Goal: Task Accomplishment & Management: Manage account settings

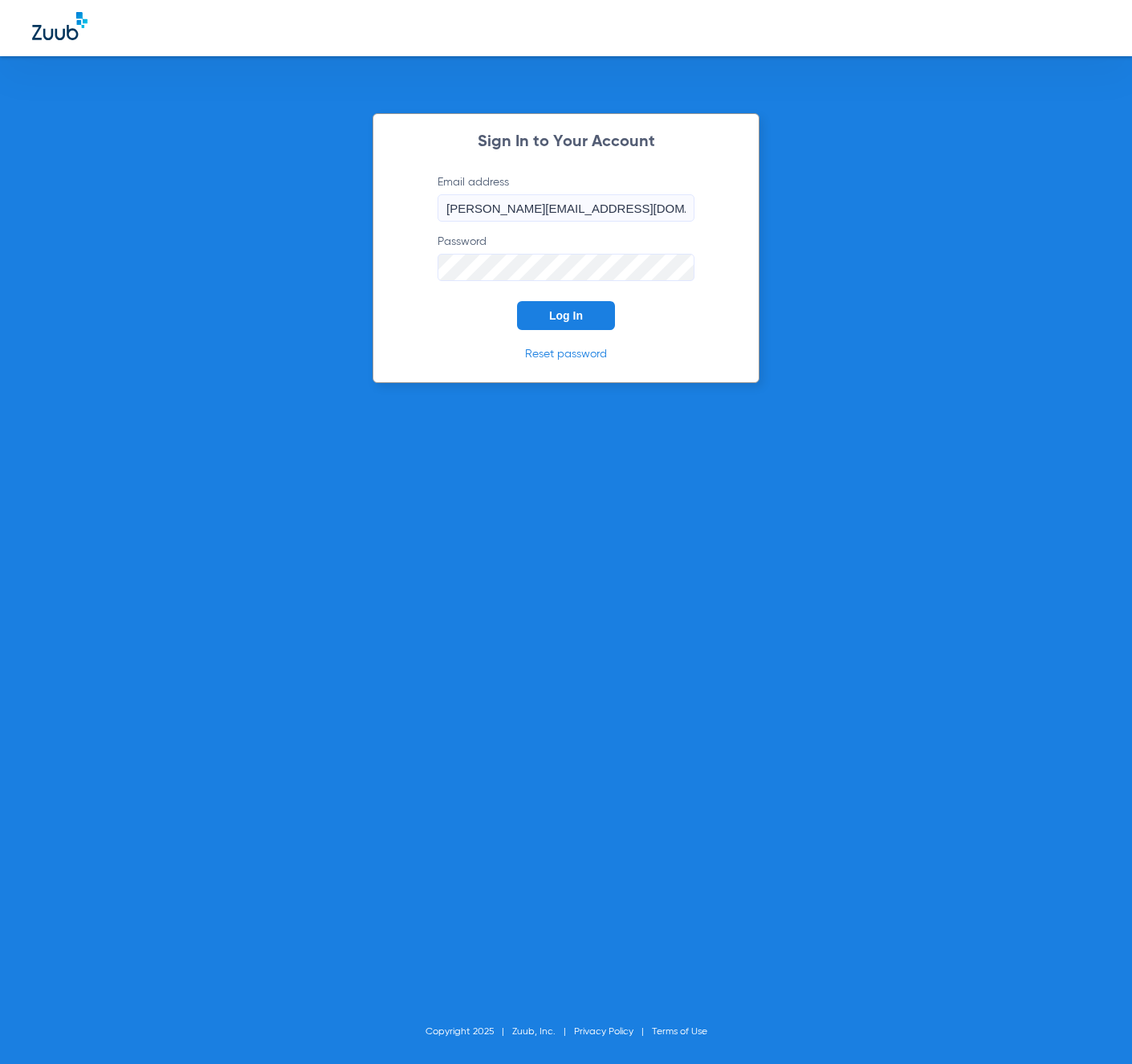
click at [528, 301] on button "Log In" at bounding box center [566, 315] width 98 height 29
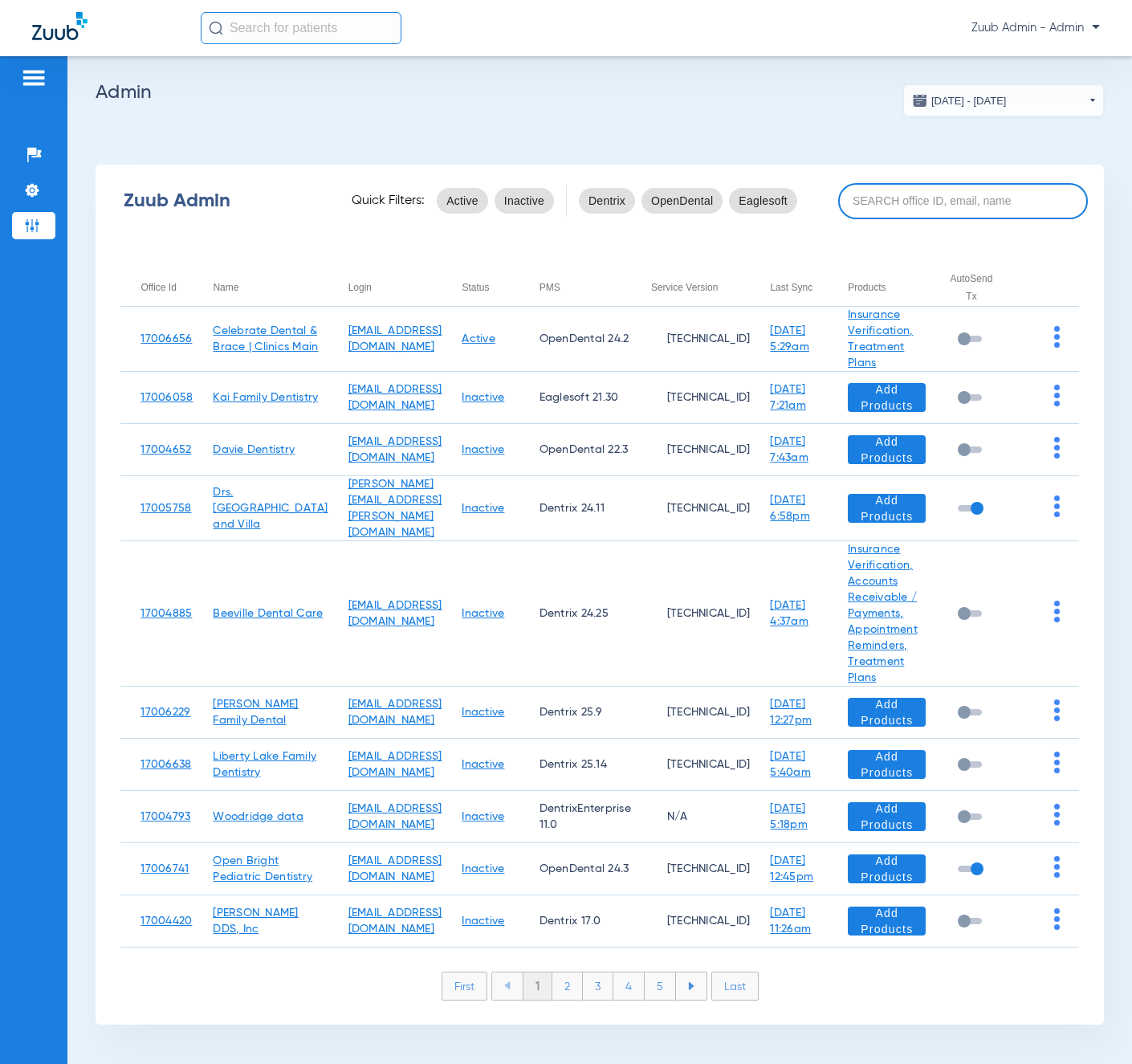
click at [943, 199] on input at bounding box center [963, 201] width 250 height 36
paste input "17005944"
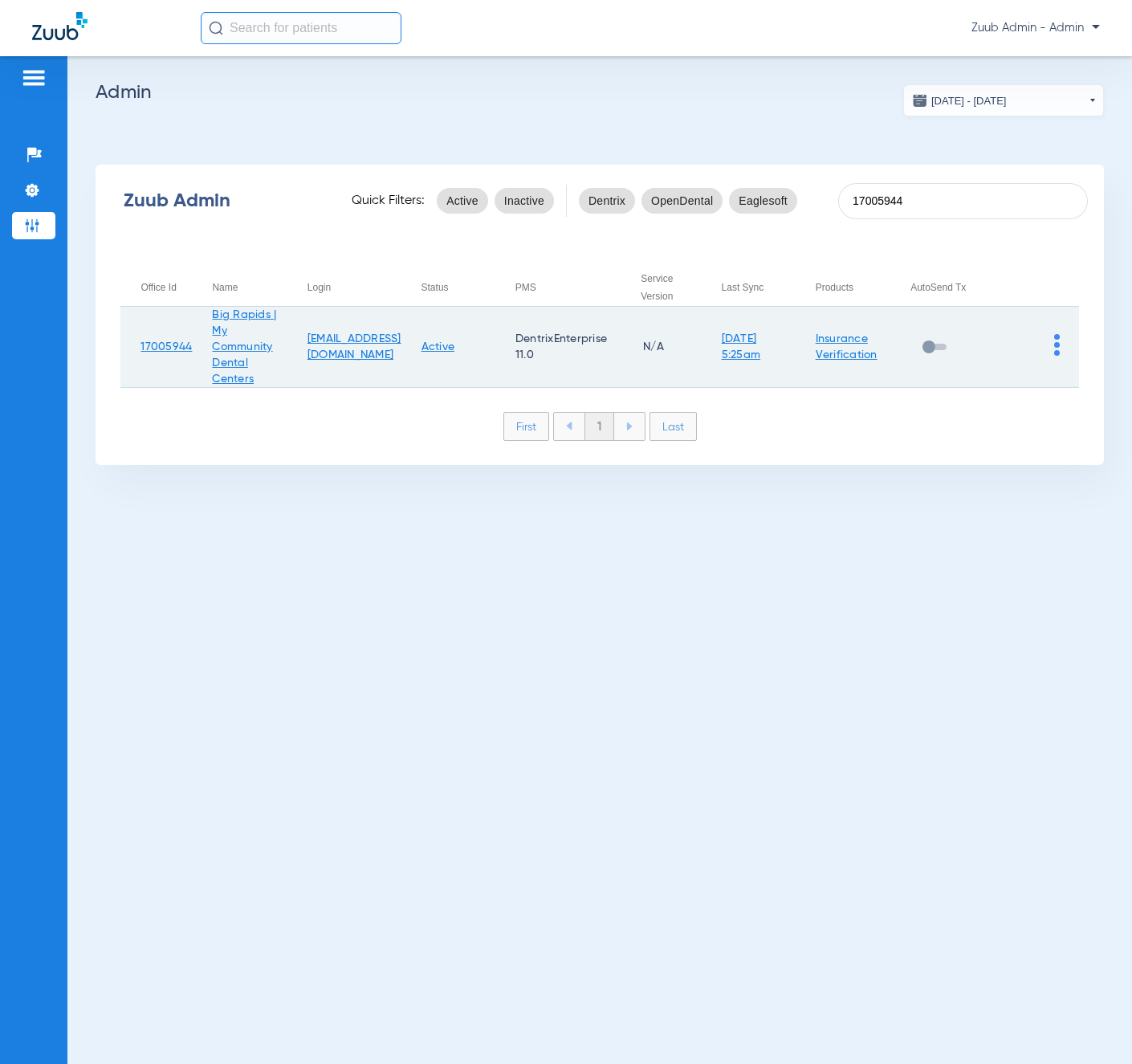
type input "17005944"
click at [1053, 346] on td at bounding box center [1031, 347] width 93 height 81
click at [1062, 338] on td at bounding box center [1031, 347] width 93 height 81
click at [1060, 344] on td at bounding box center [1031, 347] width 93 height 81
click at [1058, 344] on img at bounding box center [1057, 344] width 6 height 21
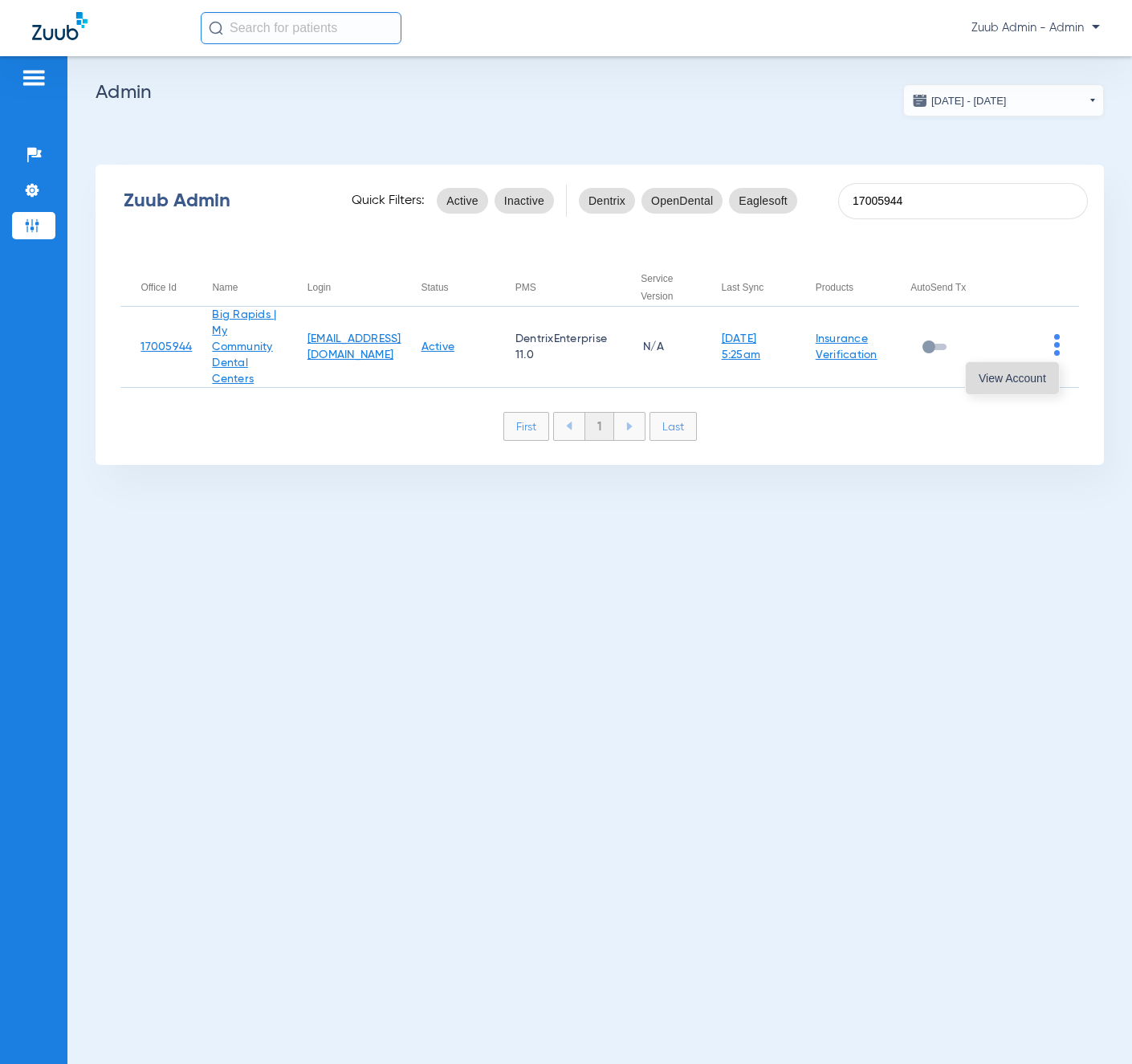
click at [1041, 368] on button "View Account" at bounding box center [1012, 379] width 93 height 32
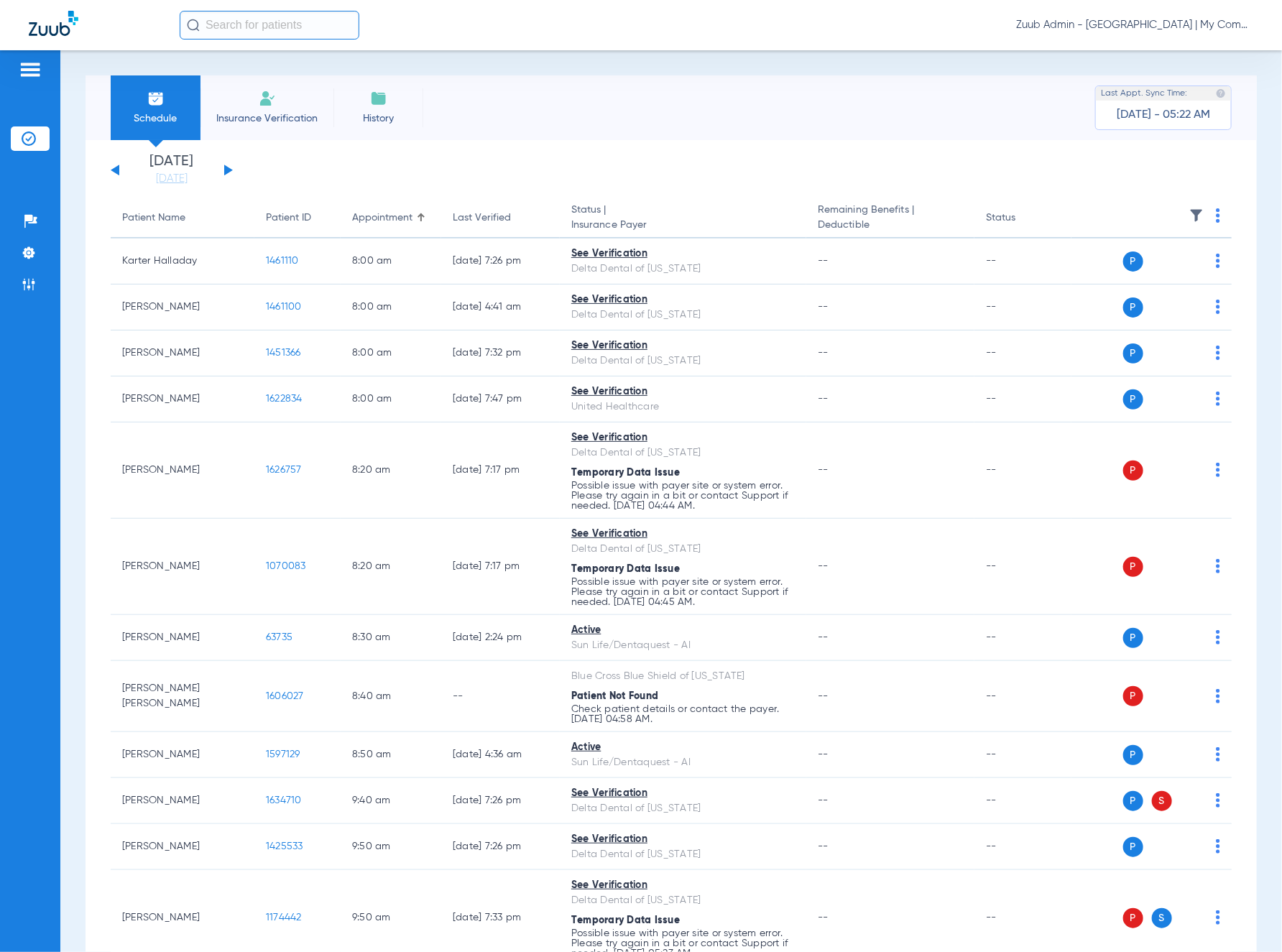
click at [1013, 214] on img at bounding box center [1196, 215] width 14 height 14
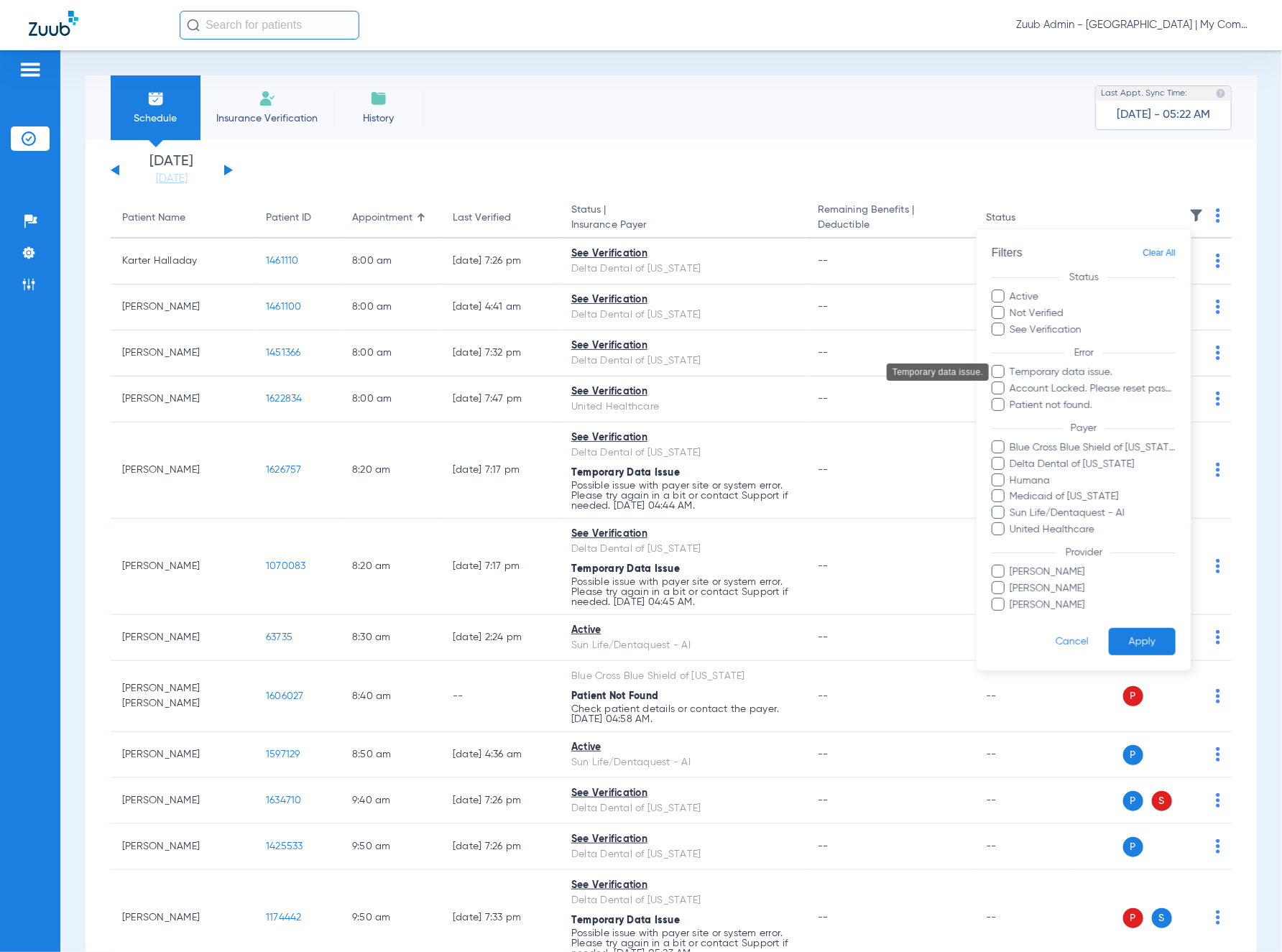
click at [1013, 366] on span "Temporary data issue." at bounding box center [1093, 373] width 167 height 15
click at [1013, 382] on input "Temporary data issue." at bounding box center [1013, 382] width 0 height 0
click at [1013, 645] on button "Apply" at bounding box center [1142, 642] width 67 height 28
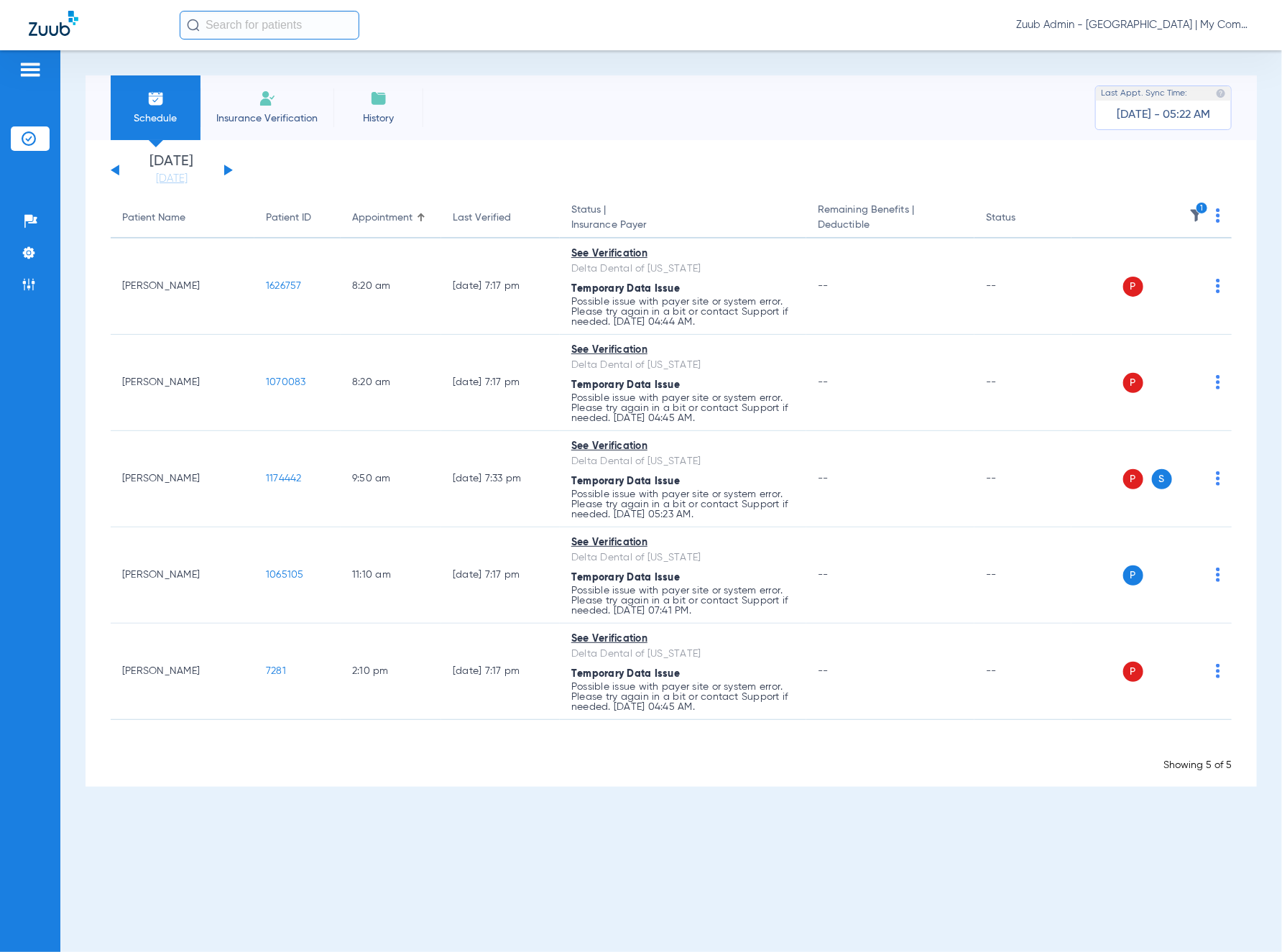
click at [1013, 217] on img at bounding box center [1218, 215] width 5 height 14
click at [1013, 292] on button "Verify All Primary" at bounding box center [1164, 301] width 113 height 29
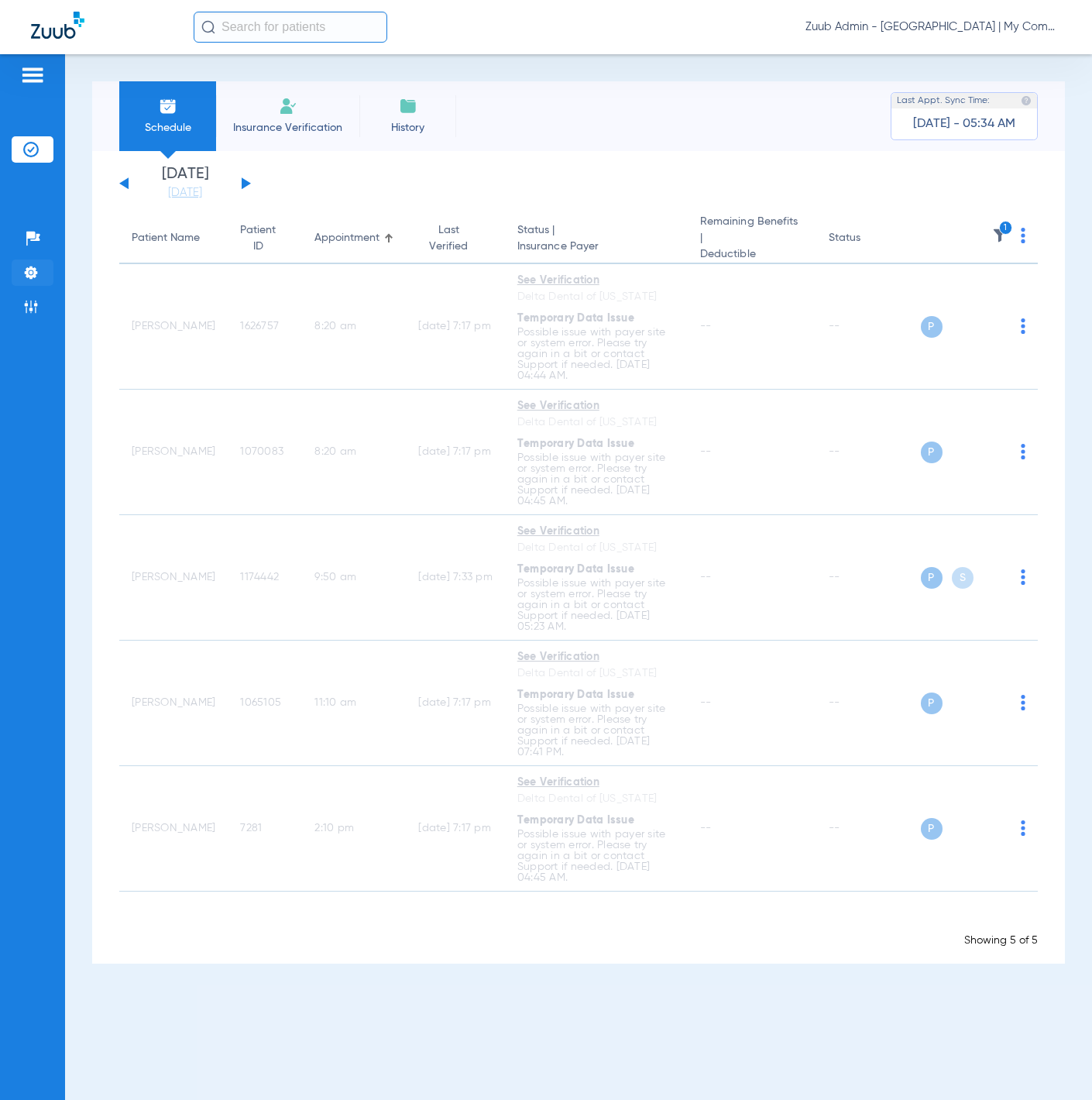
click at [44, 270] on li "Settings" at bounding box center [32, 273] width 42 height 26
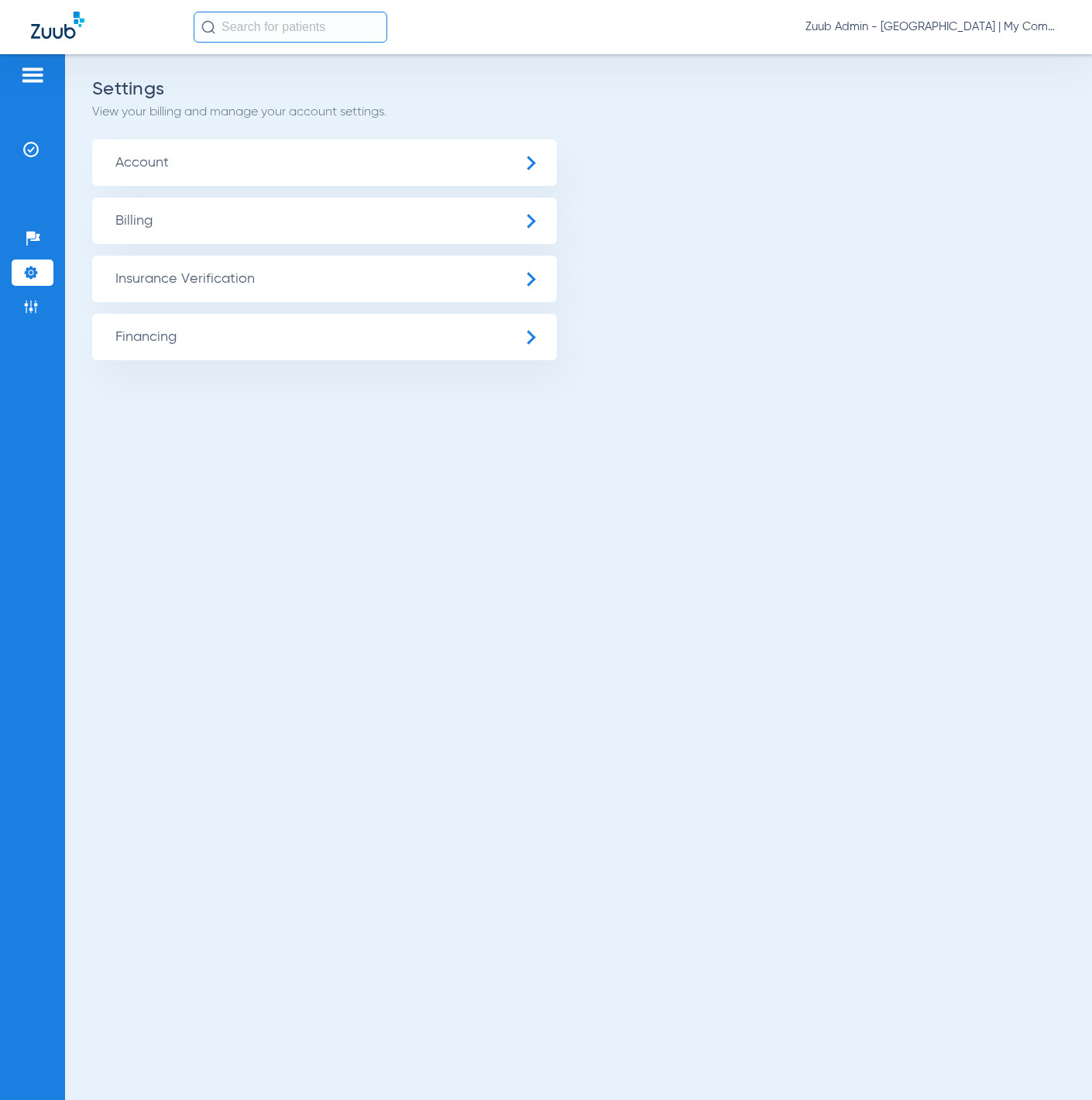
click at [160, 268] on span "Insurance Verification" at bounding box center [324, 279] width 465 height 47
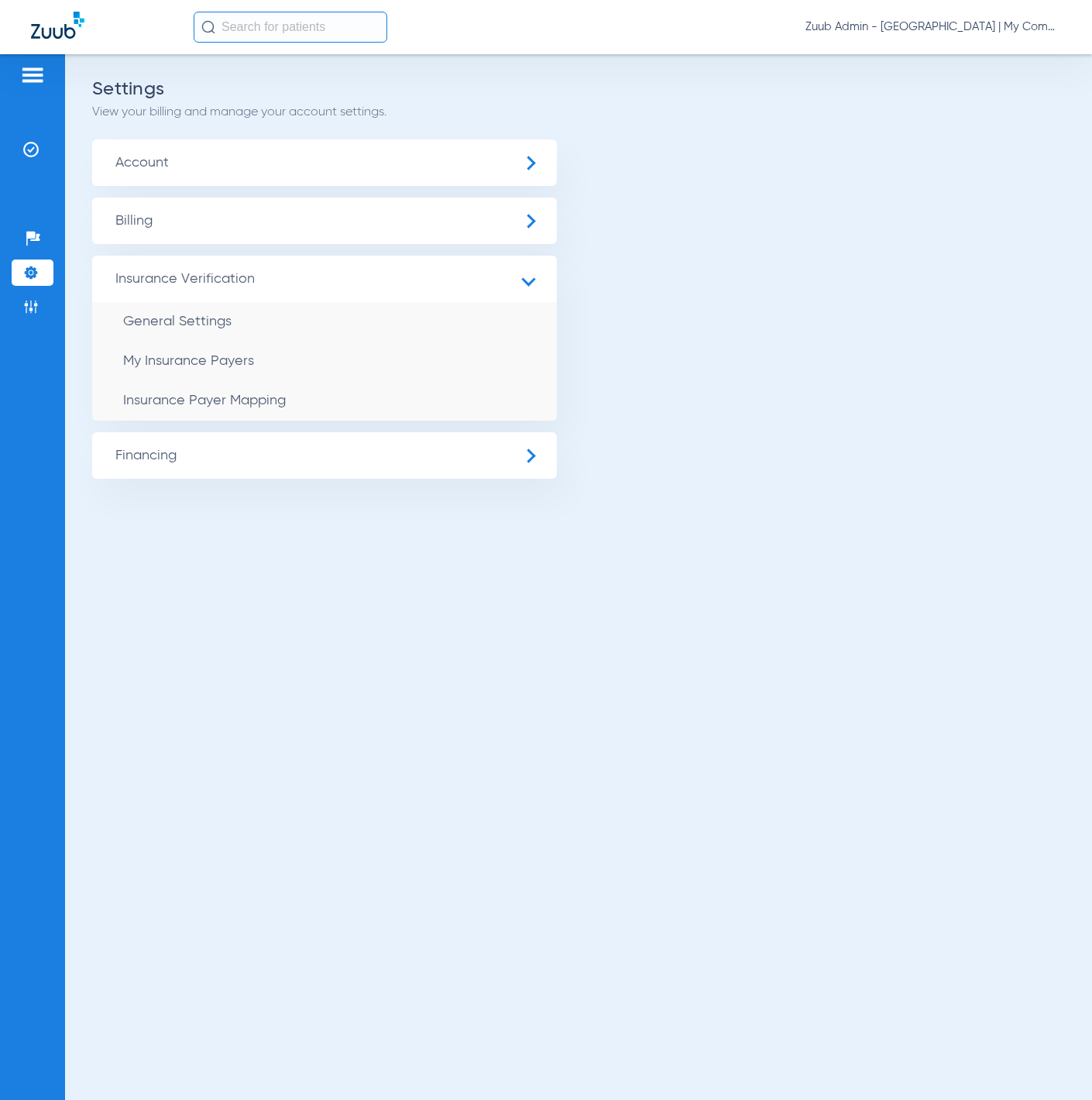
click at [194, 178] on span "Account" at bounding box center [324, 163] width 465 height 47
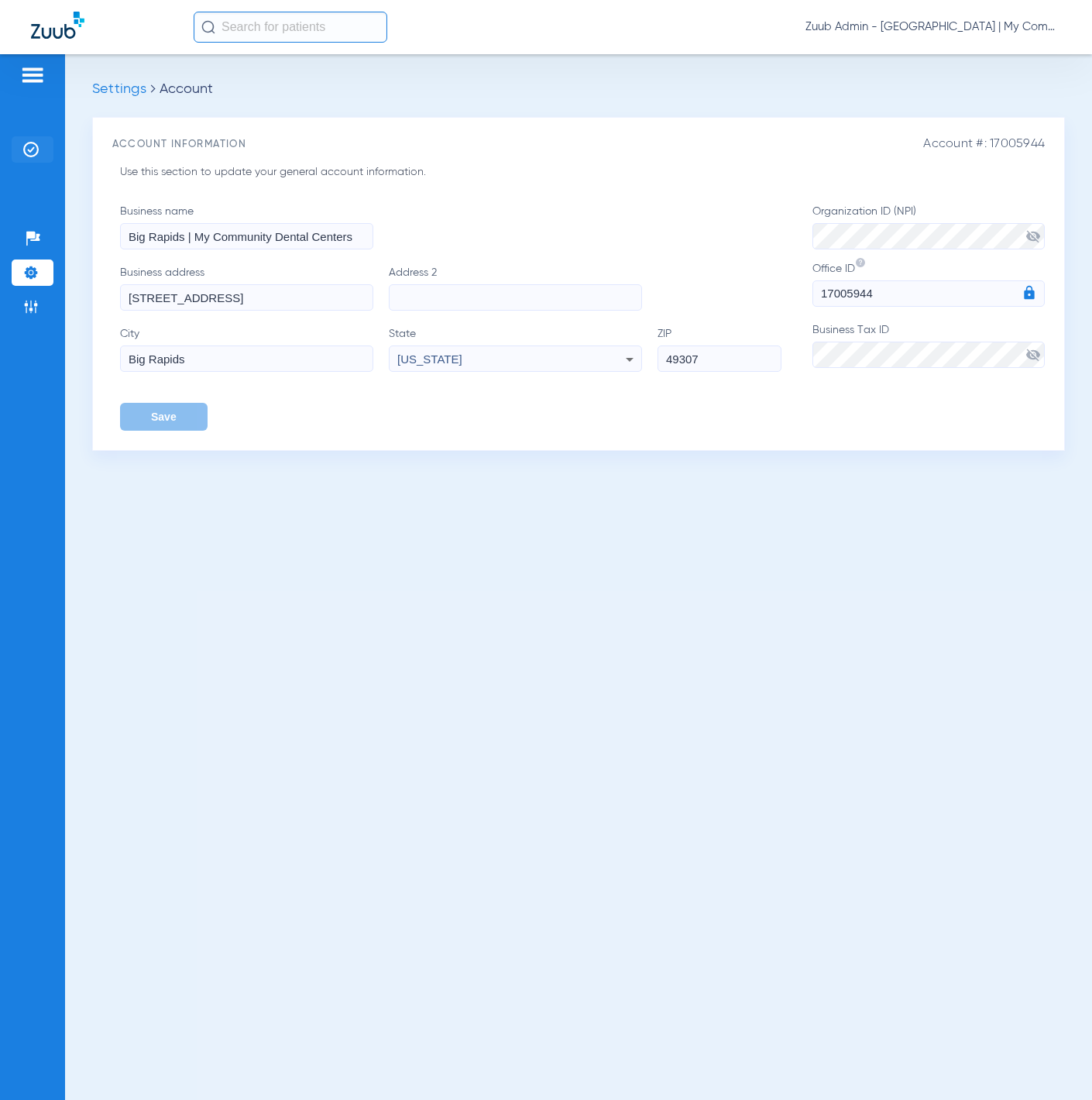
click at [28, 147] on img at bounding box center [30, 149] width 16 height 16
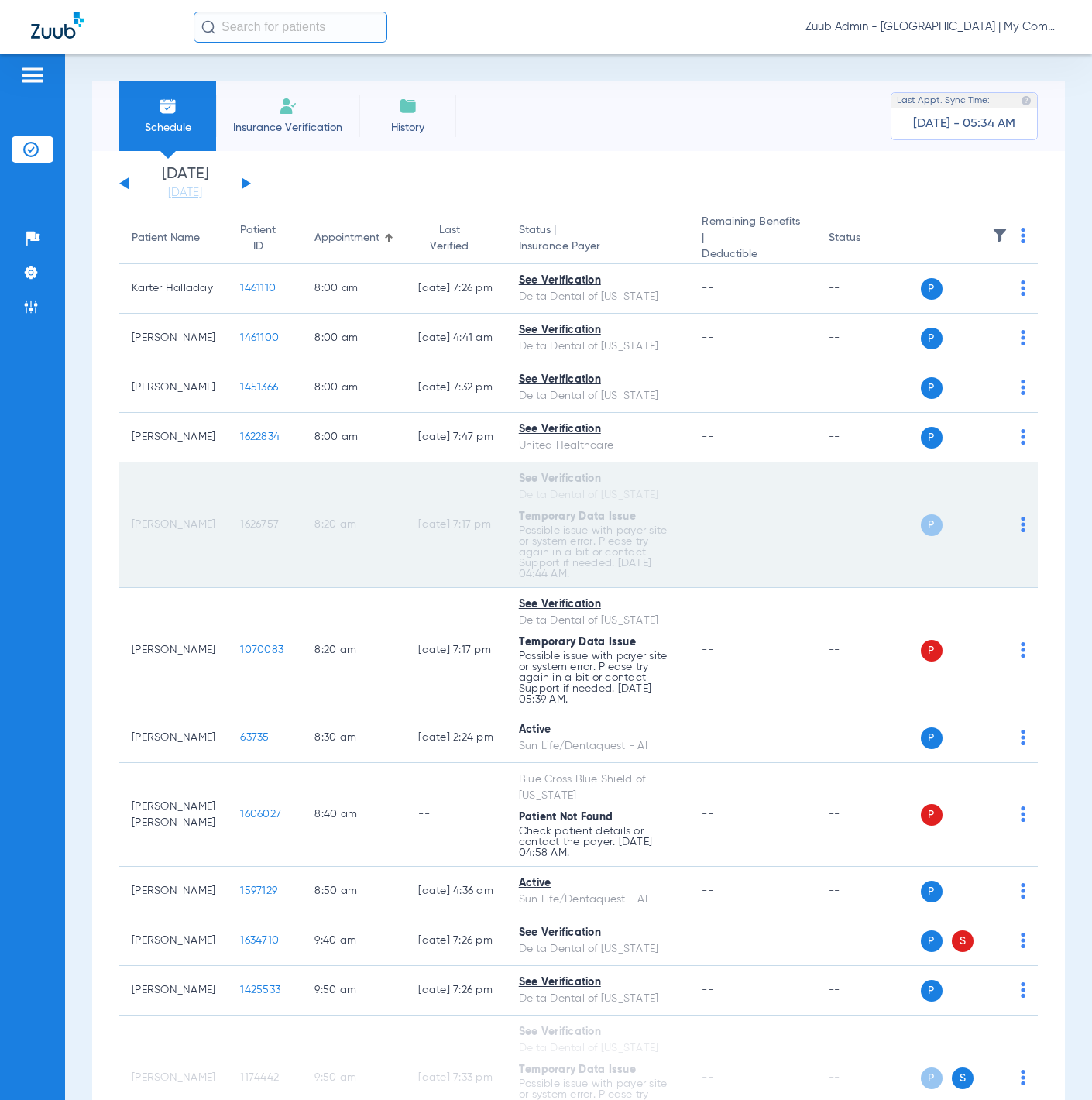
click at [257, 524] on span "1626757" at bounding box center [259, 524] width 39 height 11
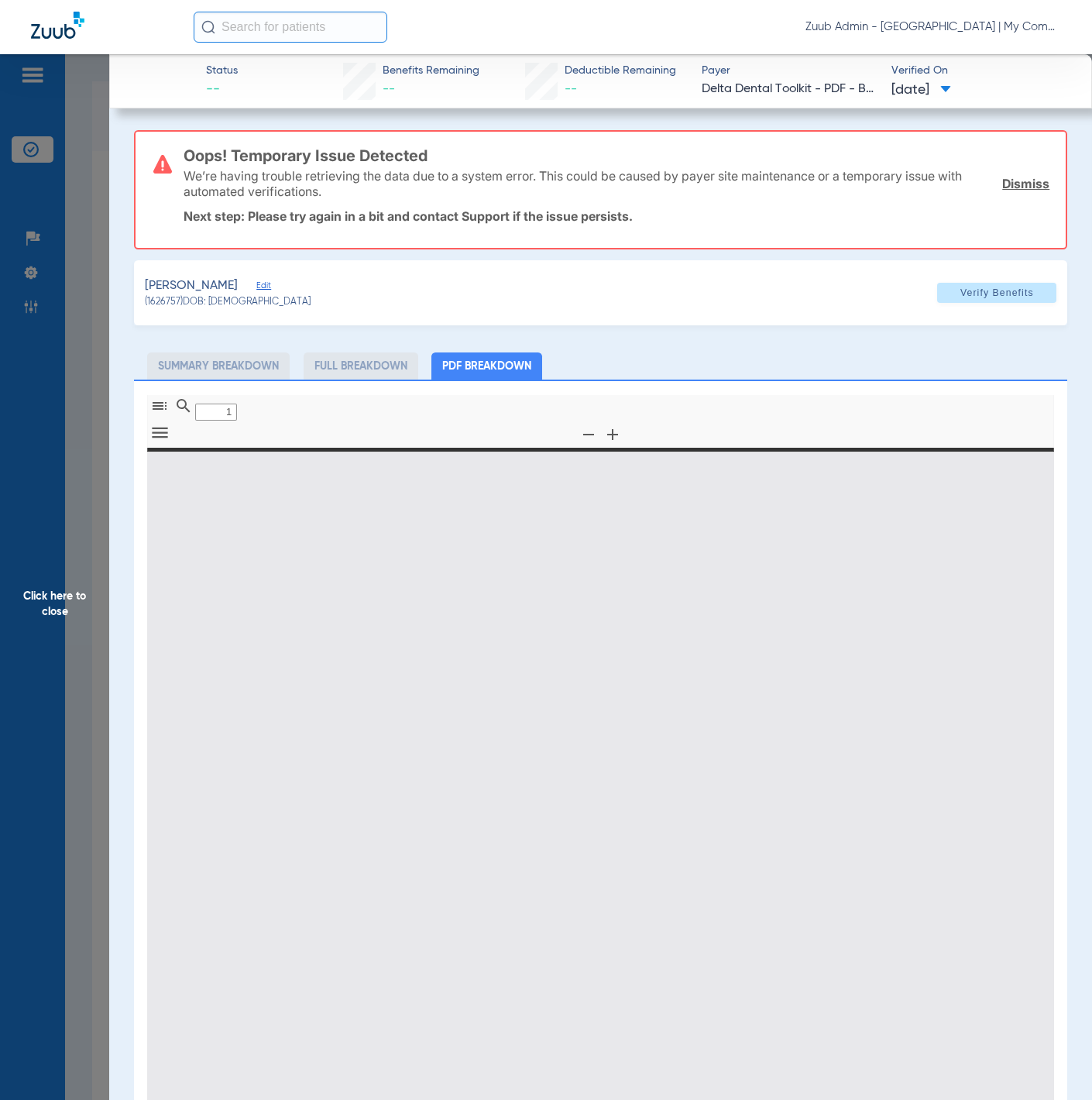
type input "0"
select select "page-width"
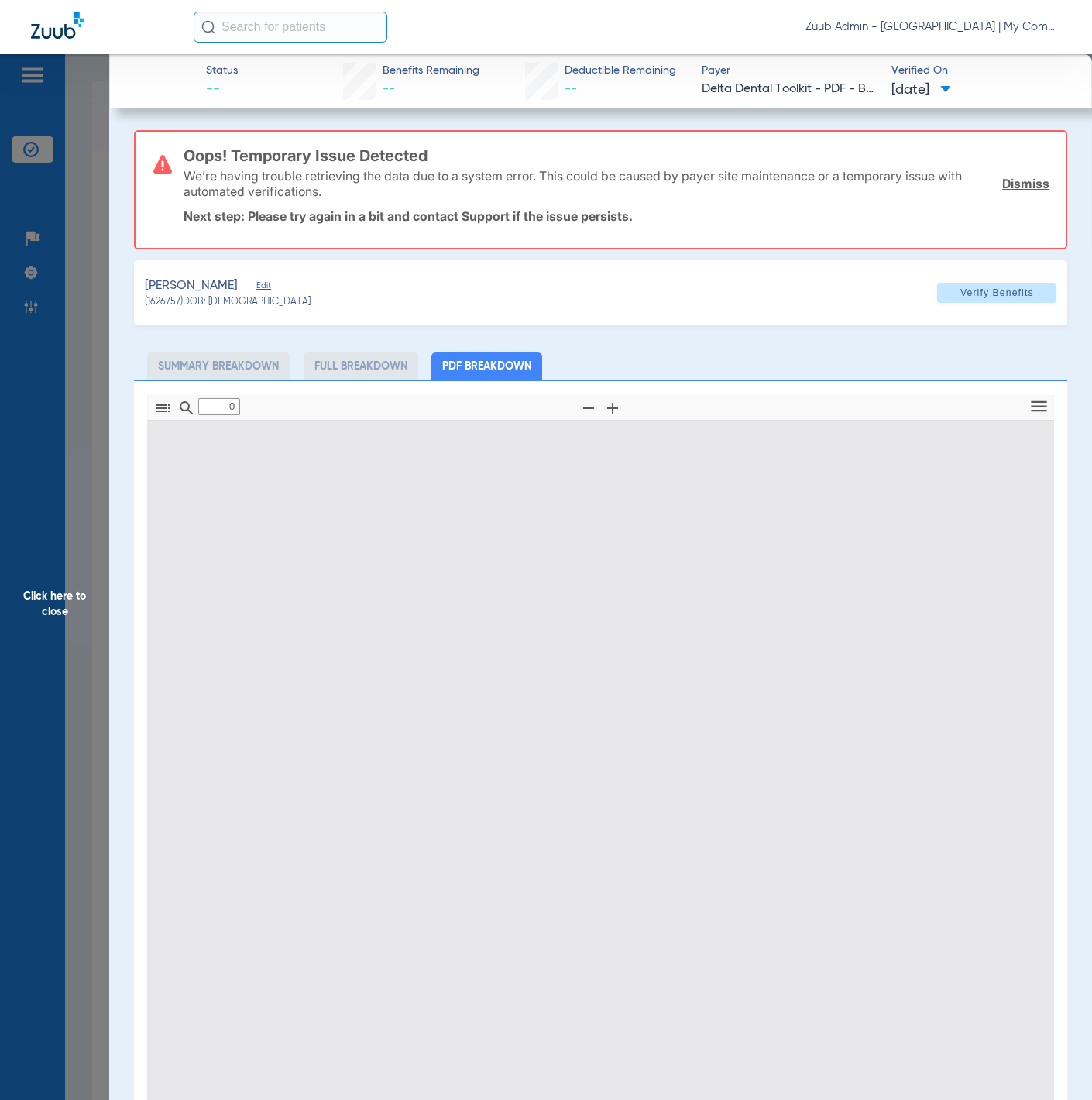
type input "1"
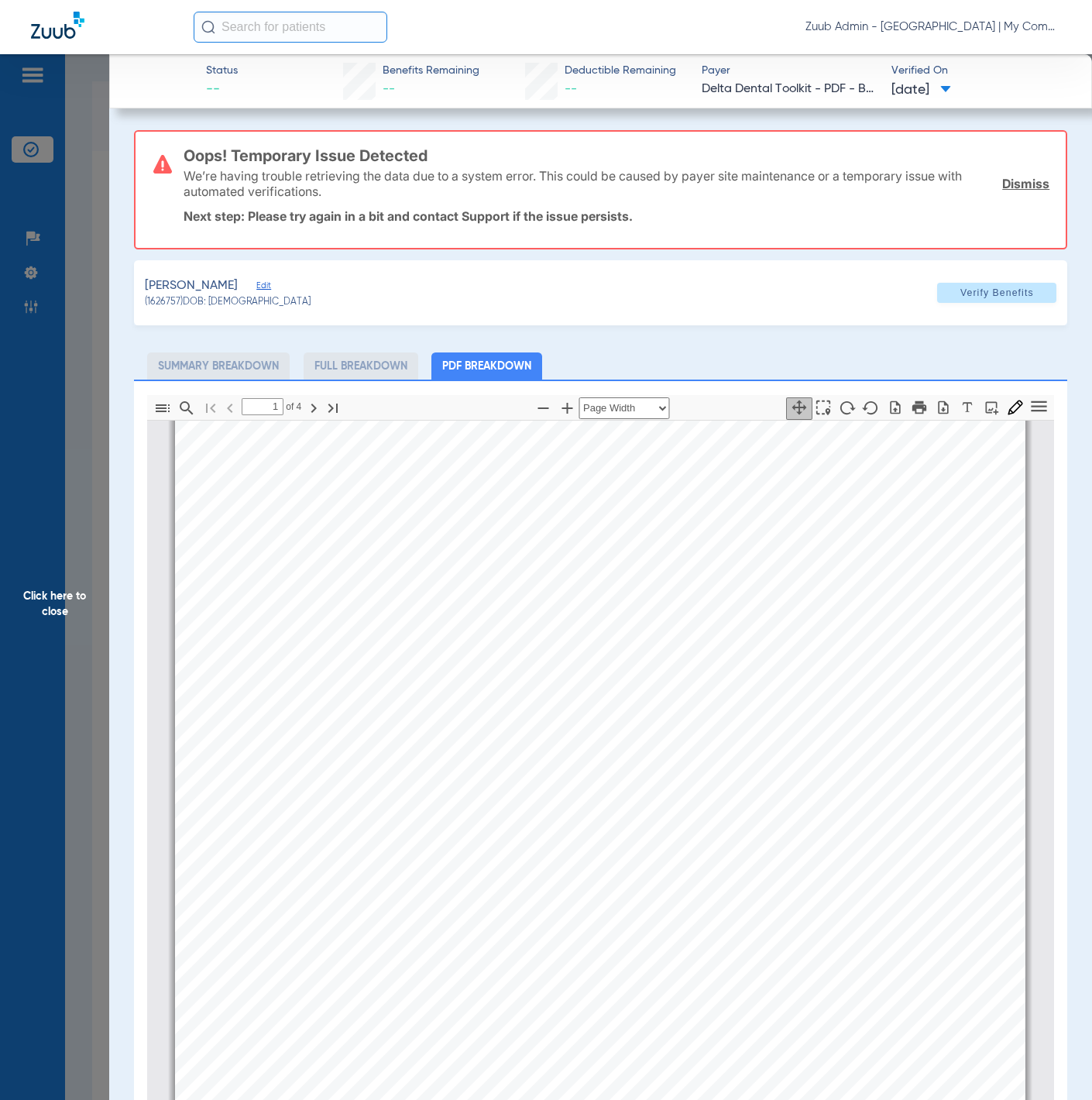
click at [303, 277] on div "[PERSON_NAME]" at bounding box center [228, 286] width 166 height 20
click at [271, 280] on span "Edit" at bounding box center [263, 288] width 14 height 15
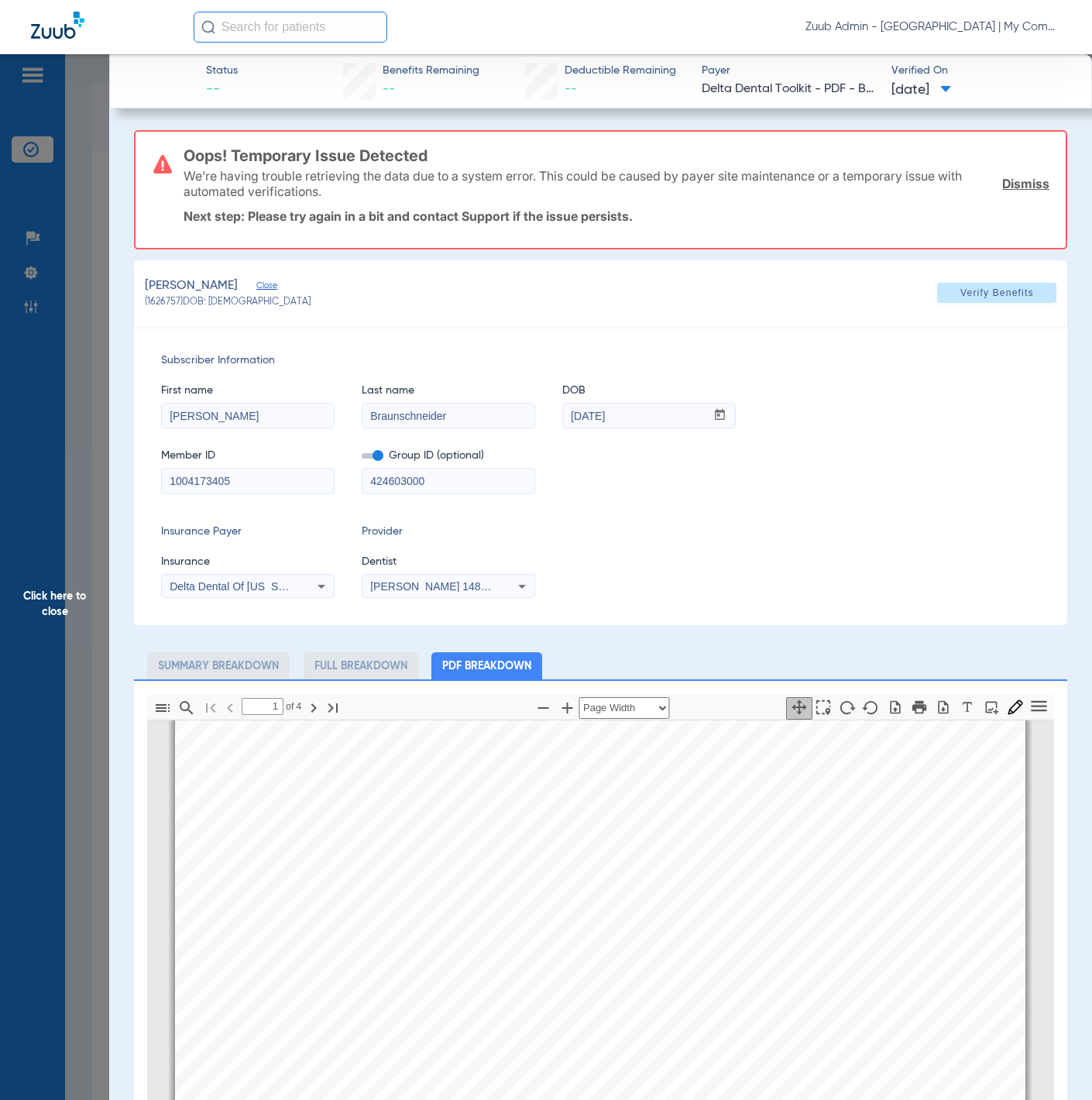
click at [100, 360] on span "Click here to close" at bounding box center [54, 604] width 109 height 1100
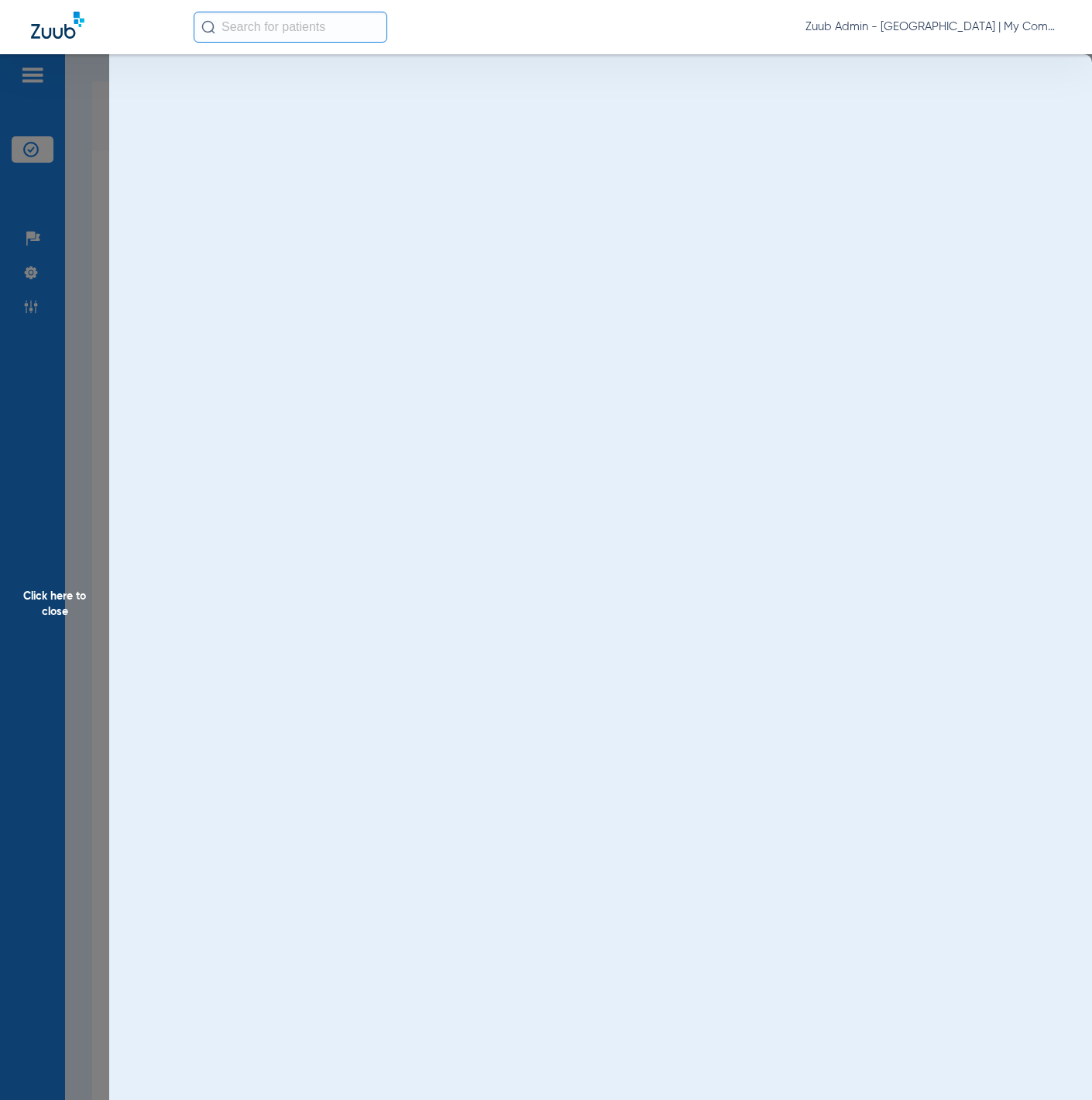
click at [29, 269] on img at bounding box center [30, 272] width 16 height 16
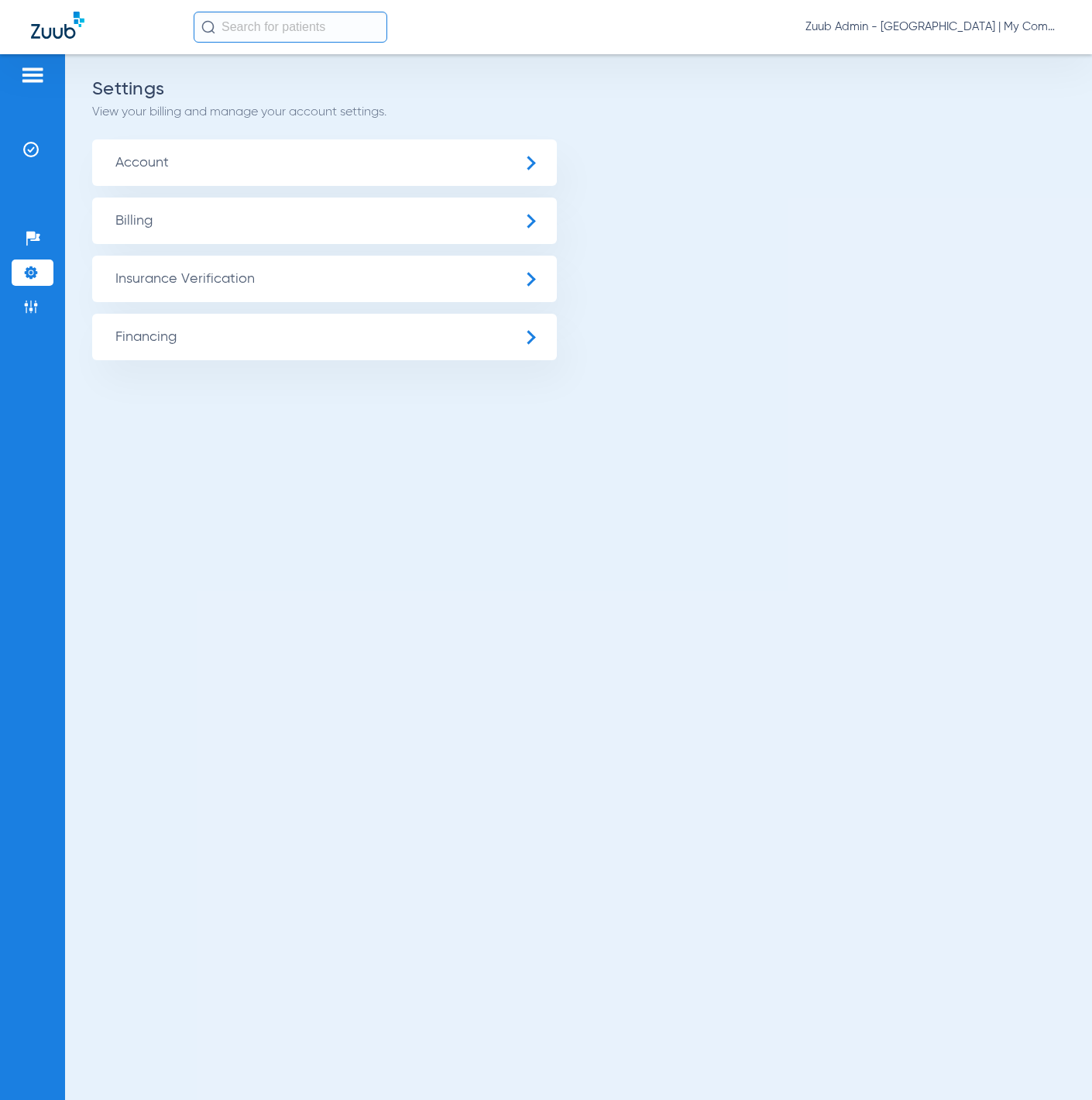
click at [261, 165] on span "Account" at bounding box center [324, 163] width 465 height 47
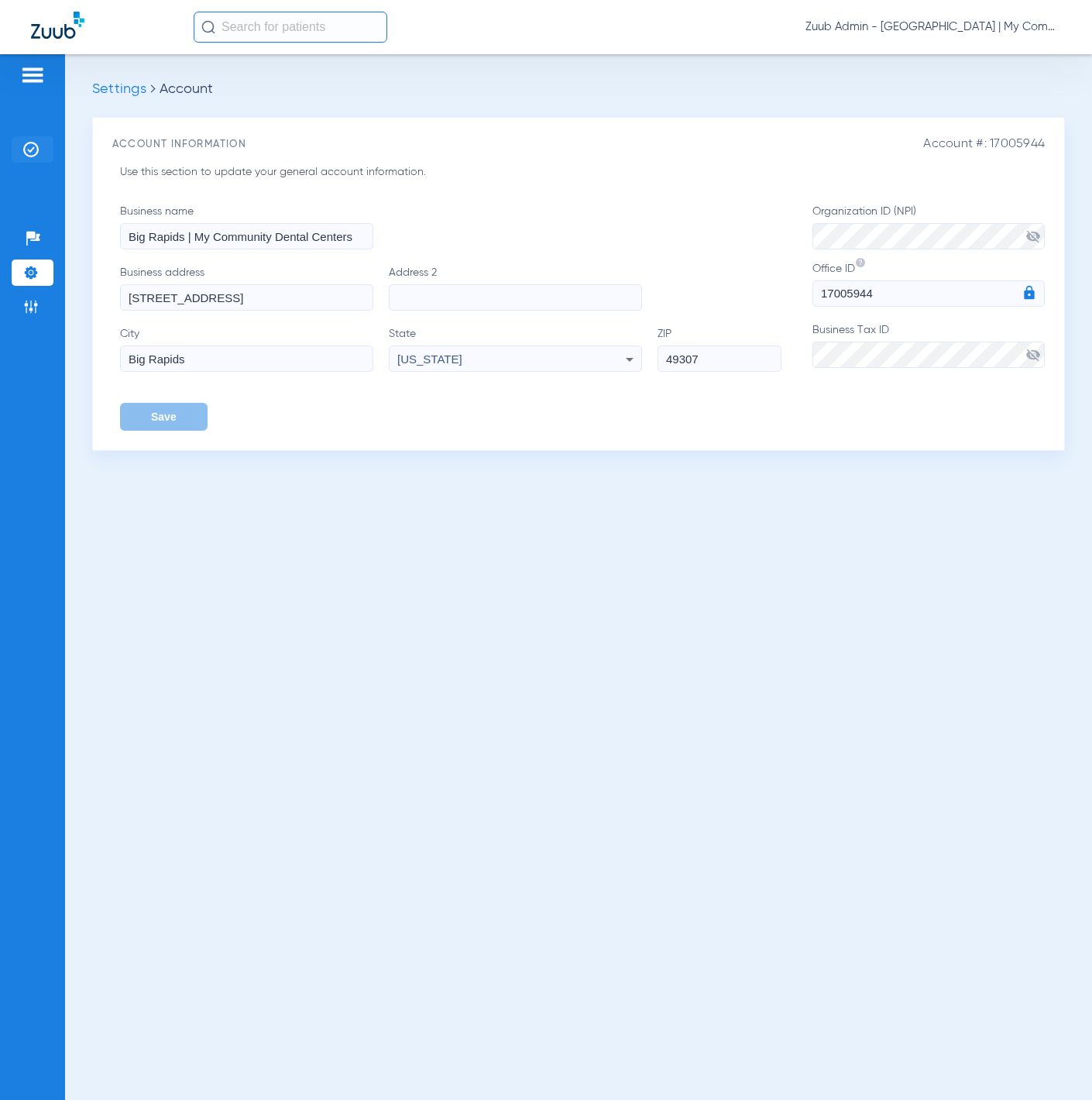
click at [38, 150] on img at bounding box center [30, 149] width 16 height 16
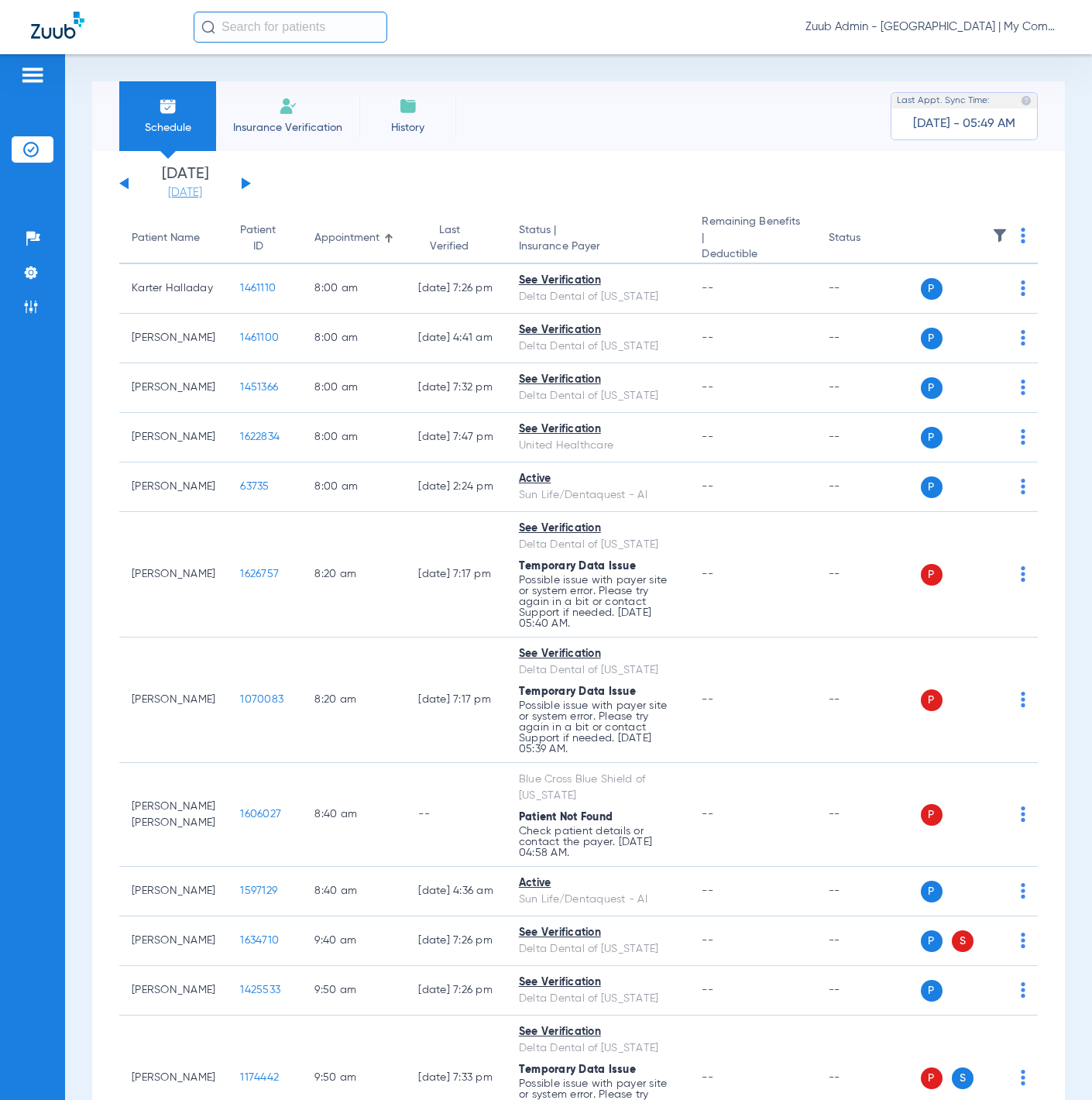
click at [210, 185] on link "[DATE]" at bounding box center [185, 192] width 93 height 16
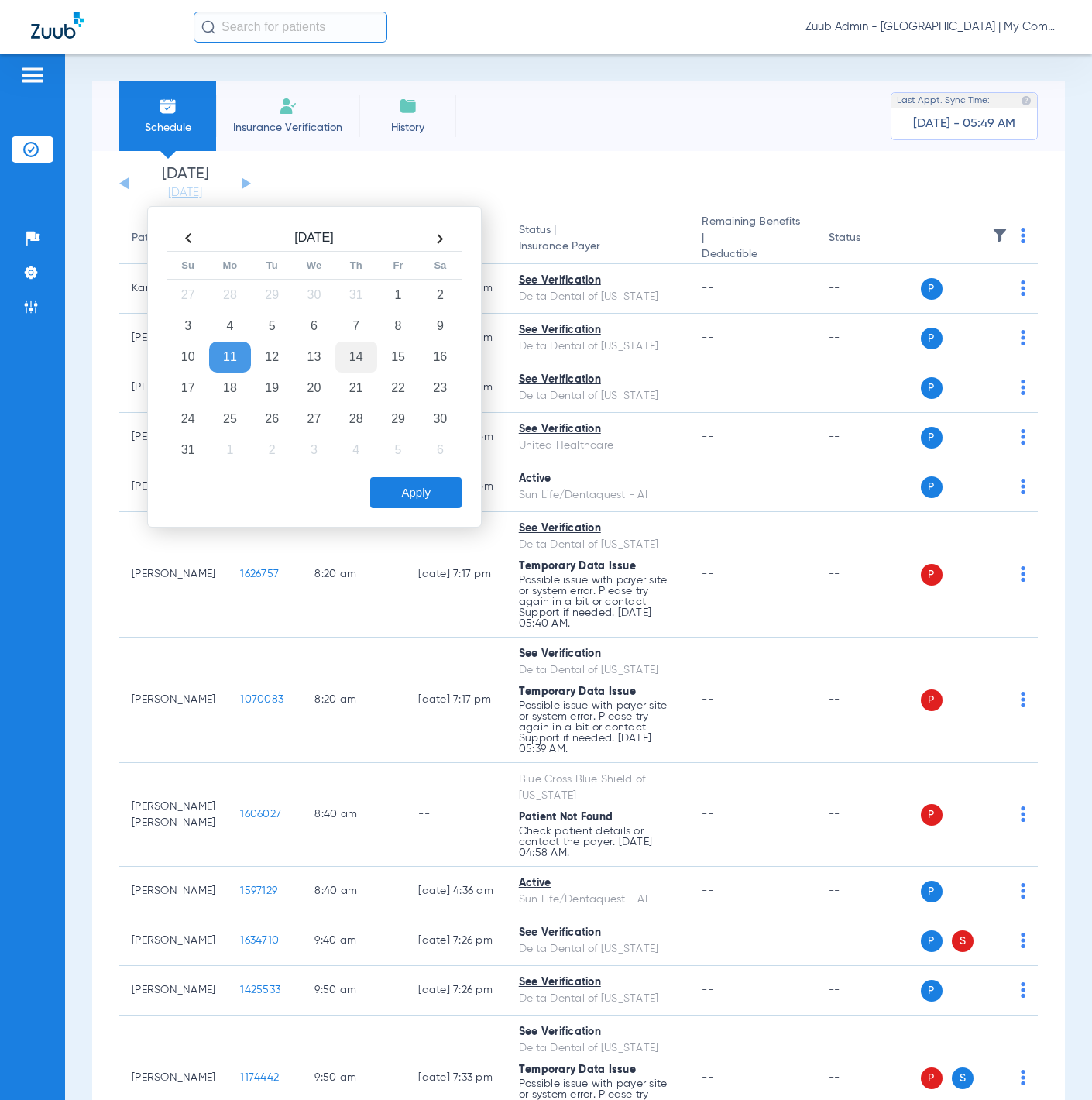
click at [363, 363] on td "14" at bounding box center [356, 358] width 42 height 31
click at [410, 493] on button "Apply" at bounding box center [415, 492] width 91 height 31
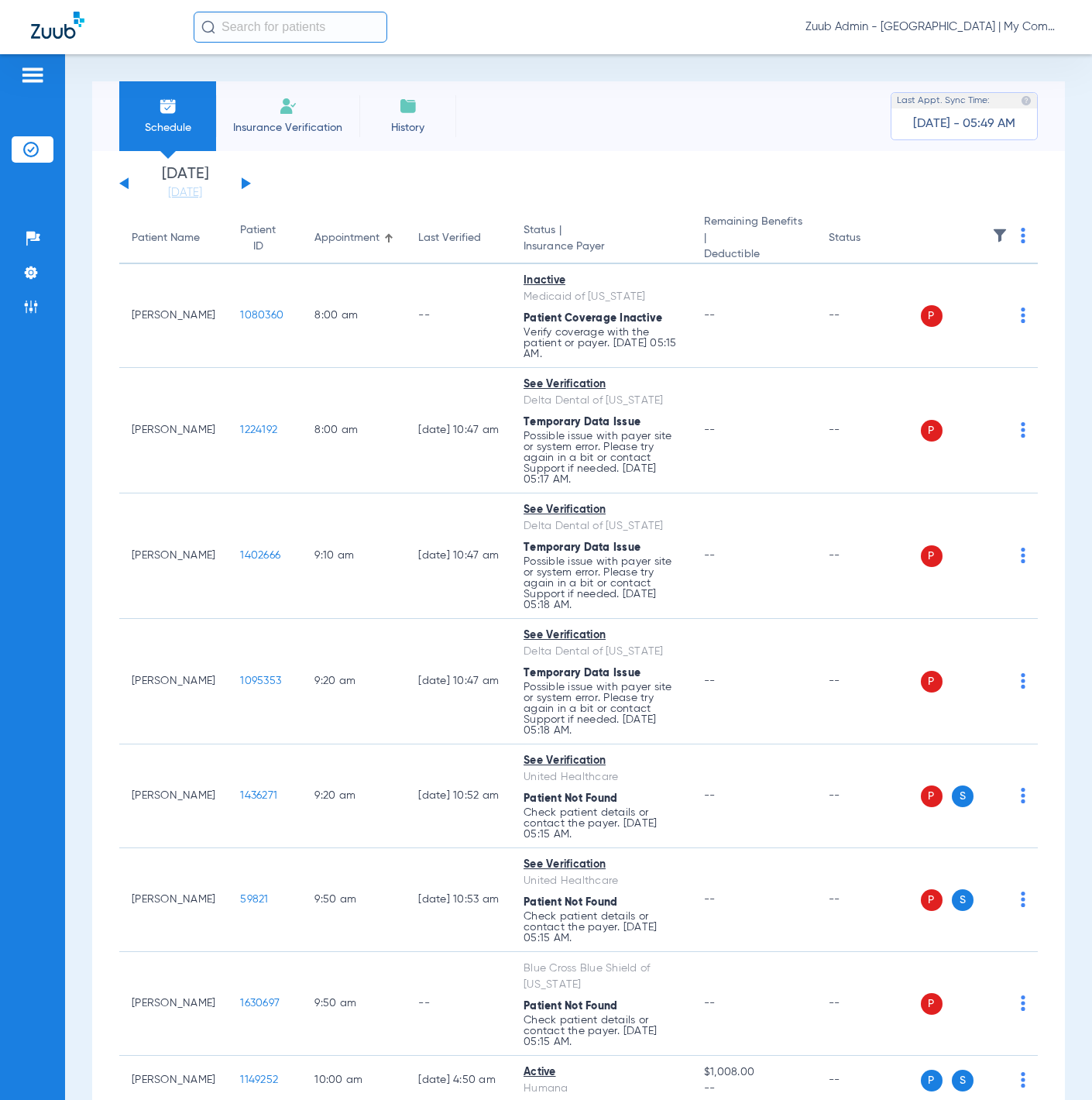
click at [993, 234] on img at bounding box center [1000, 235] width 16 height 16
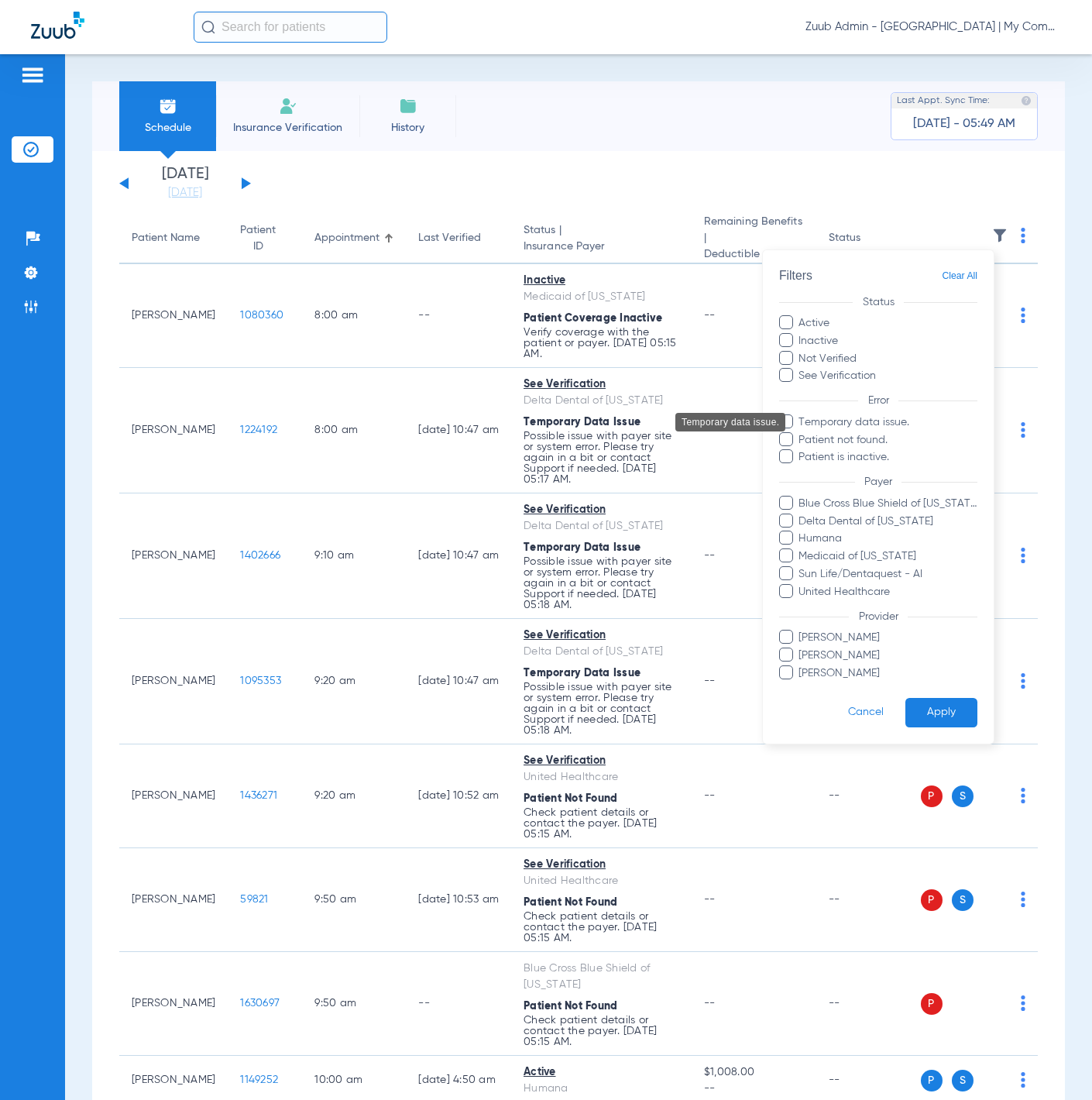
click at [862, 423] on span "Temporary data issue." at bounding box center [887, 423] width 180 height 16
click at [801, 433] on input "Temporary data issue." at bounding box center [801, 433] width 0 height 0
click at [939, 707] on button "Apply" at bounding box center [942, 712] width 72 height 30
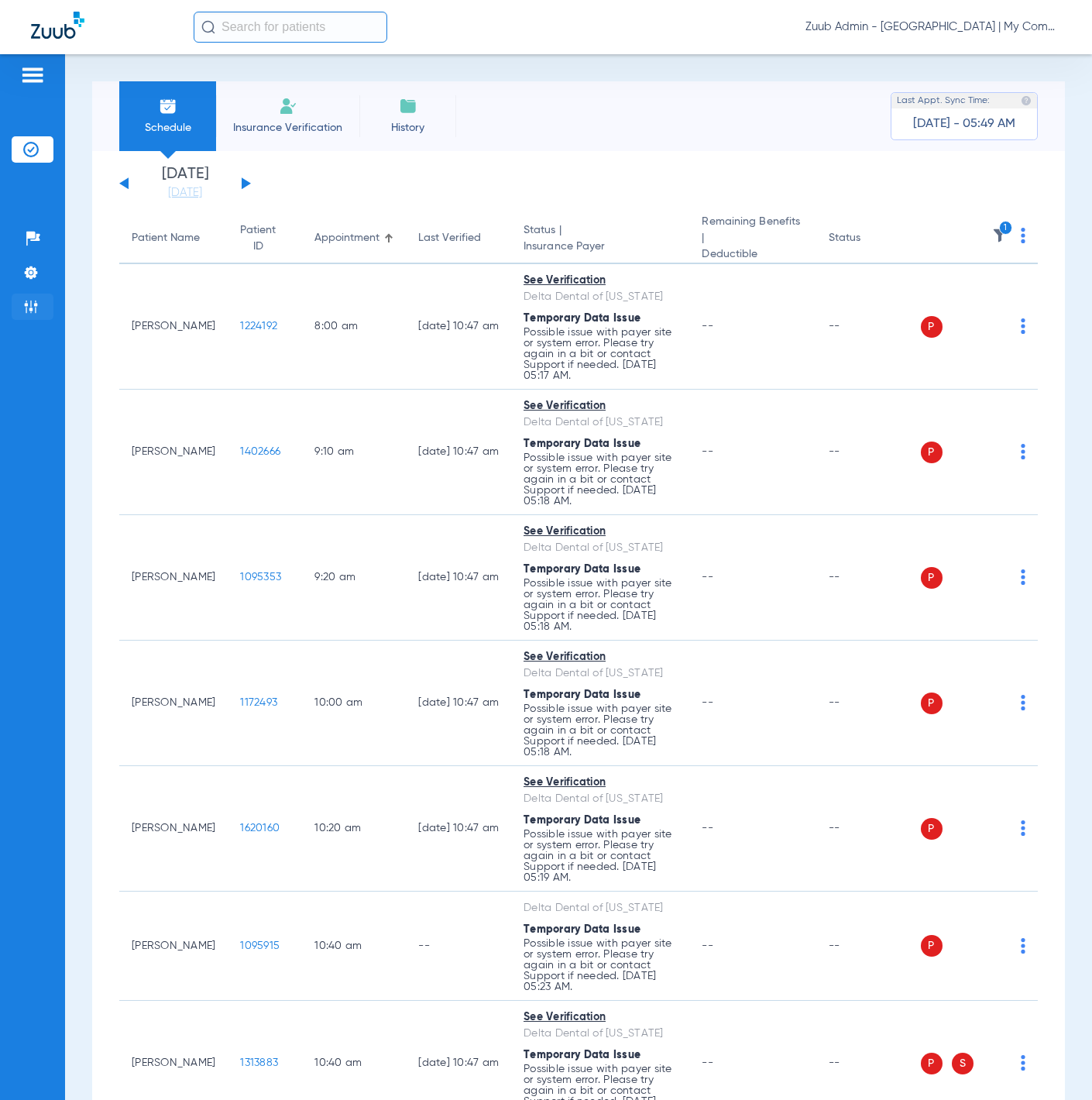
click at [35, 302] on img at bounding box center [30, 307] width 16 height 16
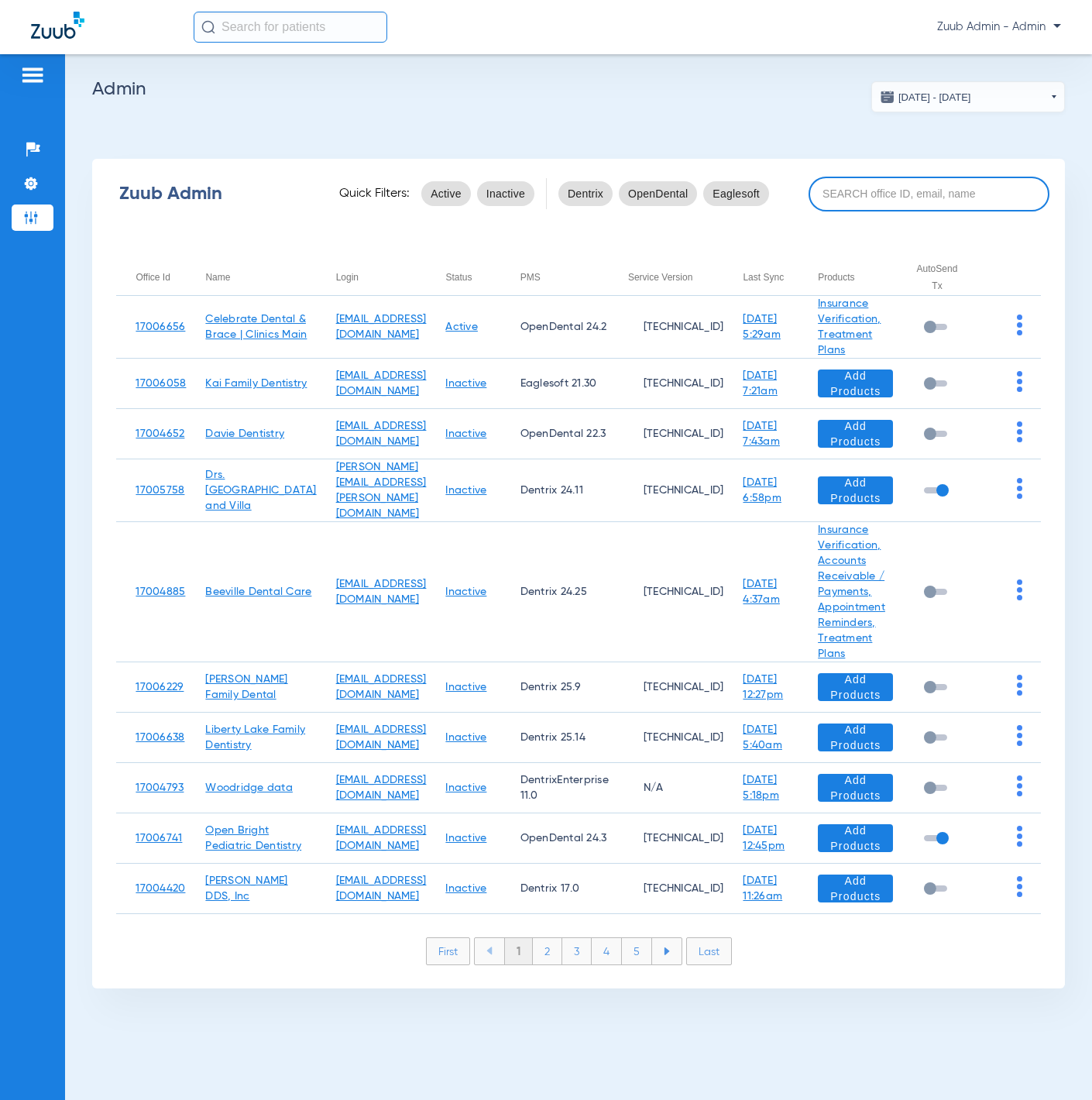
click at [856, 192] on input at bounding box center [929, 194] width 241 height 35
paste input "17005966"
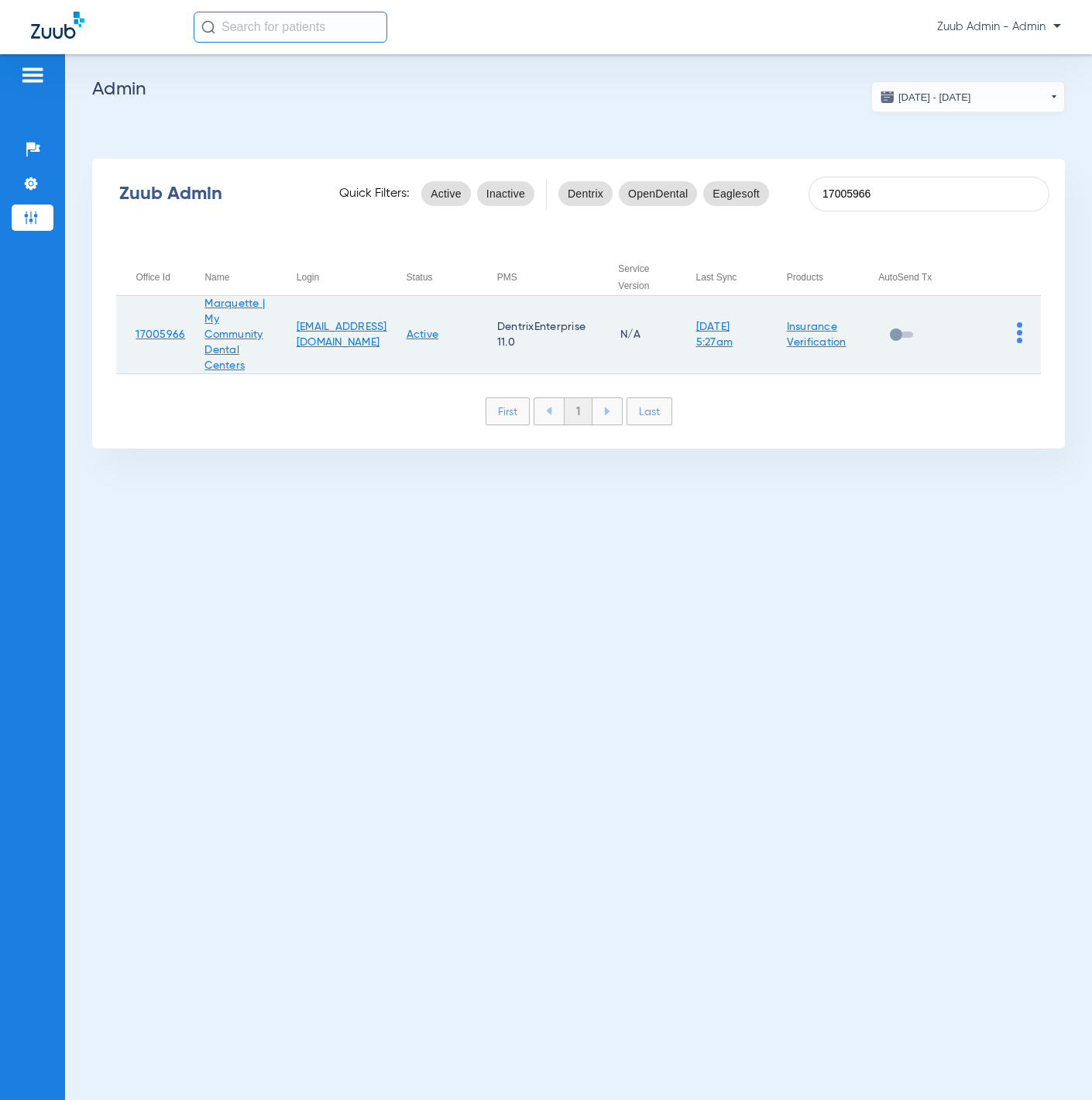
type input "17005966"
click at [1019, 330] on img at bounding box center [1020, 332] width 6 height 21
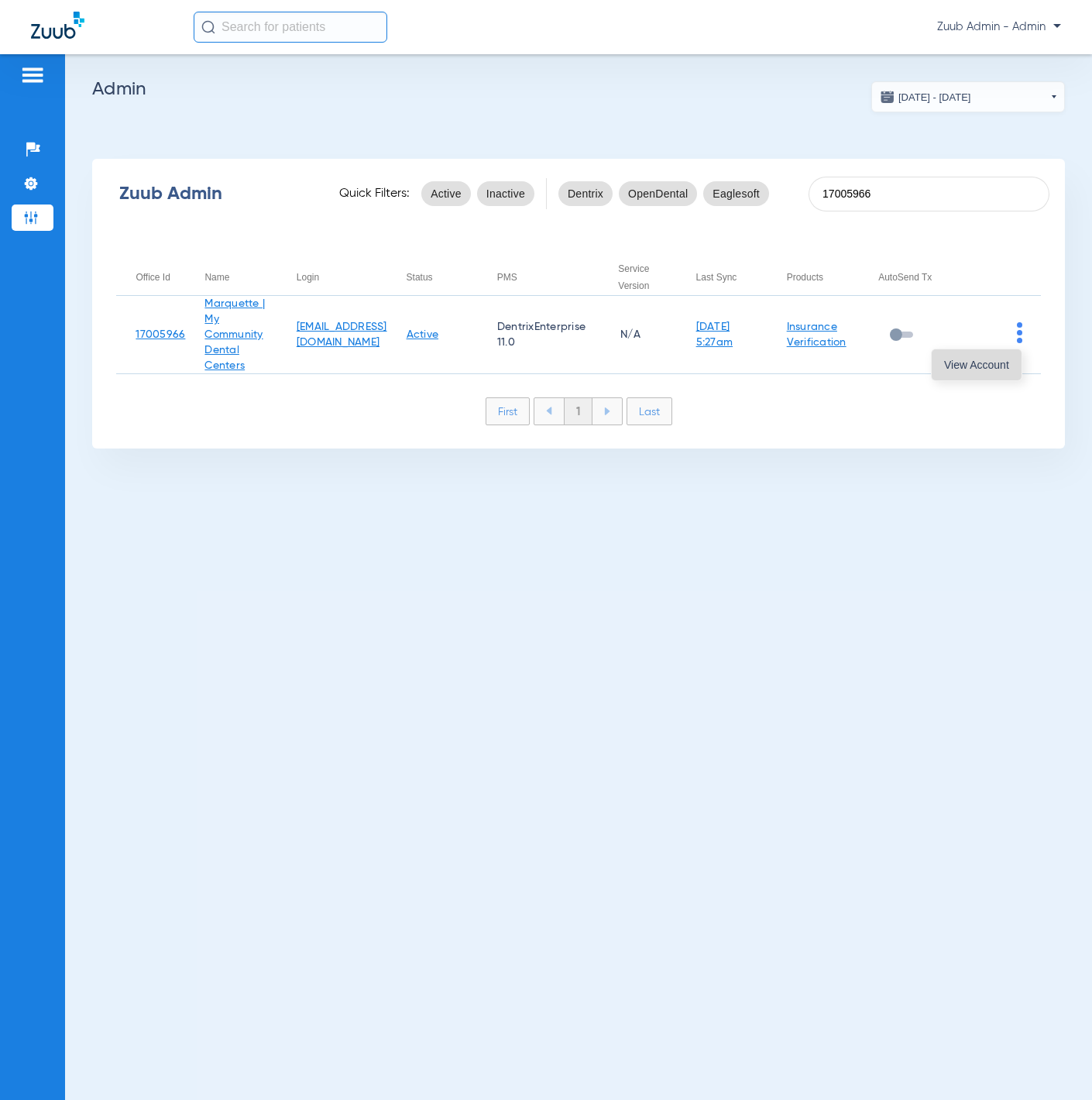
click at [1009, 362] on button "View Account" at bounding box center [976, 365] width 90 height 31
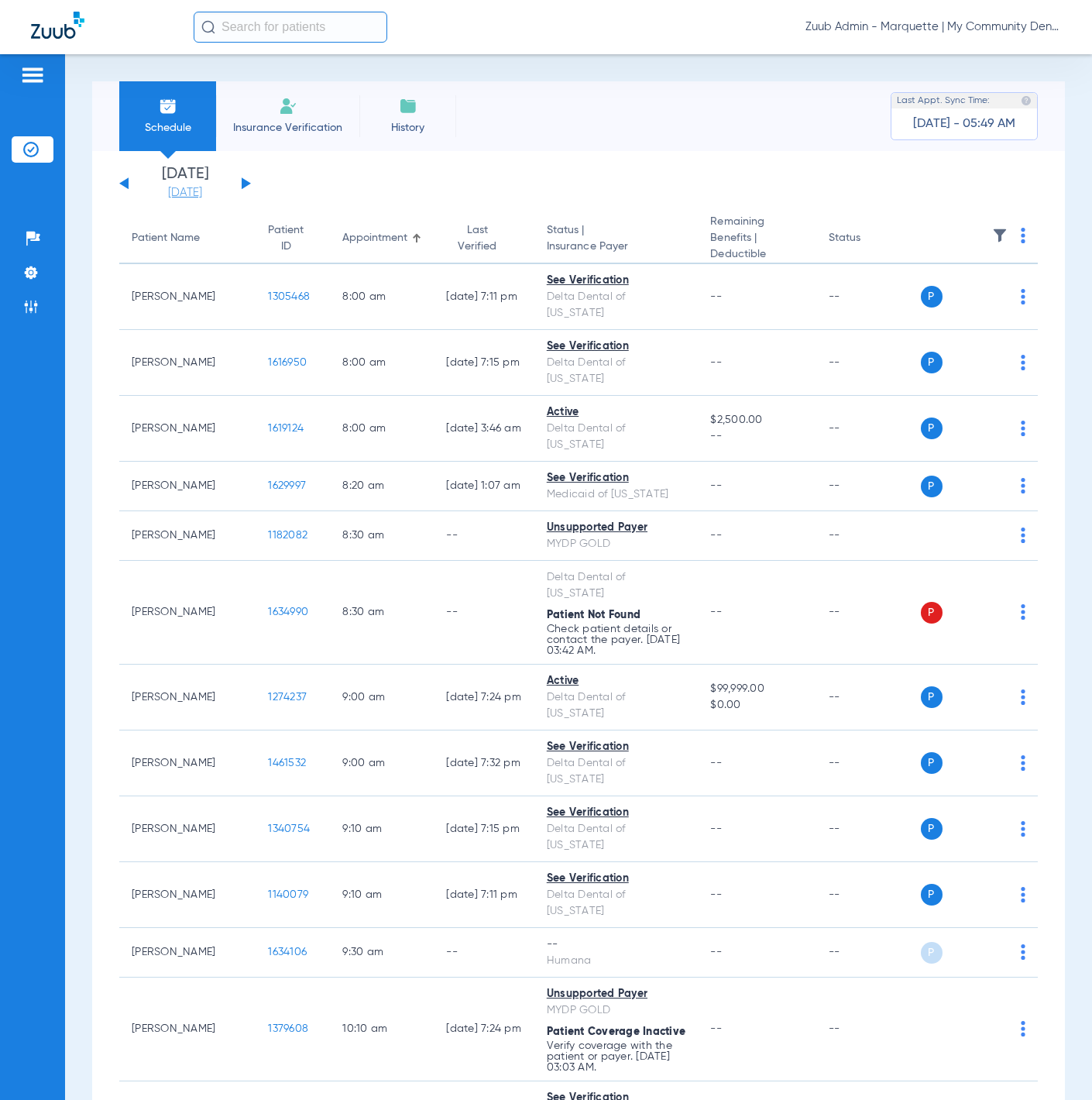
click at [178, 194] on link "[DATE]" at bounding box center [185, 192] width 93 height 16
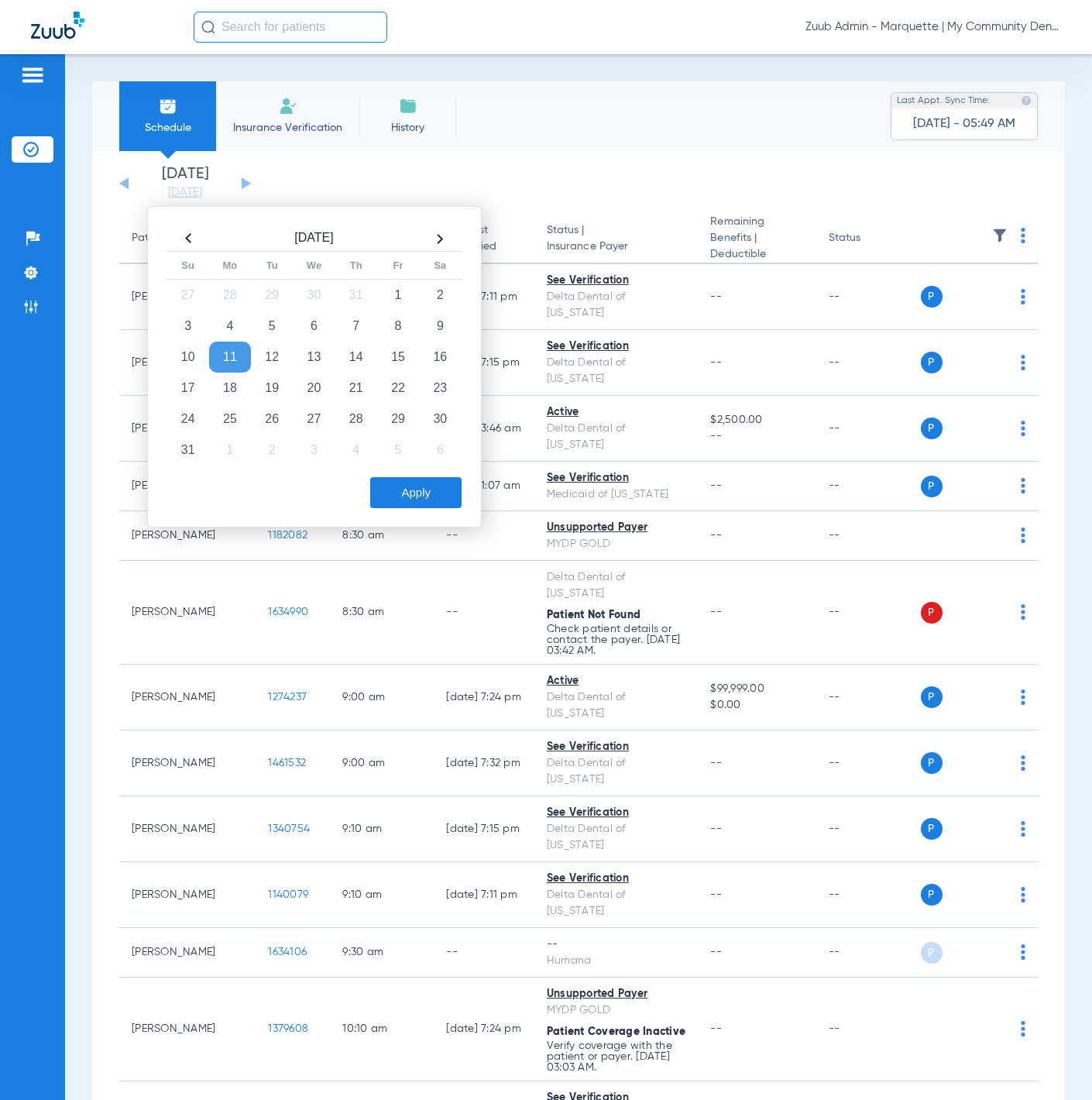
click at [637, 191] on app-single-date-navigator "[DATE] [DATE] [DATE] [DATE] [DATE] [DATE] [DATE] [DATE] [DATE] [DATE] [DATE] [D…" at bounding box center [578, 183] width 918 height 34
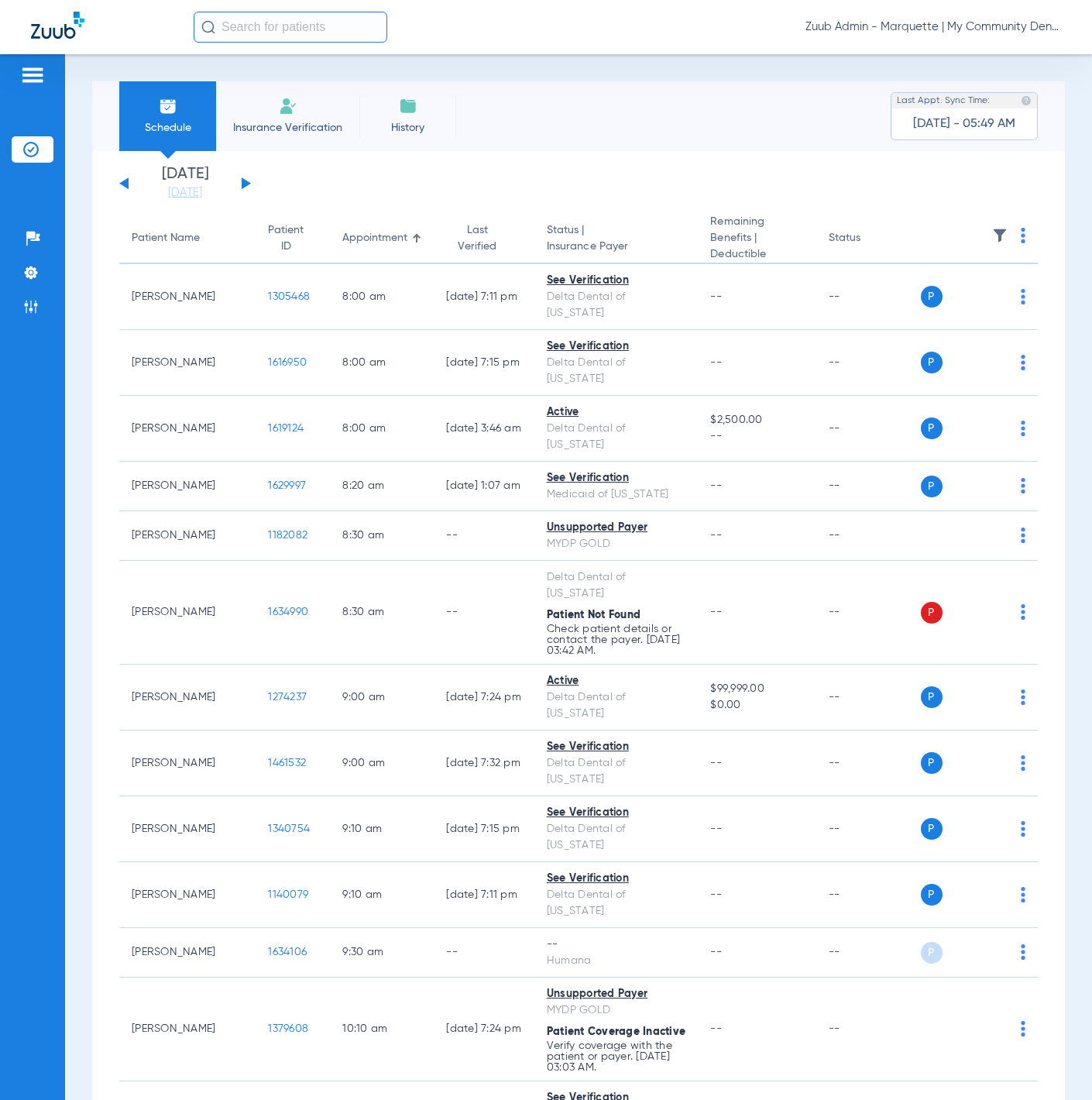
click at [178, 183] on li "[DATE] [DATE]" at bounding box center [185, 183] width 93 height 34
click at [182, 193] on link "[DATE]" at bounding box center [185, 192] width 93 height 16
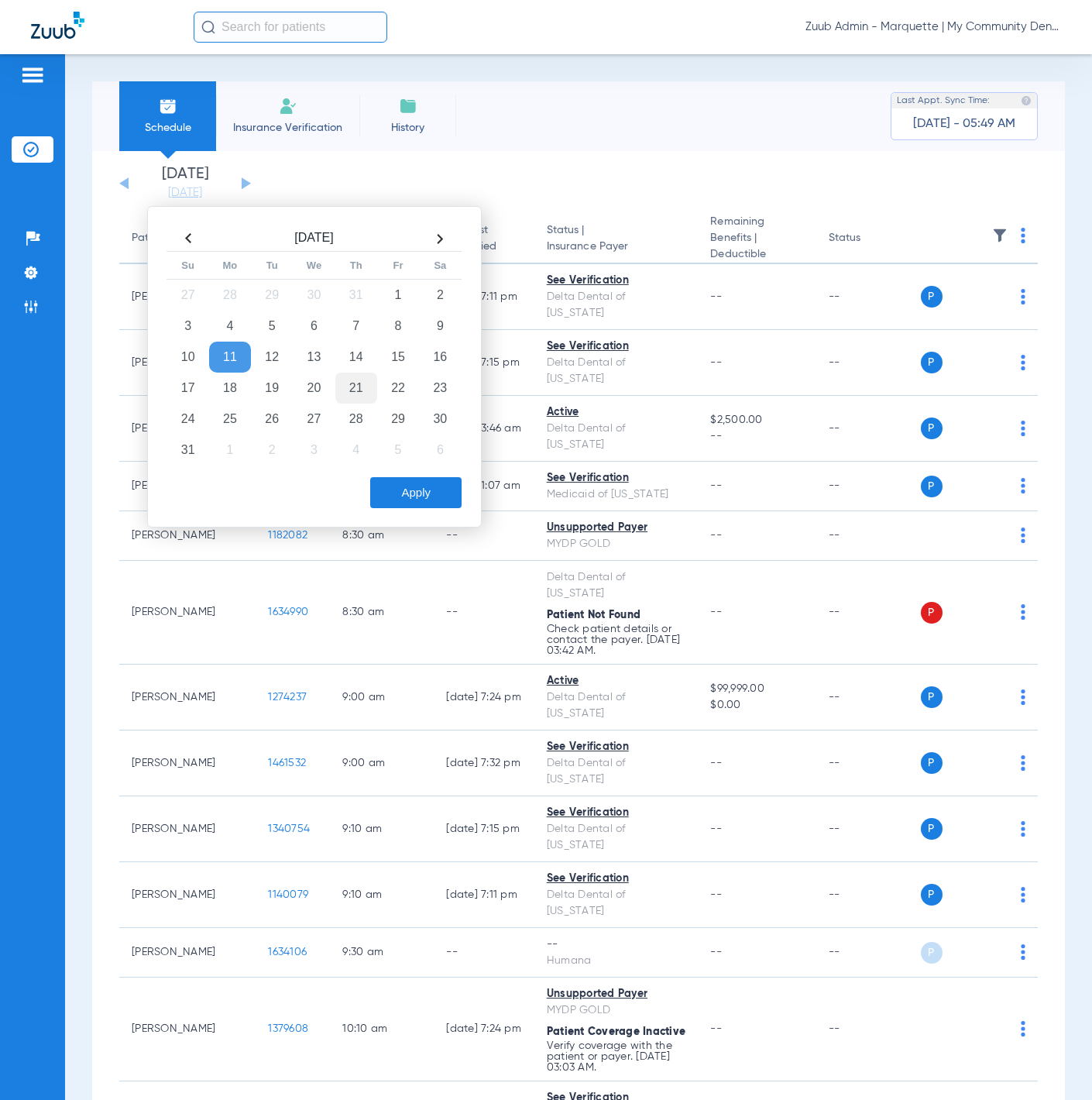
click at [347, 393] on td "21" at bounding box center [356, 388] width 42 height 31
click at [405, 483] on button "Apply" at bounding box center [415, 492] width 91 height 31
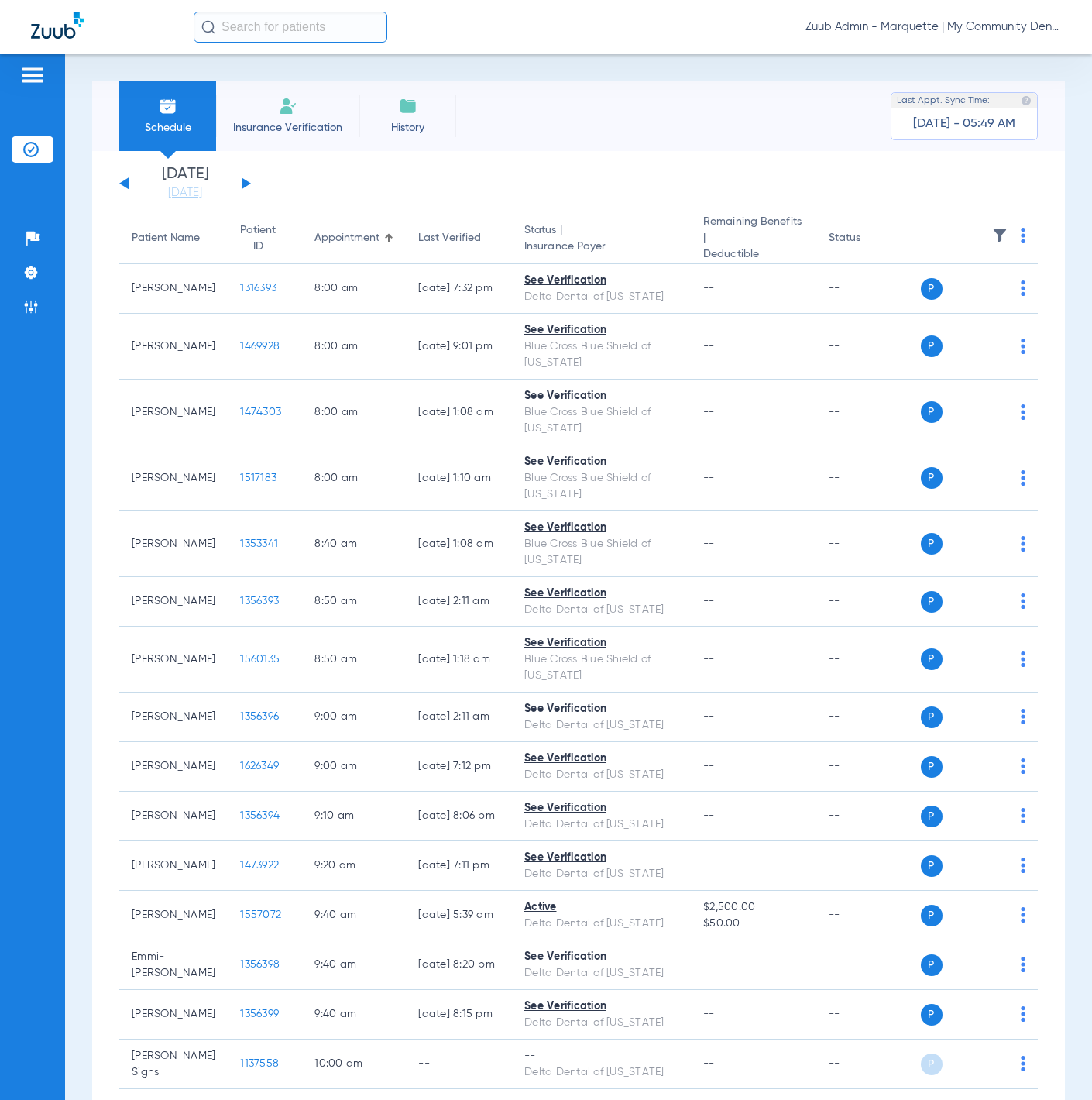
click at [993, 228] on img at bounding box center [1000, 235] width 16 height 16
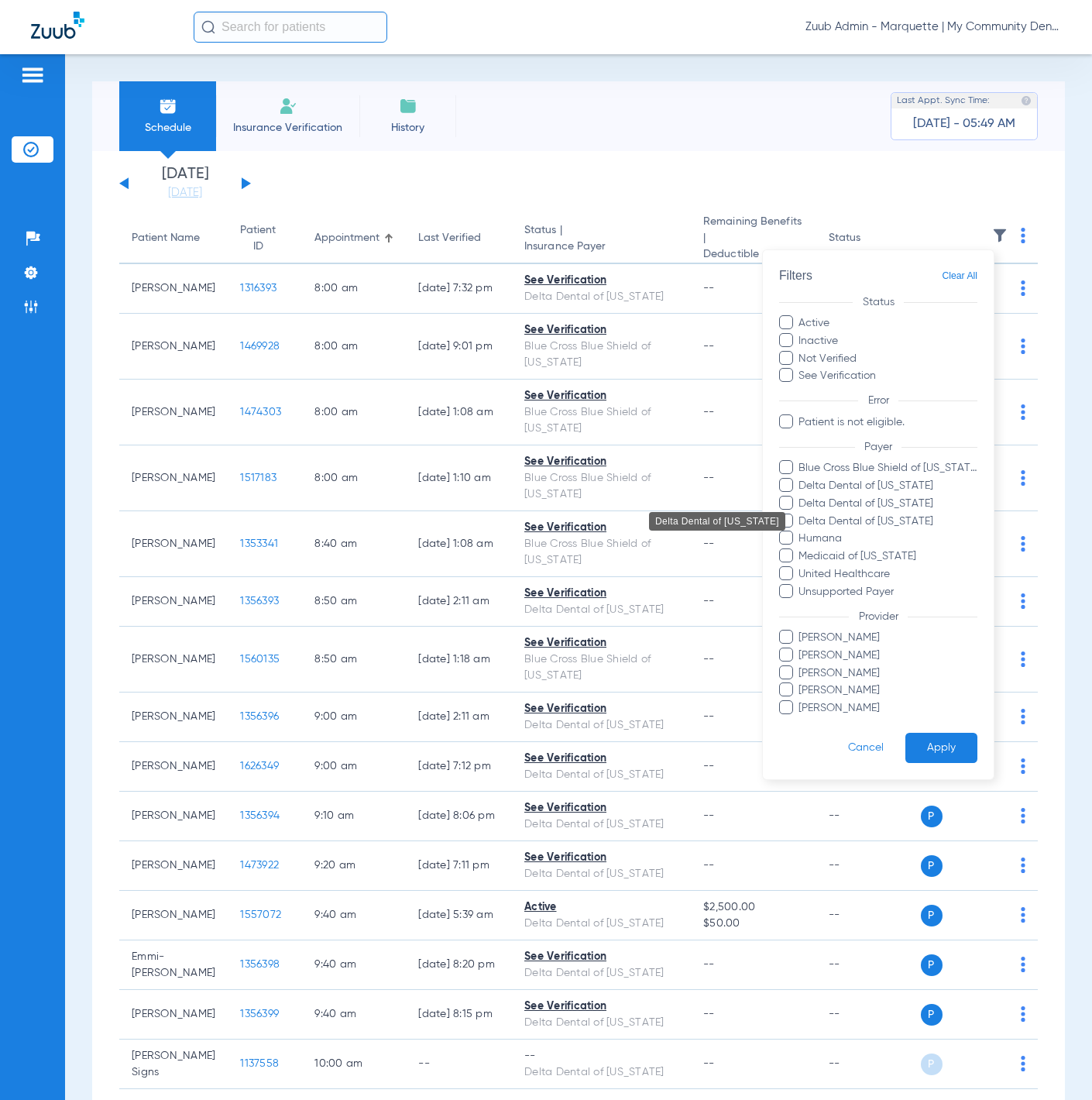
click at [905, 513] on span "Delta Dental of [US_STATE]" at bounding box center [887, 521] width 180 height 16
click at [801, 531] on input "Delta Dental of [US_STATE]" at bounding box center [801, 531] width 0 height 0
click at [936, 733] on button "Apply" at bounding box center [942, 747] width 72 height 30
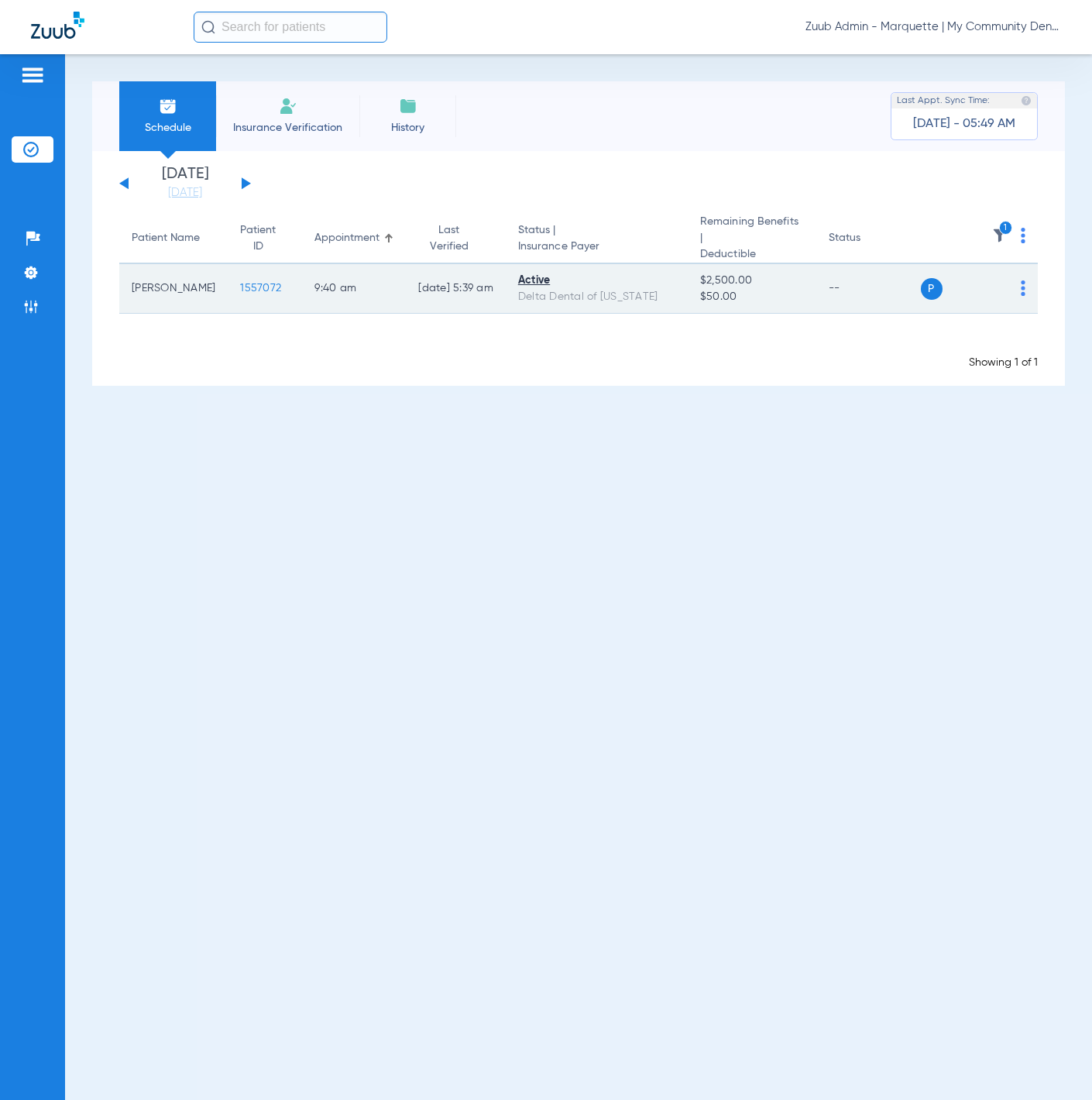
click at [240, 283] on span "1557072" at bounding box center [261, 288] width 41 height 11
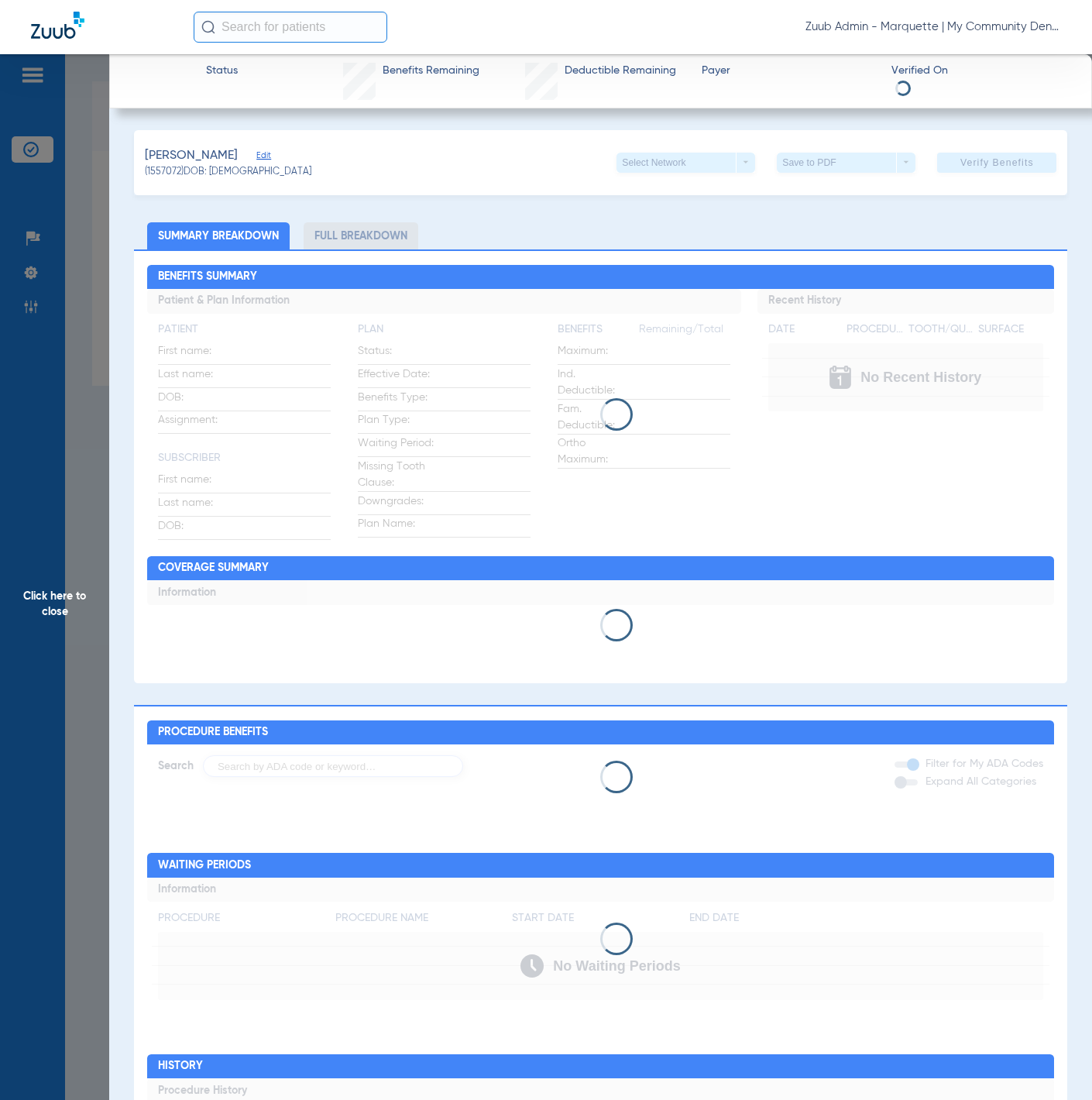
click at [95, 333] on span "Click here to close" at bounding box center [54, 604] width 109 height 1100
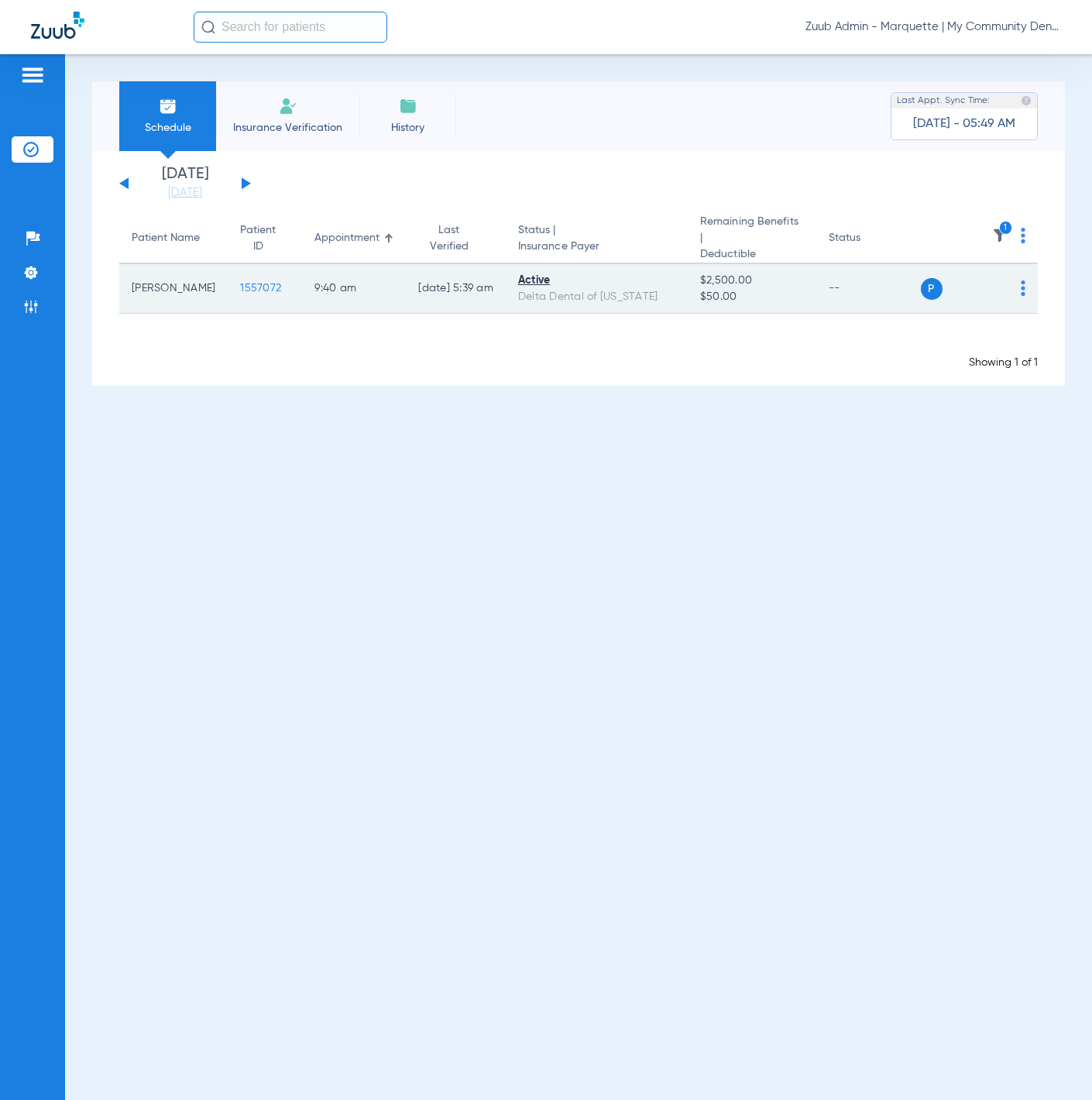
click at [240, 283] on span "1557072" at bounding box center [261, 288] width 41 height 11
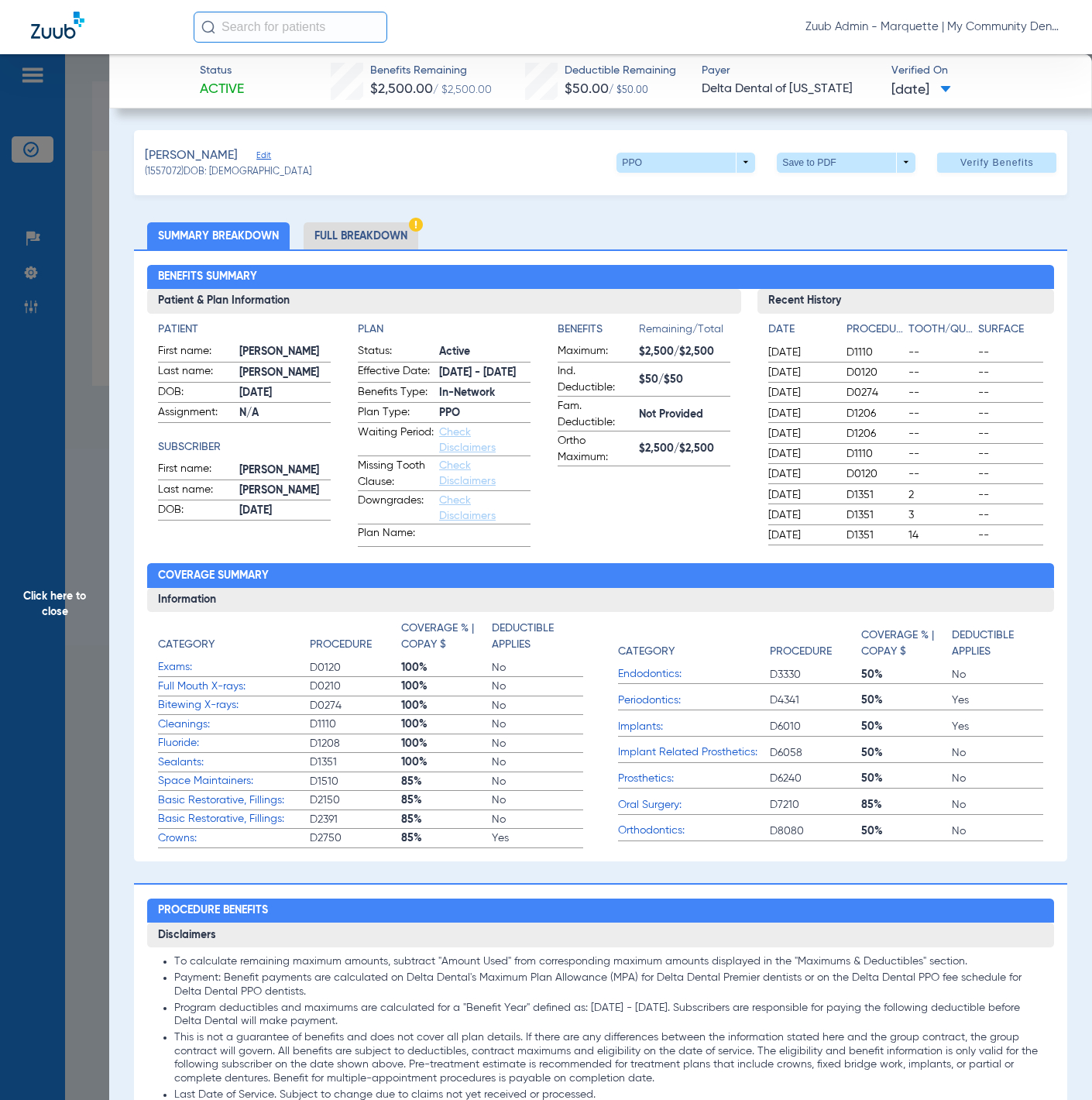
click at [96, 248] on span "Click here to close" at bounding box center [54, 604] width 109 height 1100
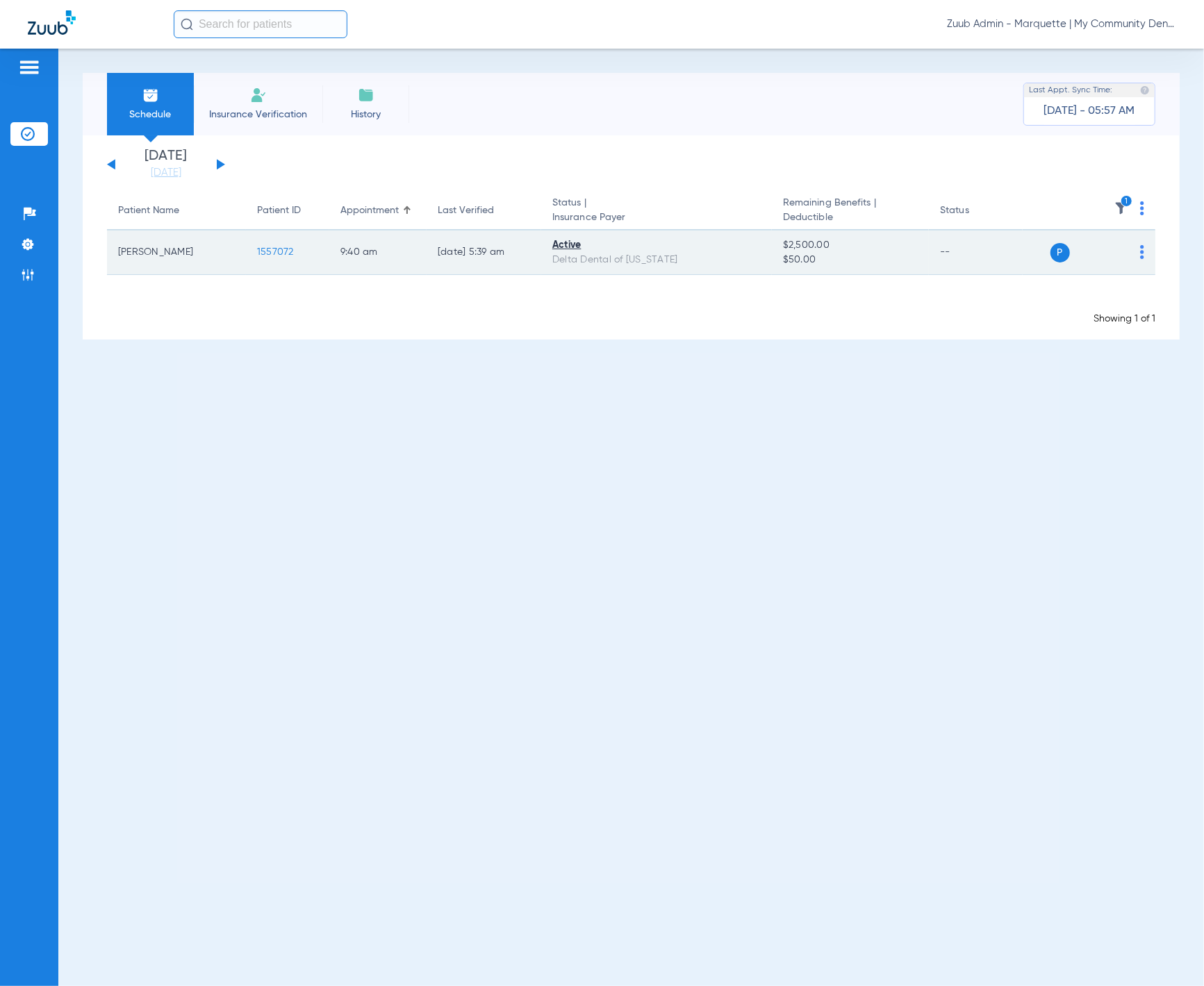
drag, startPoint x: 251, startPoint y: 256, endPoint x: 319, endPoint y: 254, distance: 68.0
click at [319, 254] on td "1557072" at bounding box center [288, 253] width 83 height 44
copy span "1557072"
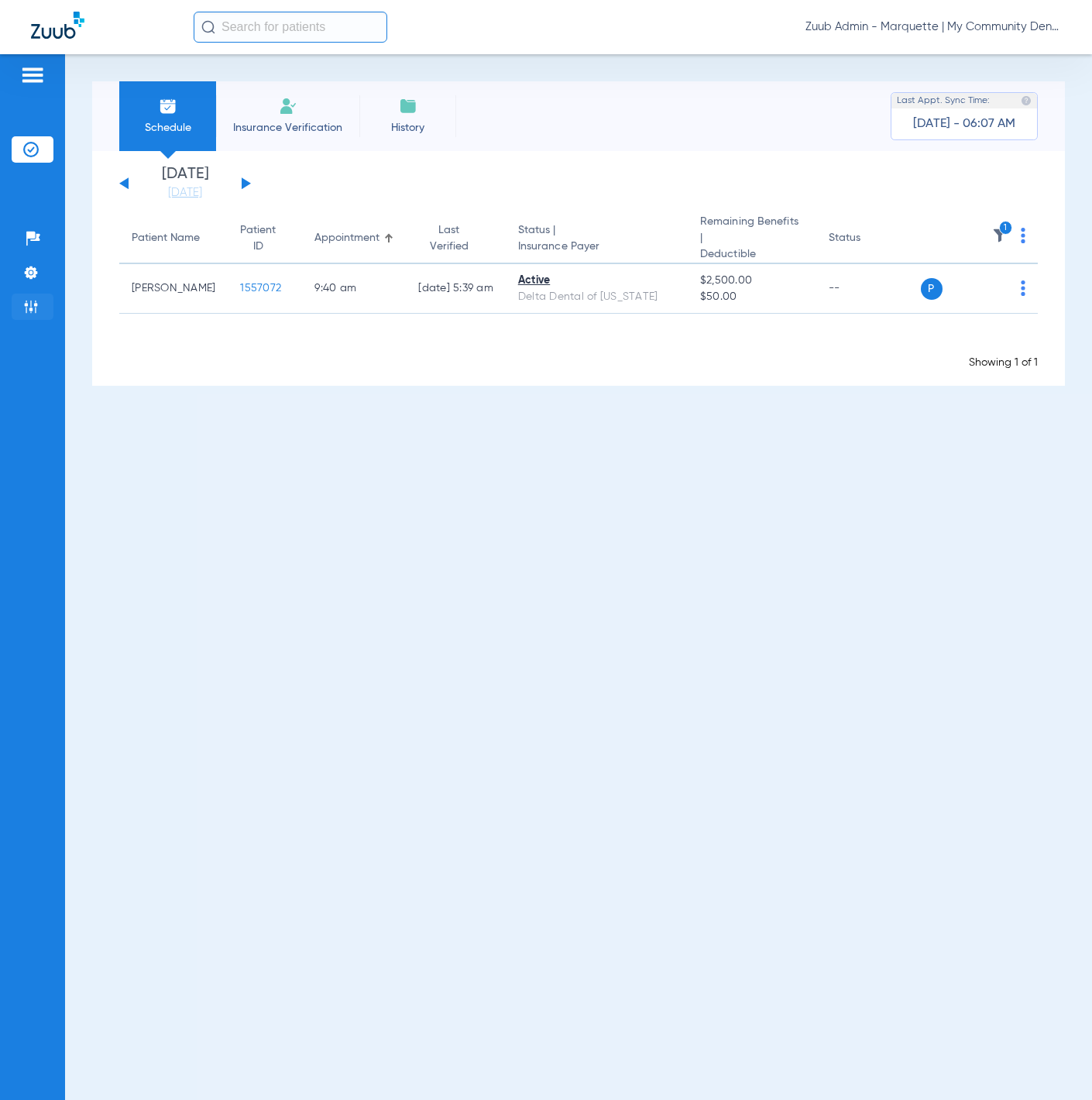
click at [39, 307] on li "Admin" at bounding box center [32, 307] width 42 height 26
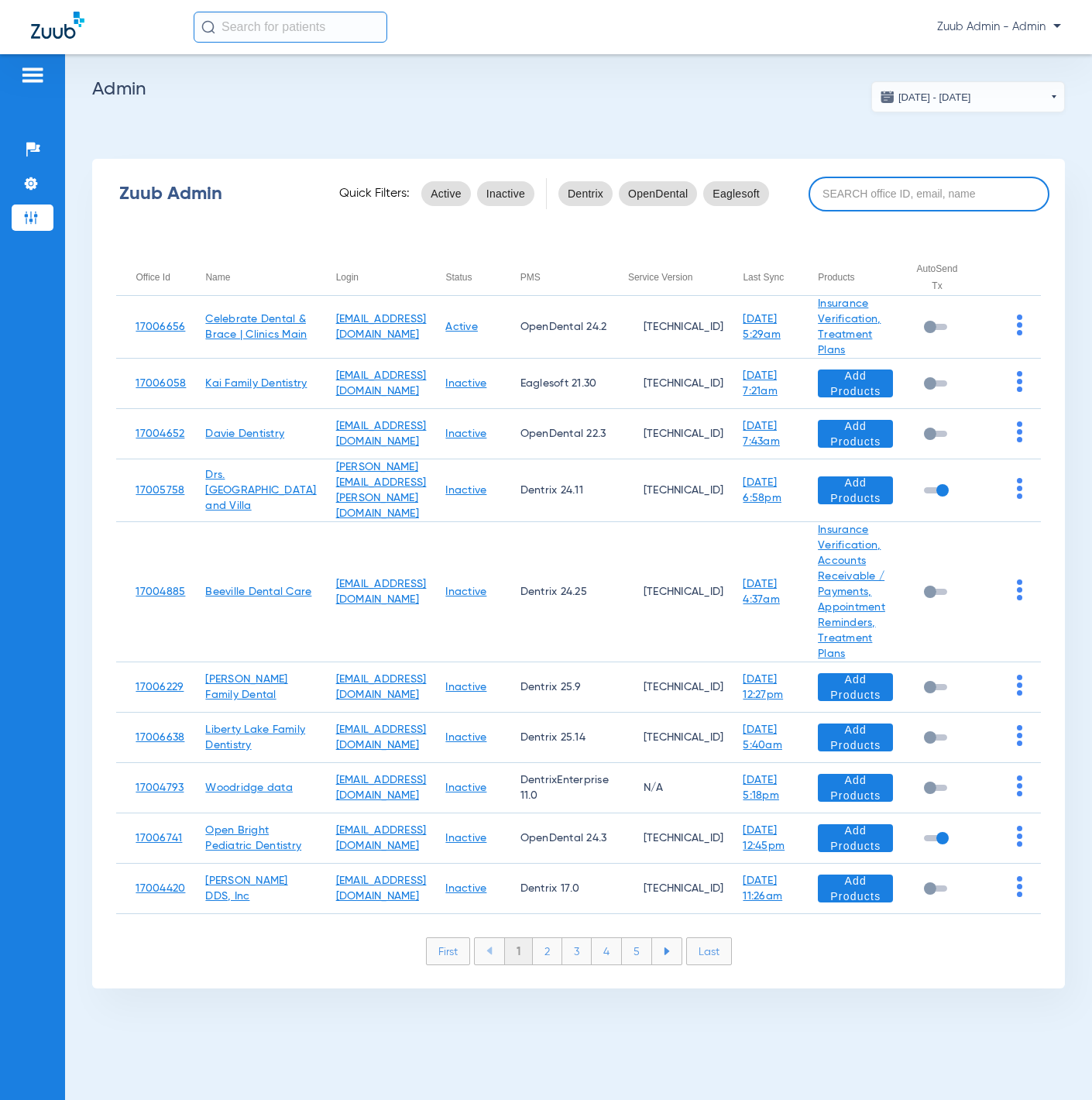
click at [971, 183] on input at bounding box center [929, 194] width 241 height 35
paste input "17005944"
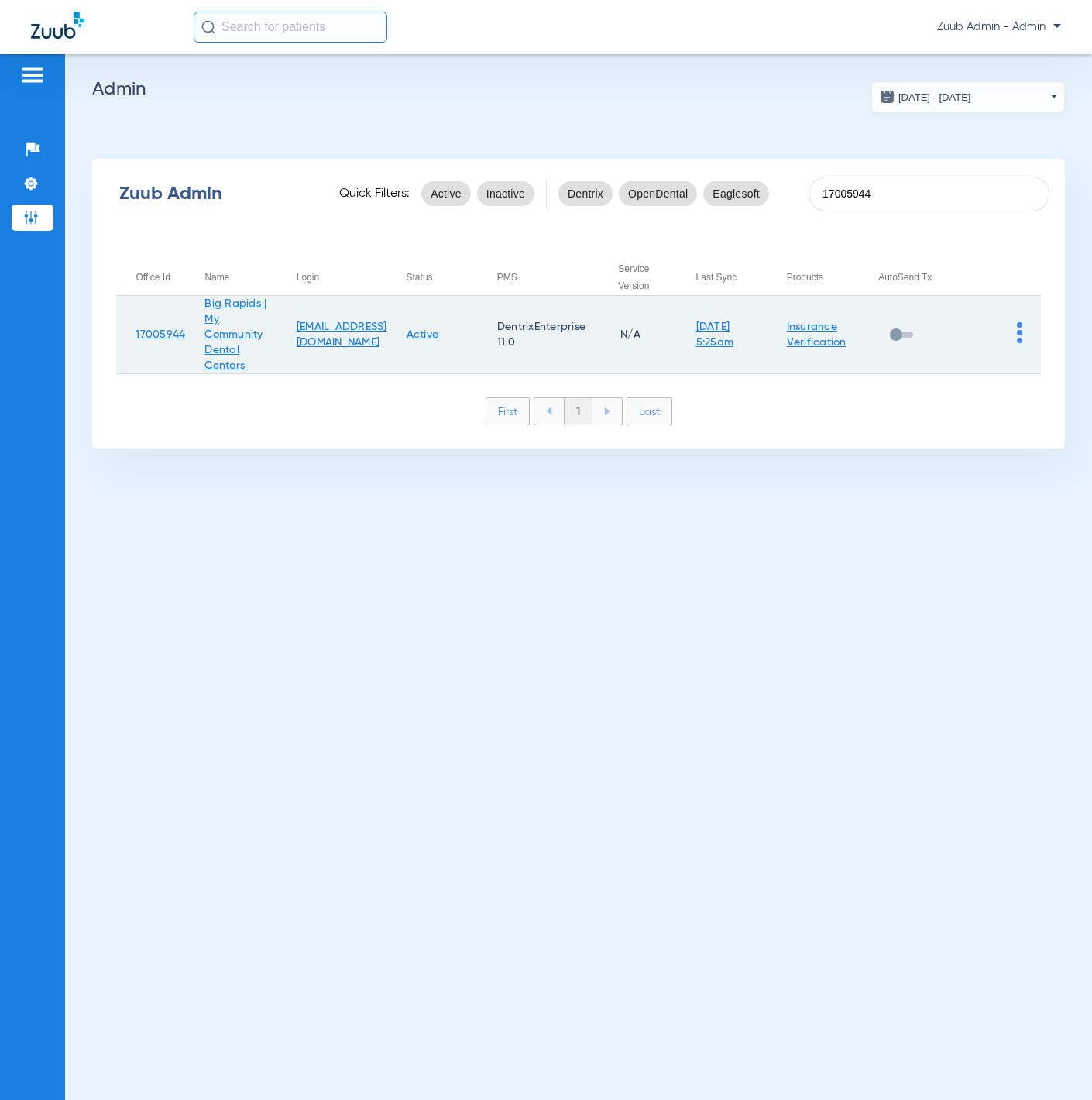
type input "17005944"
click at [1020, 334] on img at bounding box center [1020, 332] width 6 height 21
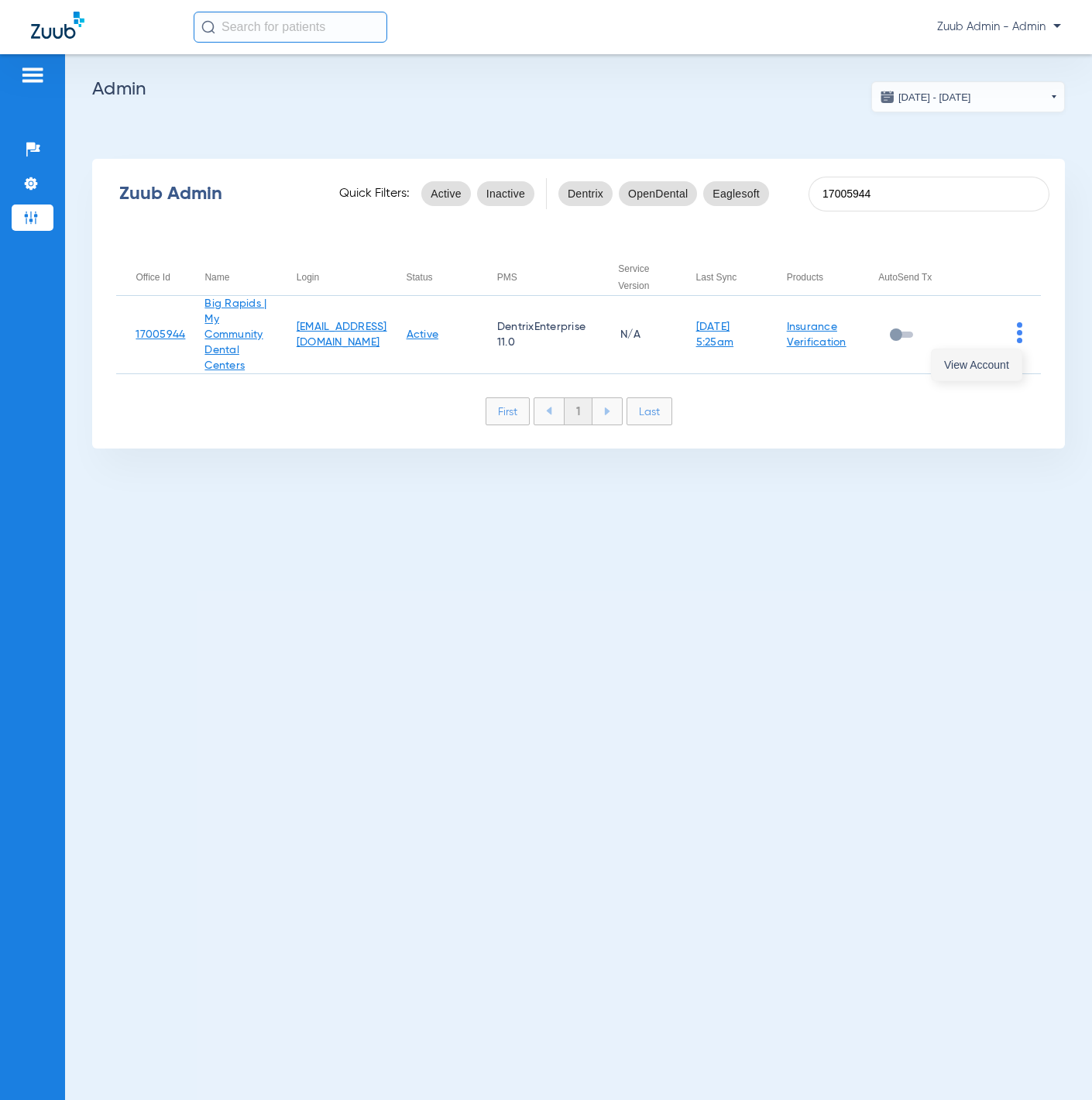
click at [999, 359] on span "View Account" at bounding box center [977, 364] width 65 height 11
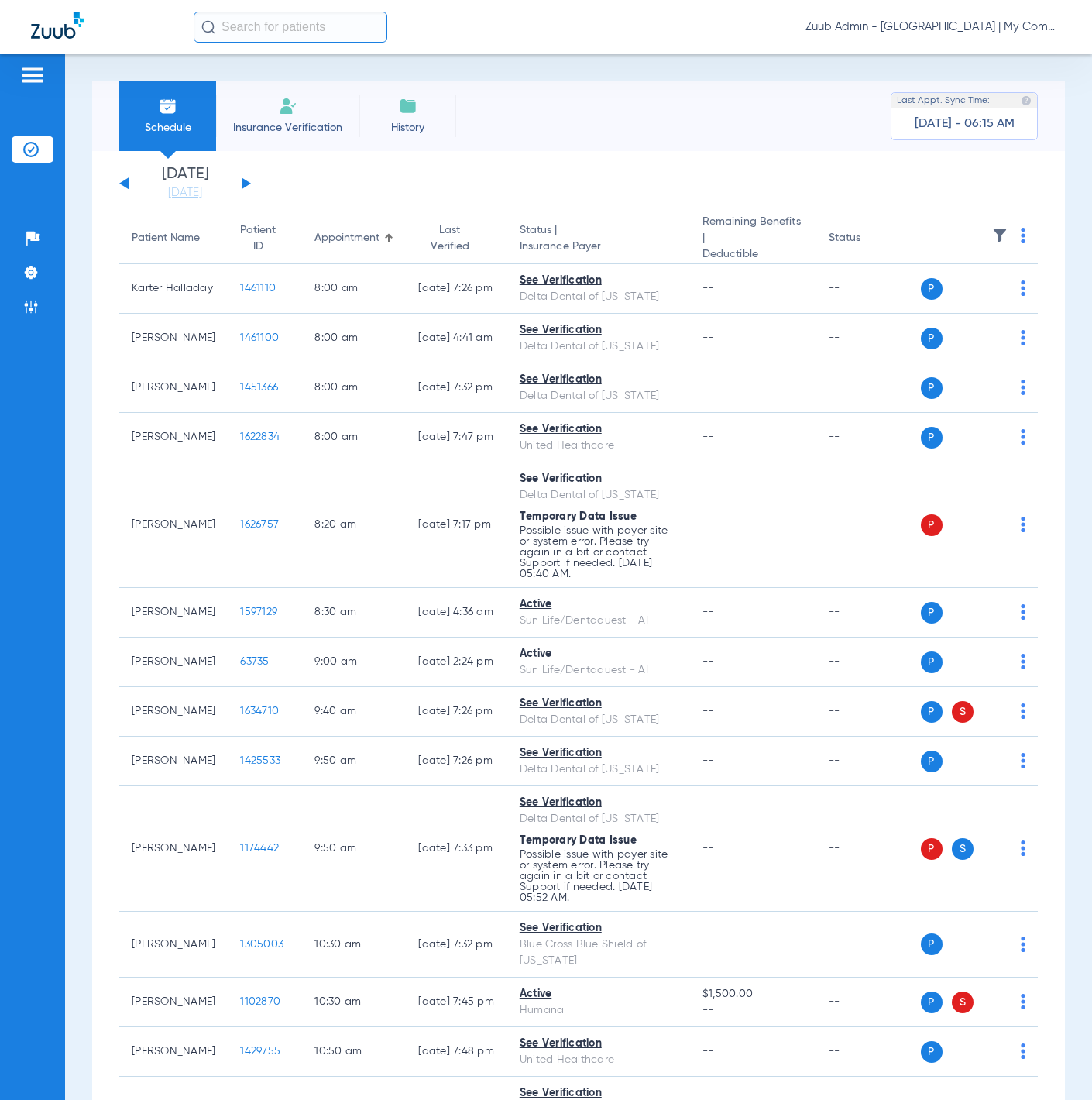
click at [993, 232] on img at bounding box center [1000, 235] width 16 height 16
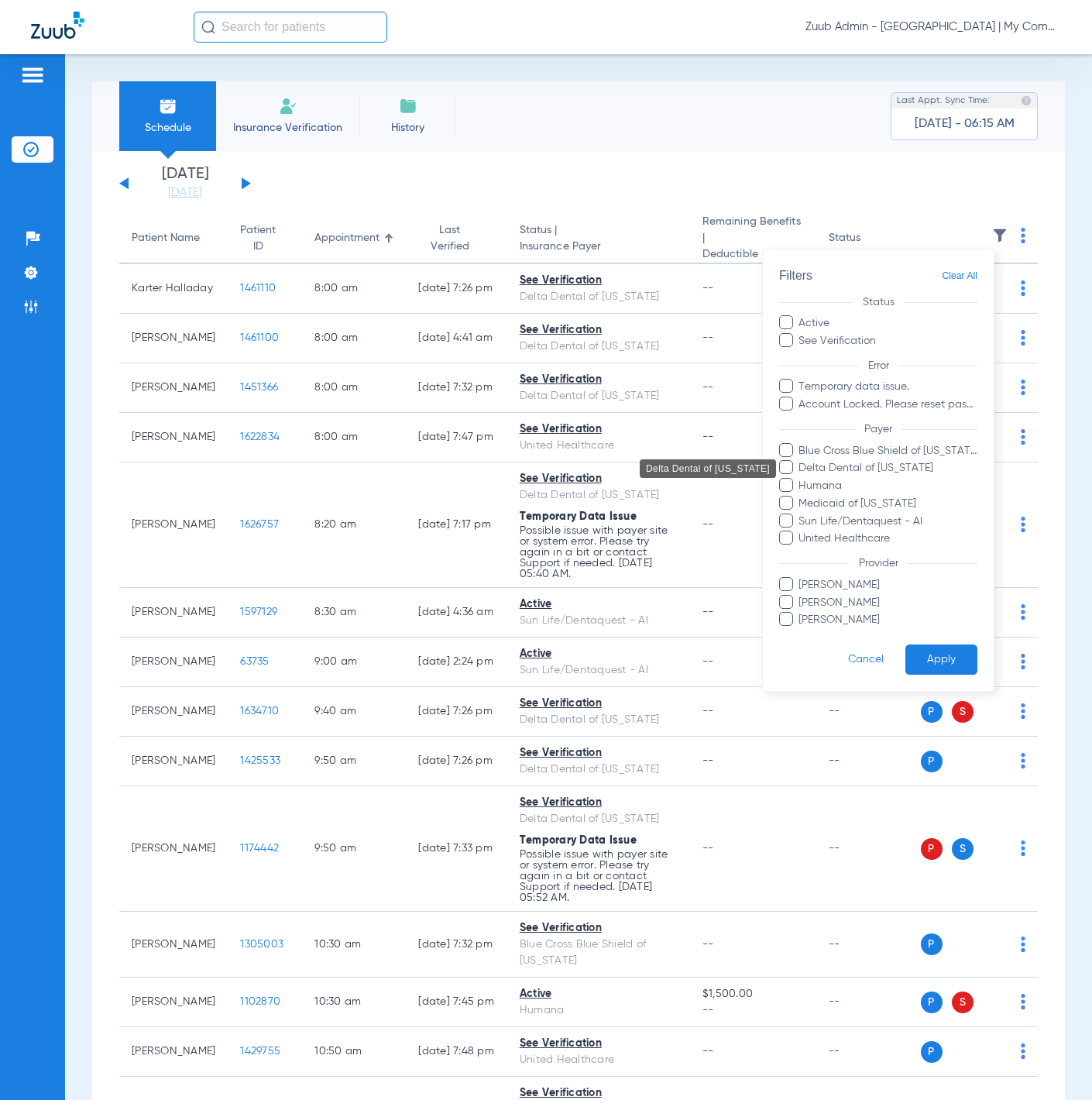
click at [891, 473] on span "Delta Dental of [US_STATE]" at bounding box center [887, 469] width 180 height 16
click at [801, 478] on input "Delta Dental of [US_STATE]" at bounding box center [801, 478] width 0 height 0
click at [932, 664] on button "Apply" at bounding box center [942, 659] width 72 height 30
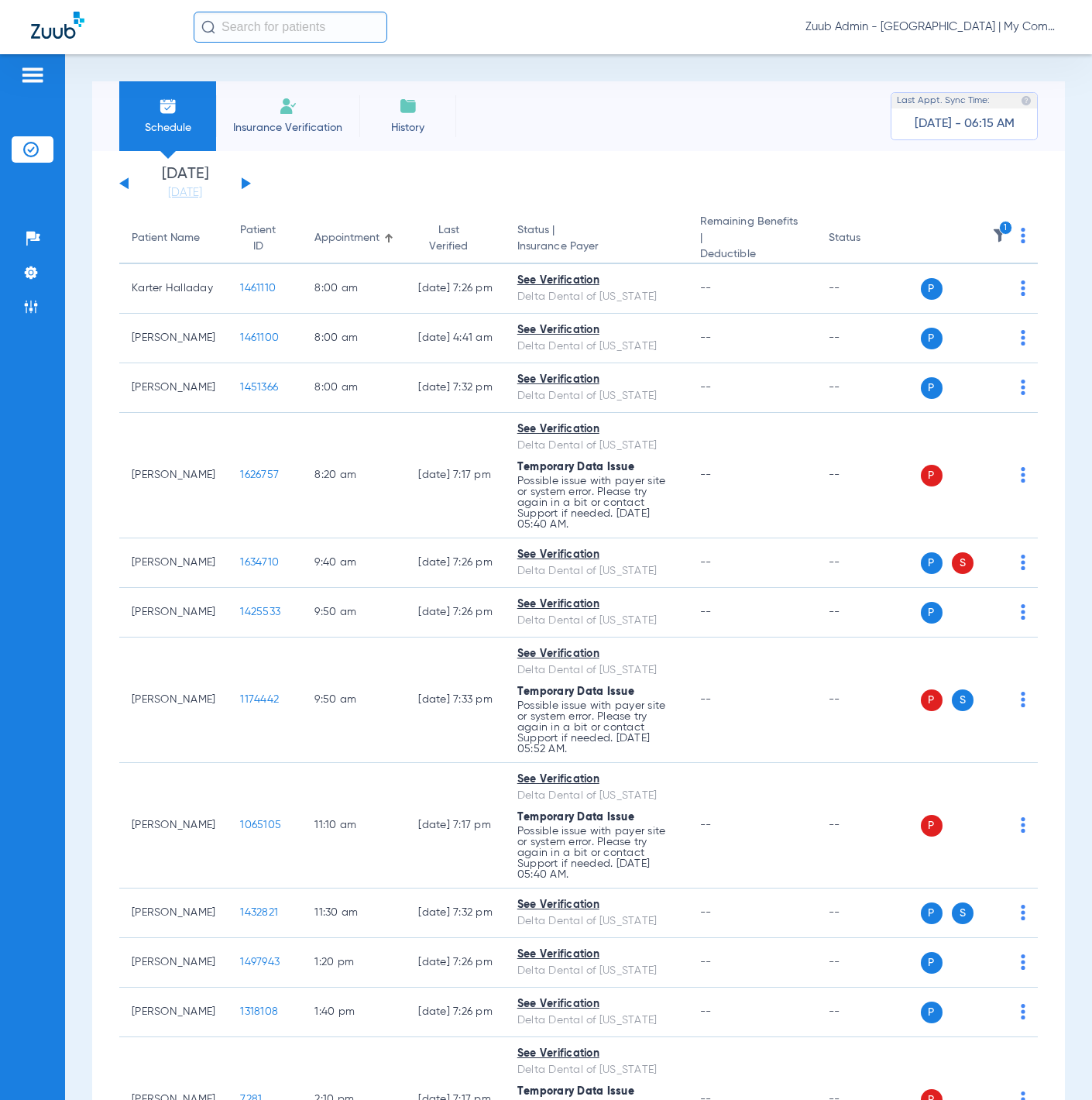
click at [993, 232] on img at bounding box center [1000, 235] width 16 height 16
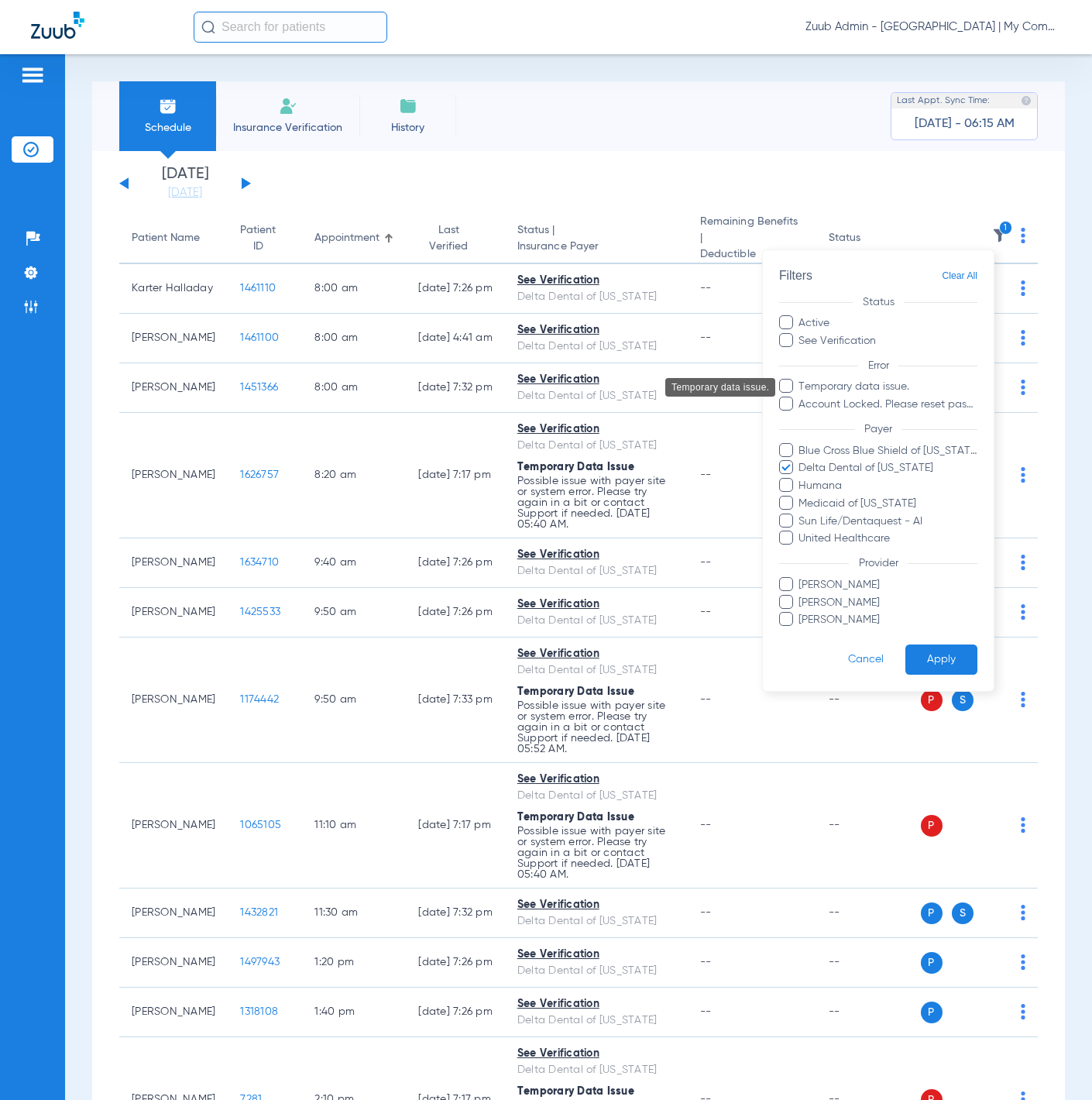
click at [879, 387] on span "Temporary data issue." at bounding box center [887, 387] width 180 height 16
click at [801, 397] on input "Temporary data issue." at bounding box center [801, 397] width 0 height 0
click at [953, 654] on button "Apply" at bounding box center [942, 659] width 72 height 30
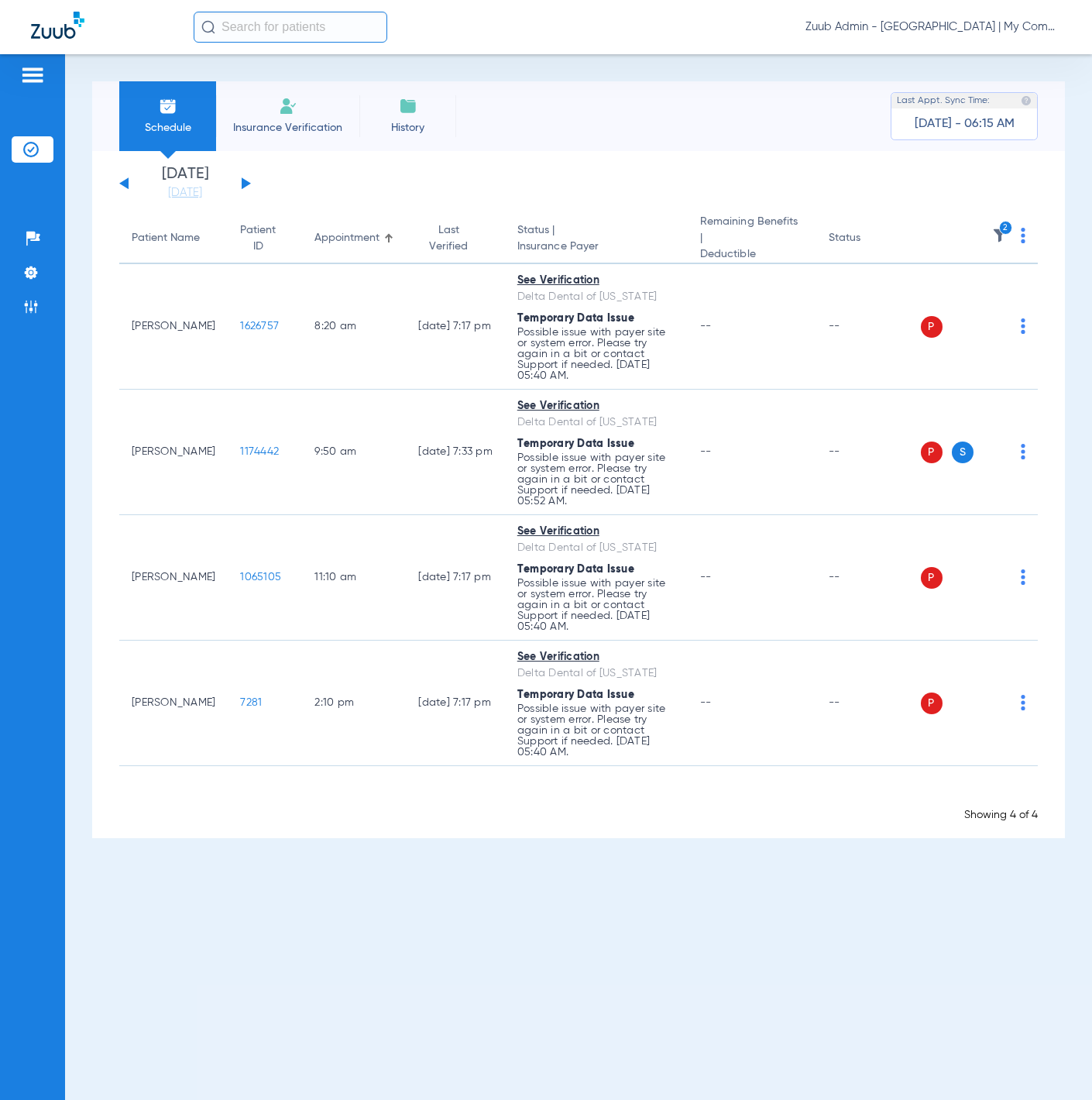
click at [1024, 235] on img at bounding box center [1024, 235] width 5 height 16
click at [995, 323] on span "Verify All Primary" at bounding box center [965, 327] width 97 height 11
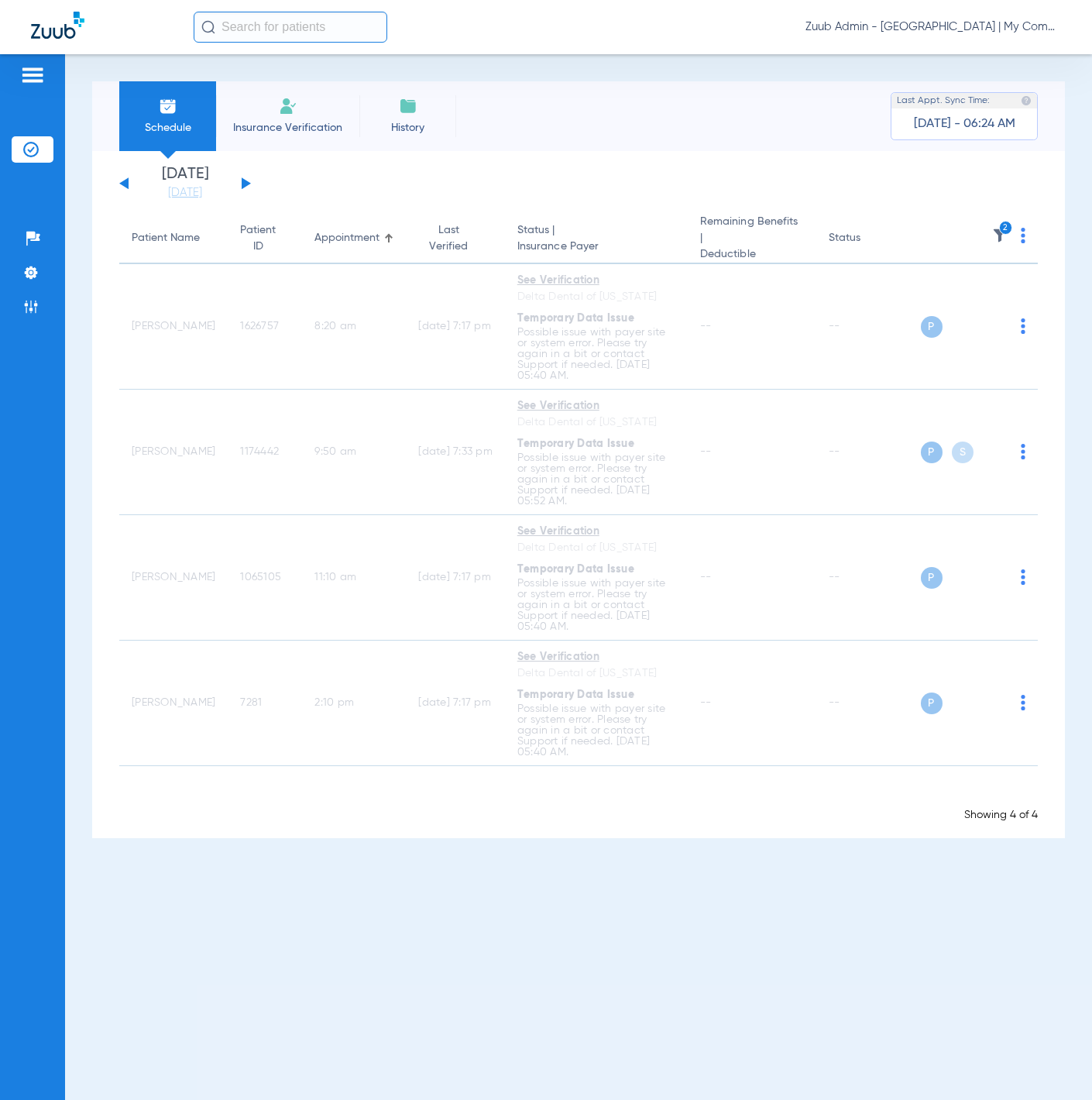
click at [998, 230] on img at bounding box center [1000, 235] width 16 height 16
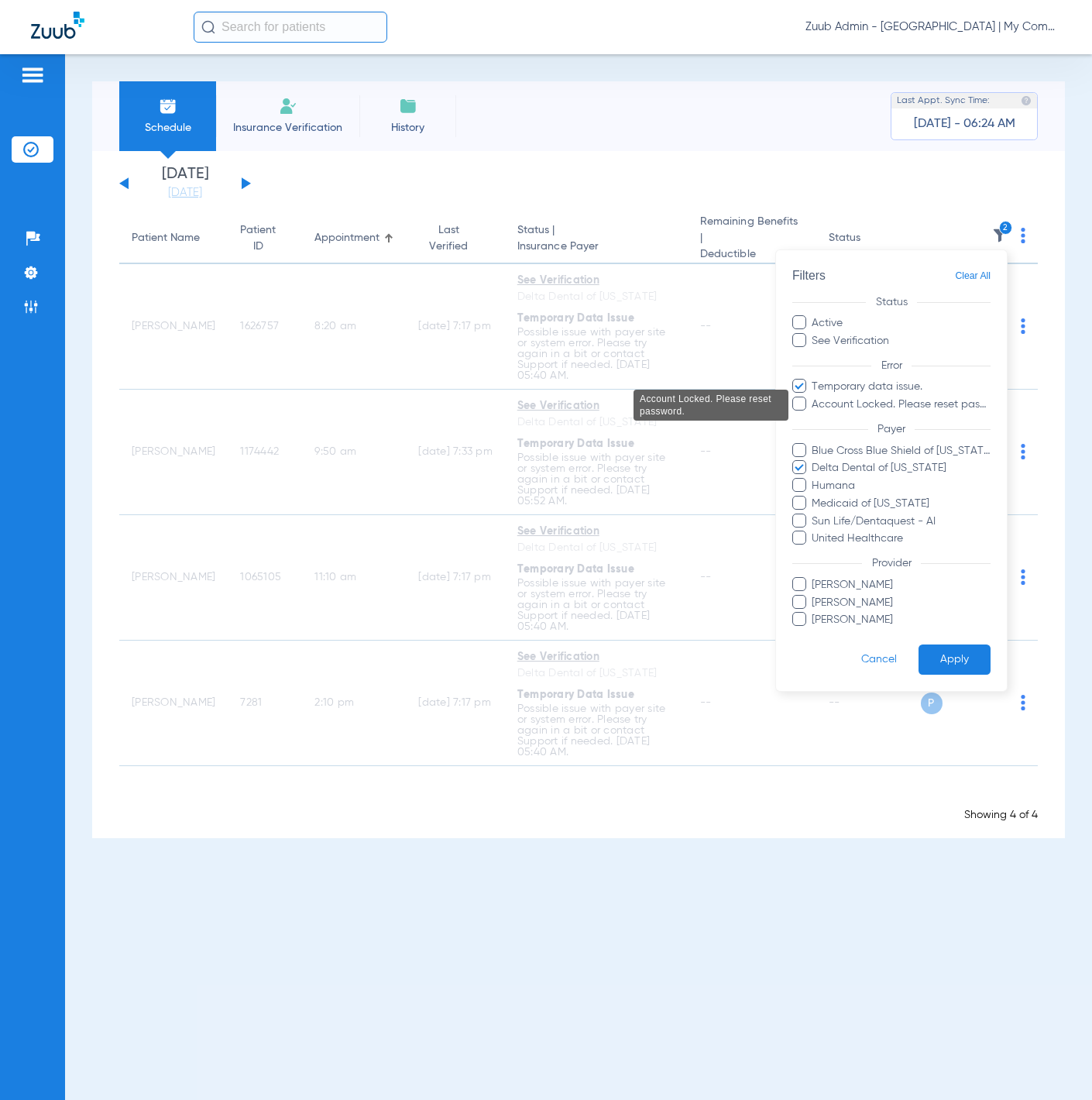
click at [911, 409] on span "Account Locked. Please reset password." at bounding box center [900, 404] width 180 height 16
click at [814, 415] on input "Account Locked. Please reset password." at bounding box center [814, 415] width 0 height 0
click at [985, 660] on button "Apply" at bounding box center [955, 659] width 72 height 30
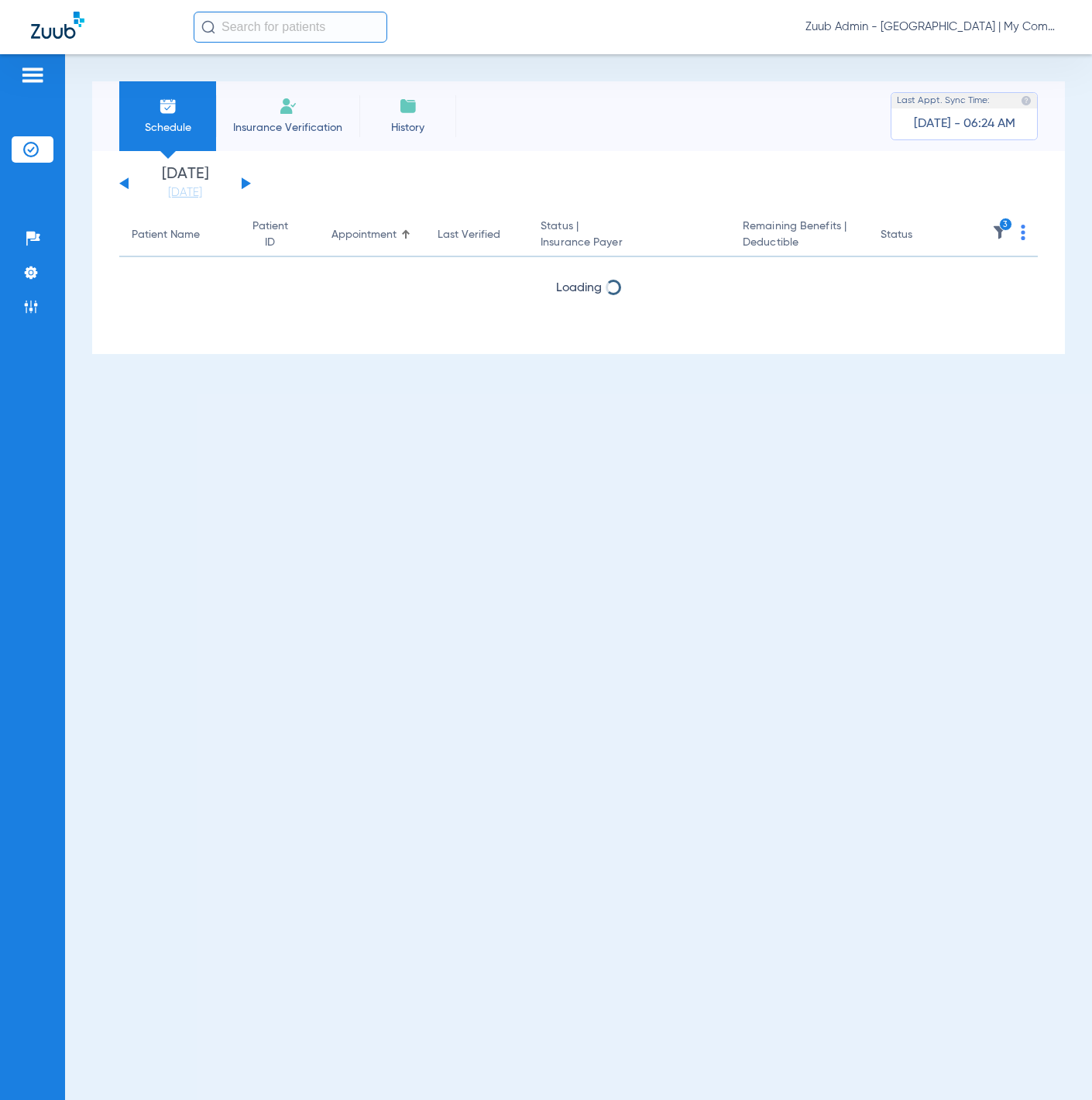
click at [979, 808] on div "Schedule Insurance Verification History Last Appt. Sync Time: [DATE] - 06:24 AM…" at bounding box center [578, 577] width 1027 height 1046
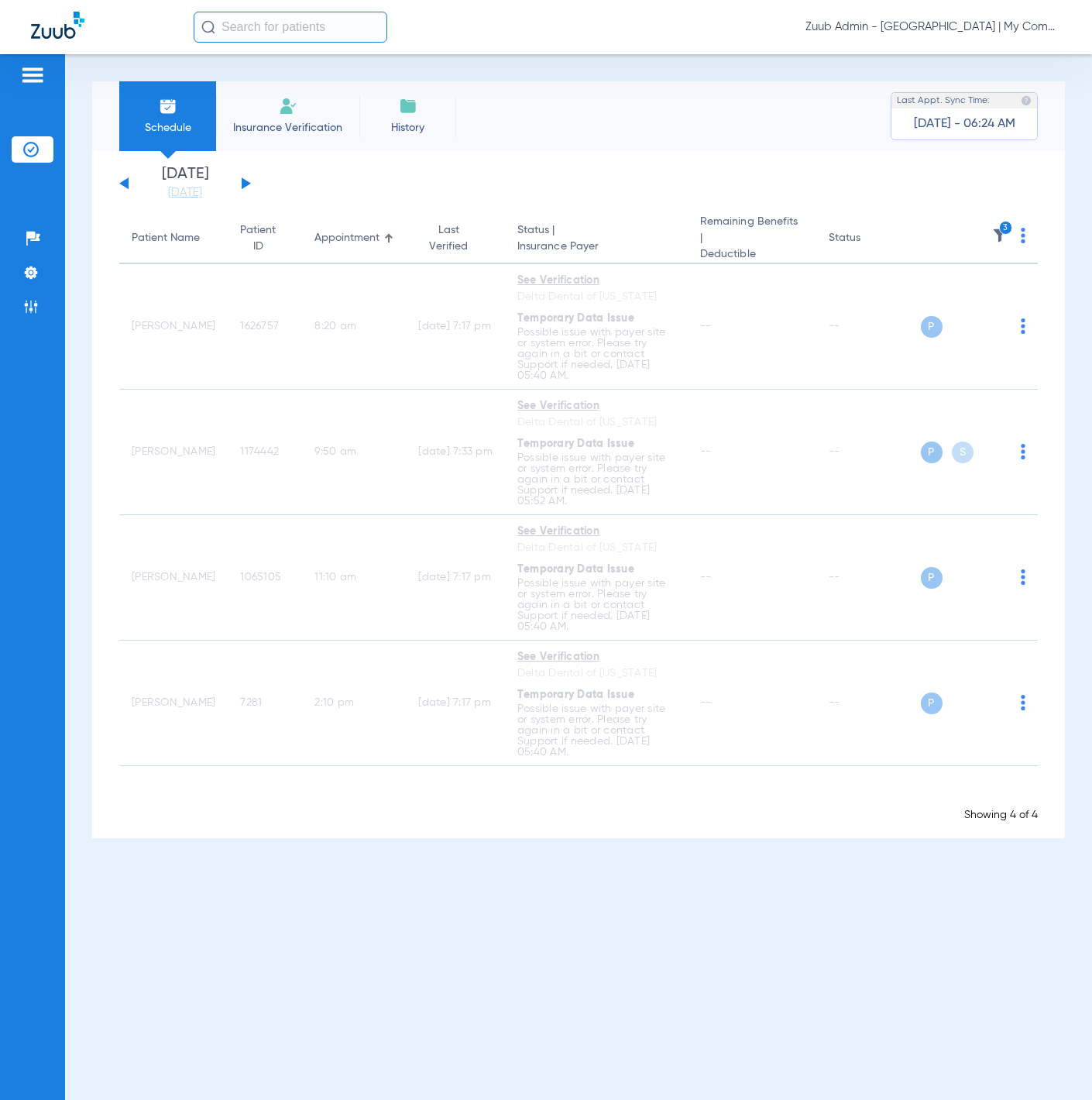
click at [997, 228] on img at bounding box center [1000, 235] width 16 height 16
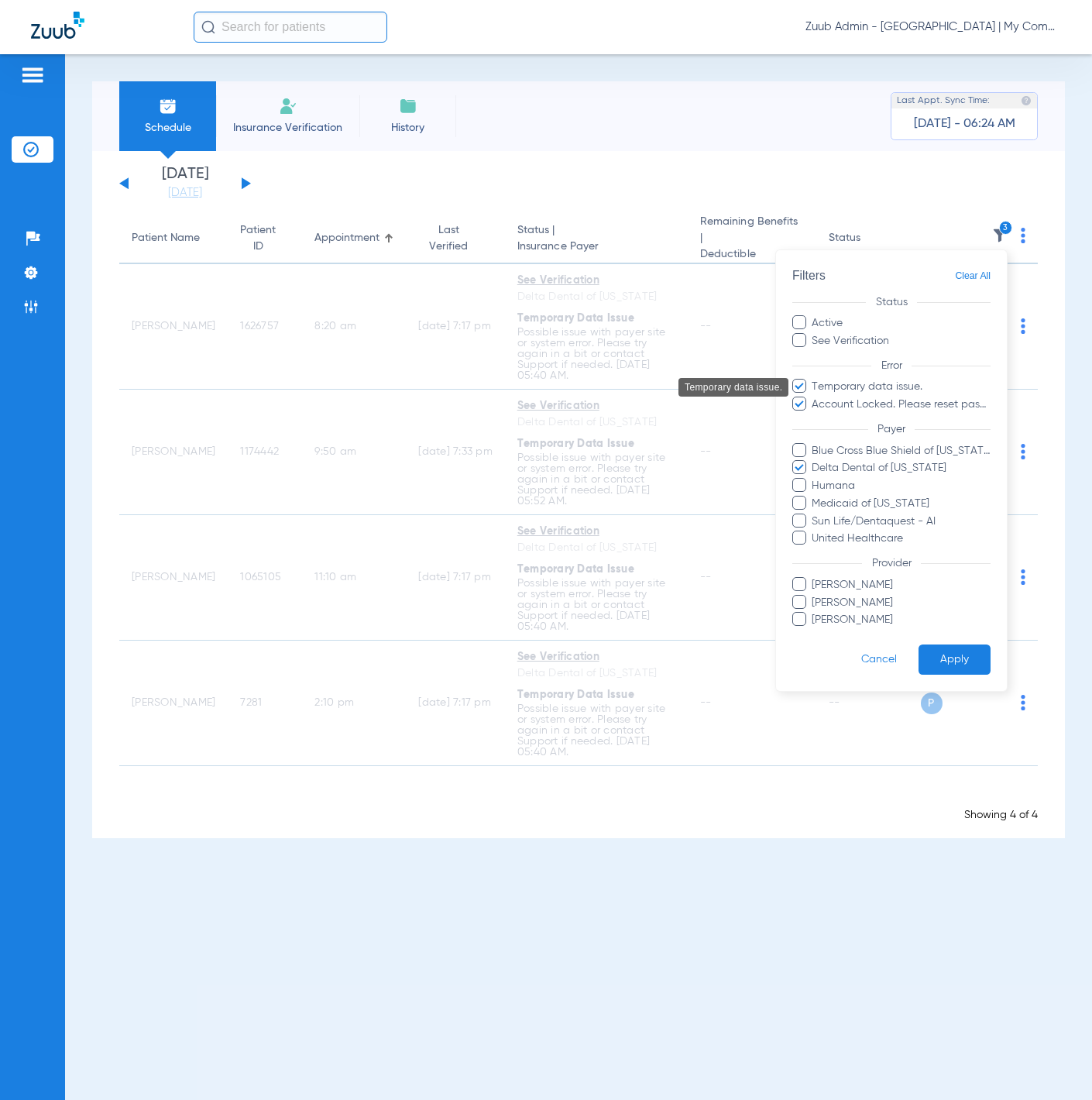
click at [918, 383] on span "Temporary data issue." at bounding box center [900, 387] width 180 height 16
click at [814, 397] on input "Temporary data issue." at bounding box center [814, 397] width 0 height 0
click at [963, 646] on button "Apply" at bounding box center [955, 659] width 72 height 30
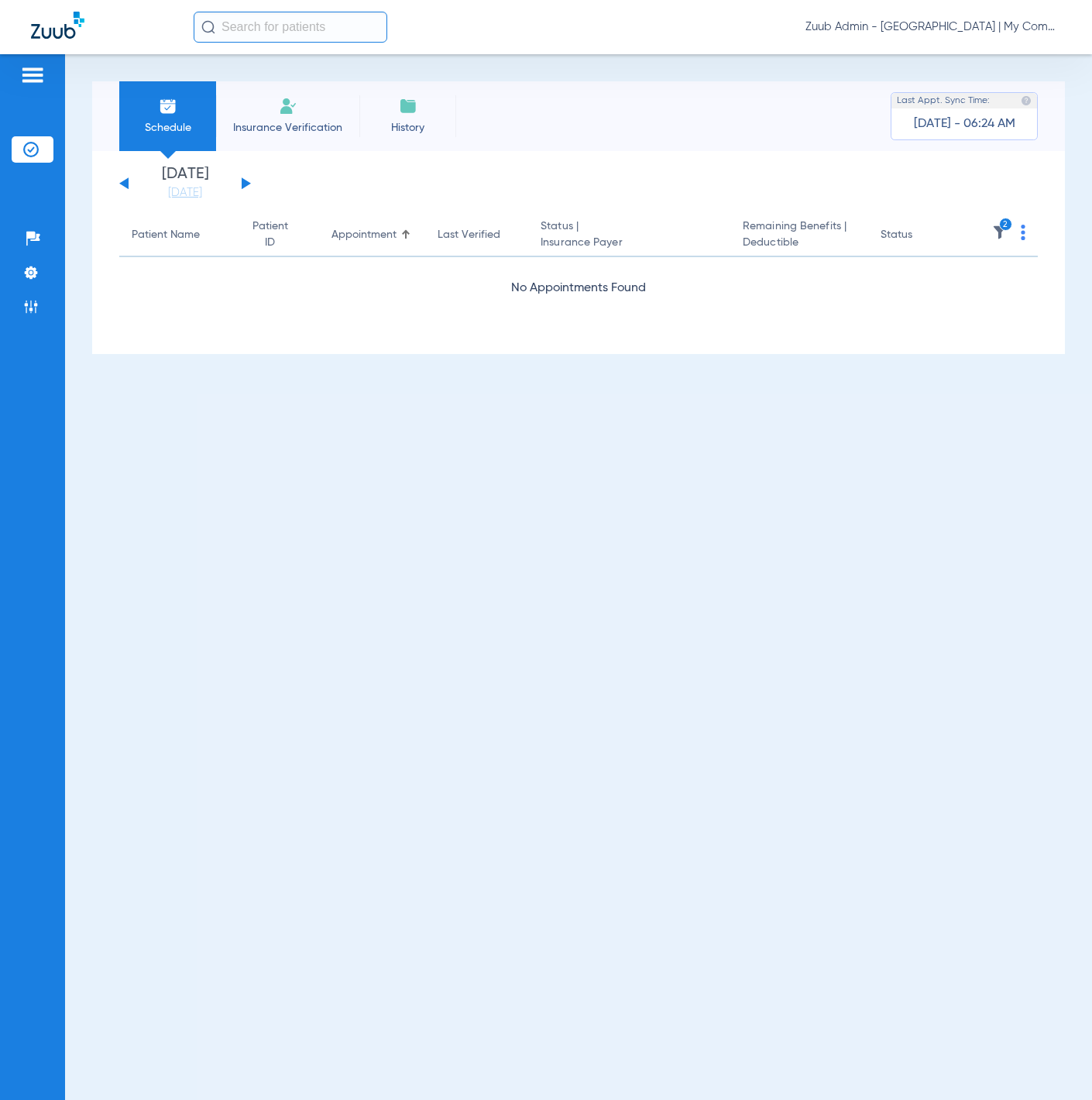
click at [999, 225] on icon "2" at bounding box center [1006, 224] width 14 height 14
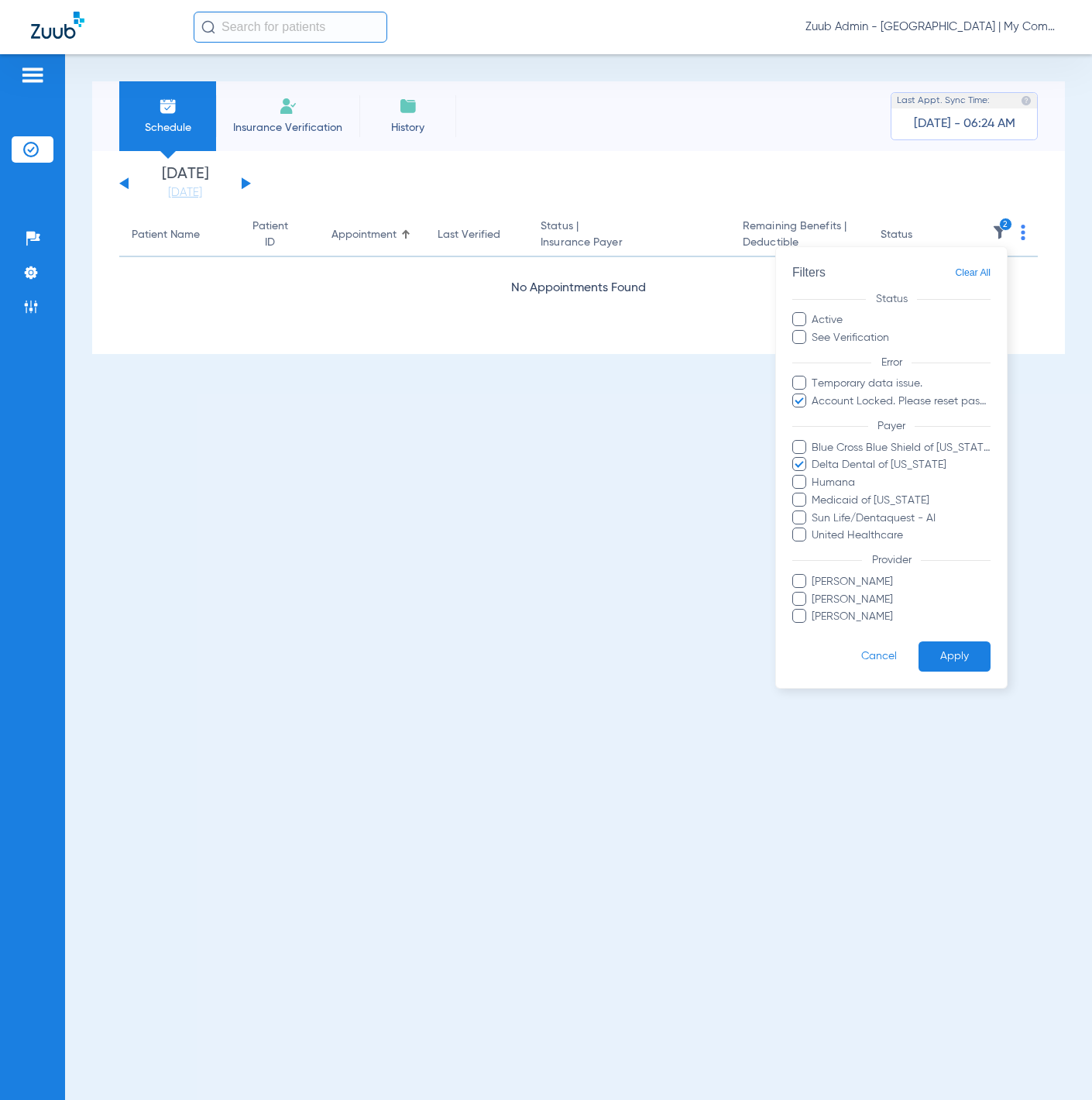
click at [983, 277] on span "Clear All" at bounding box center [973, 273] width 35 height 20
click at [954, 649] on button "Apply" at bounding box center [955, 656] width 72 height 30
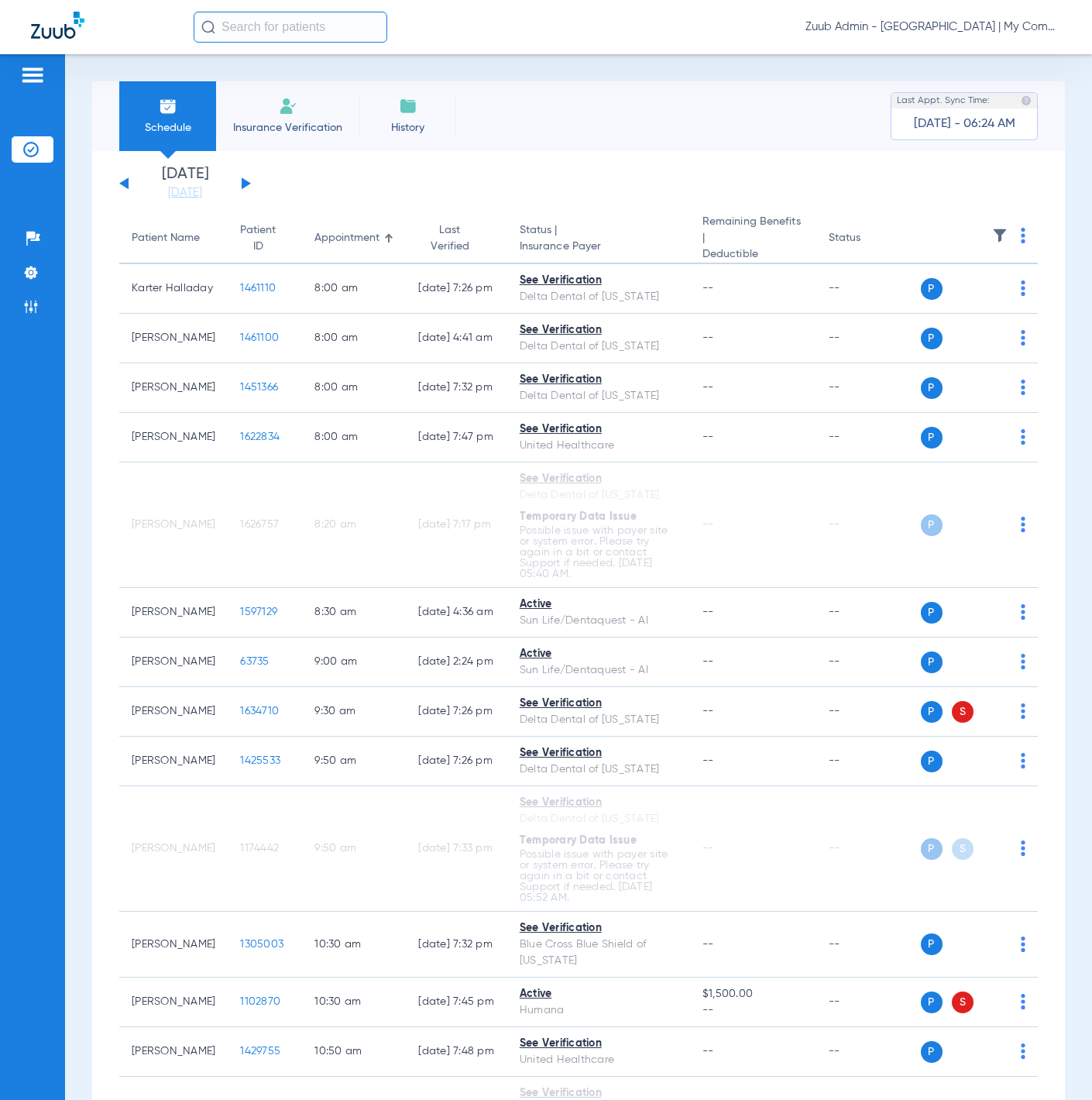
click at [993, 228] on img at bounding box center [1000, 235] width 16 height 16
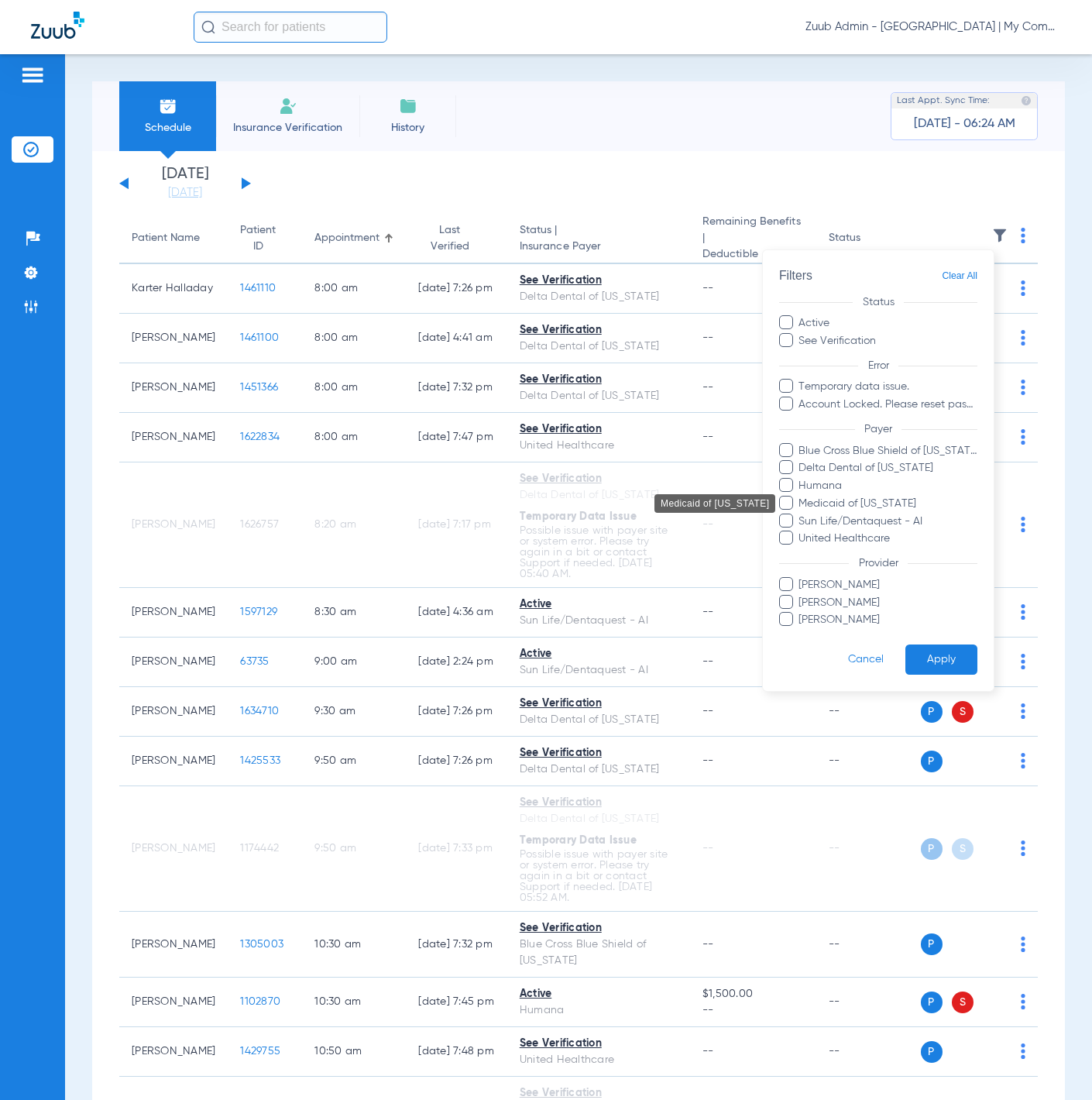
click at [895, 510] on span "Medicaid of [US_STATE]" at bounding box center [887, 504] width 180 height 16
click at [801, 515] on input "Medicaid of [US_STATE]" at bounding box center [801, 515] width 0 height 0
click at [944, 661] on button "Apply" at bounding box center [942, 659] width 72 height 30
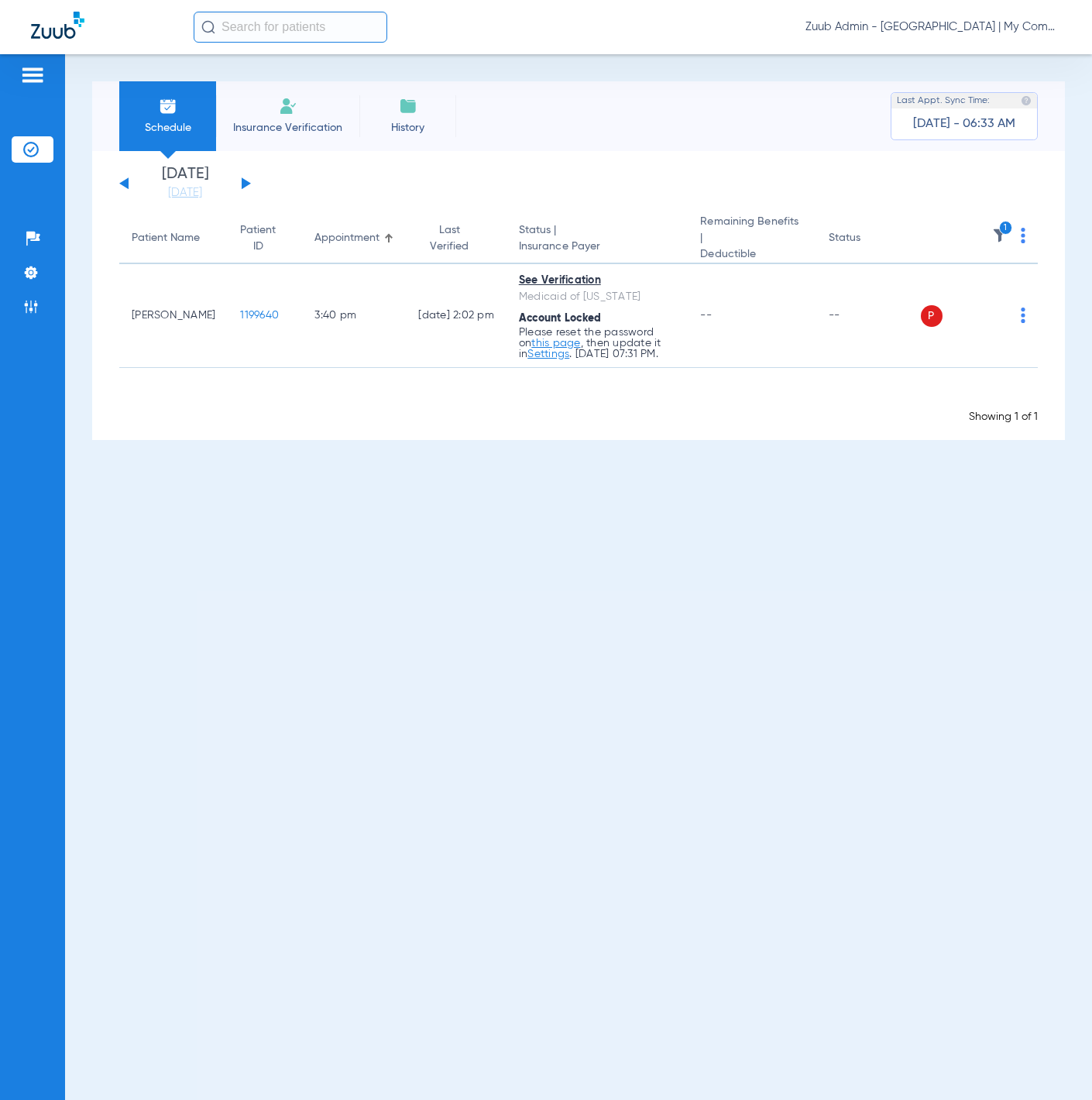
click at [861, 412] on div "Showing 1 of 1" at bounding box center [578, 416] width 918 height 16
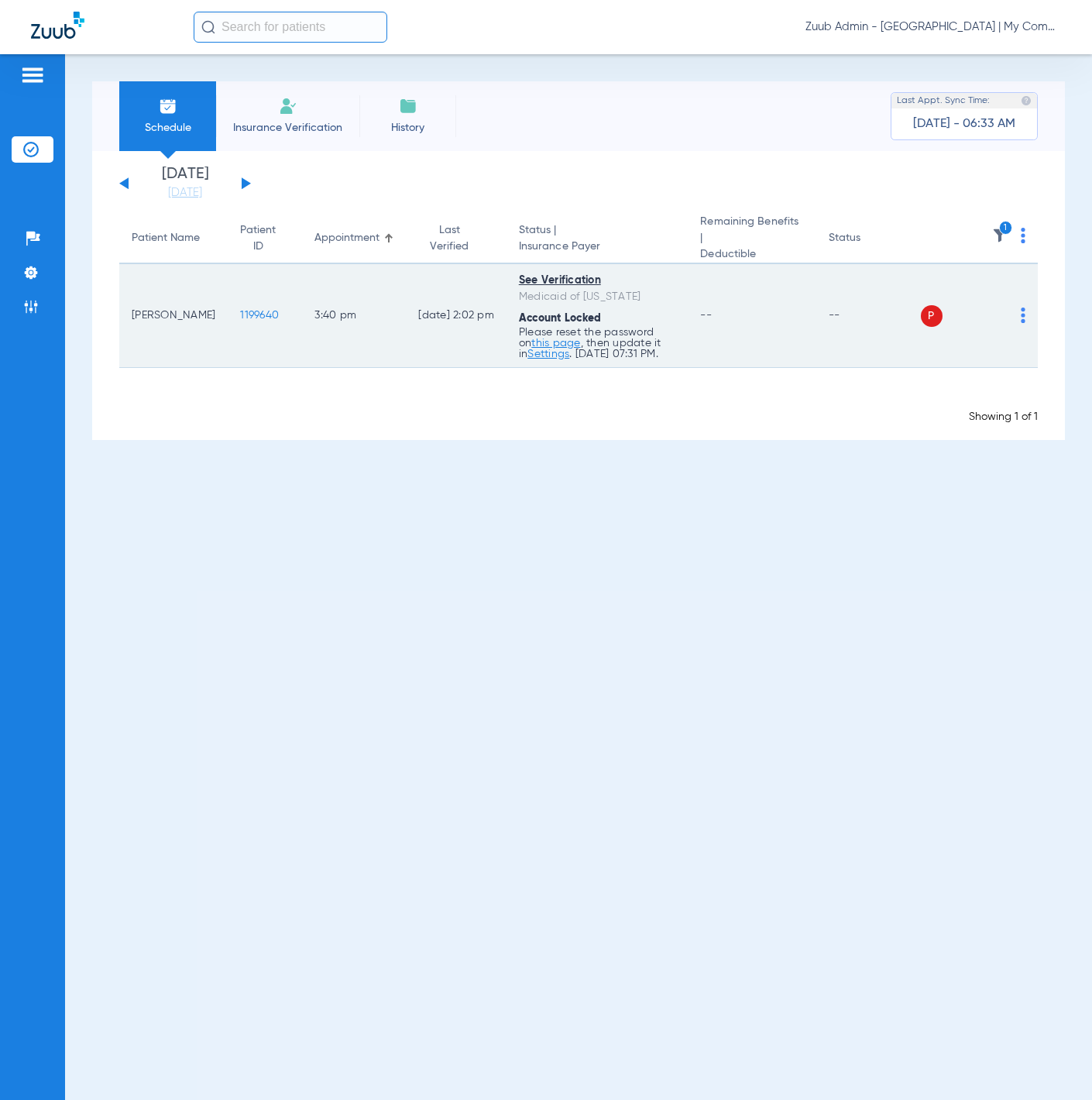
click at [1023, 307] on img at bounding box center [1024, 315] width 5 height 16
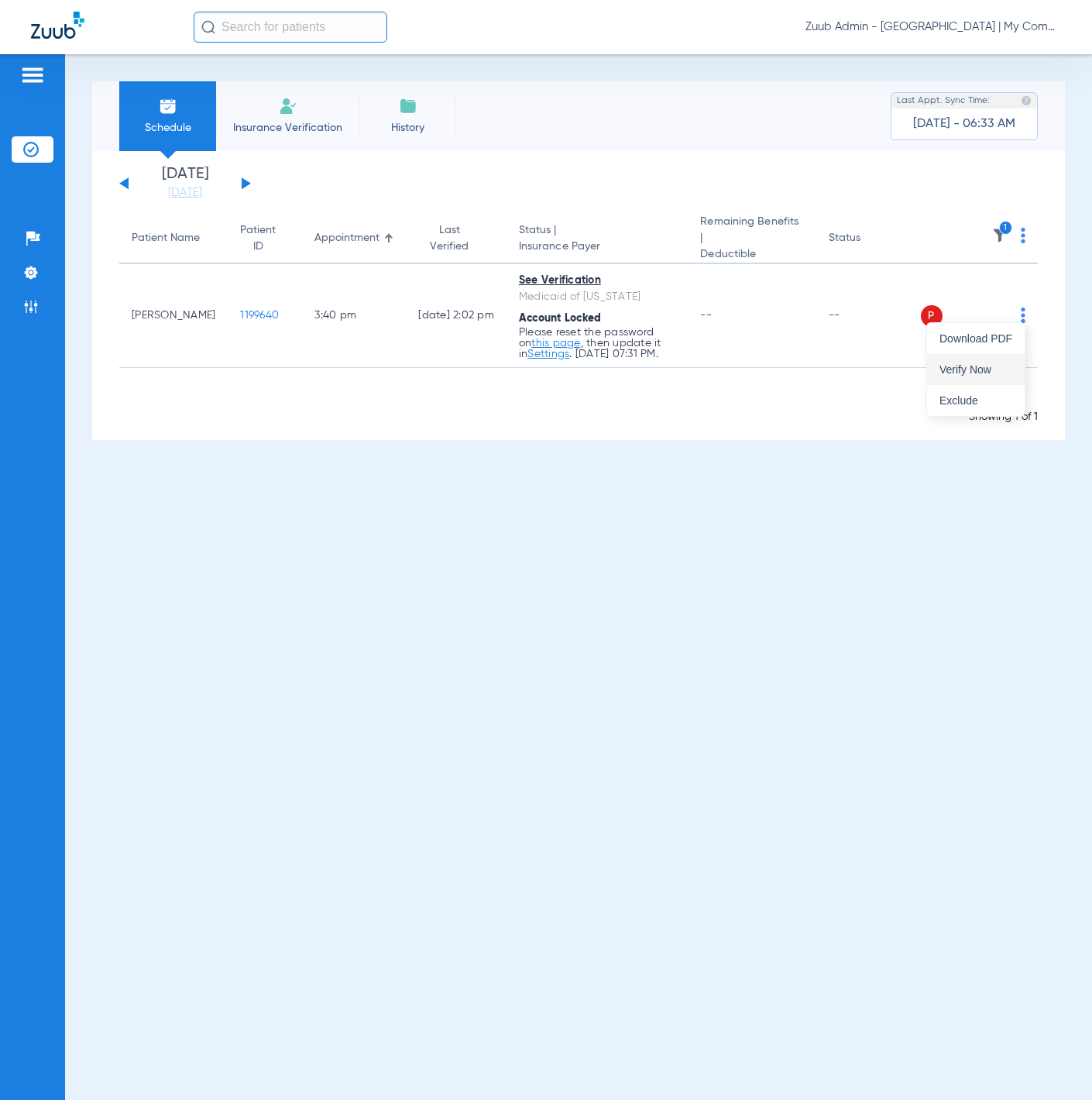
click at [1002, 363] on button "Verify Now" at bounding box center [976, 370] width 98 height 31
click at [999, 225] on icon "1" at bounding box center [1006, 228] width 14 height 14
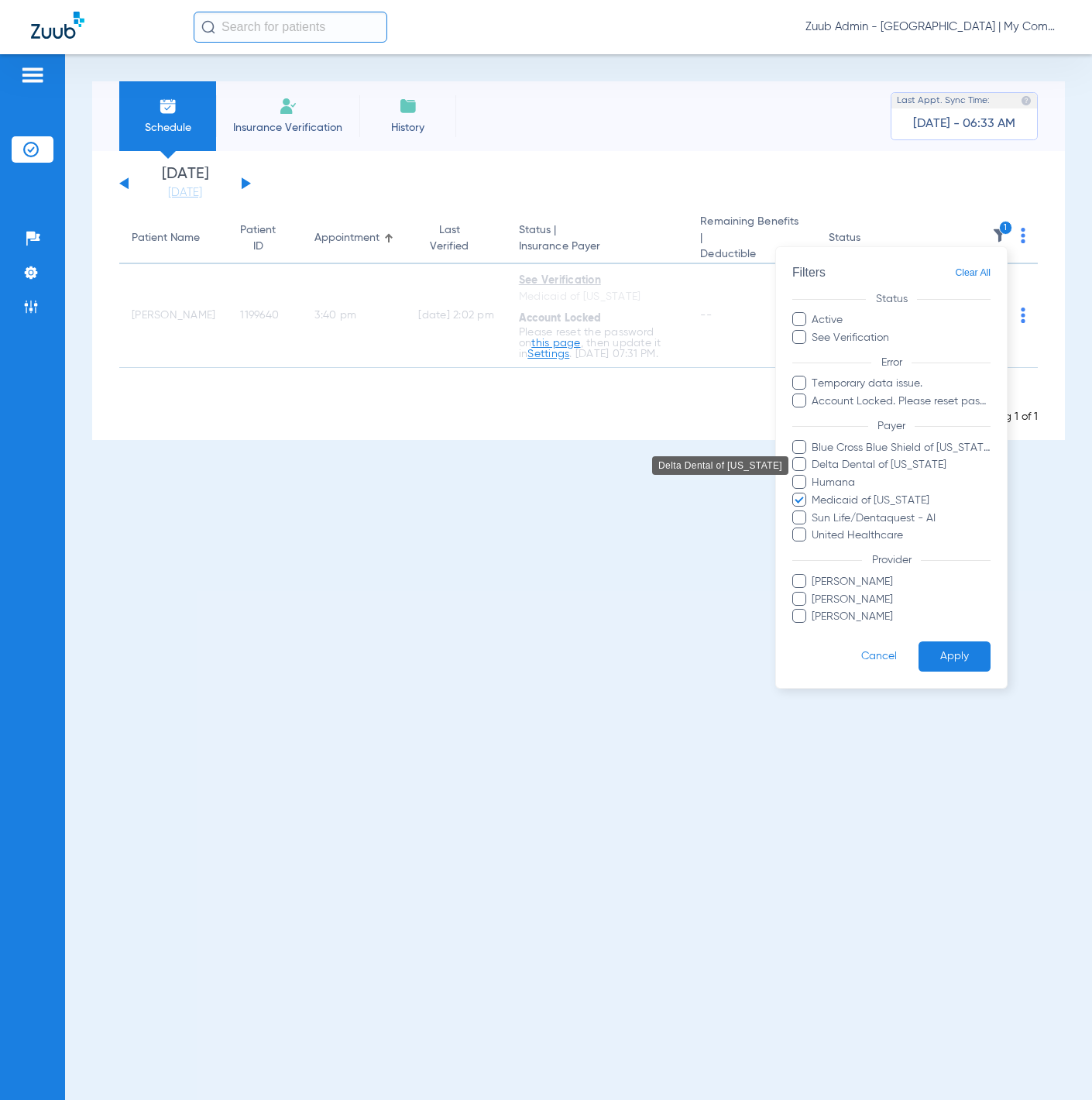
click at [881, 472] on span "Delta Dental of [US_STATE]" at bounding box center [900, 465] width 180 height 16
click at [814, 475] on input "Delta Dental of [US_STATE]" at bounding box center [814, 475] width 0 height 0
click at [966, 654] on button "Apply" at bounding box center [955, 656] width 72 height 30
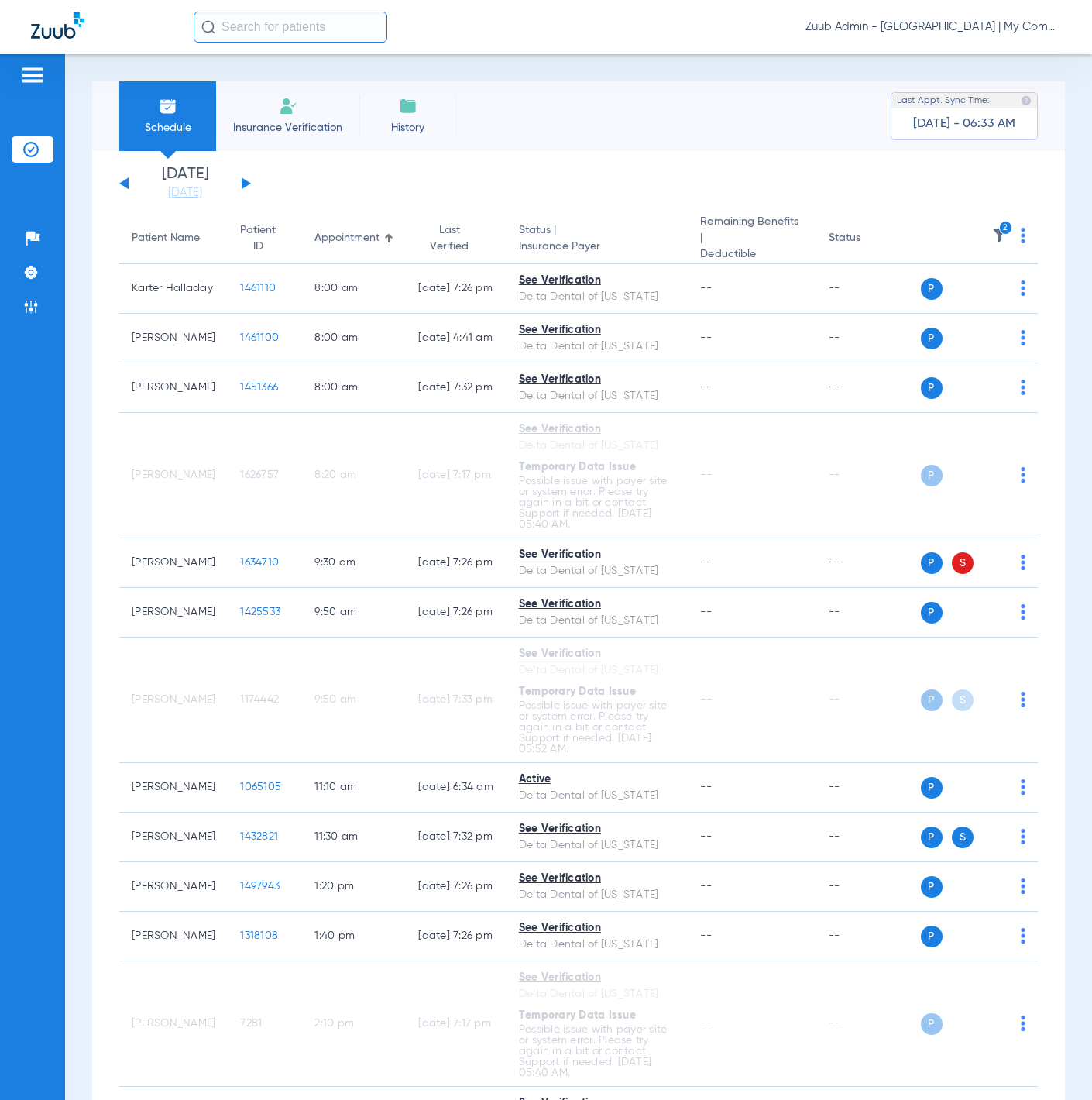
click at [993, 232] on img at bounding box center [1000, 235] width 16 height 16
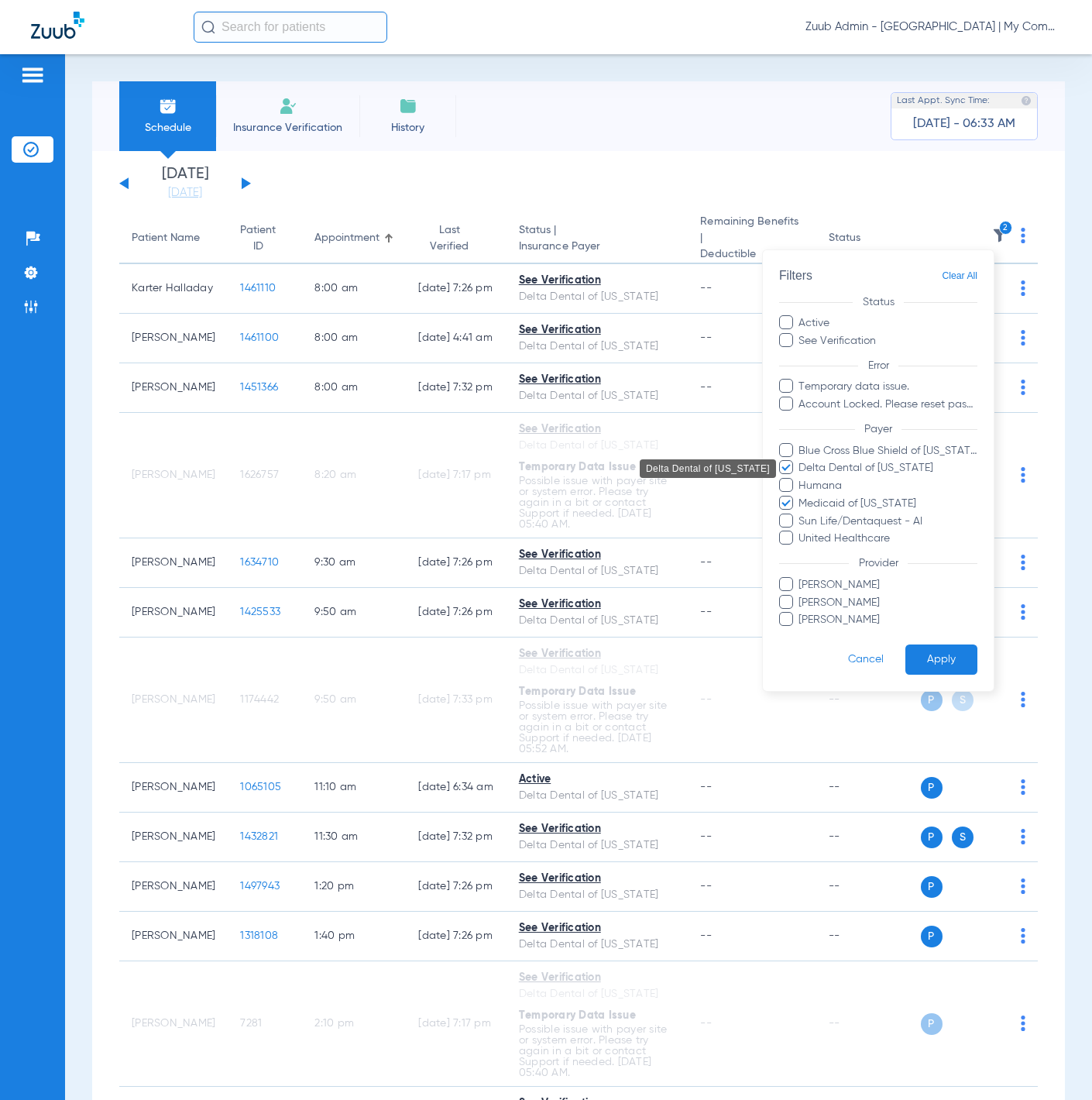
click at [851, 470] on span "Delta Dental of [US_STATE]" at bounding box center [887, 469] width 180 height 16
click at [801, 478] on input "Delta Dental of [US_STATE]" at bounding box center [801, 478] width 0 height 0
click at [859, 390] on span "Temporary data issue." at bounding box center [887, 387] width 180 height 16
click at [801, 397] on input "Temporary data issue." at bounding box center [801, 397] width 0 height 0
click at [879, 500] on span "Medicaid of [US_STATE]" at bounding box center [887, 504] width 180 height 16
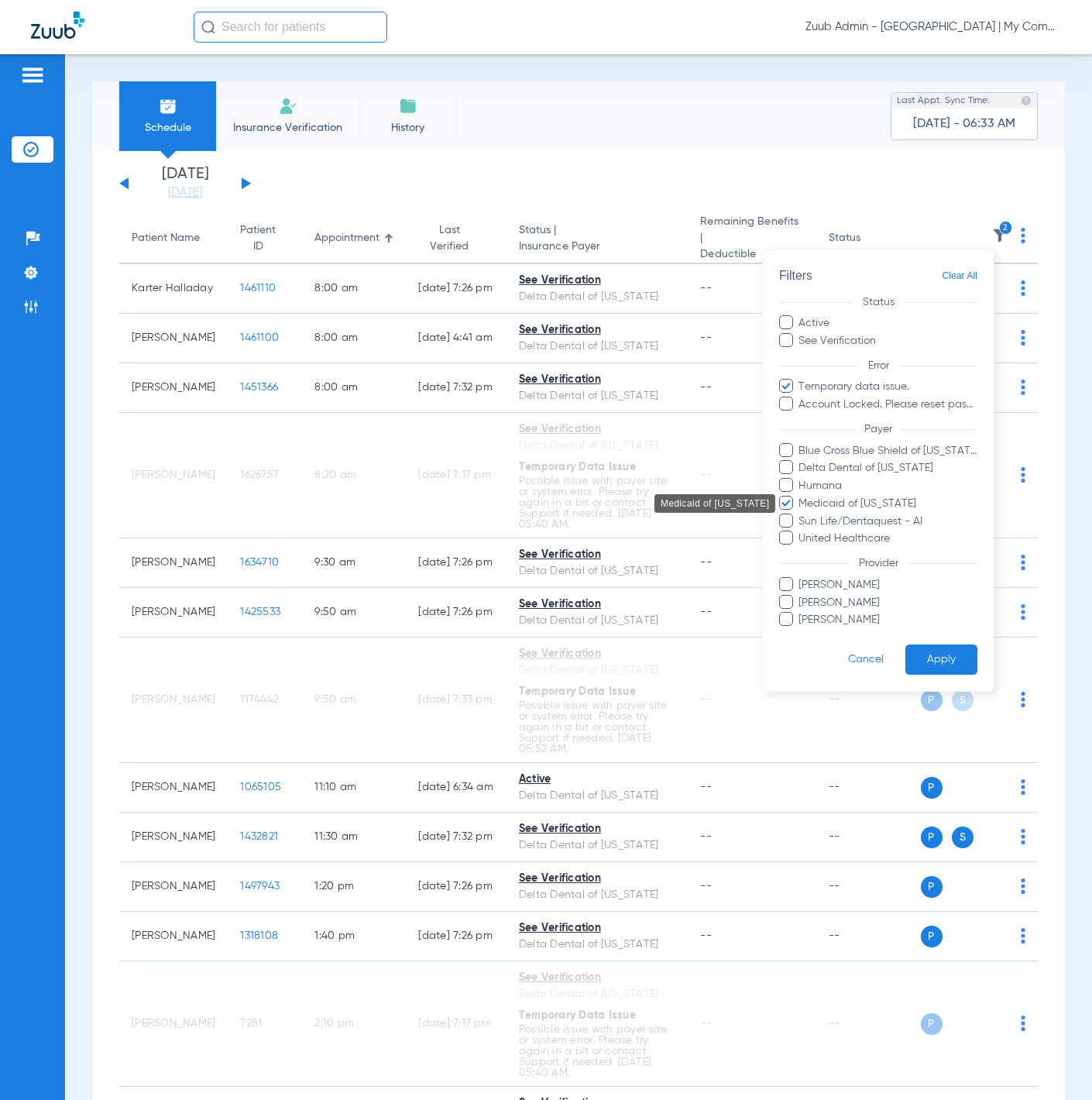
click at [801, 515] on input "Medicaid of [US_STATE]" at bounding box center [801, 515] width 0 height 0
click at [951, 657] on button "Apply" at bounding box center [942, 659] width 72 height 30
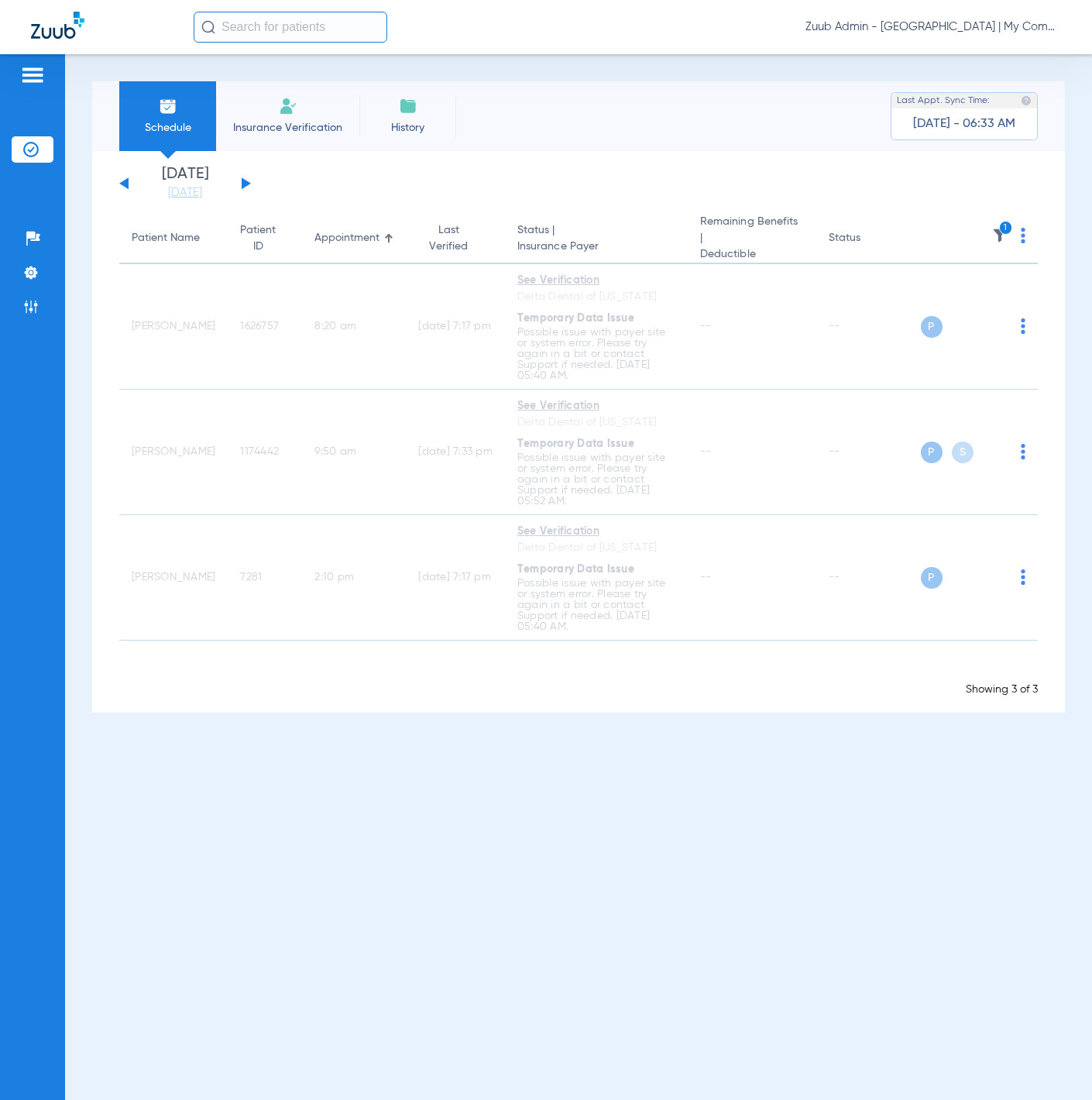
click at [1002, 238] on img at bounding box center [1000, 235] width 16 height 16
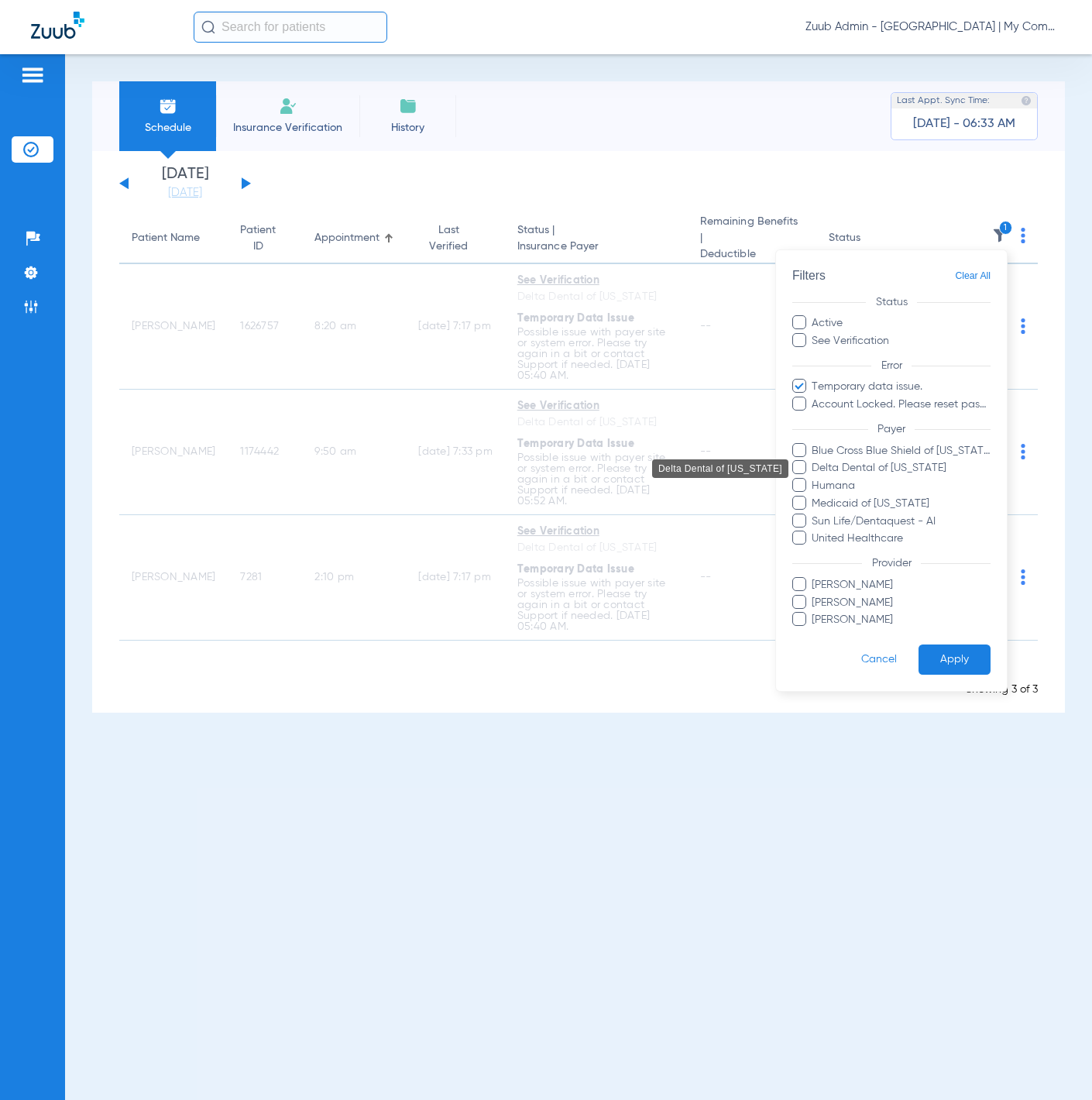
click at [868, 471] on span "Delta Dental of [US_STATE]" at bounding box center [900, 469] width 180 height 16
click at [814, 478] on input "Delta Dental of [US_STATE]" at bounding box center [814, 478] width 0 height 0
click at [869, 389] on span "Temporary data issue." at bounding box center [900, 387] width 180 height 16
click at [814, 397] on input "Temporary data issue." at bounding box center [814, 397] width 0 height 0
click at [945, 661] on button "Apply" at bounding box center [955, 659] width 72 height 30
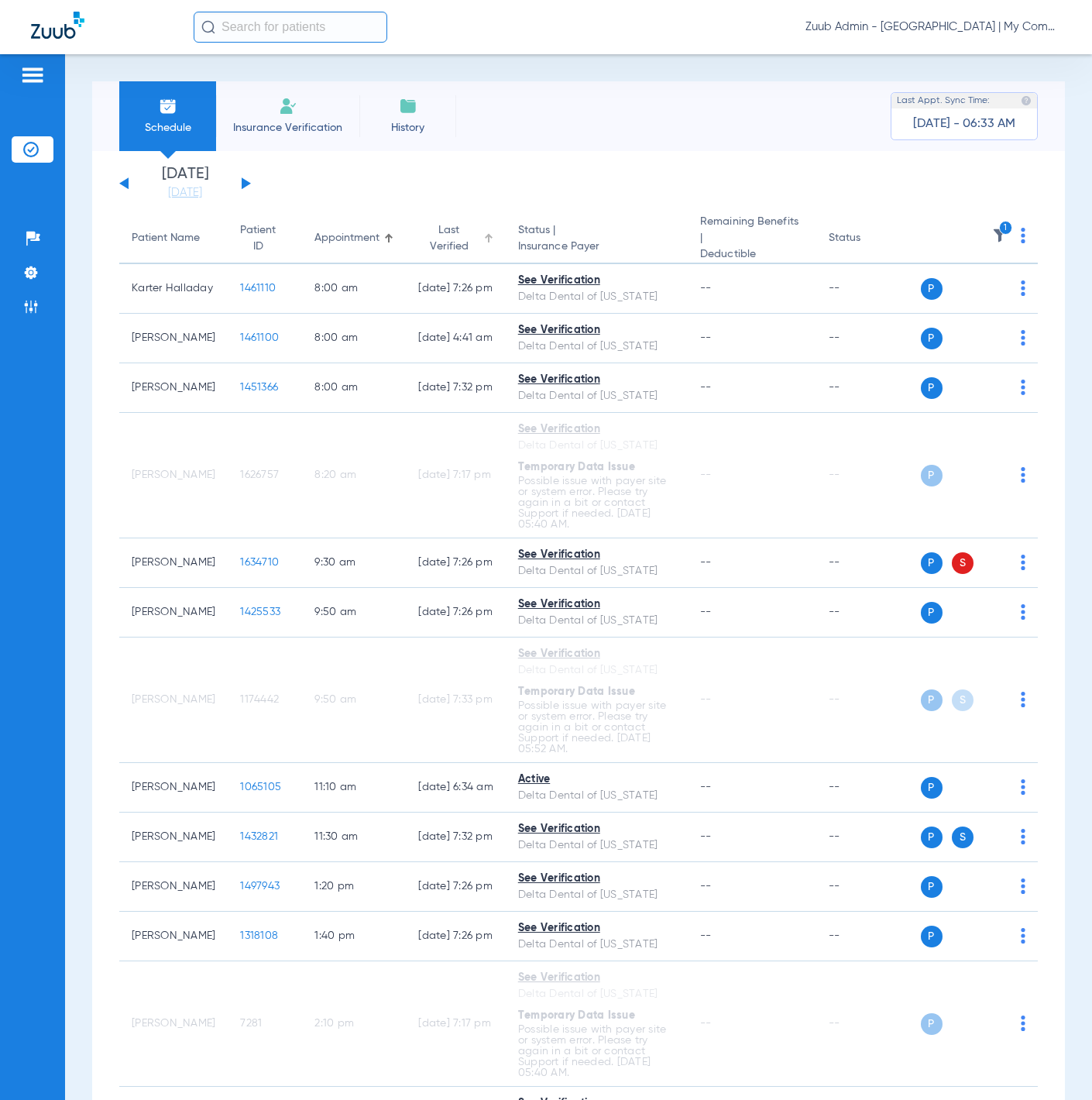
click at [437, 231] on div "Last Verified" at bounding box center [449, 238] width 61 height 33
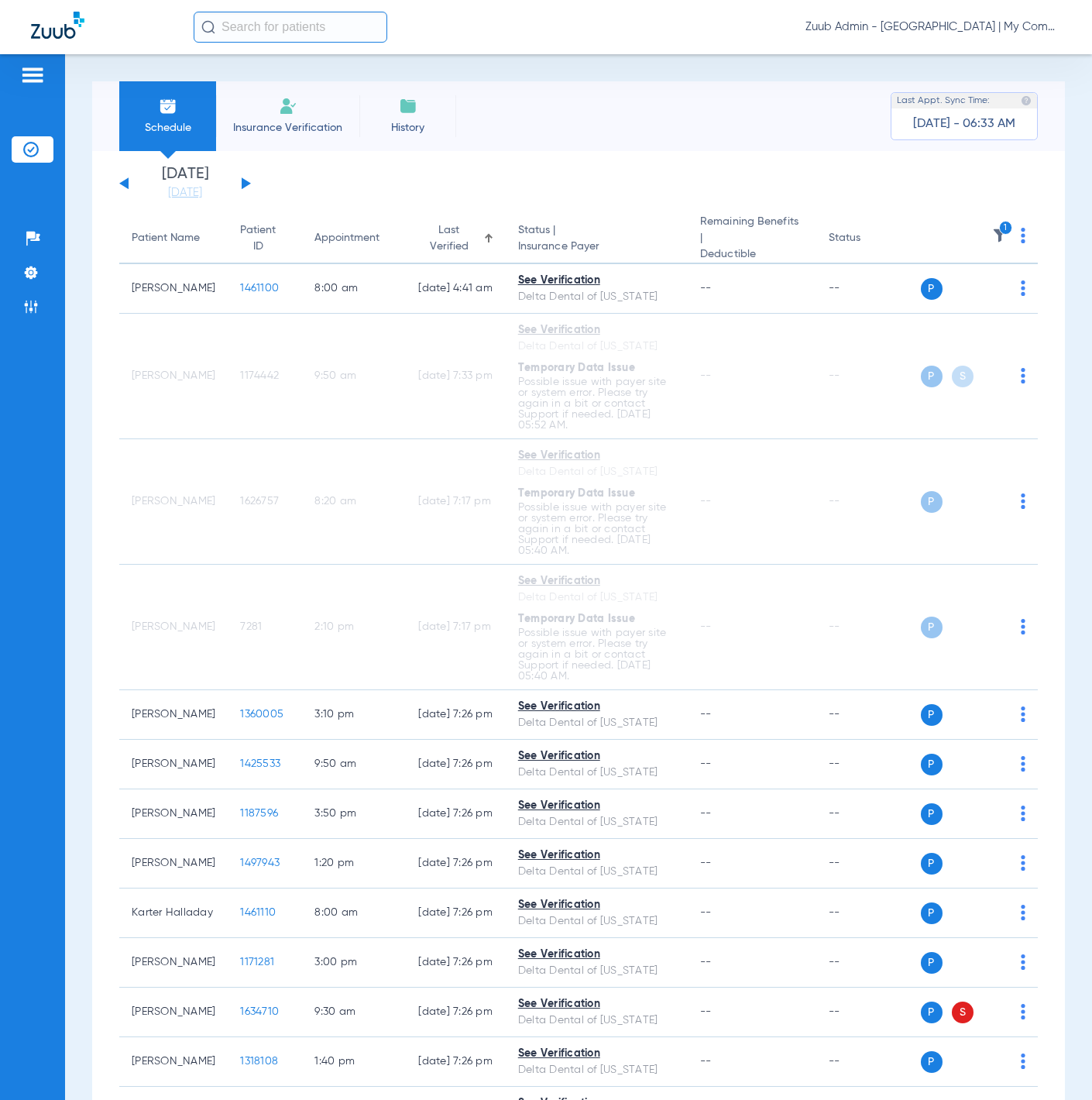
click at [437, 231] on div "Last Verified" at bounding box center [449, 238] width 61 height 33
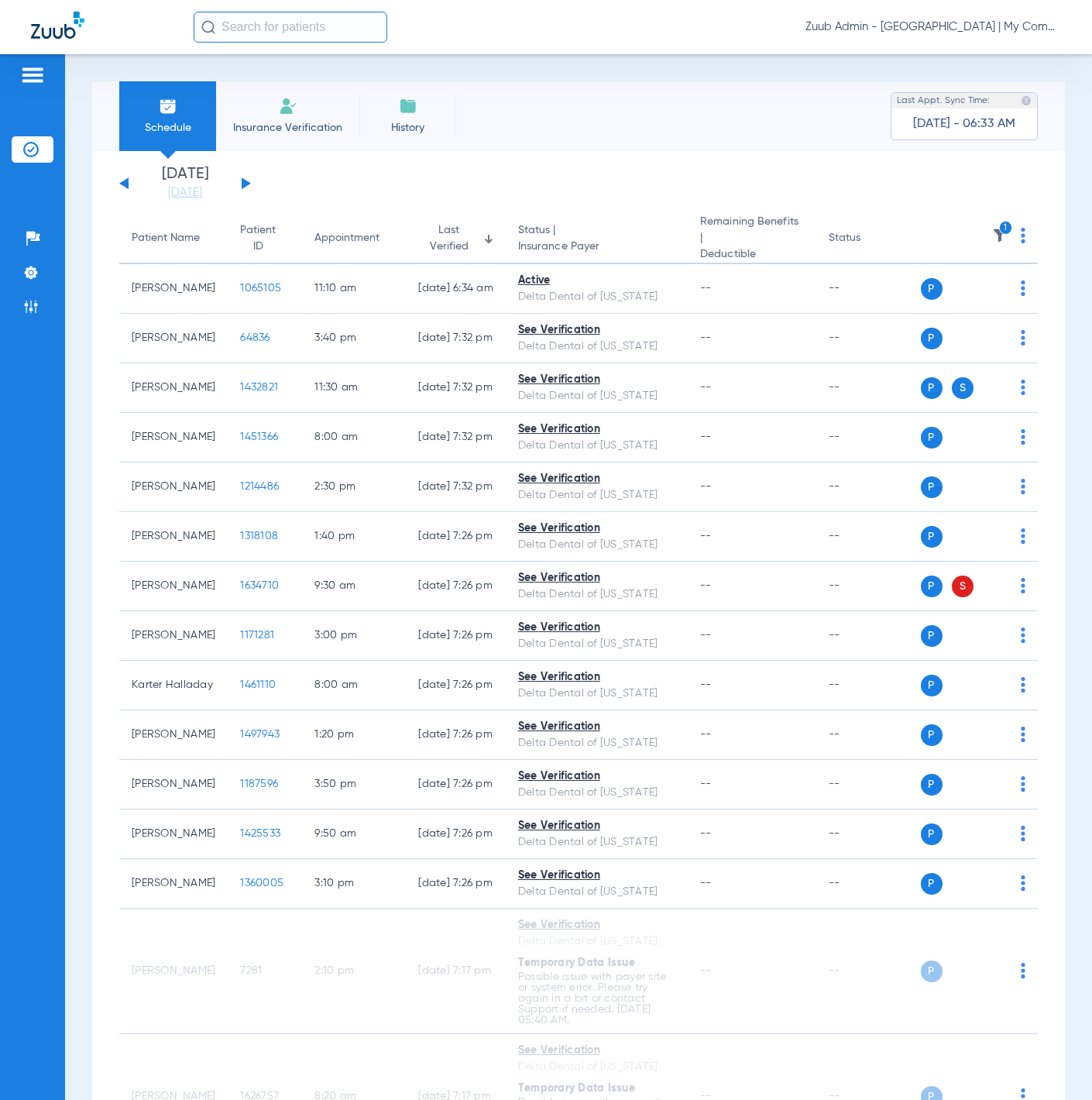
click at [241, 177] on div "[DATE] [DATE] [DATE] [DATE] [DATE] [DATE] [DATE] [DATE] [DATE] [DATE] [DATE] [D…" at bounding box center [185, 183] width 132 height 34
click at [248, 178] on div "[DATE] [DATE] [DATE] [DATE] [DATE] [DATE] [DATE] [DATE] [DATE] [DATE] [DATE] [D…" at bounding box center [185, 183] width 132 height 34
click at [246, 184] on button at bounding box center [246, 183] width 9 height 12
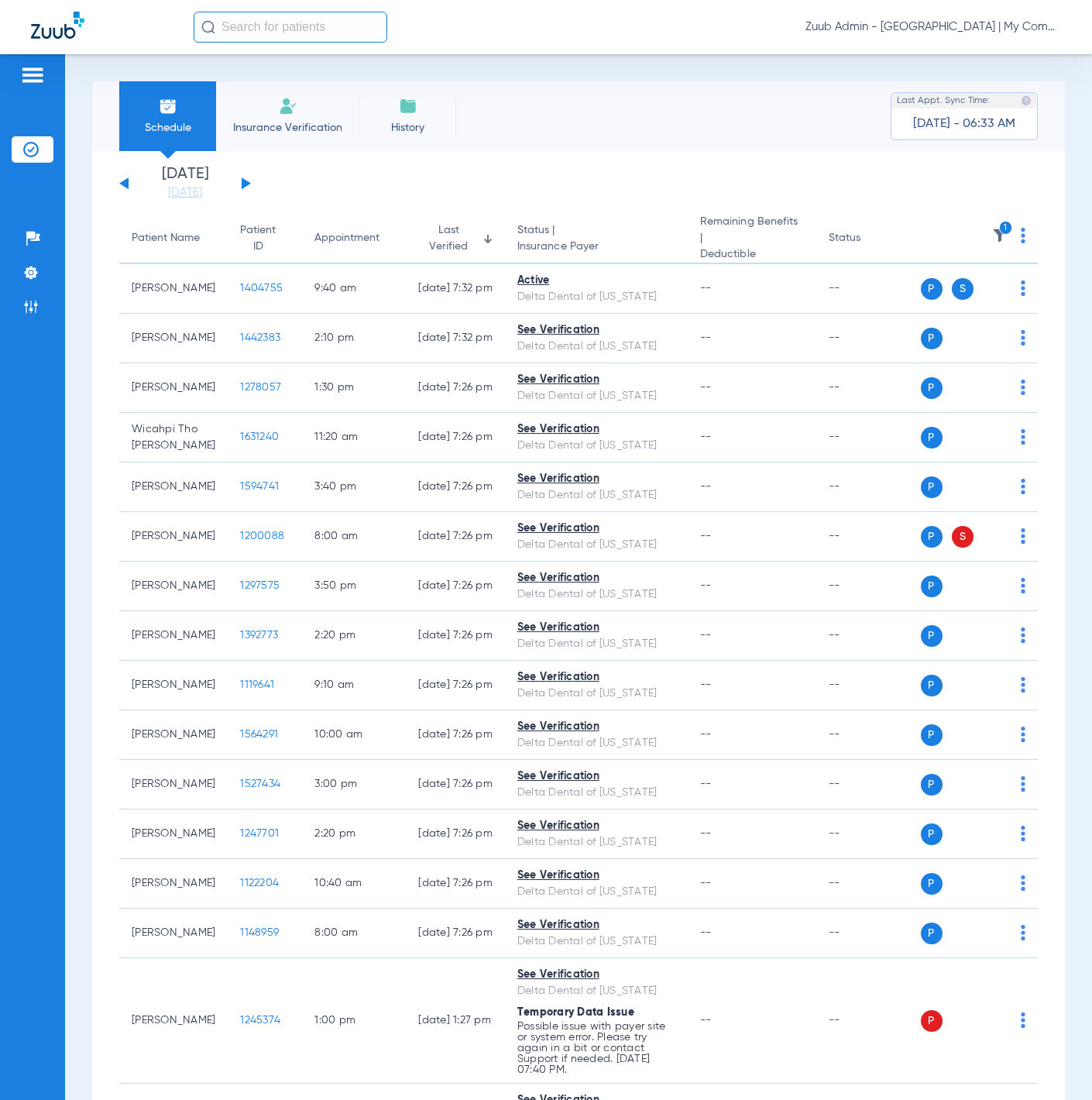
click at [993, 240] on img at bounding box center [1000, 235] width 16 height 16
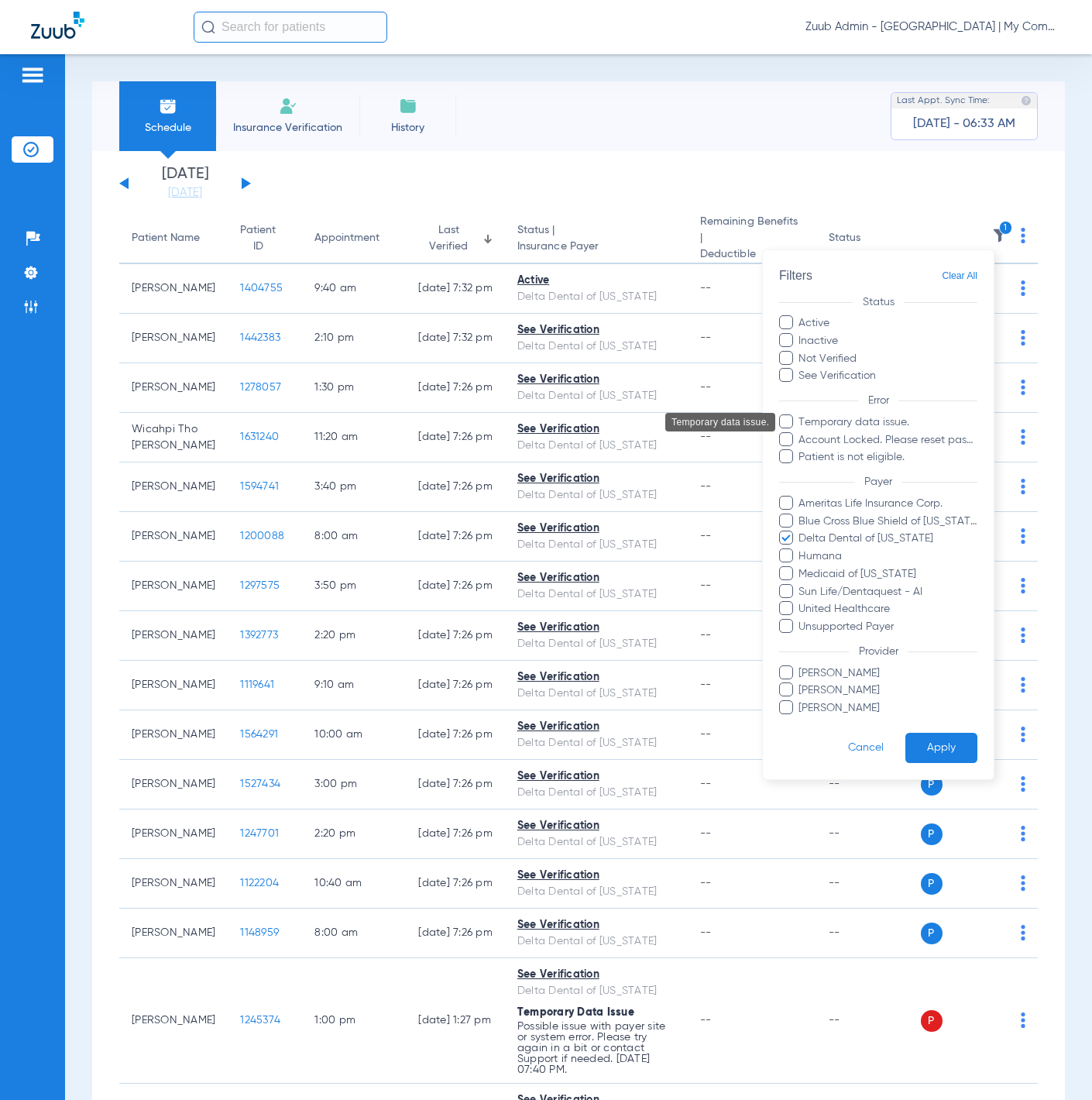
click at [881, 418] on span "Temporary data issue." at bounding box center [887, 423] width 180 height 16
click at [801, 433] on input "Temporary data issue." at bounding box center [801, 433] width 0 height 0
click at [854, 543] on span "Delta Dental of [US_STATE]" at bounding box center [887, 538] width 180 height 16
click at [801, 549] on input "Delta Dental of [US_STATE]" at bounding box center [801, 549] width 0 height 0
click at [944, 763] on form "Filters Clear All Status Active Inactive Not Verified See Verification Error Te…" at bounding box center [878, 515] width 231 height 529
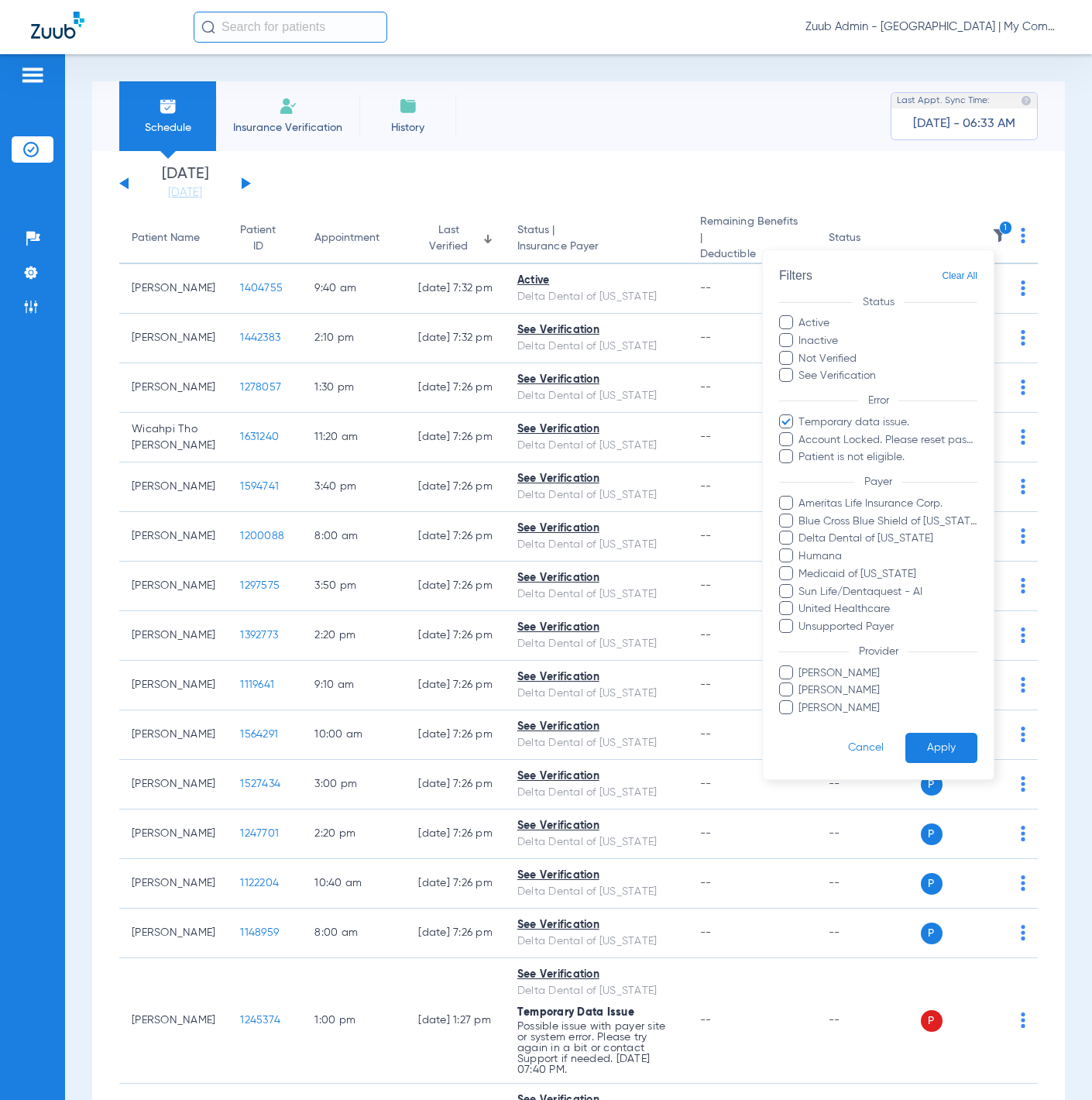
click at [946, 751] on button "Apply" at bounding box center [942, 747] width 72 height 30
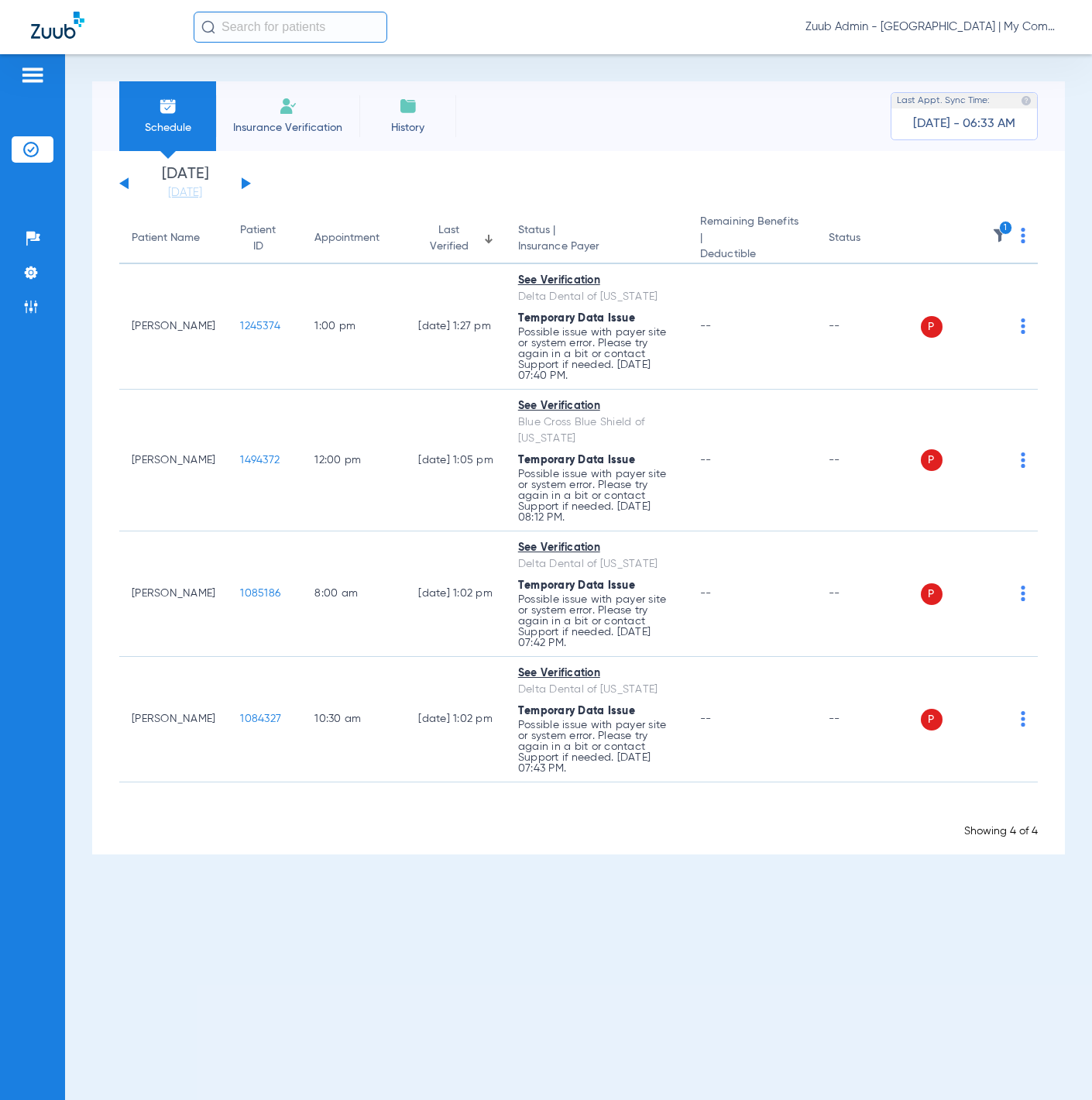
click at [1024, 236] on img at bounding box center [1024, 235] width 5 height 16
click at [996, 282] on button "Verify All" at bounding box center [965, 293] width 118 height 31
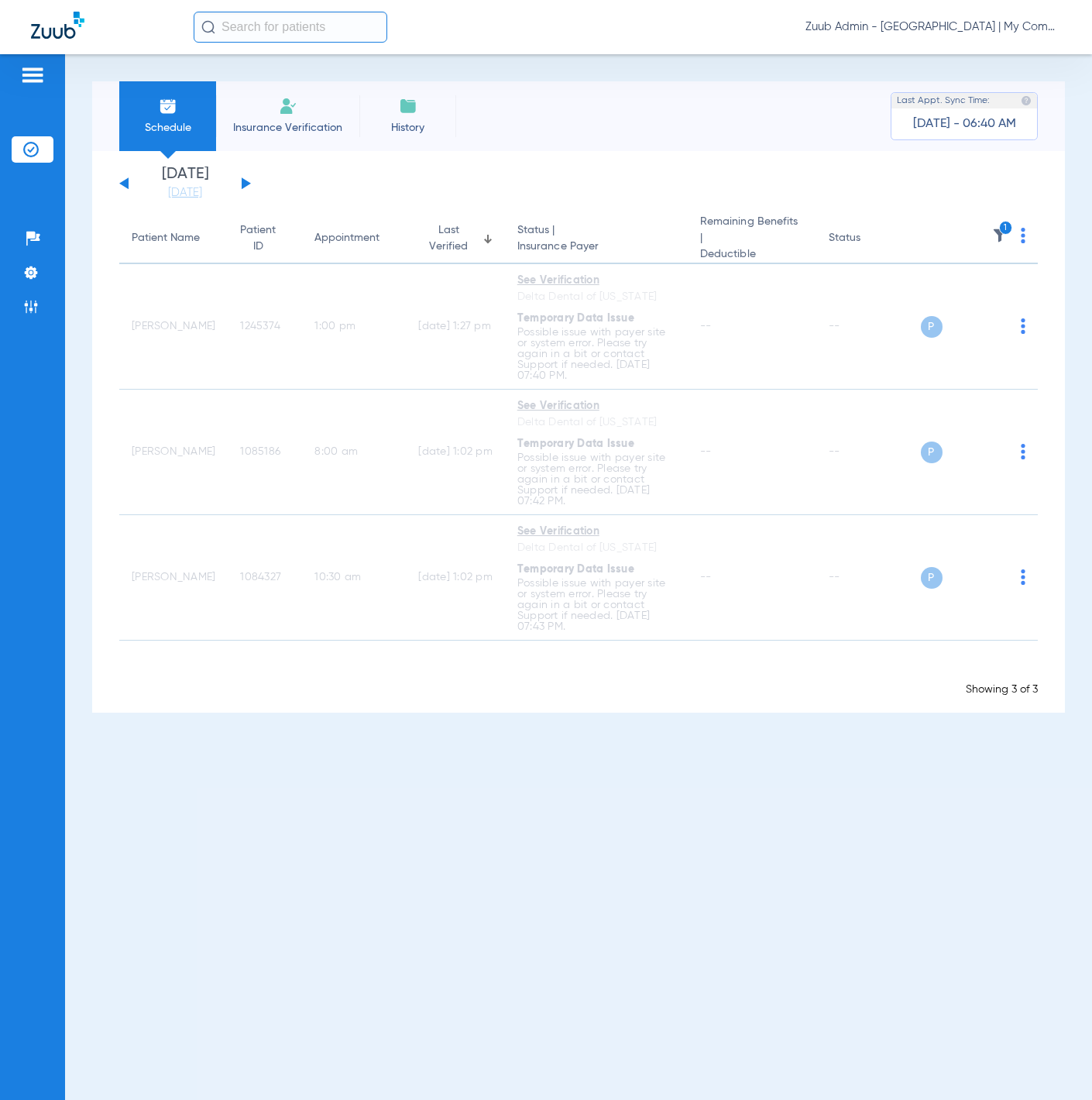
click at [1003, 224] on icon "1" at bounding box center [1006, 228] width 14 height 14
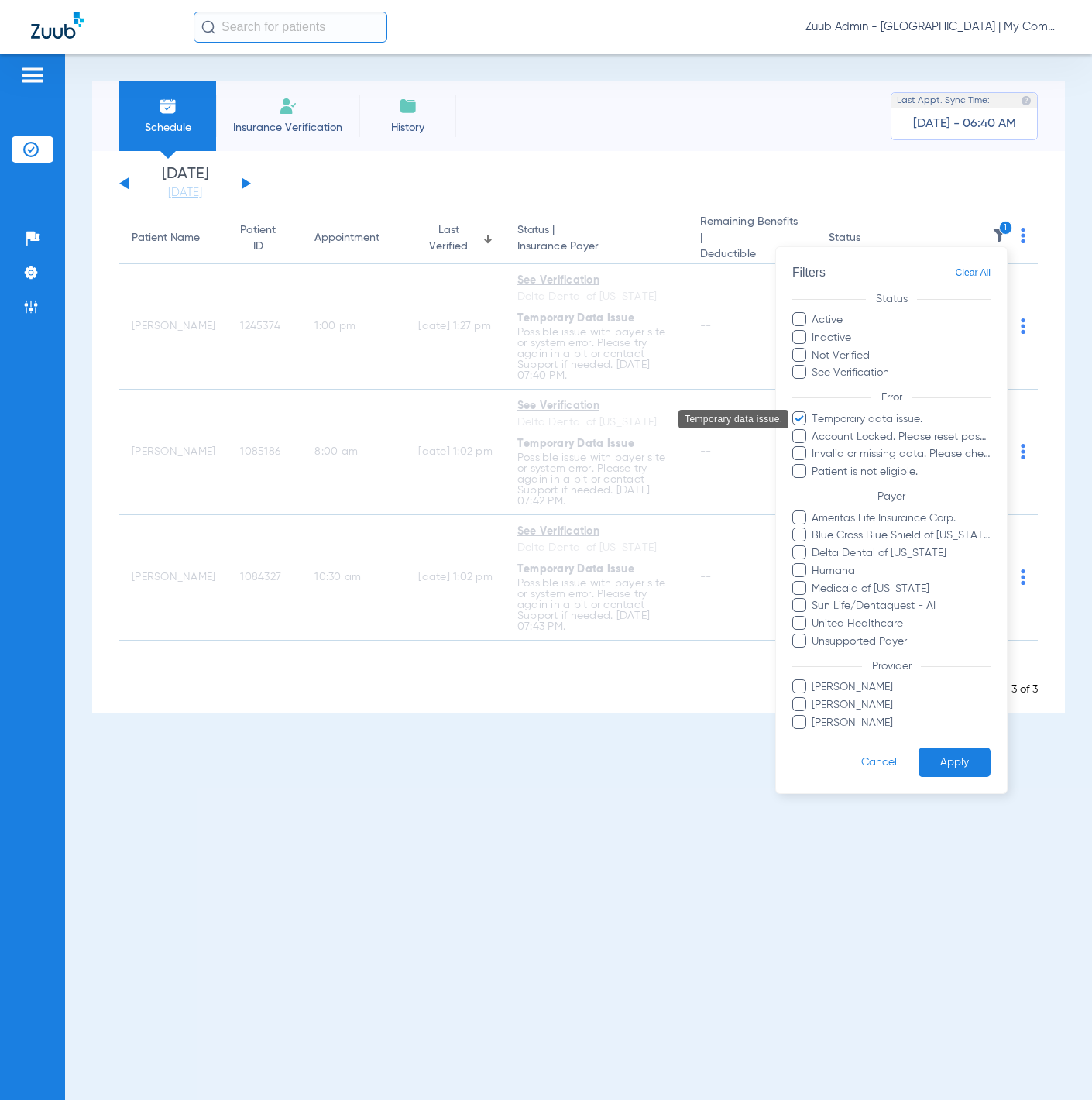
click at [911, 411] on span "Temporary data issue." at bounding box center [900, 419] width 180 height 16
click at [814, 430] on input "Temporary data issue." at bounding box center [814, 430] width 0 height 0
click at [890, 556] on span "Delta Dental of [US_STATE]" at bounding box center [900, 553] width 180 height 16
click at [814, 564] on input "Delta Dental of [US_STATE]" at bounding box center [814, 564] width 0 height 0
click at [947, 769] on button "Apply" at bounding box center [955, 762] width 72 height 30
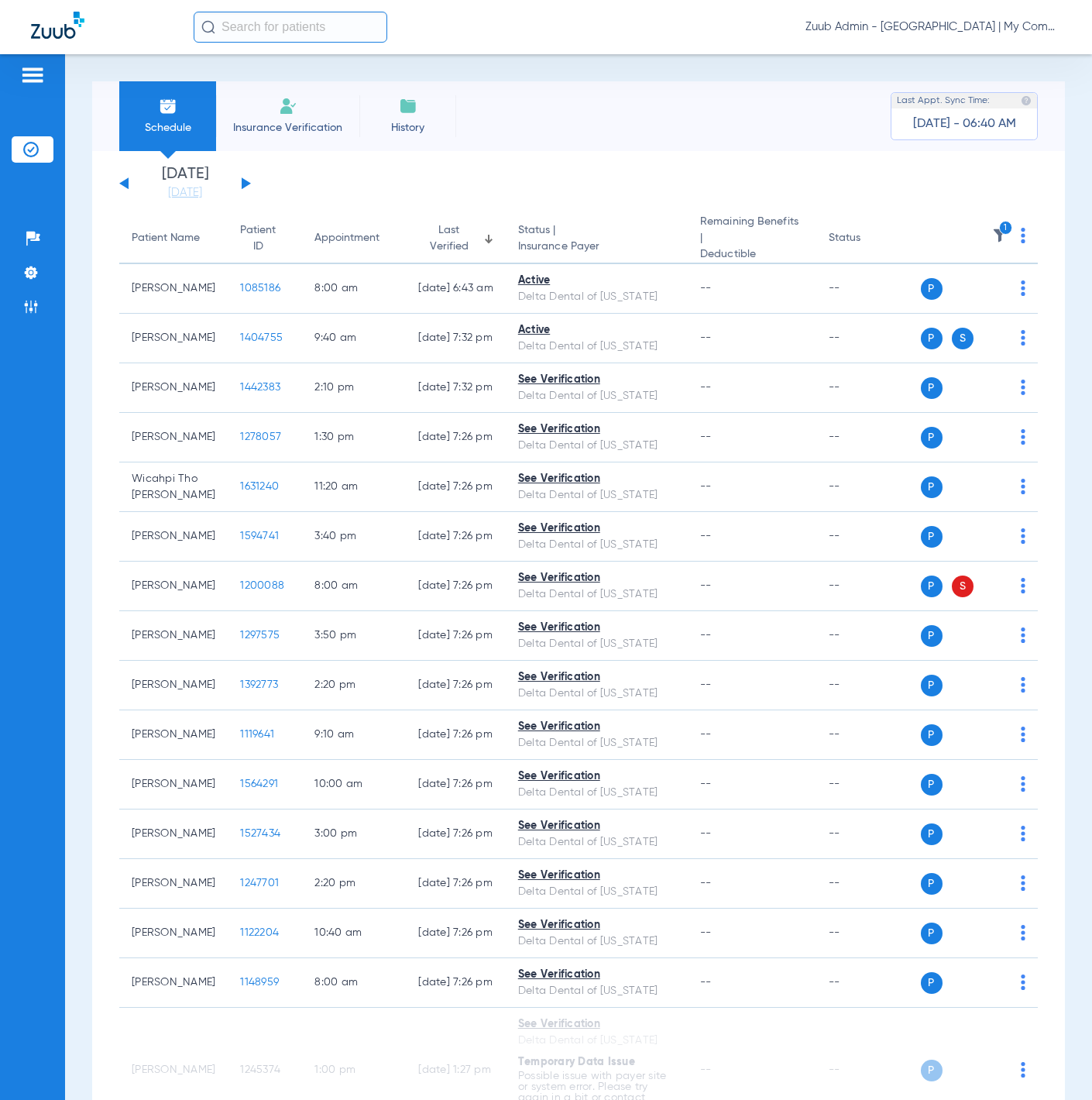
click at [993, 235] on img at bounding box center [1000, 235] width 16 height 16
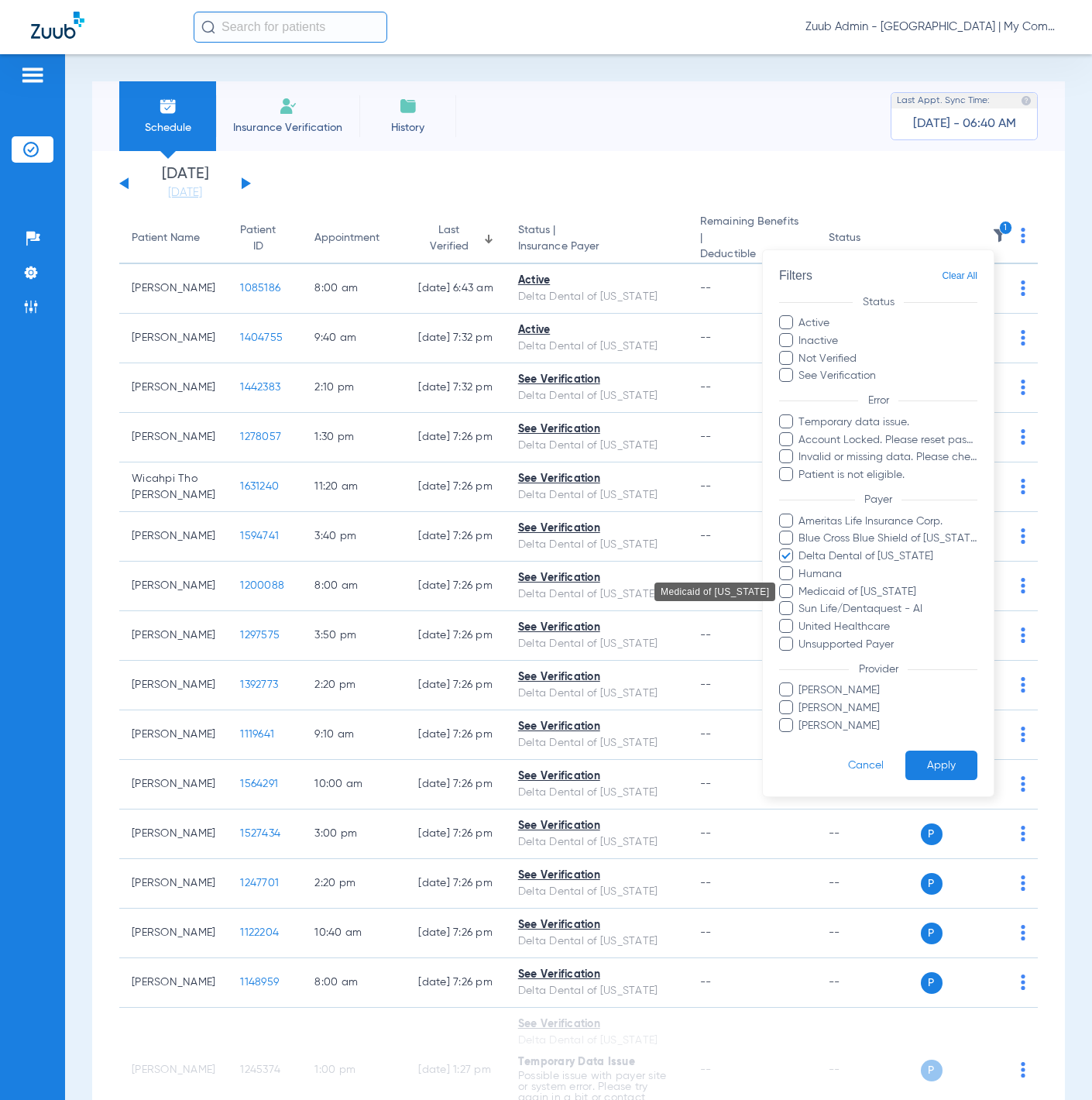
click at [878, 585] on span "Medicaid of [US_STATE]" at bounding box center [887, 591] width 180 height 16
click at [801, 602] on input "Medicaid of [US_STATE]" at bounding box center [801, 602] width 0 height 0
click at [833, 554] on span "Delta Dental of [US_STATE]" at bounding box center [887, 557] width 180 height 16
click at [801, 567] on input "Delta Dental of [US_STATE]" at bounding box center [801, 567] width 0 height 0
click at [929, 758] on button "Apply" at bounding box center [942, 765] width 72 height 30
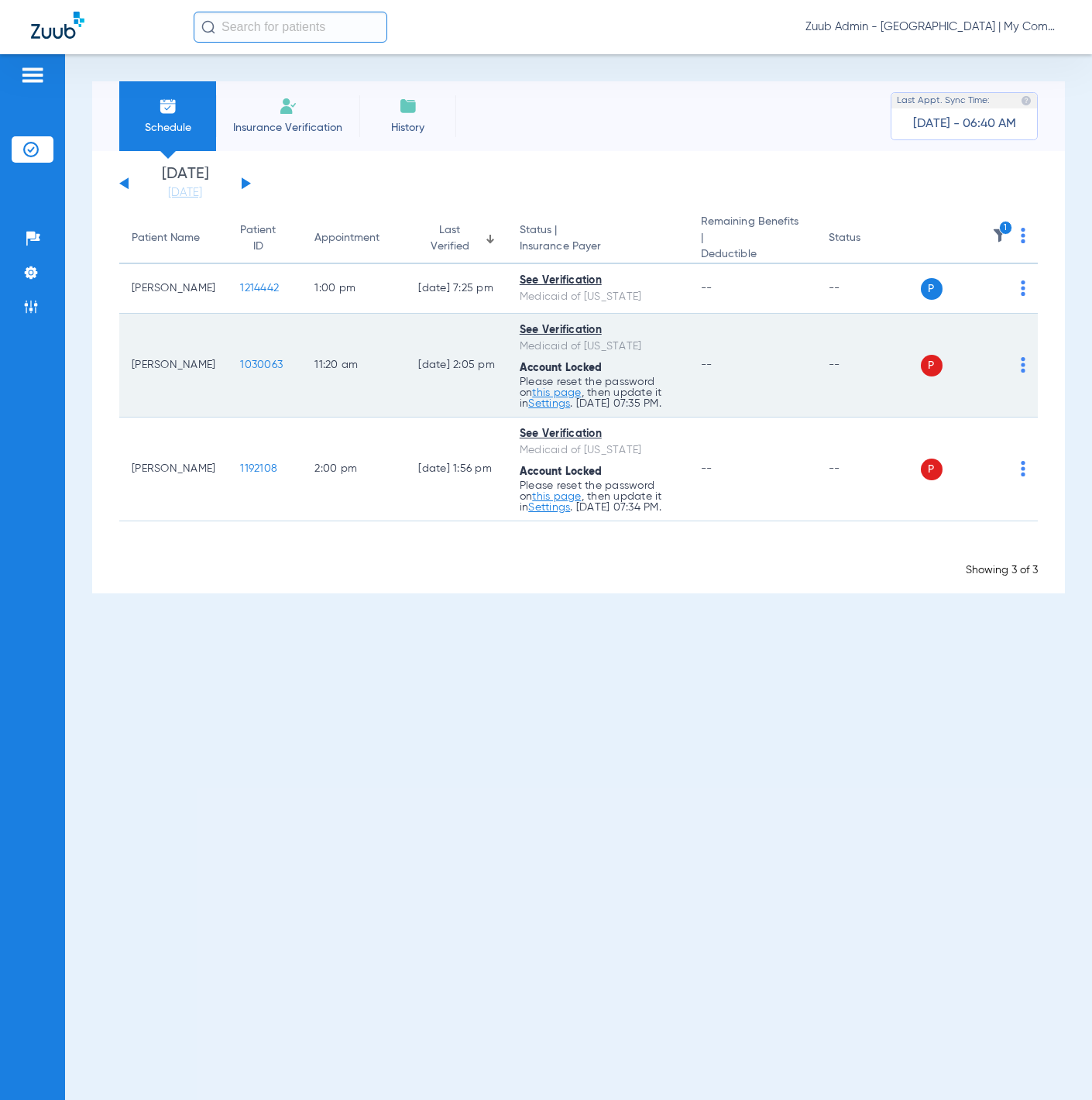
click at [1024, 363] on img at bounding box center [1024, 364] width 5 height 16
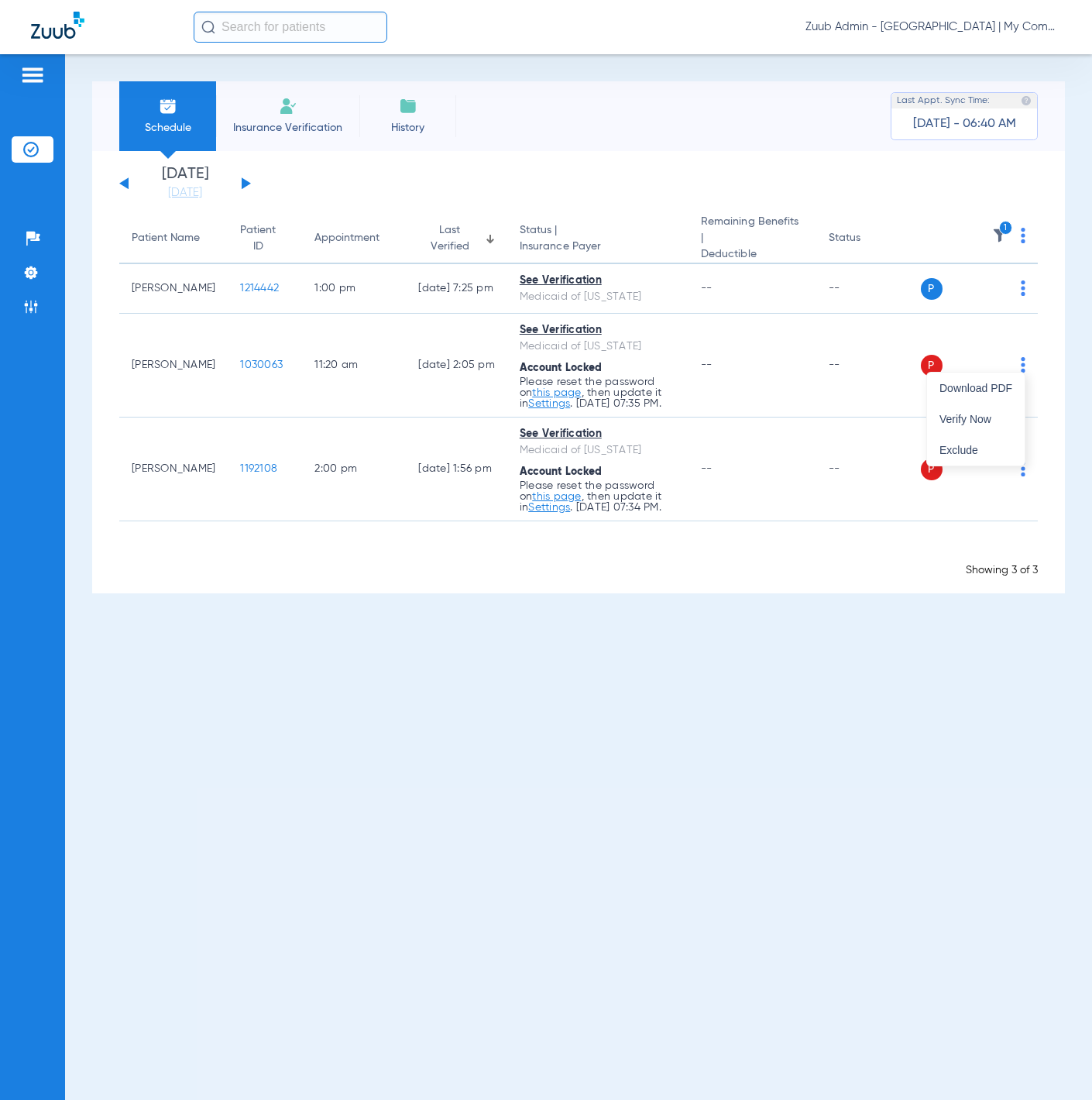
click at [1011, 571] on div at bounding box center [546, 550] width 1092 height 1100
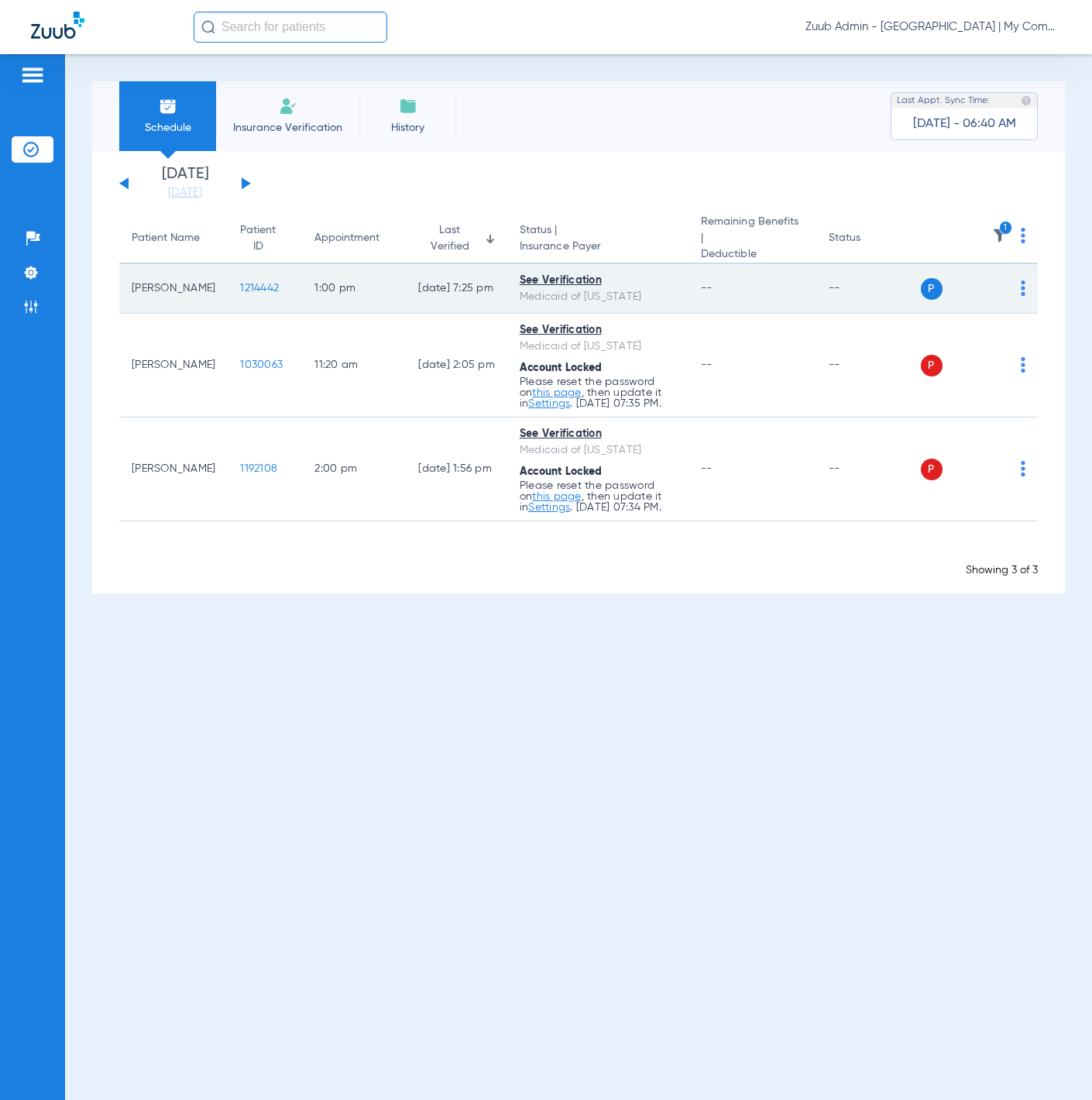
click at [1021, 280] on img at bounding box center [1024, 288] width 5 height 16
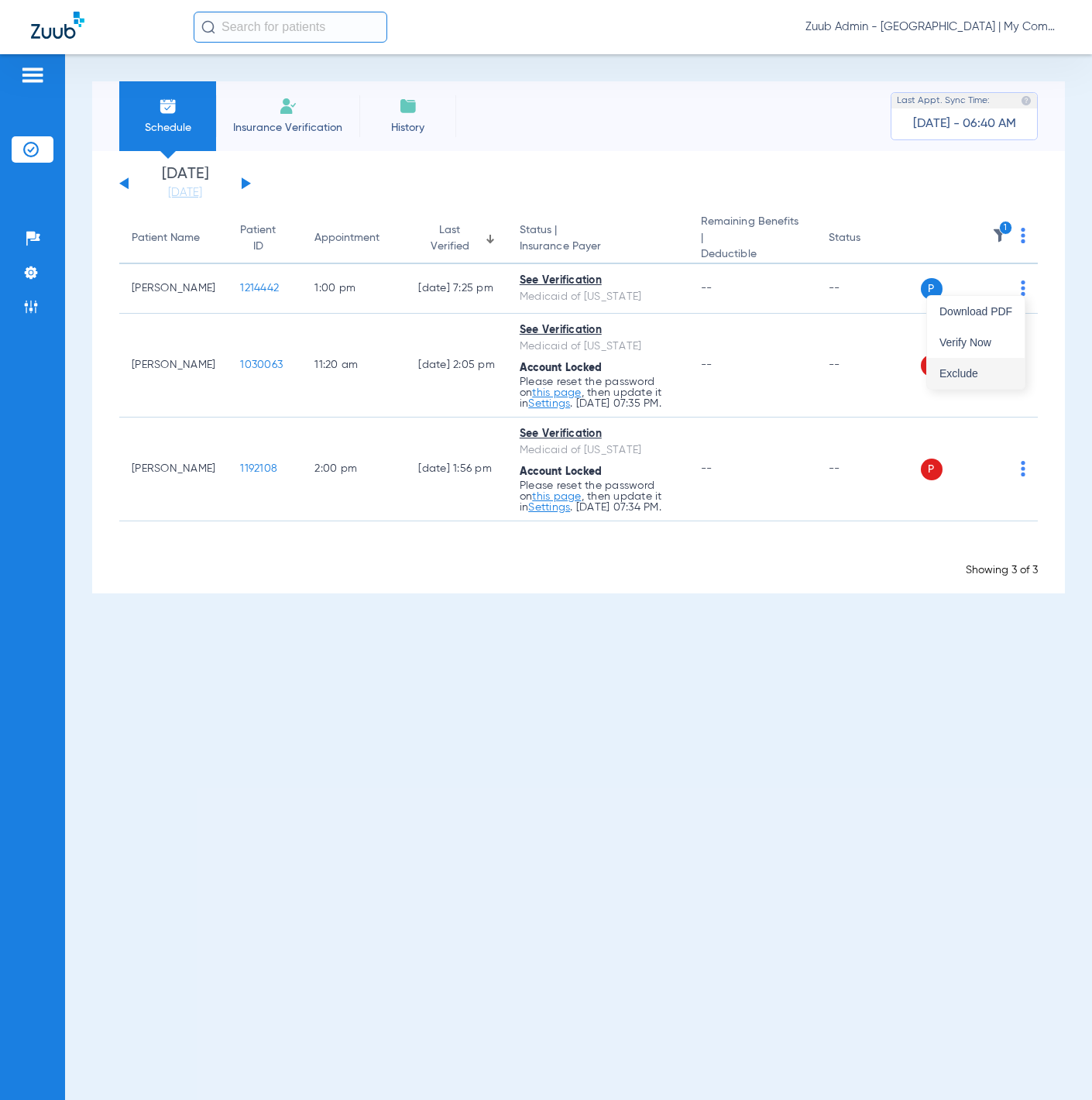
click at [998, 361] on button "Exclude" at bounding box center [976, 373] width 98 height 31
click at [1025, 234] on img at bounding box center [1024, 235] width 5 height 16
click at [1006, 279] on button "Verify All" at bounding box center [965, 293] width 118 height 31
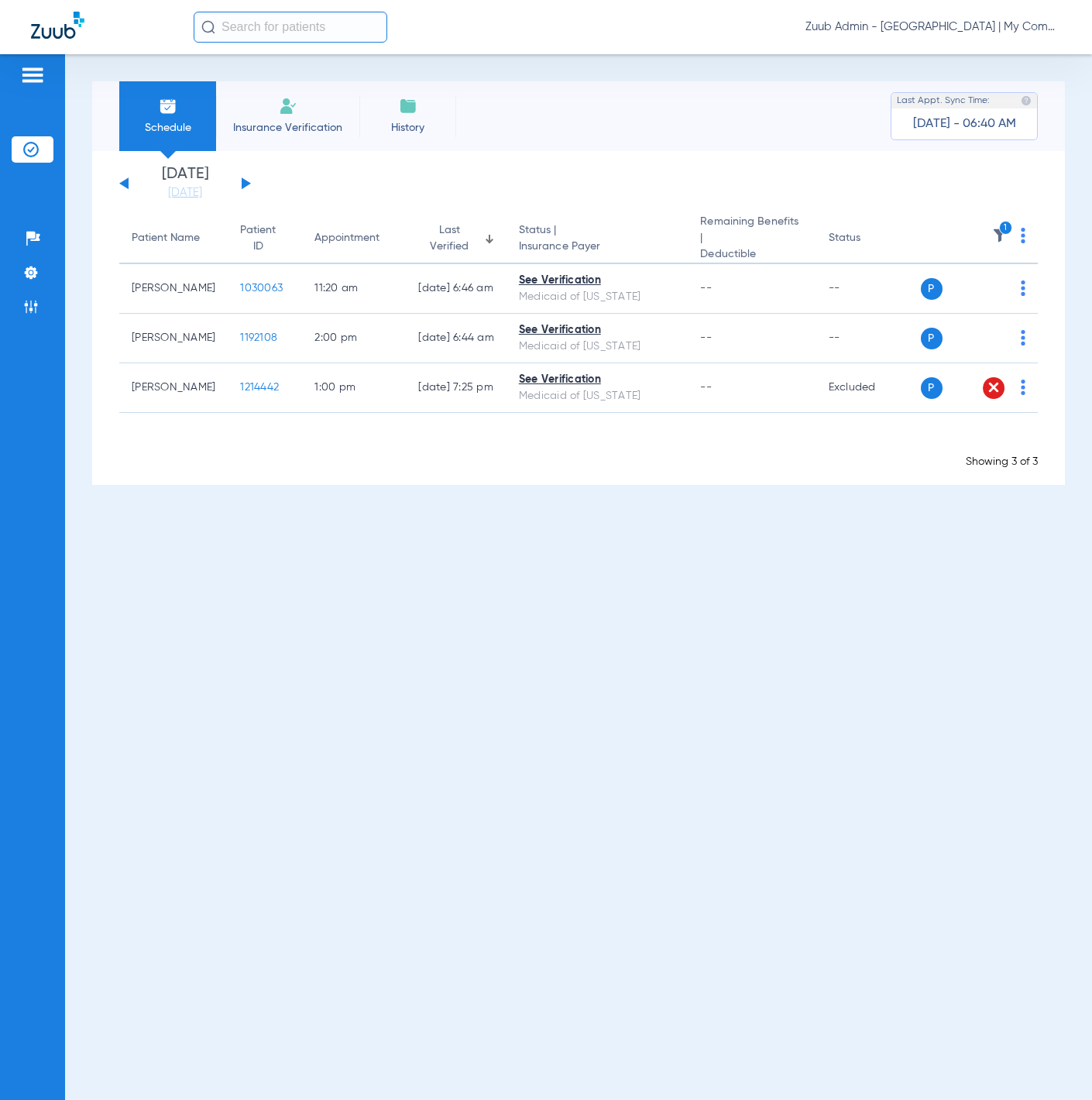
click at [121, 183] on button at bounding box center [123, 183] width 9 height 12
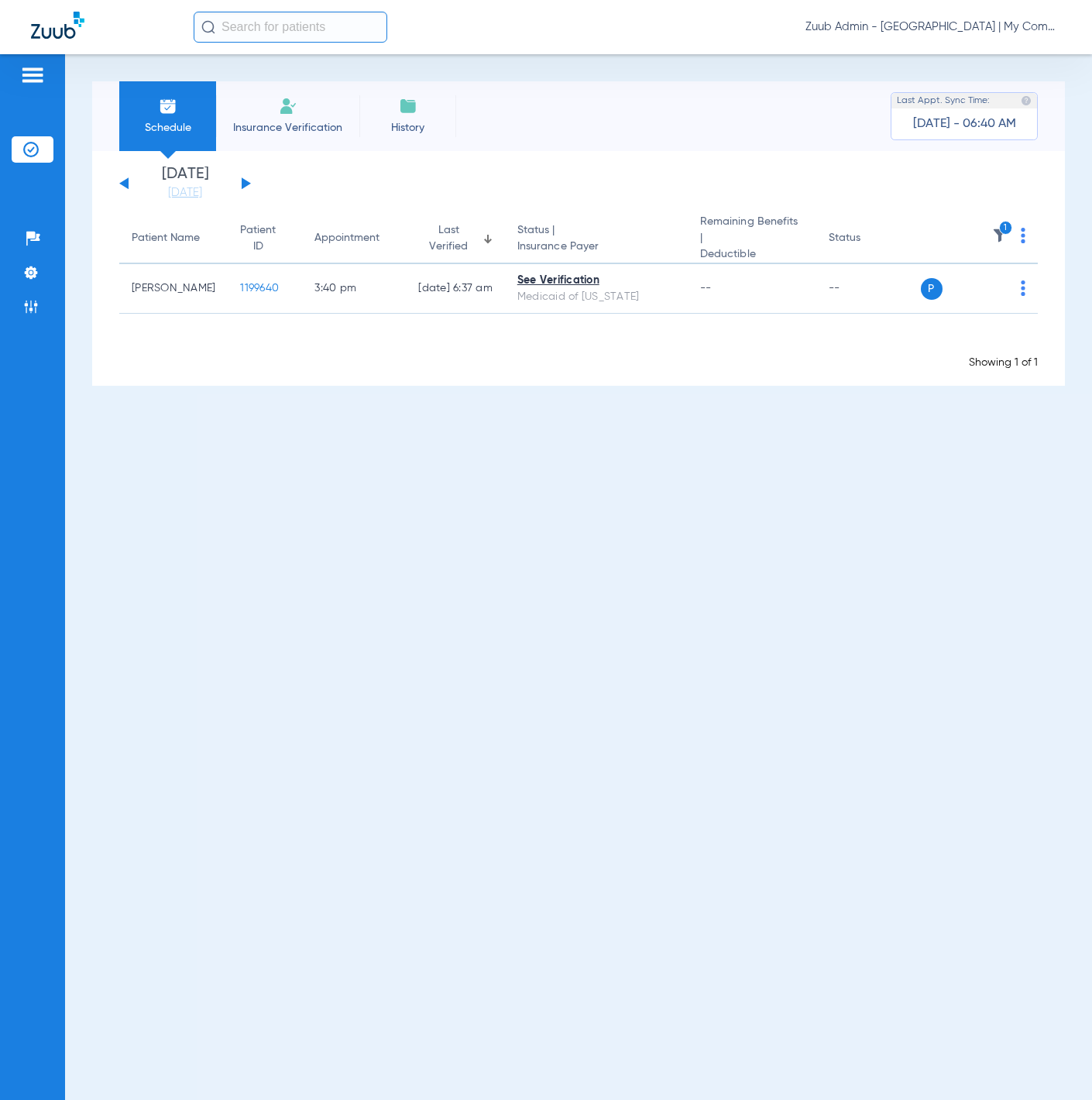
click at [247, 187] on div "[DATE] [DATE] [DATE] [DATE] [DATE] [DATE] [DATE] [DATE] [DATE] [DATE] [DATE] [D…" at bounding box center [185, 183] width 132 height 34
click at [999, 240] on span "1" at bounding box center [1000, 239] width 16 height 11
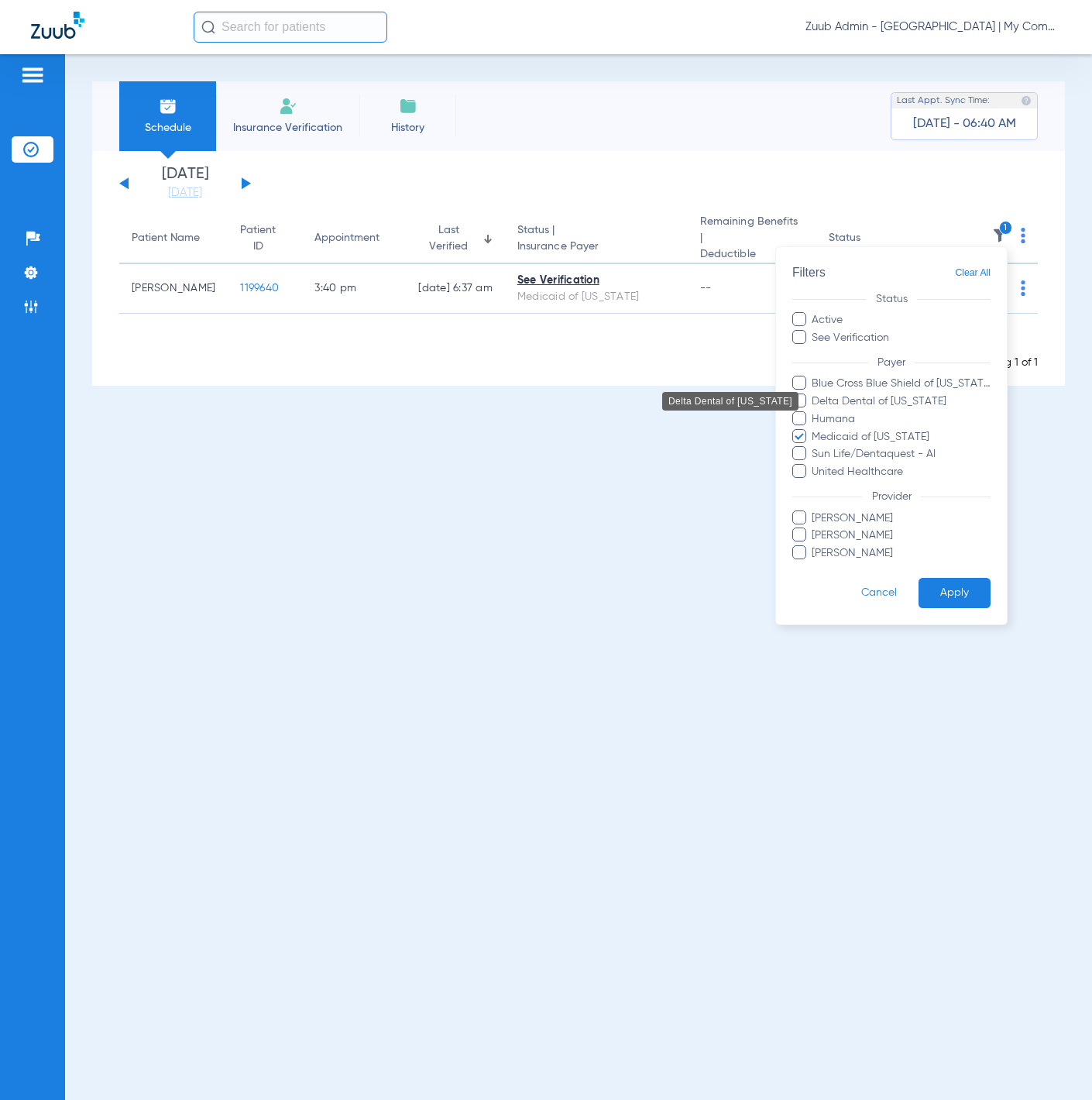
click at [912, 405] on span "Delta Dental of [US_STATE]" at bounding box center [900, 402] width 180 height 16
click at [814, 412] on input "Delta Dental of [US_STATE]" at bounding box center [814, 412] width 0 height 0
click at [925, 594] on button "Apply" at bounding box center [955, 593] width 72 height 30
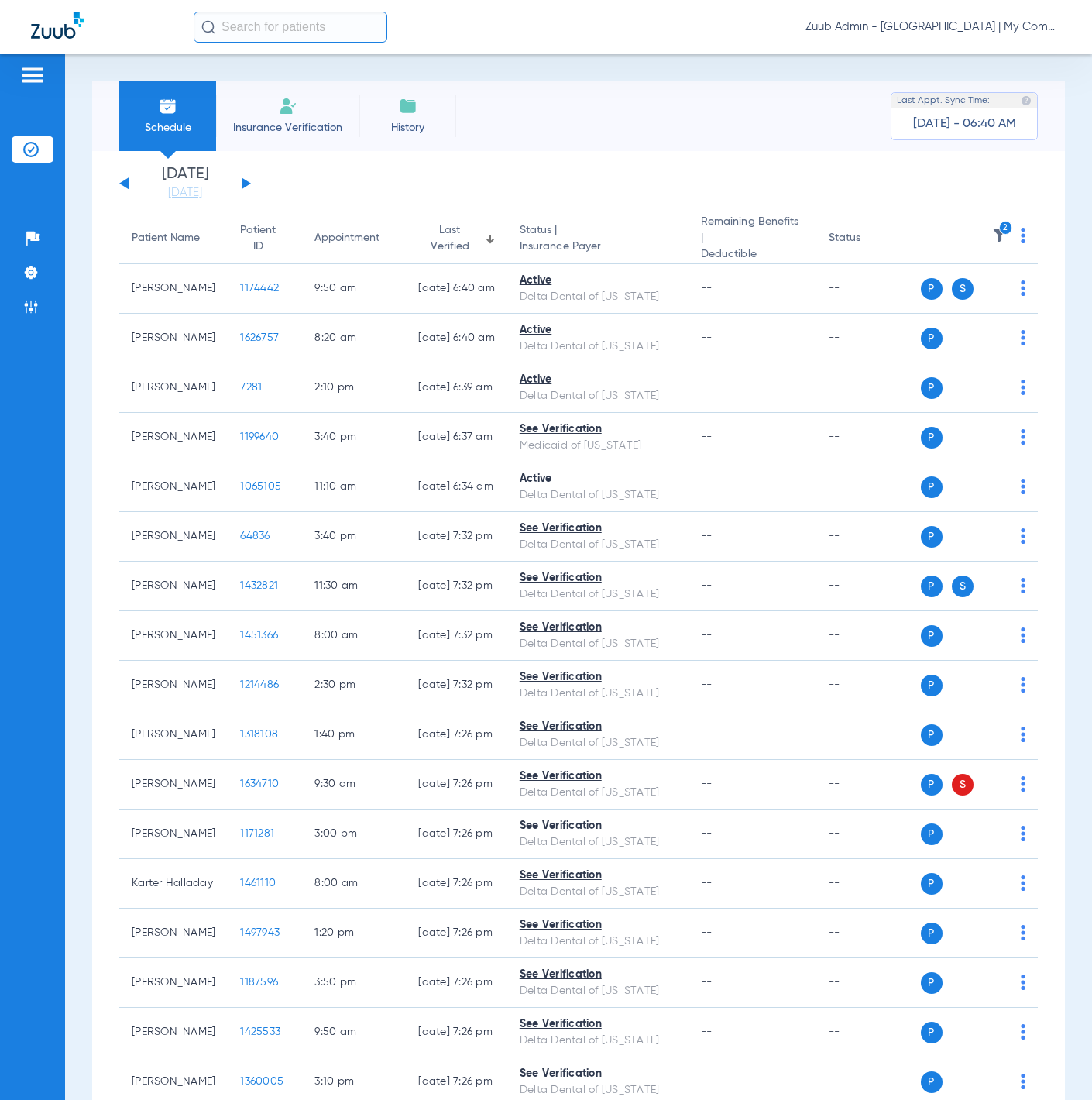
click at [247, 187] on div "[DATE] [DATE] [DATE] [DATE] [DATE] [DATE] [DATE] [DATE] [DATE] [DATE] [DATE] [D…" at bounding box center [185, 183] width 132 height 34
click at [247, 183] on button at bounding box center [246, 183] width 9 height 12
click at [243, 182] on button at bounding box center [246, 183] width 9 height 12
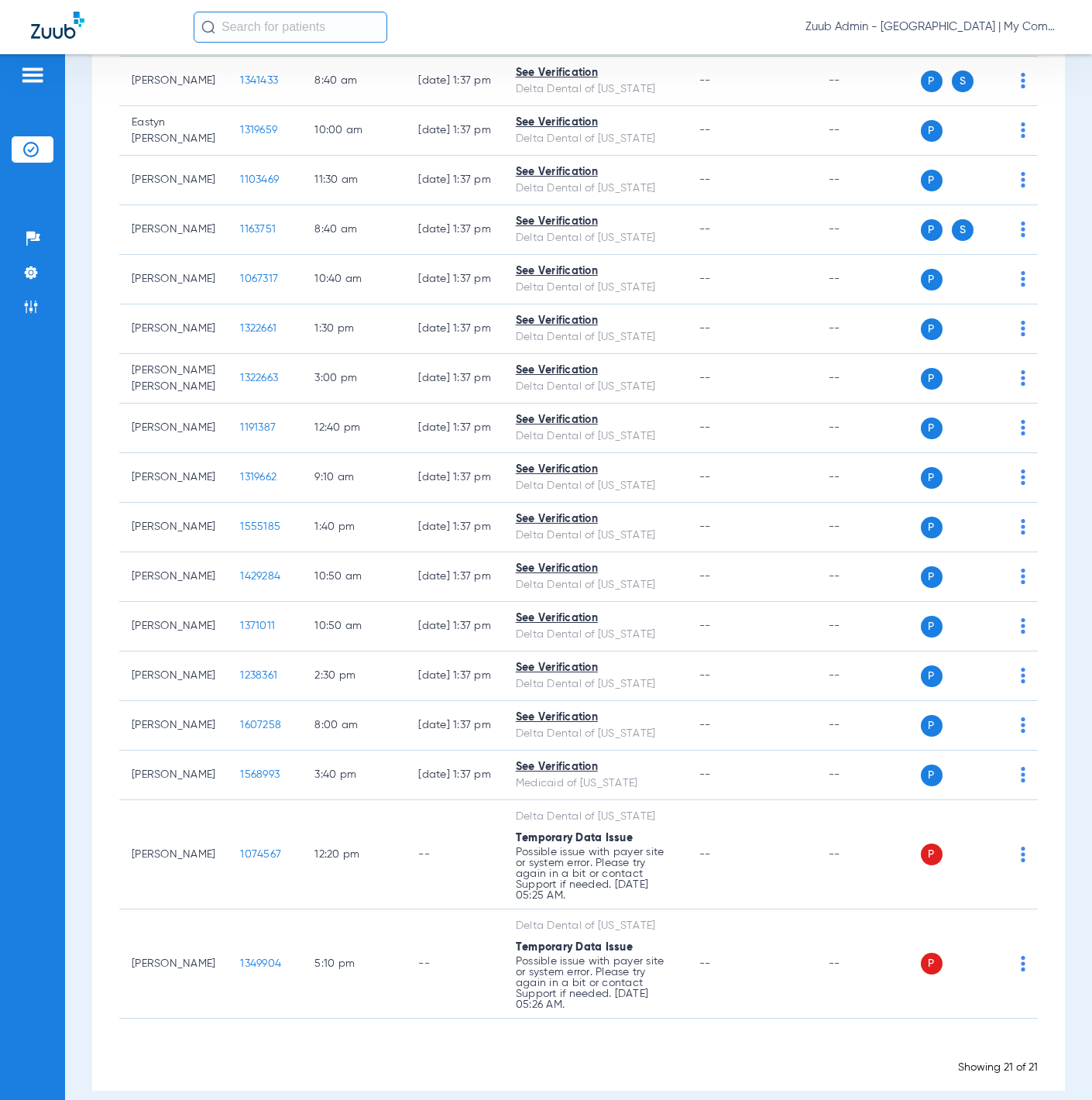
scroll to position [423, 0]
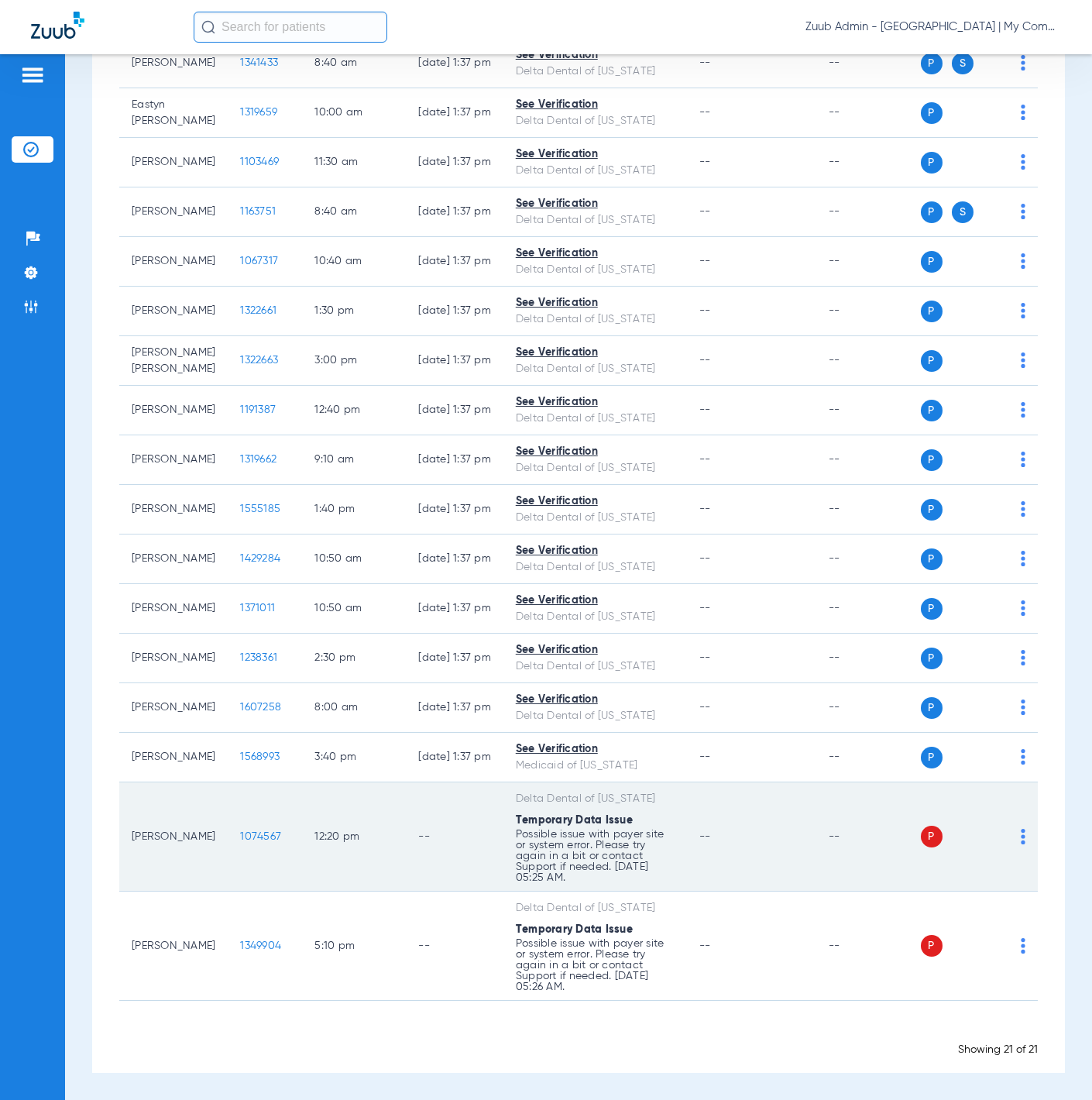
click at [1021, 836] on img at bounding box center [1024, 836] width 5 height 16
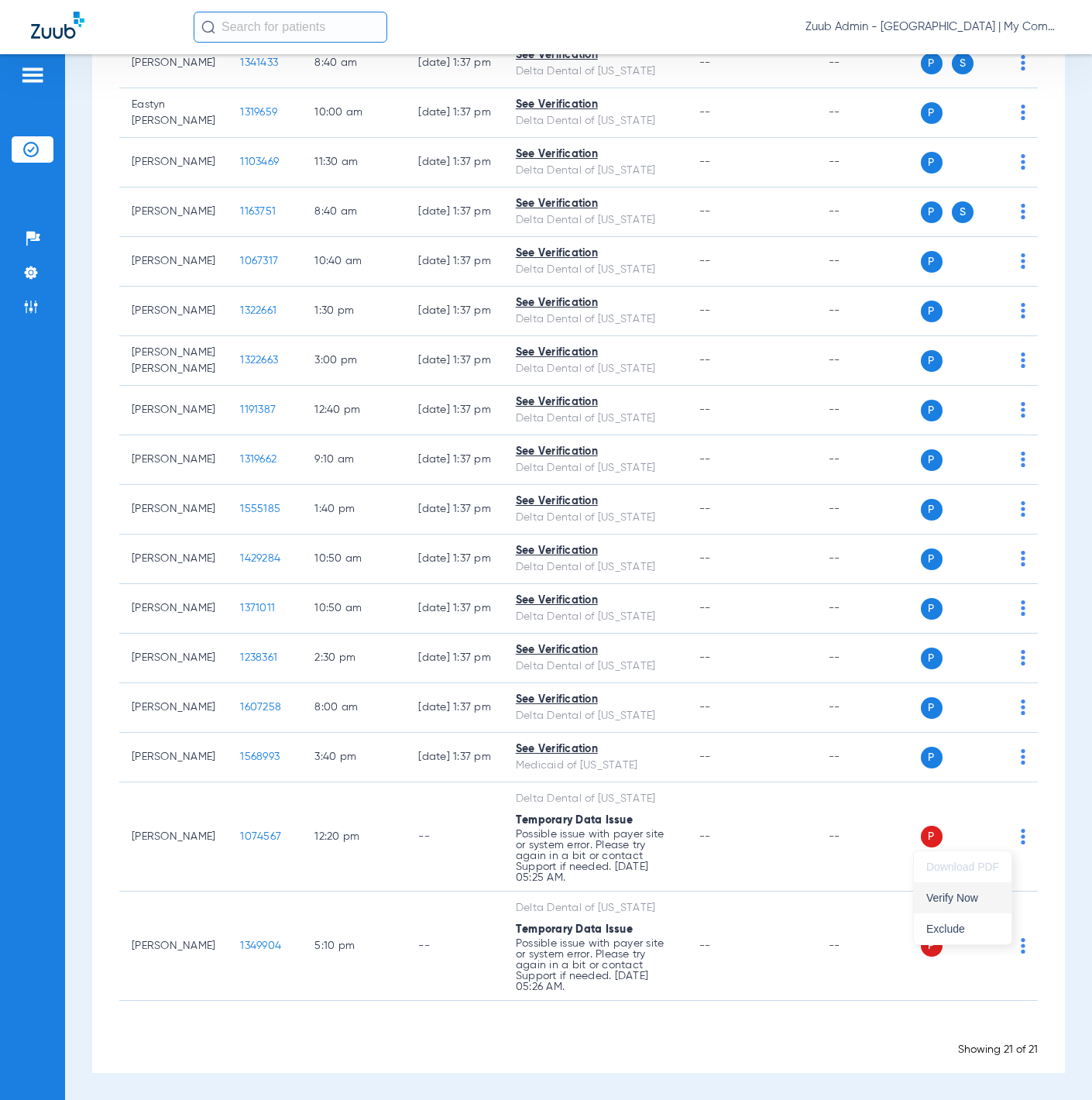
click at [978, 892] on span "Verify Now" at bounding box center [963, 897] width 73 height 11
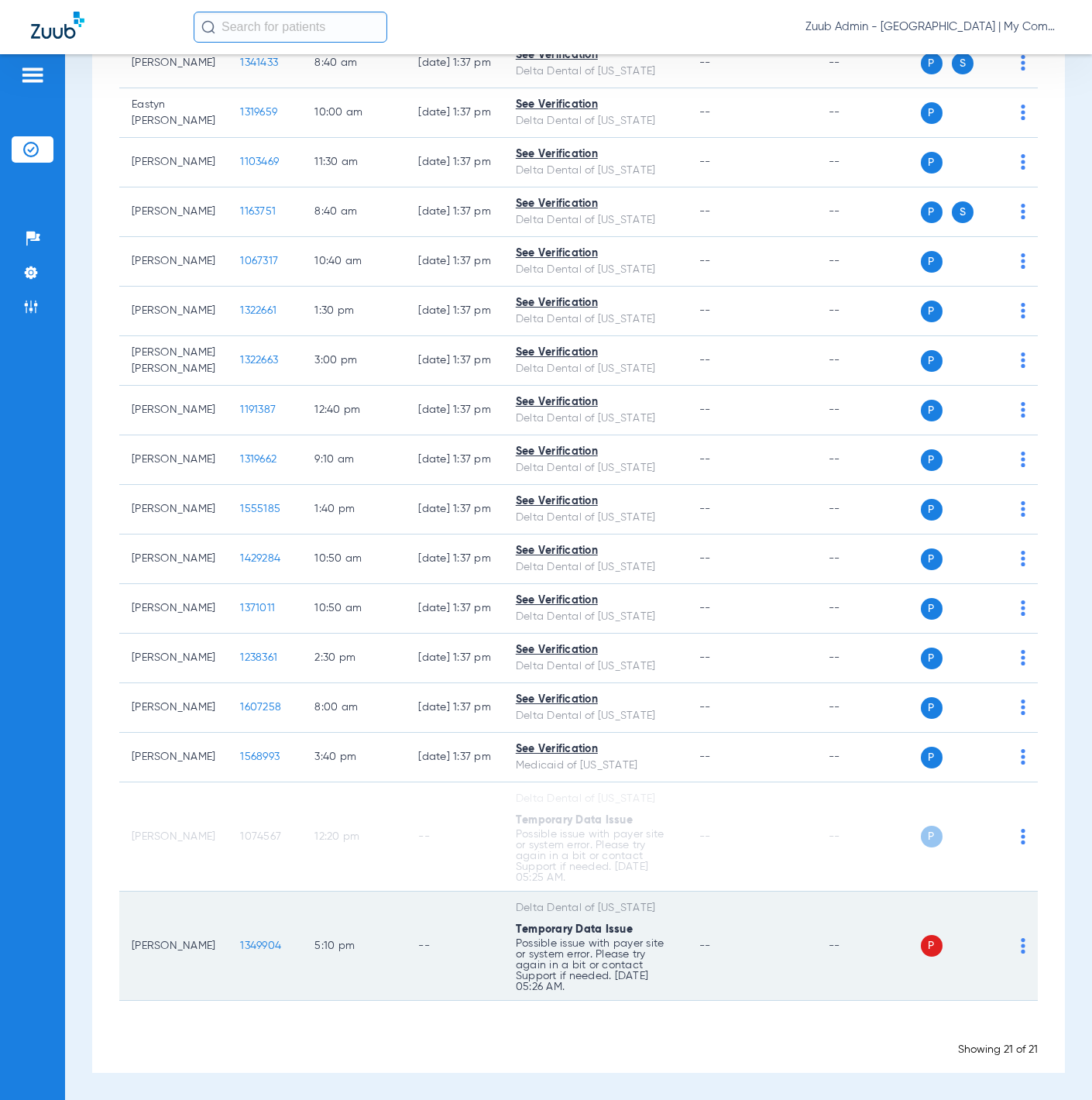
click at [1021, 943] on img at bounding box center [1024, 945] width 5 height 16
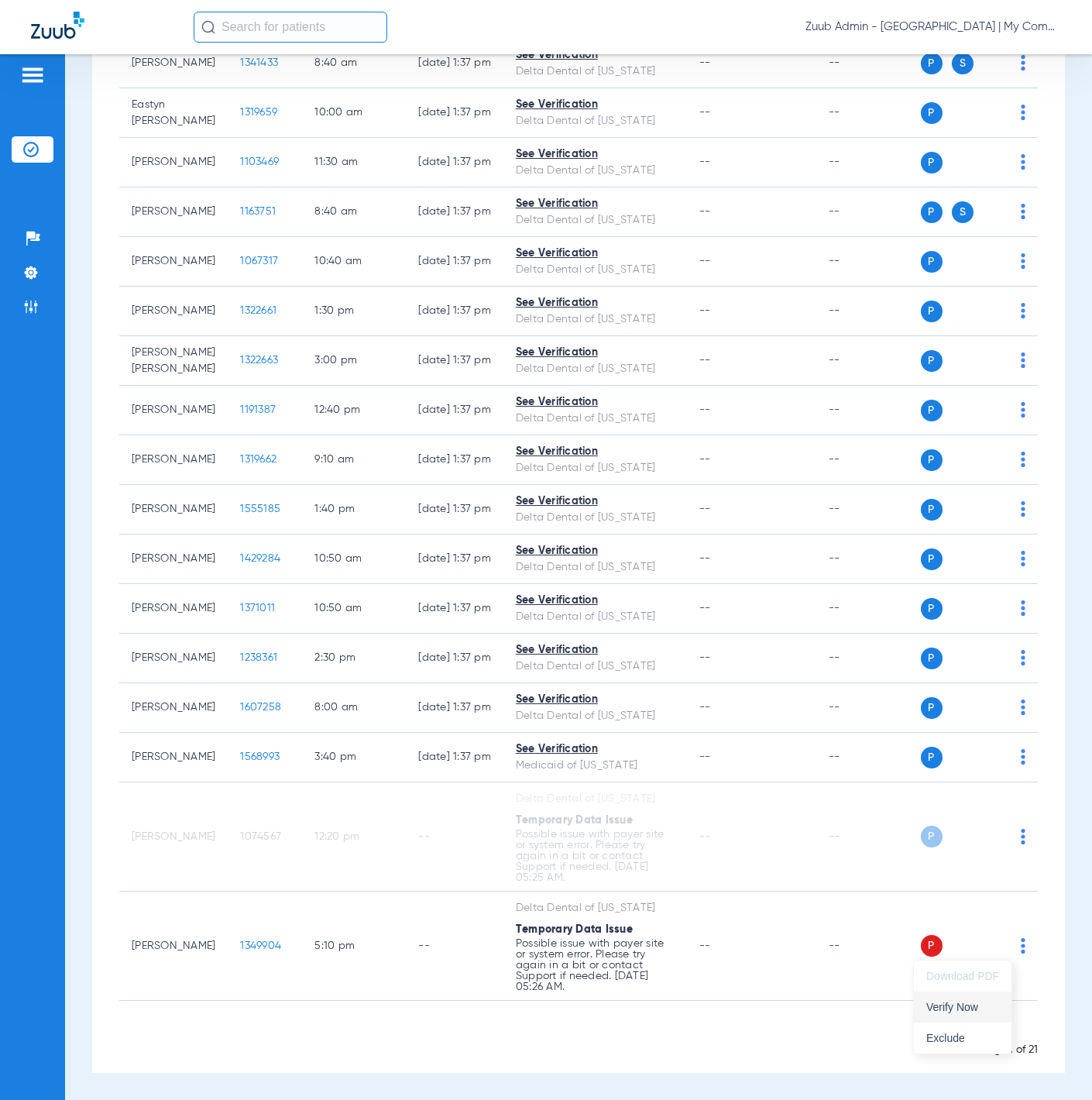
click at [982, 996] on button "Verify Now" at bounding box center [963, 1007] width 98 height 31
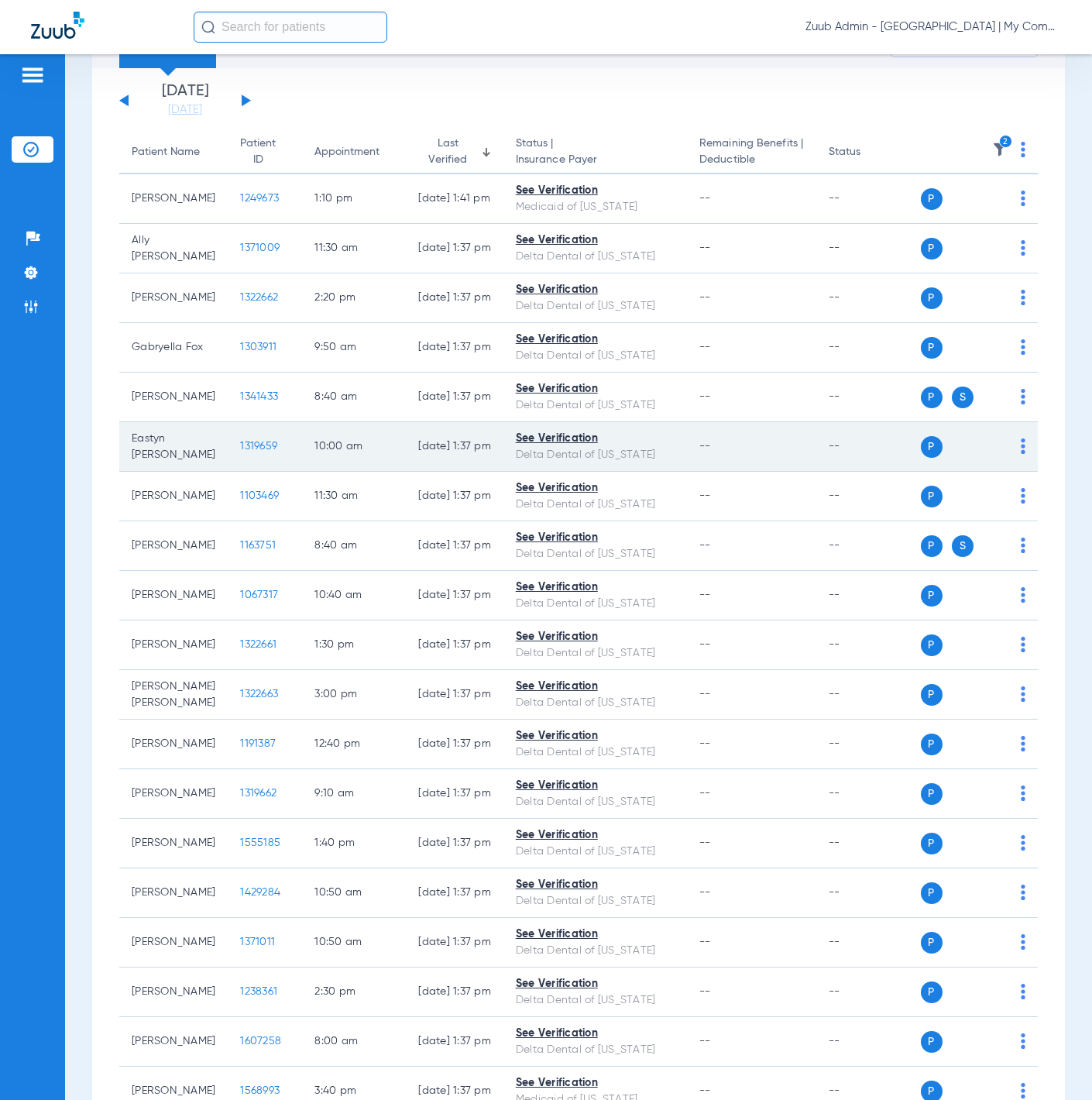
scroll to position [0, 0]
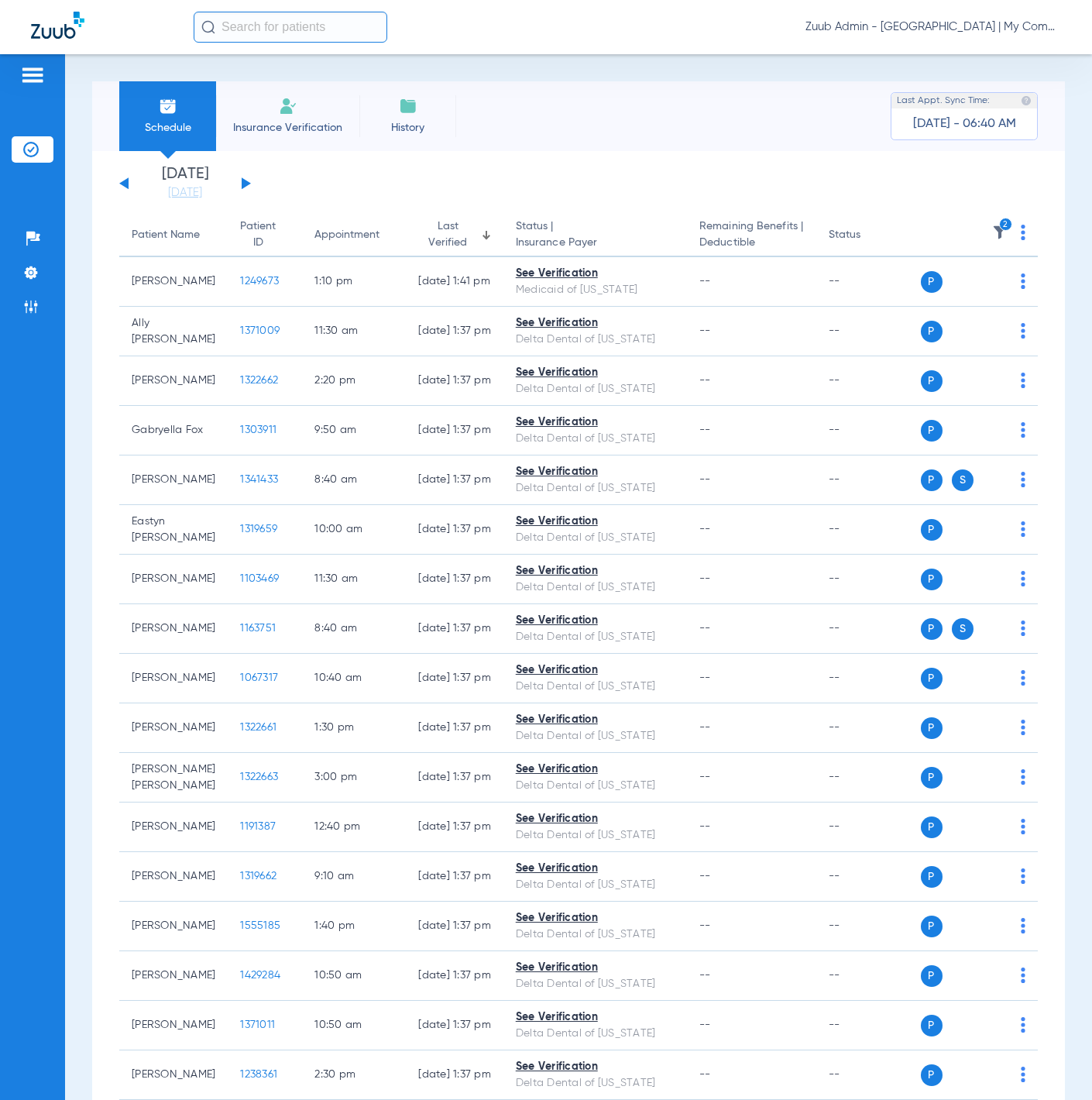
click at [248, 183] on button at bounding box center [246, 183] width 9 height 12
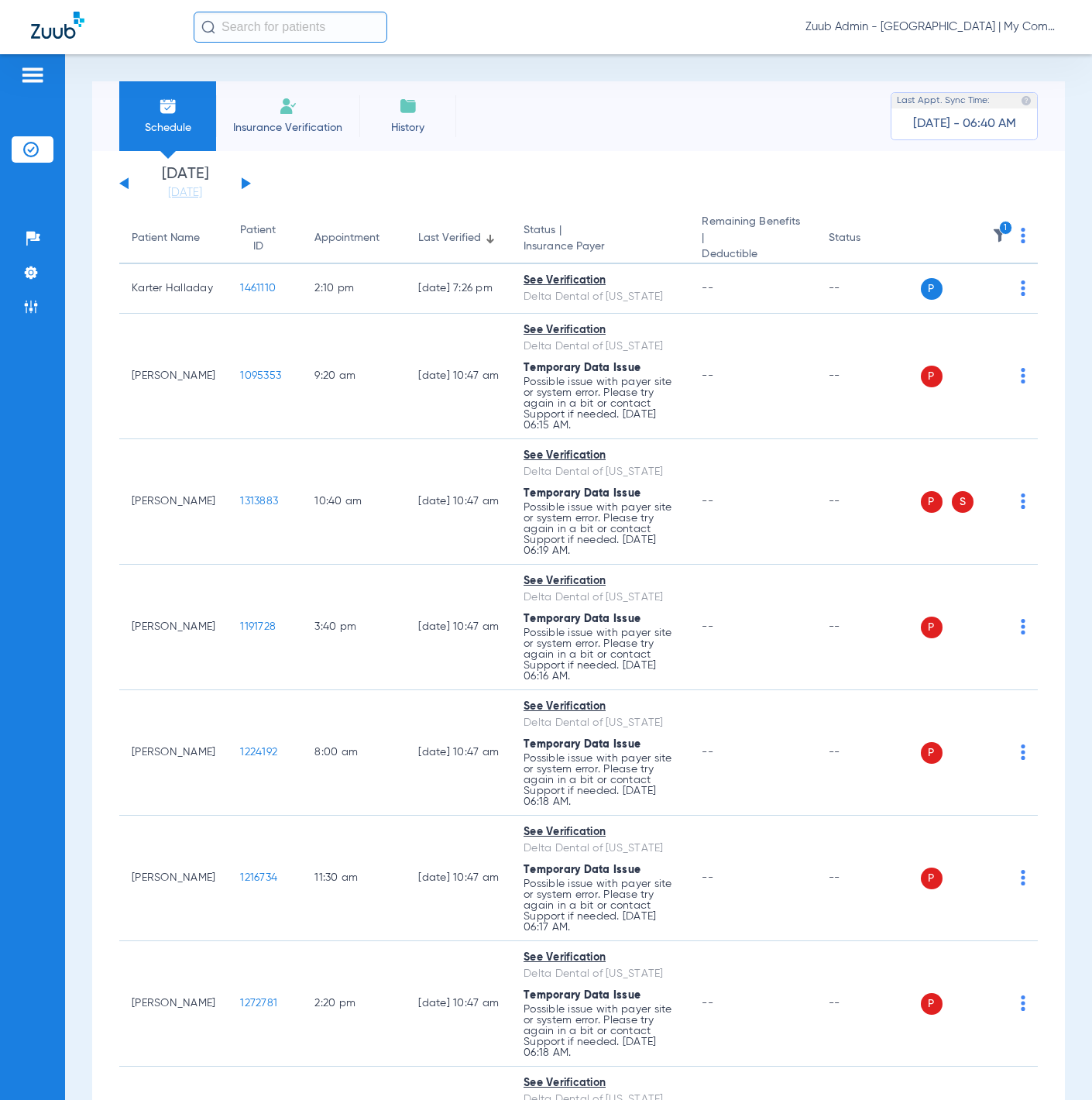
click at [1005, 232] on th "1" at bounding box center [979, 238] width 118 height 50
click at [1006, 233] on th "1" at bounding box center [979, 238] width 118 height 50
click at [1014, 238] on th "1" at bounding box center [979, 238] width 118 height 50
click at [1021, 236] on img at bounding box center [1024, 235] width 5 height 16
click at [967, 291] on span "Verify All" at bounding box center [952, 296] width 97 height 11
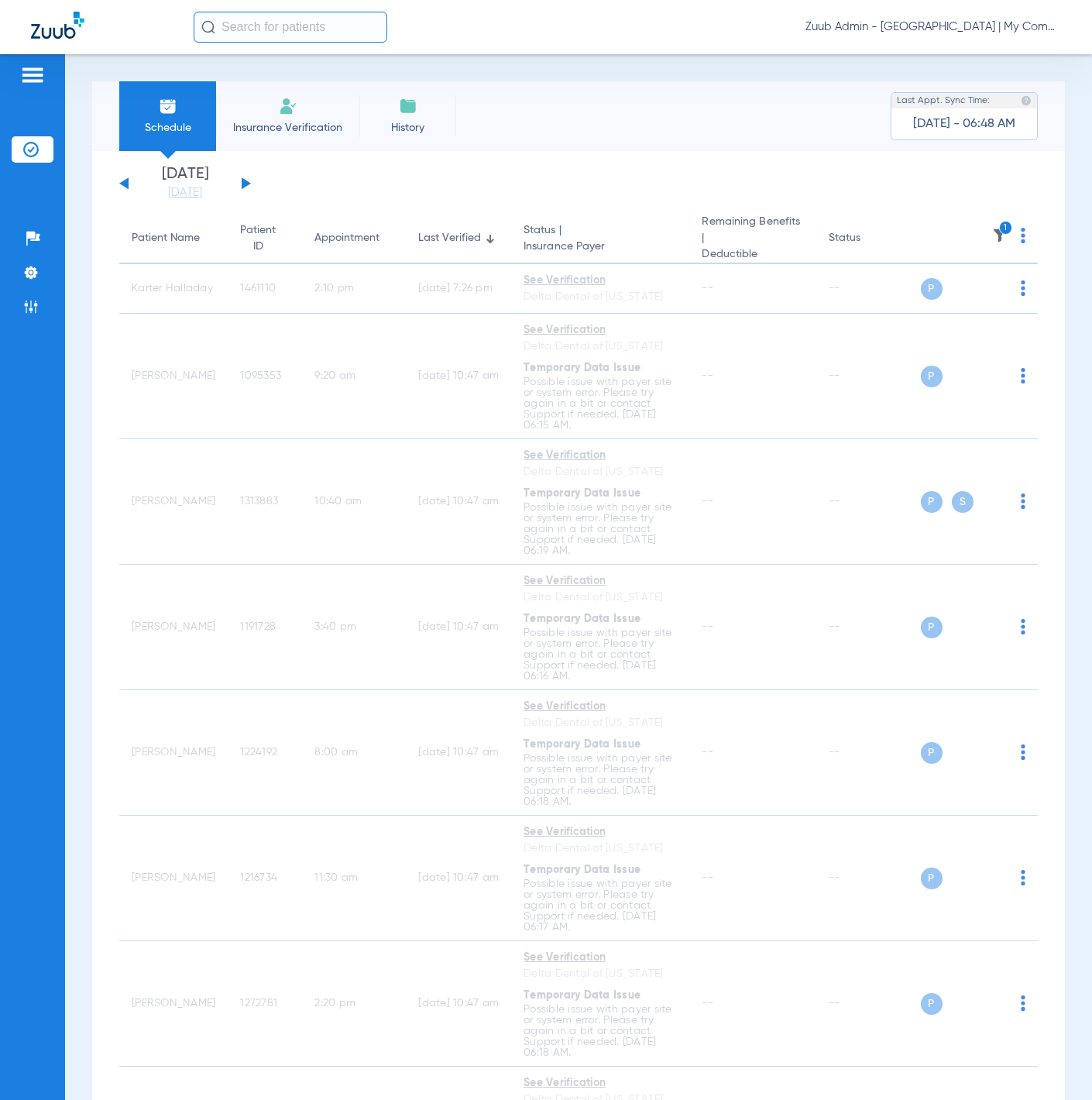
click at [999, 224] on icon "1" at bounding box center [1006, 228] width 14 height 14
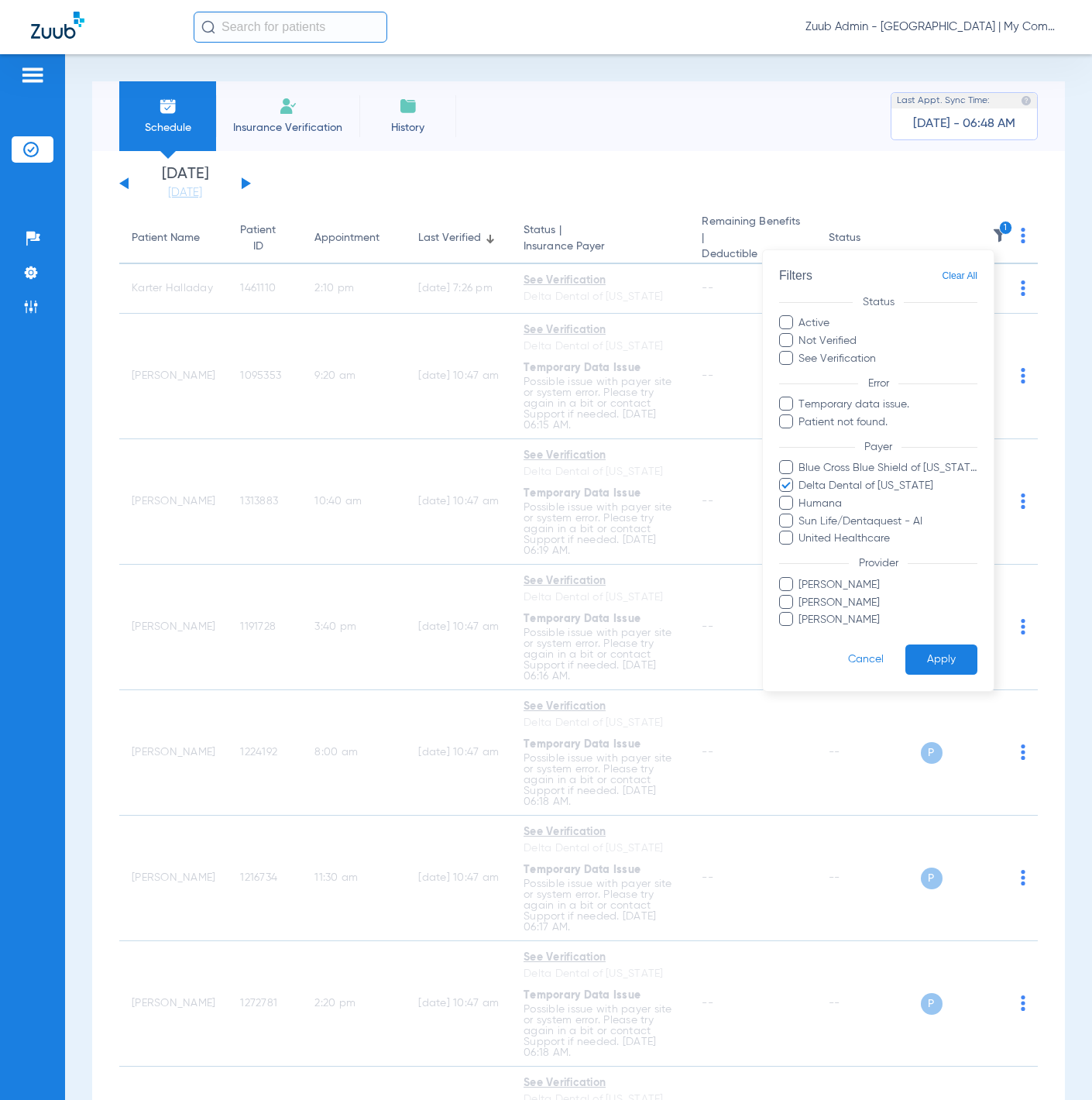
click at [910, 201] on div at bounding box center [546, 550] width 1092 height 1100
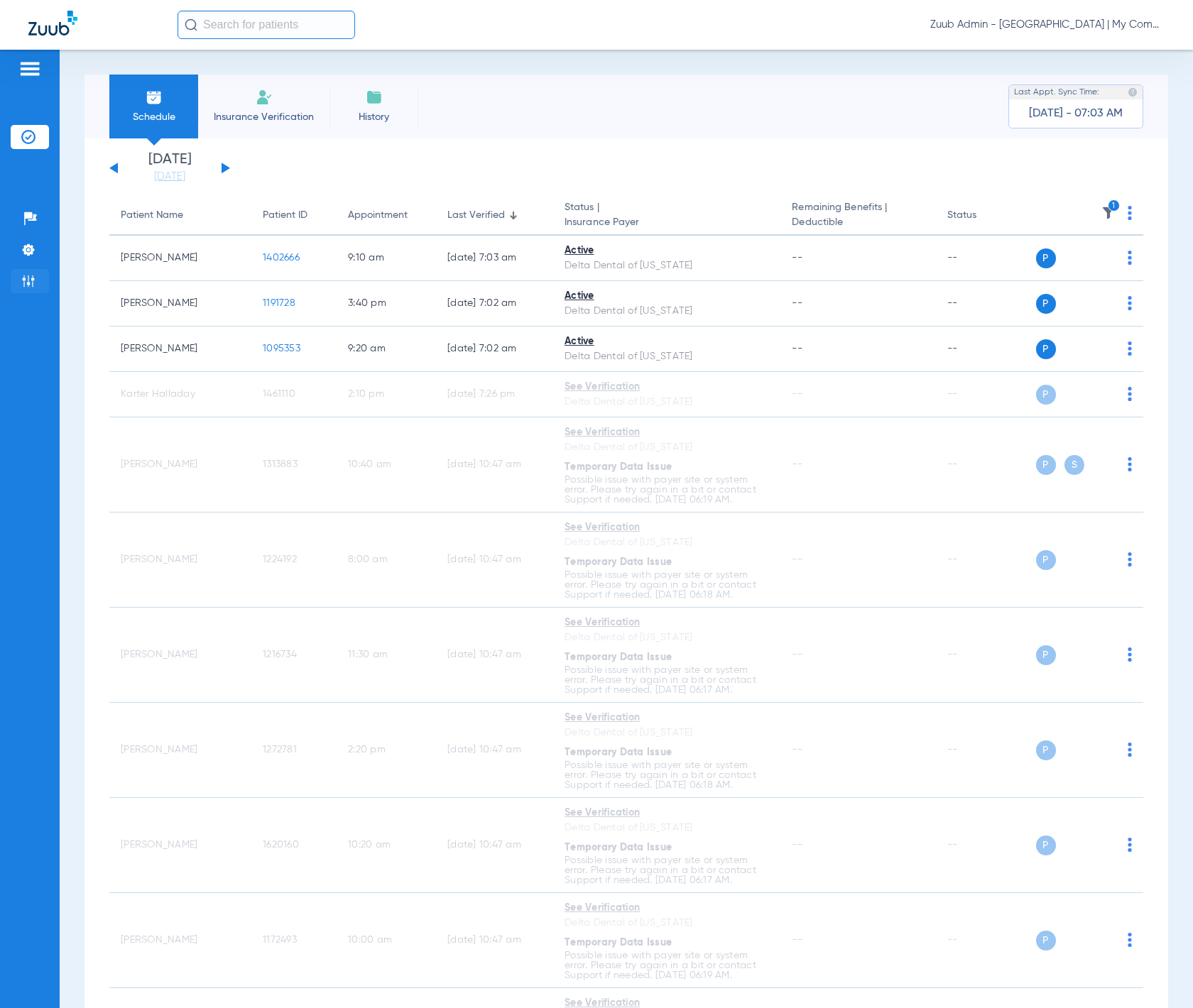
click at [26, 279] on img at bounding box center [28, 281] width 14 height 14
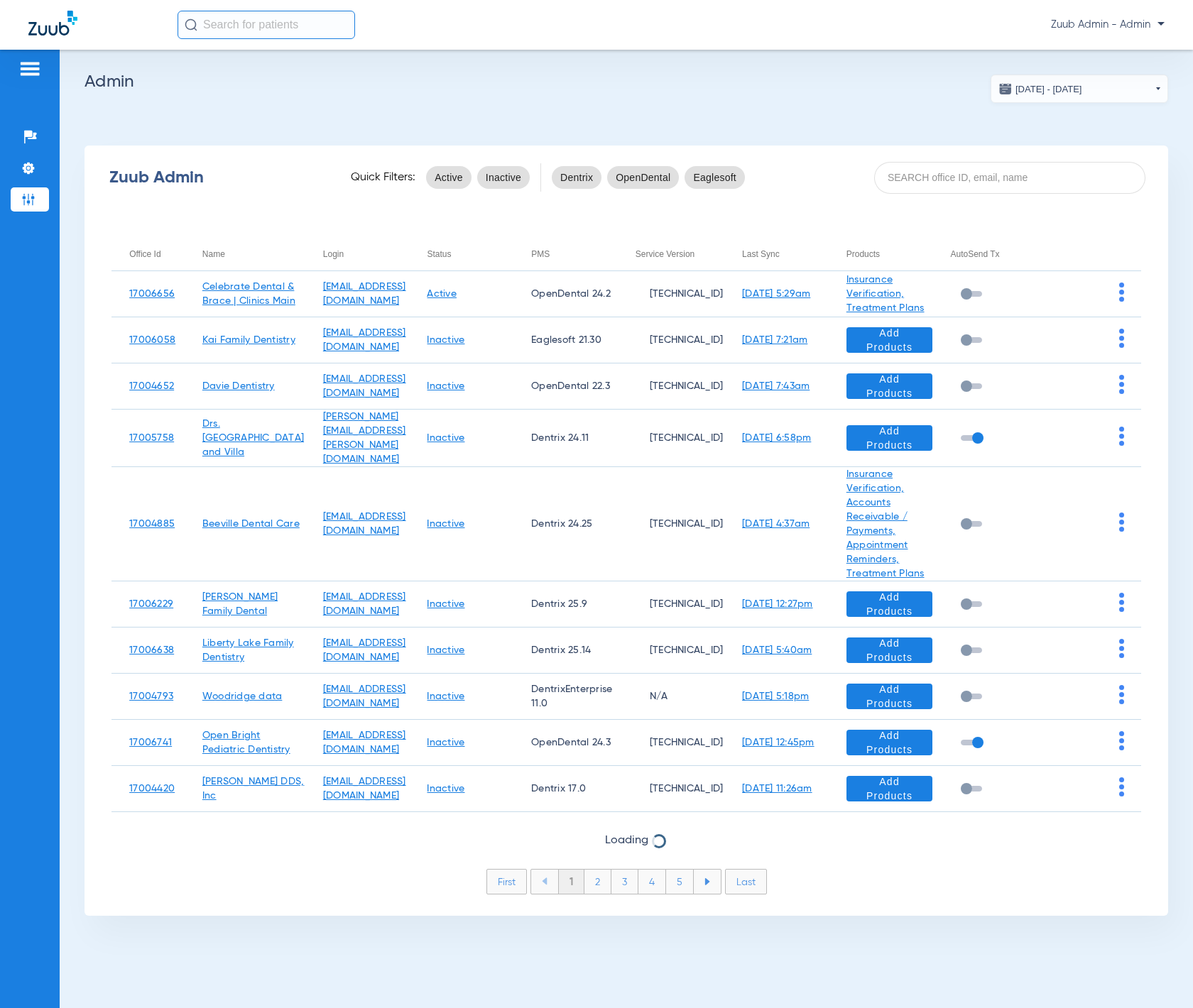
click at [937, 193] on div "Zuub Admin Quick Filters: Active Inactive Dentrix OpenDental Eaglesoft" at bounding box center [626, 177] width 1084 height 57
click at [932, 185] on input at bounding box center [1010, 178] width 271 height 32
paste input "17005050"
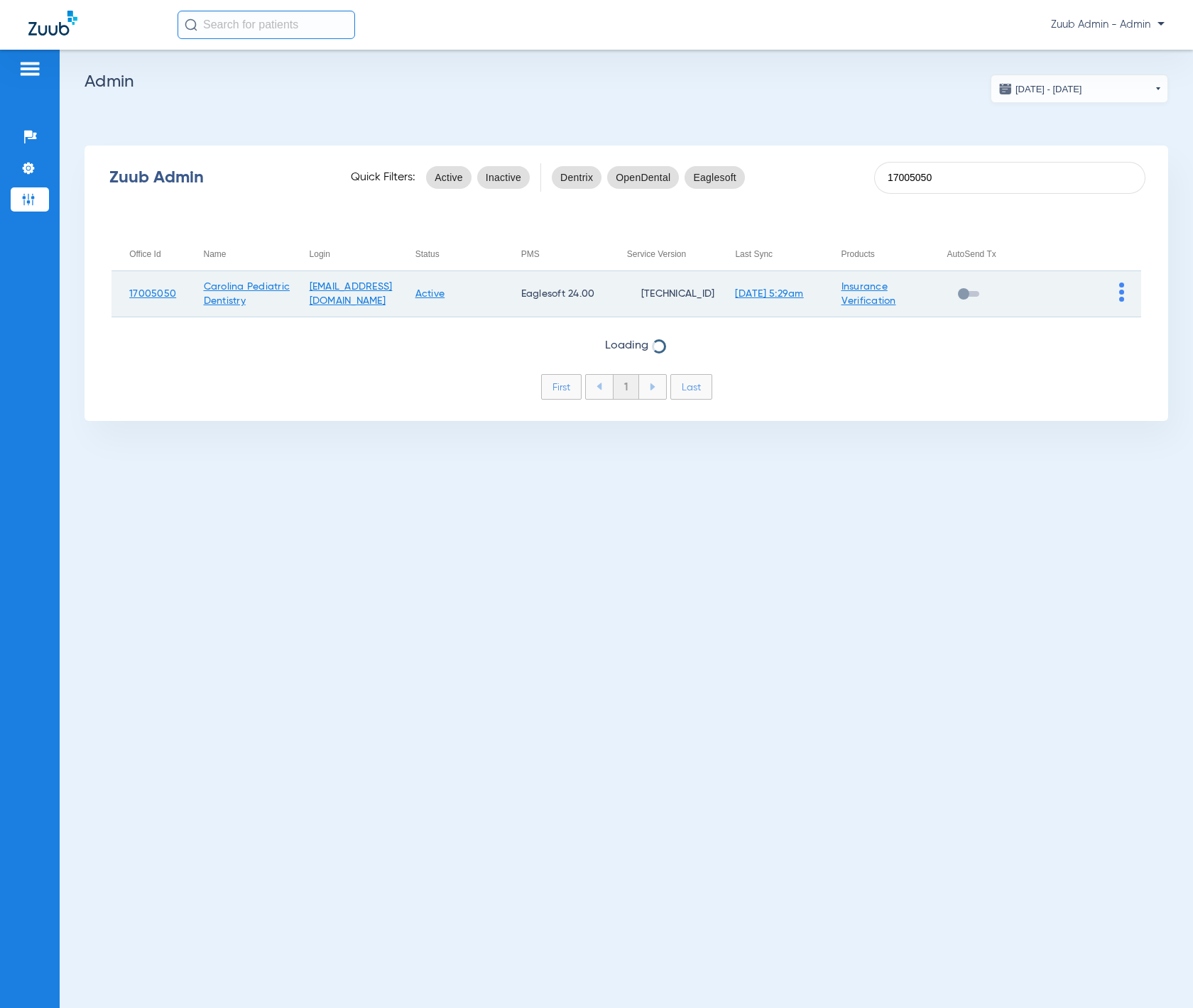
type input "17005050"
click at [1001, 295] on td at bounding box center [1088, 294] width 106 height 46
click at [1001, 294] on img at bounding box center [1121, 292] width 5 height 19
click at [1001, 332] on button "View Account" at bounding box center [1081, 322] width 82 height 29
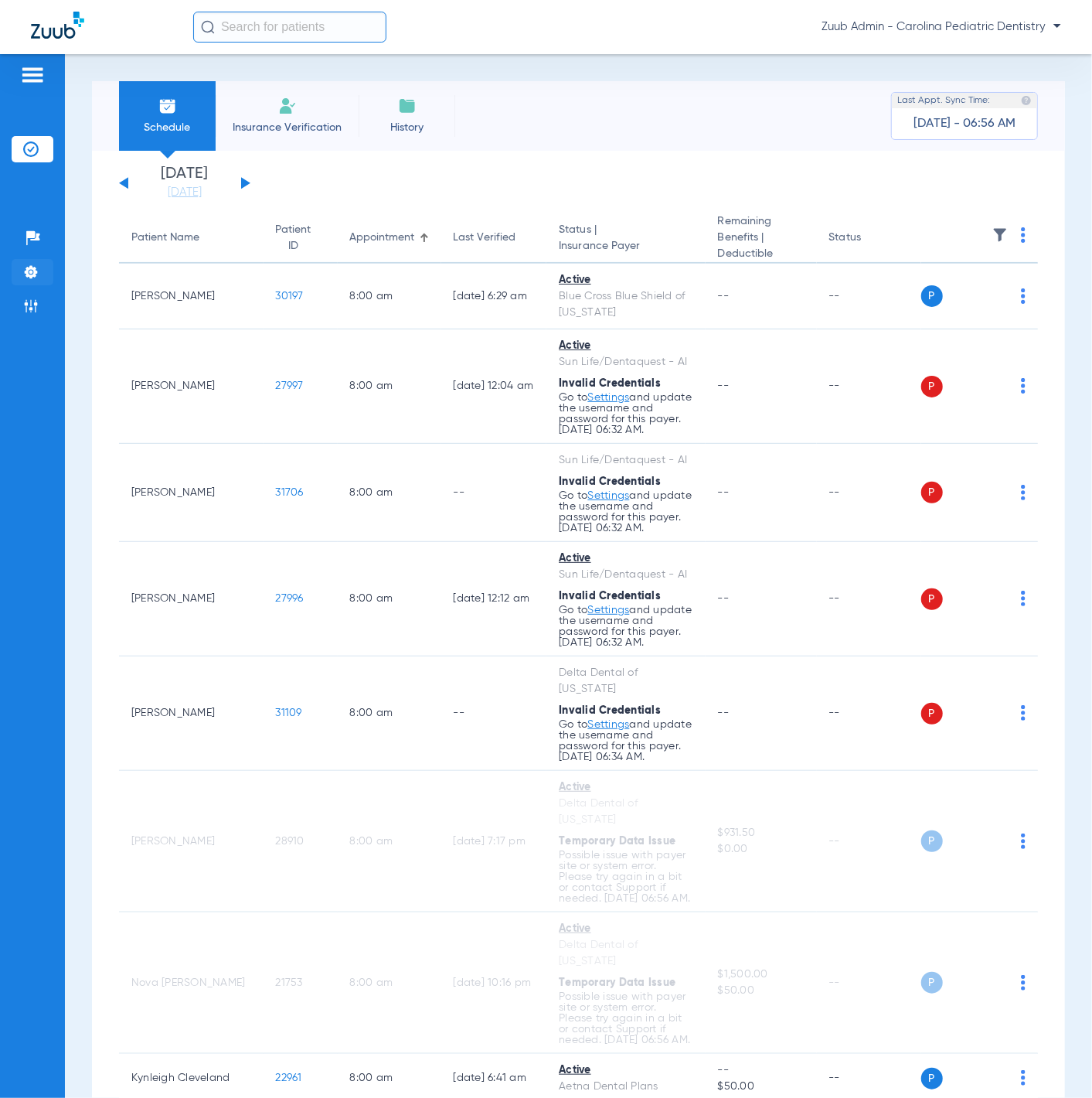
click at [34, 266] on img at bounding box center [30, 272] width 16 height 16
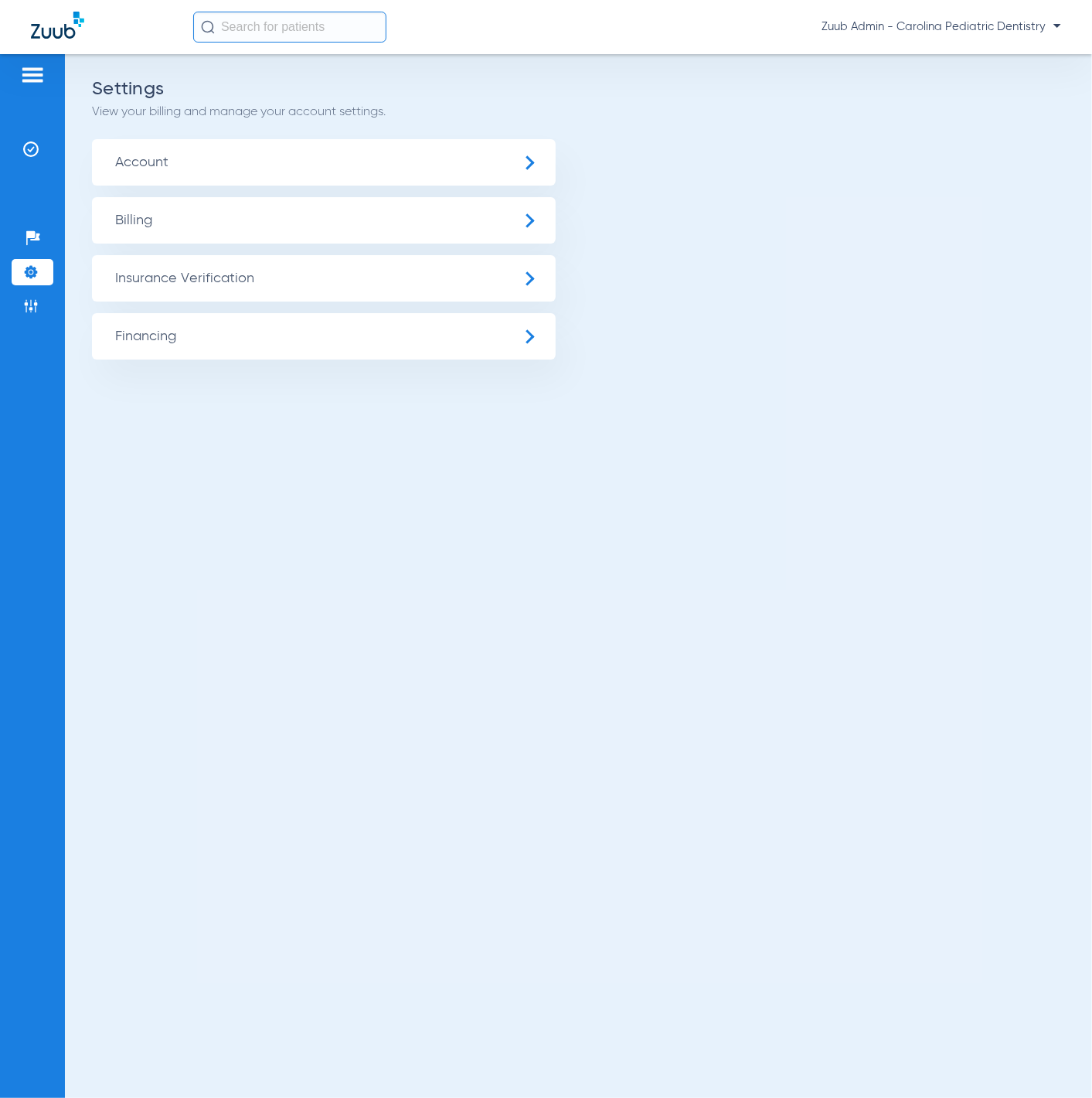
click at [130, 268] on span "Insurance Verification" at bounding box center [323, 278] width 464 height 47
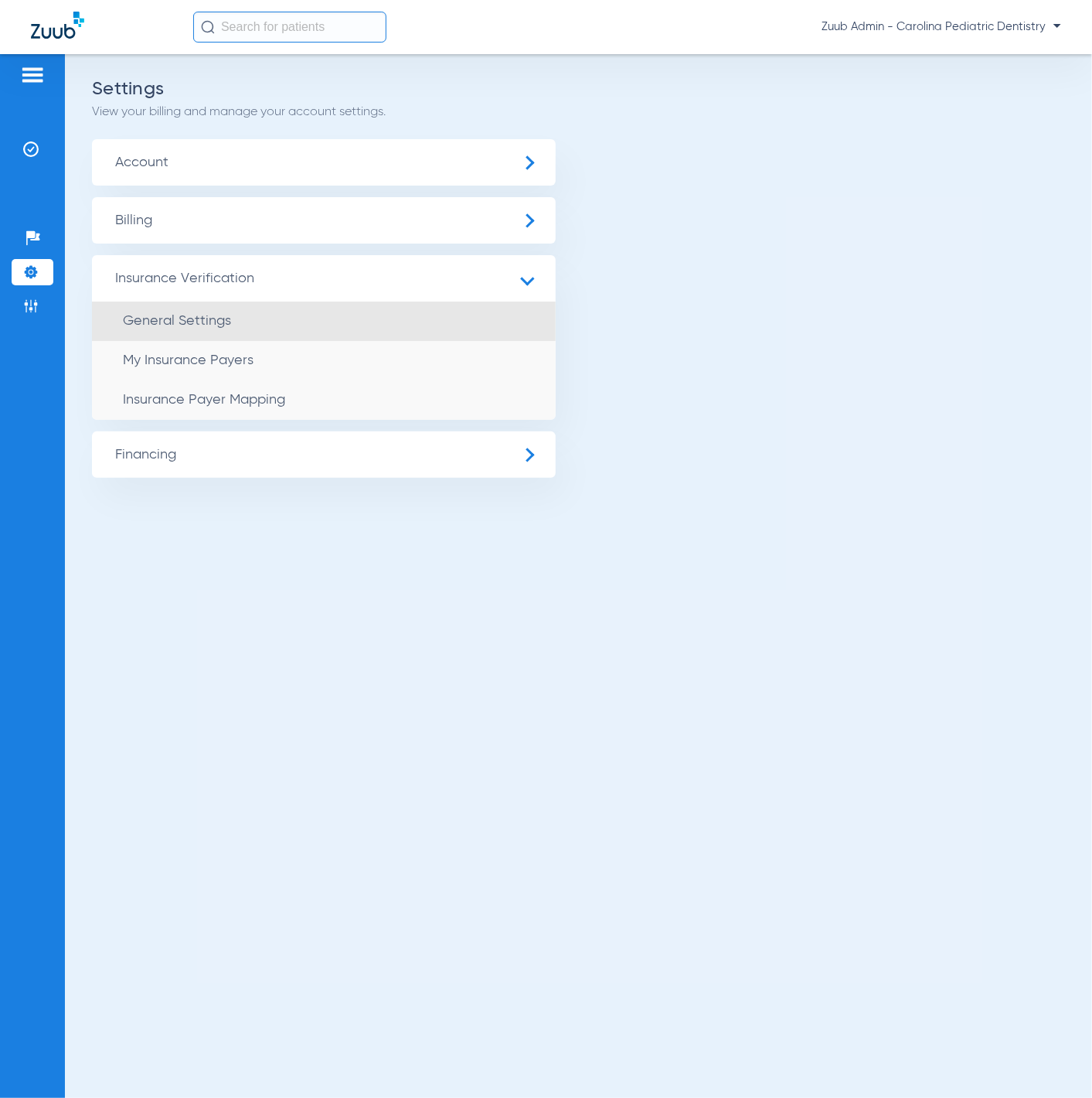
click at [184, 311] on li "General Settings" at bounding box center [323, 321] width 464 height 39
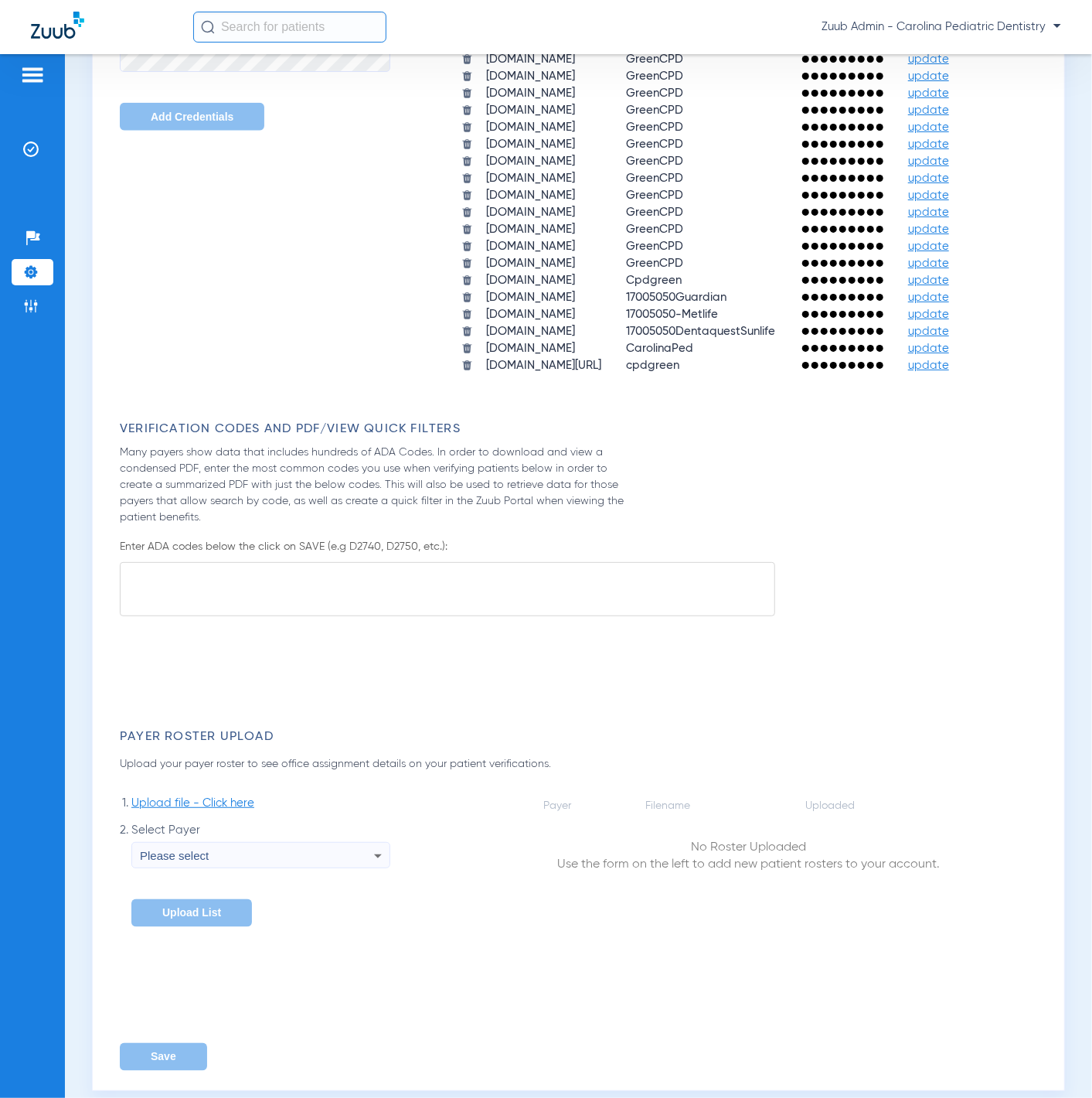
type input "2"
type input "5"
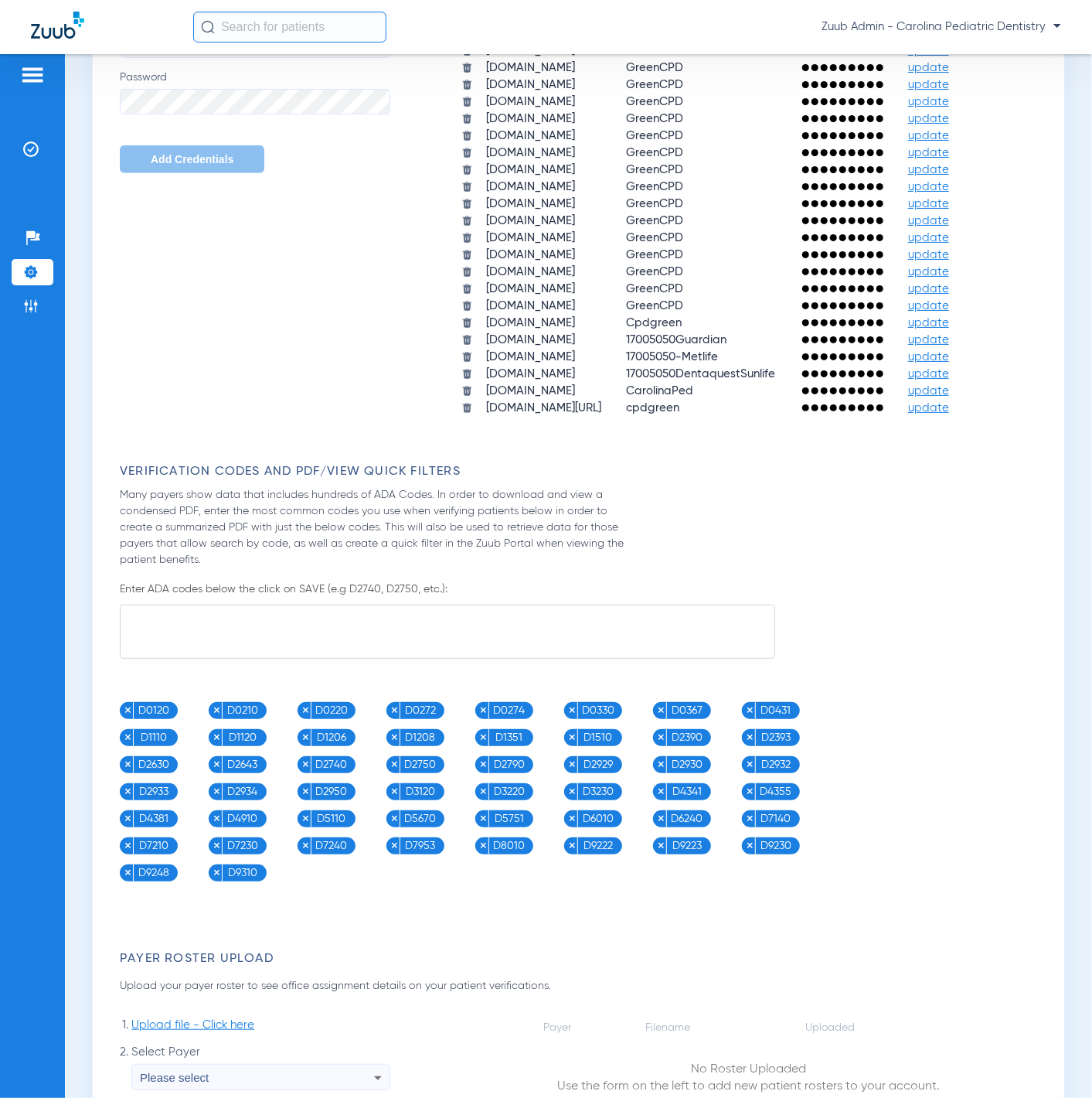
scroll to position [888, 0]
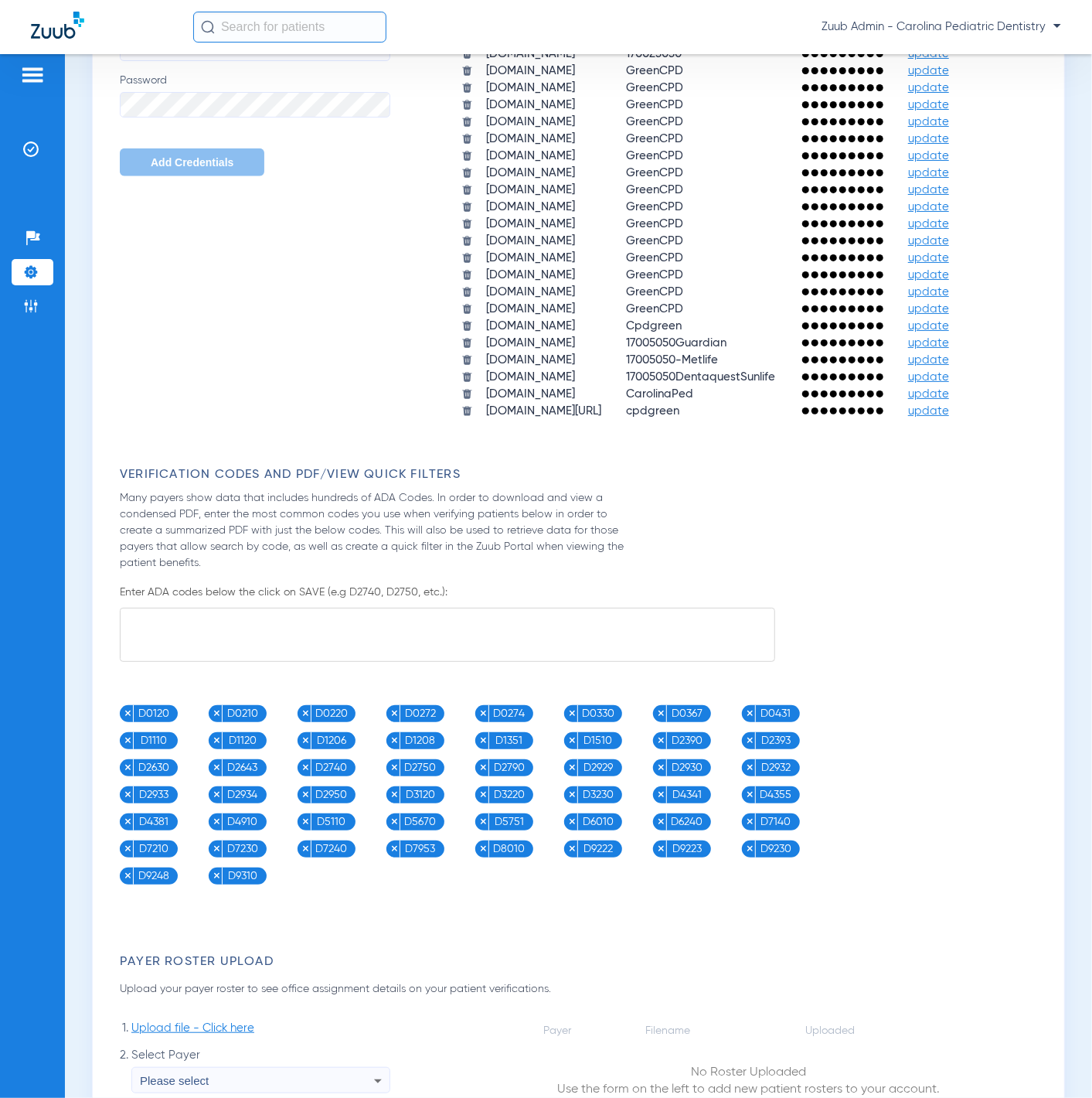
click at [948, 371] on span "update" at bounding box center [929, 377] width 41 height 11
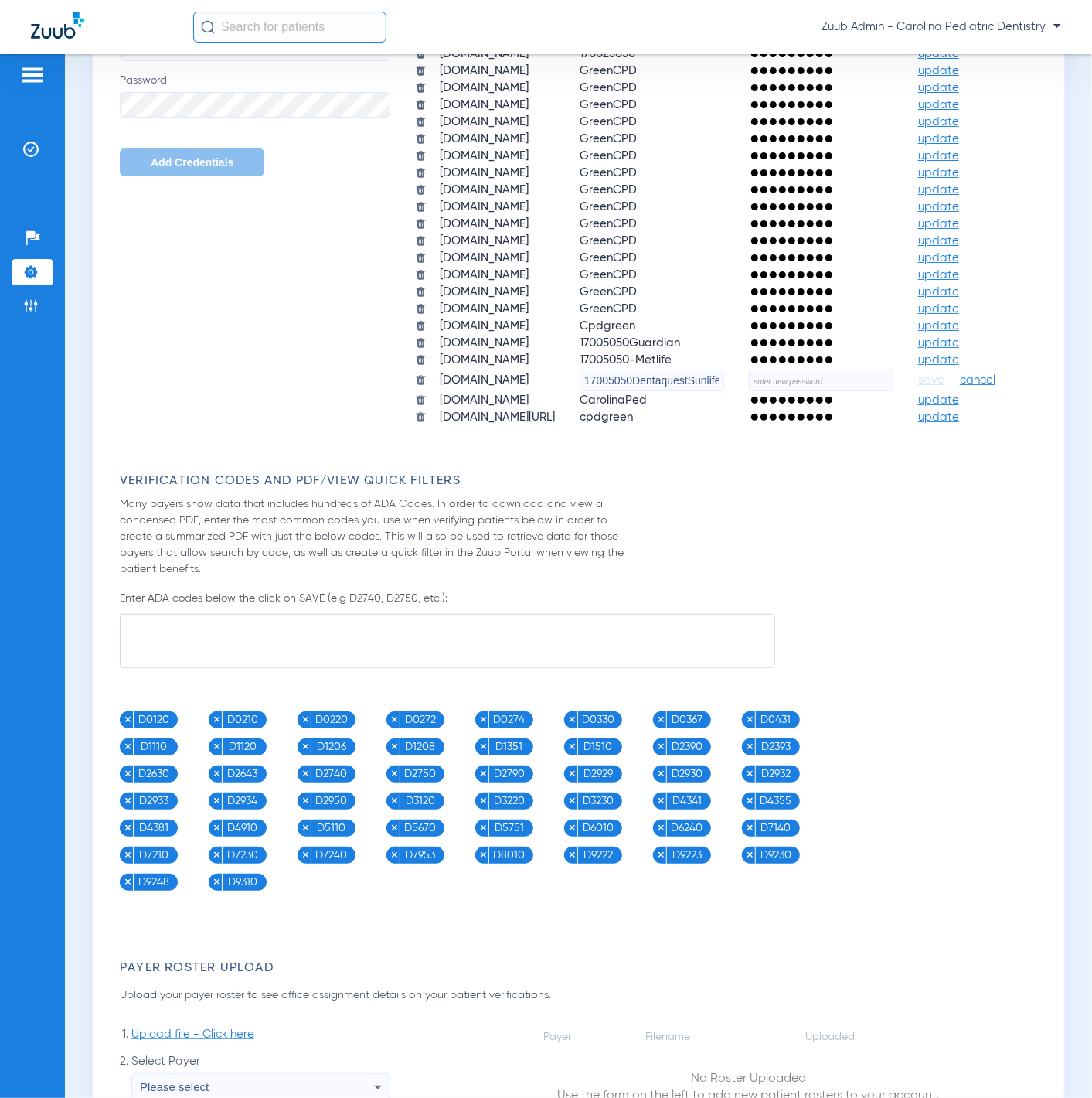
click at [749, 391] on input "text" at bounding box center [821, 380] width 144 height 21
paste input "oPDXAi9ulLu9!"
type input "oPDXAi9ulLu9!"
click at [918, 387] on span "save" at bounding box center [931, 380] width 26 height 14
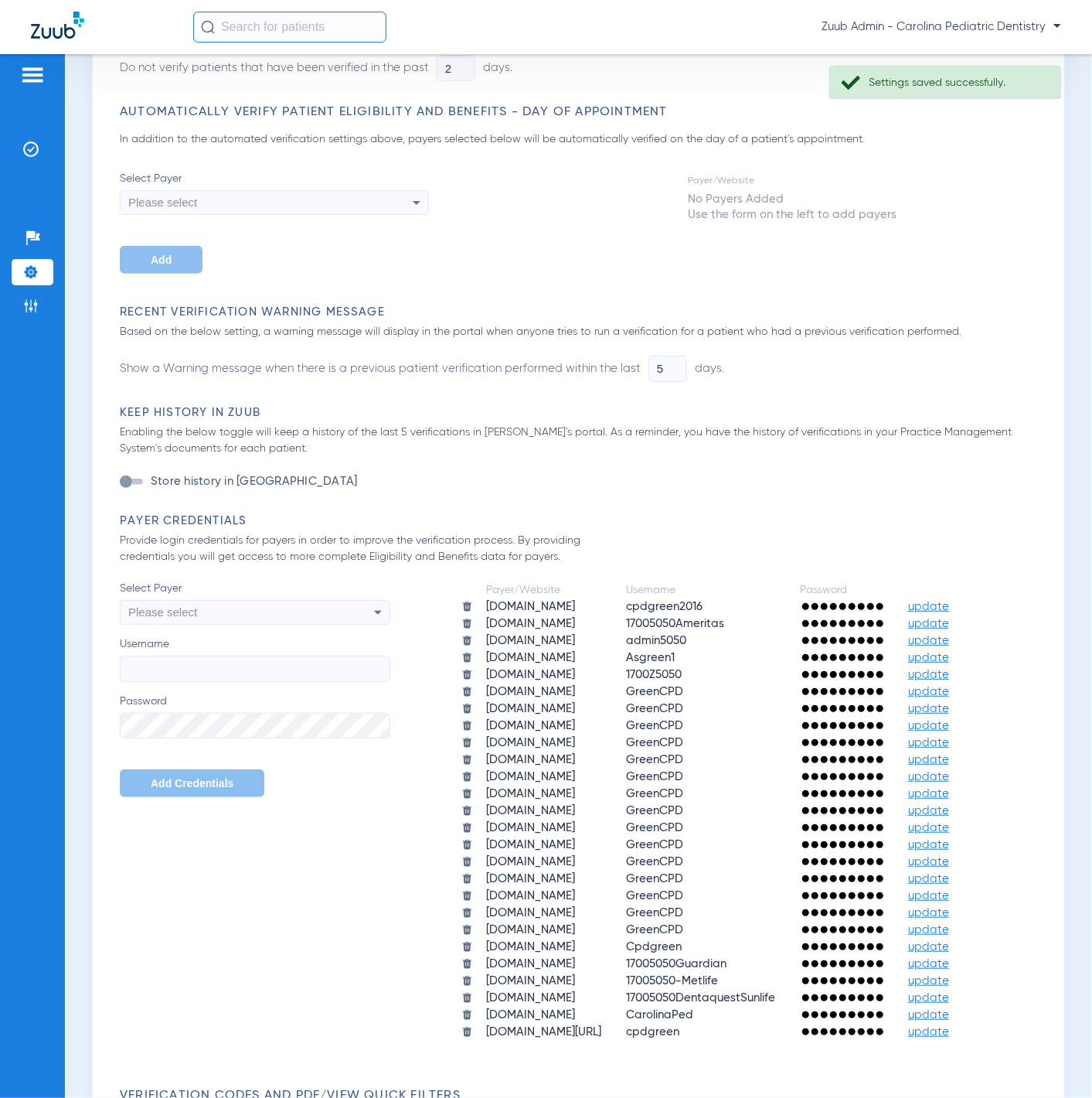
scroll to position [0, 0]
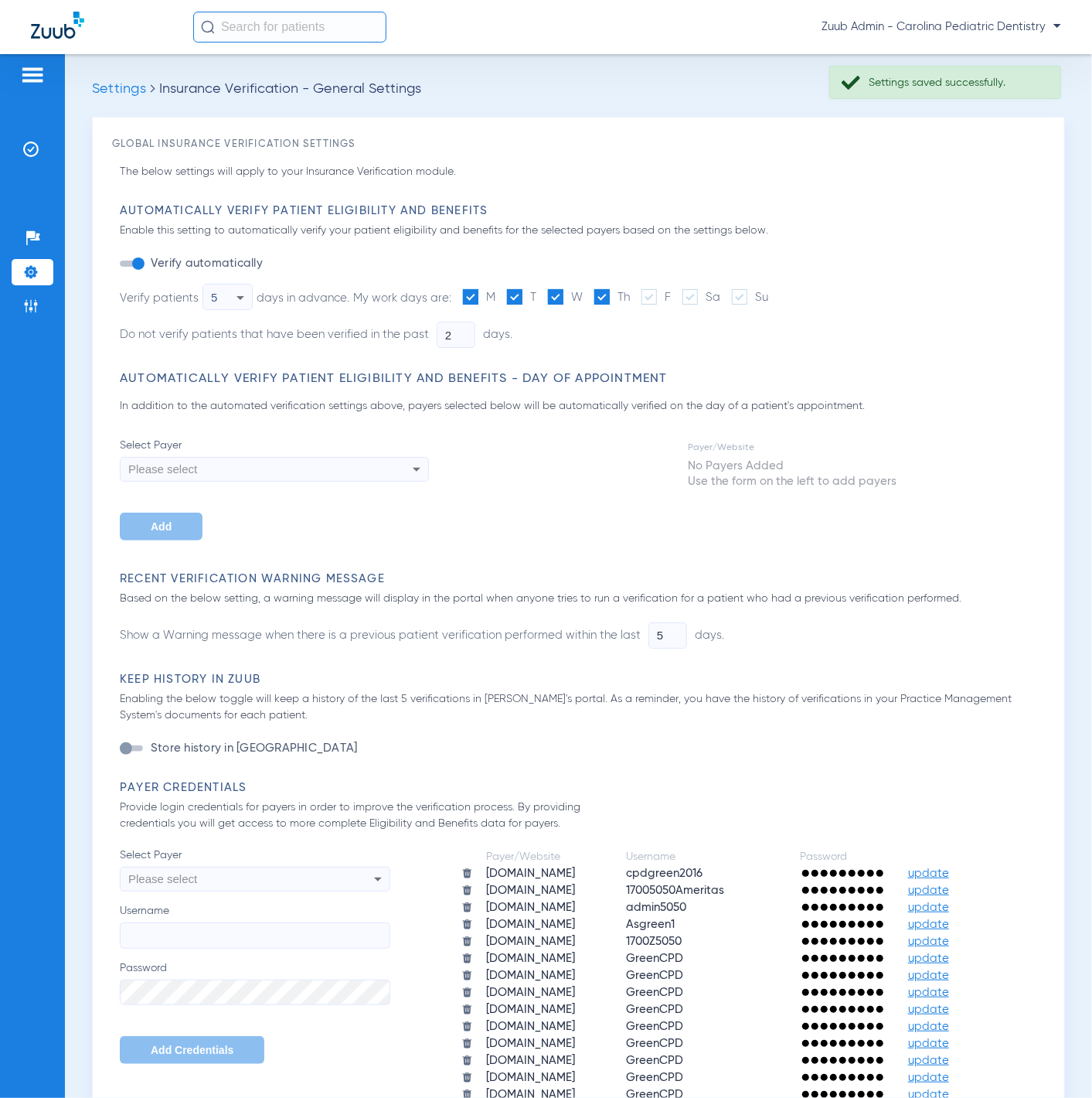
click at [26, 165] on ul "Insurance Verification" at bounding box center [32, 157] width 42 height 42
click at [26, 161] on li "Insurance Verification" at bounding box center [32, 149] width 42 height 26
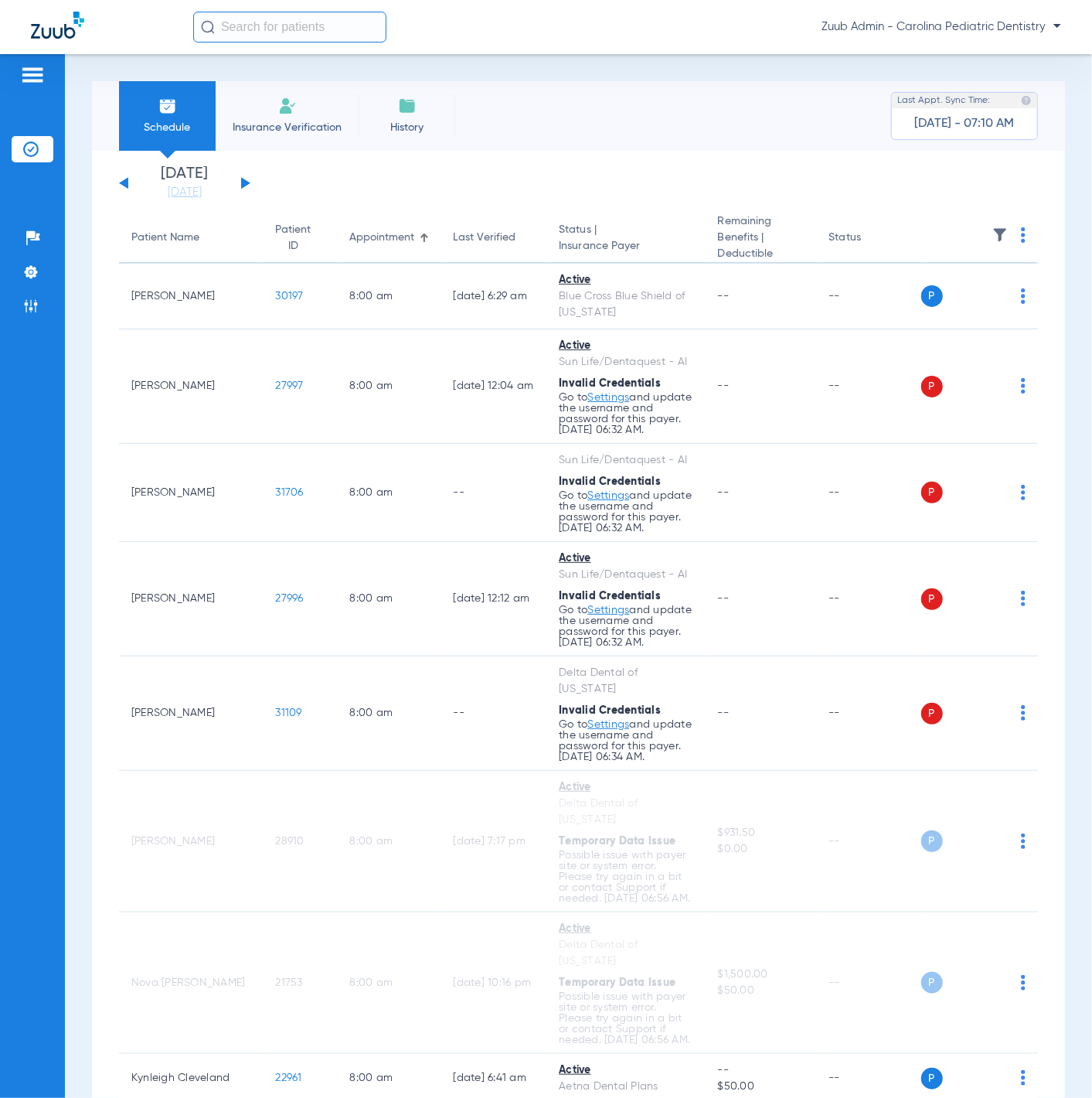
click at [993, 234] on img at bounding box center [1000, 235] width 16 height 16
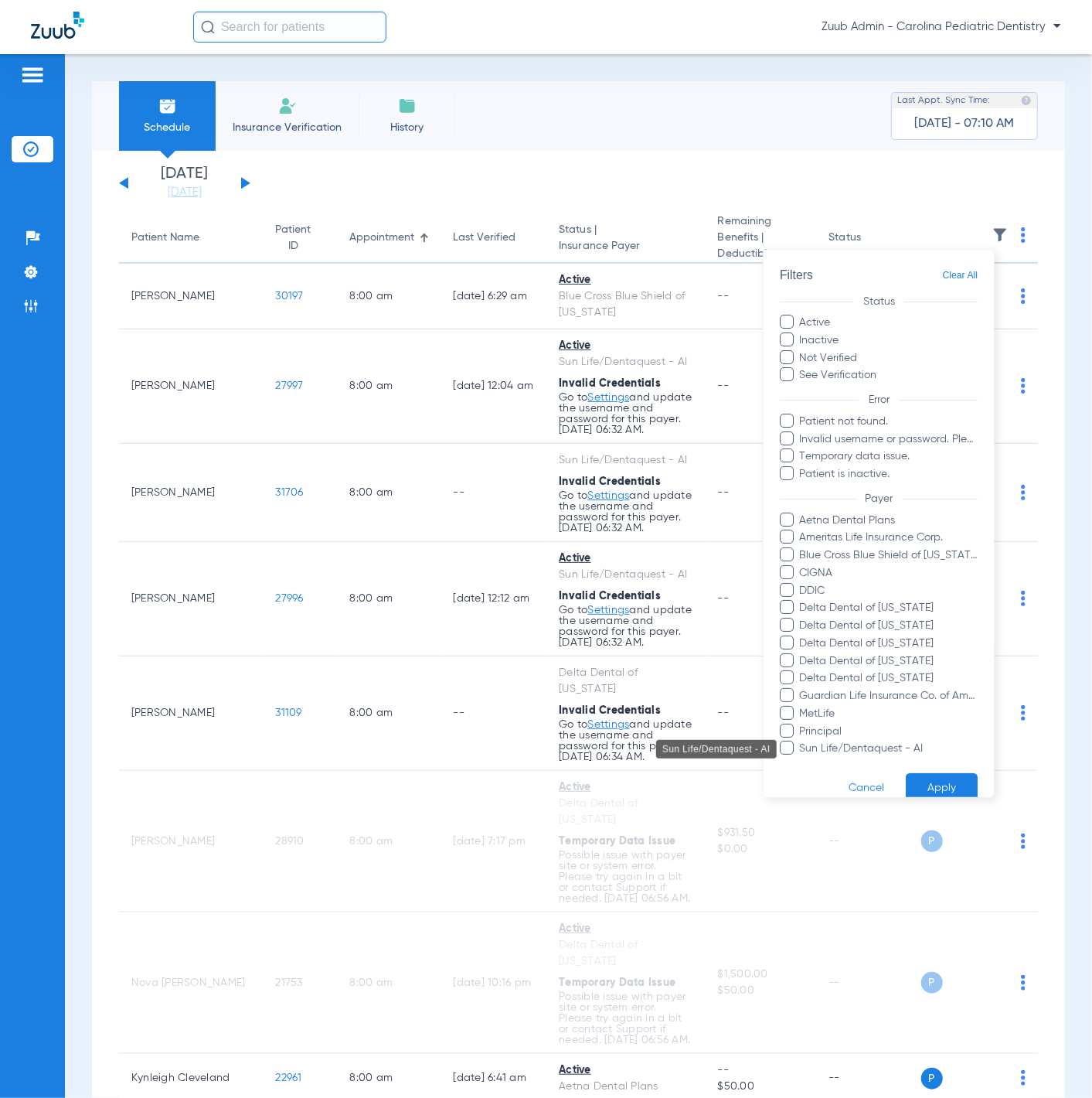
click at [875, 743] on span "Sun Life/Dentaquest - AI" at bounding box center [889, 749] width 180 height 16
click at [802, 759] on input "Sun Life/Dentaquest - AI" at bounding box center [802, 759] width 0 height 0
click at [925, 783] on button "Apply" at bounding box center [942, 788] width 72 height 30
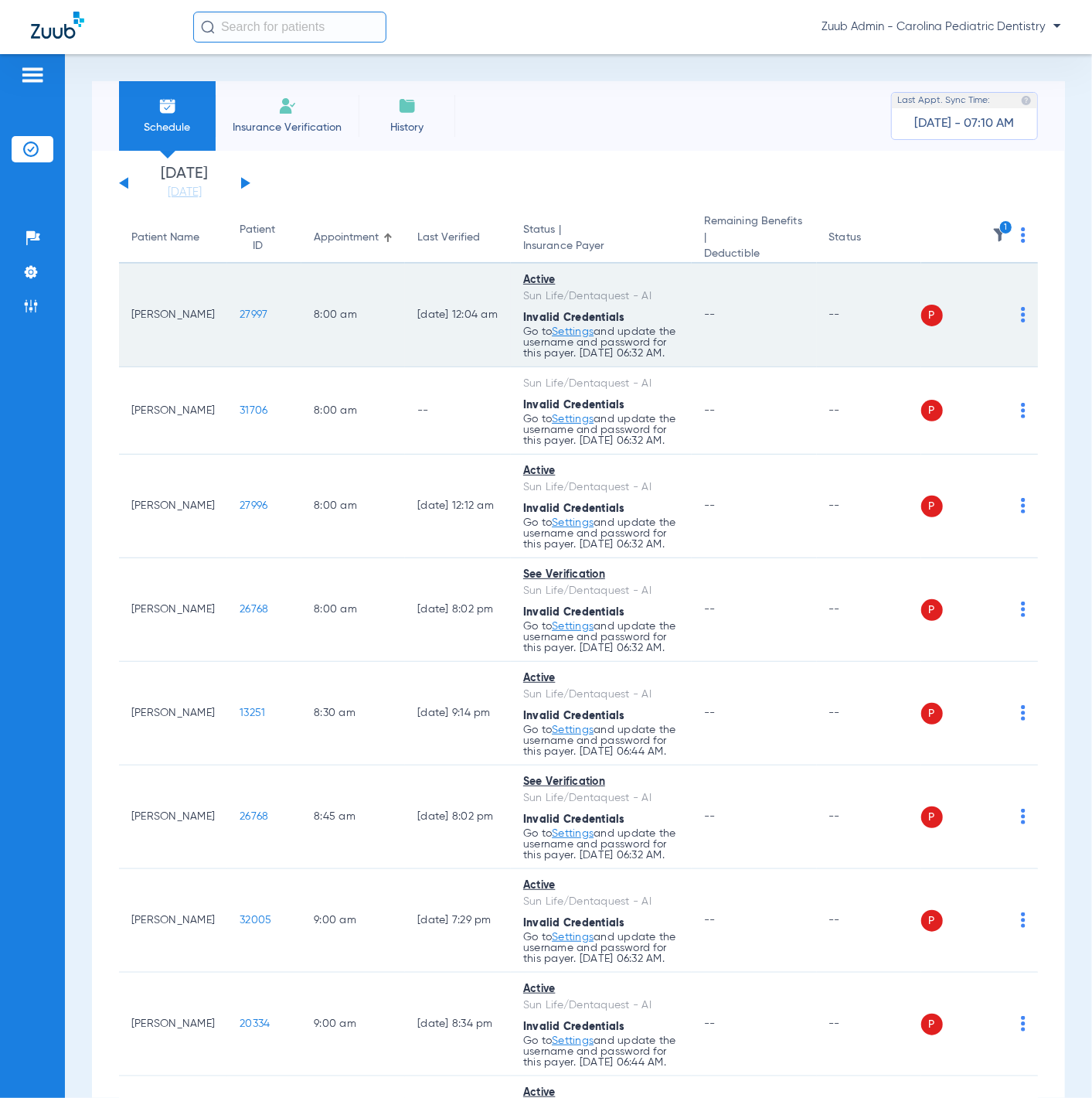
click at [1021, 317] on img at bounding box center [1024, 314] width 5 height 16
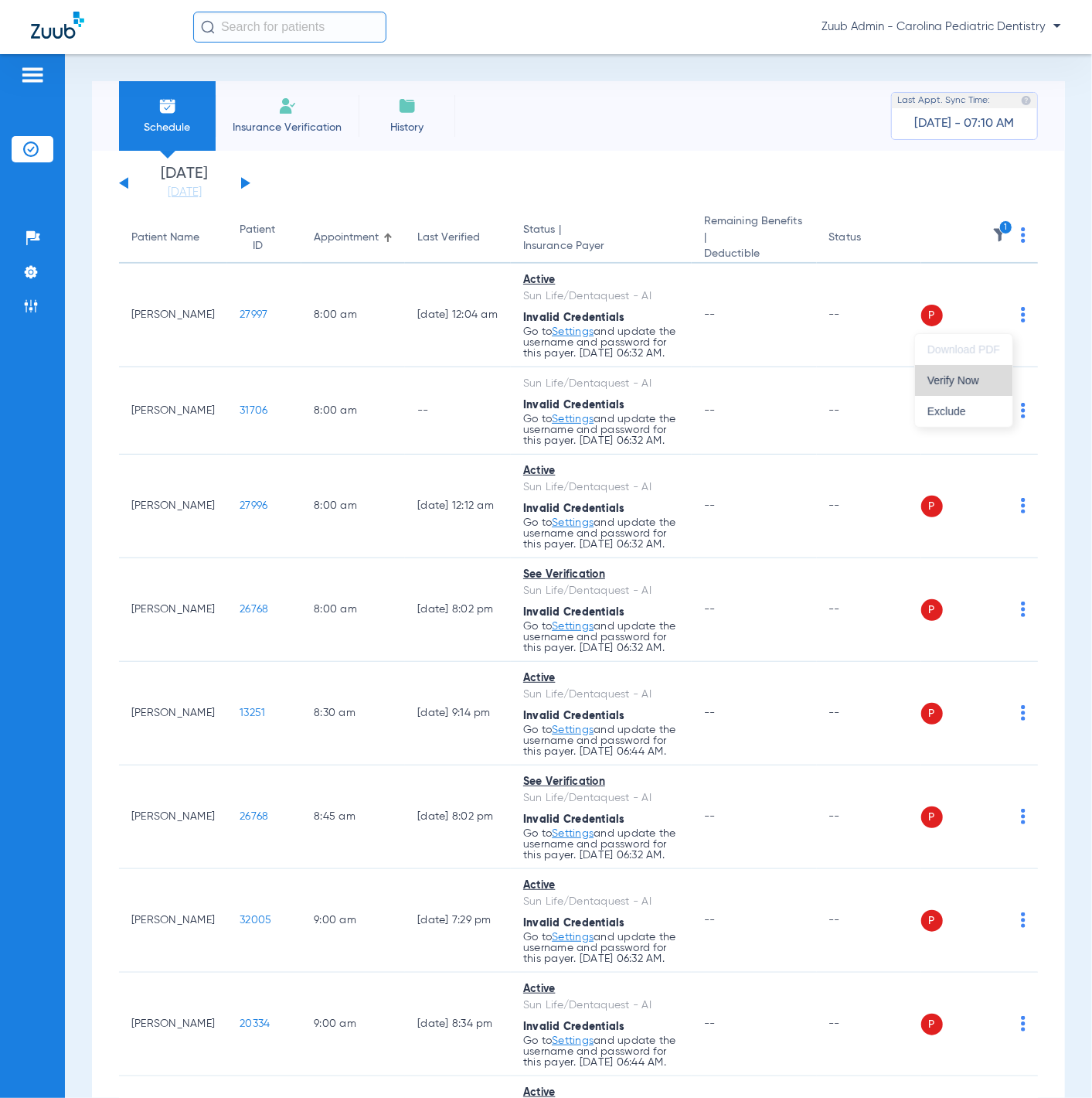
click at [994, 372] on button "Verify Now" at bounding box center [964, 381] width 98 height 31
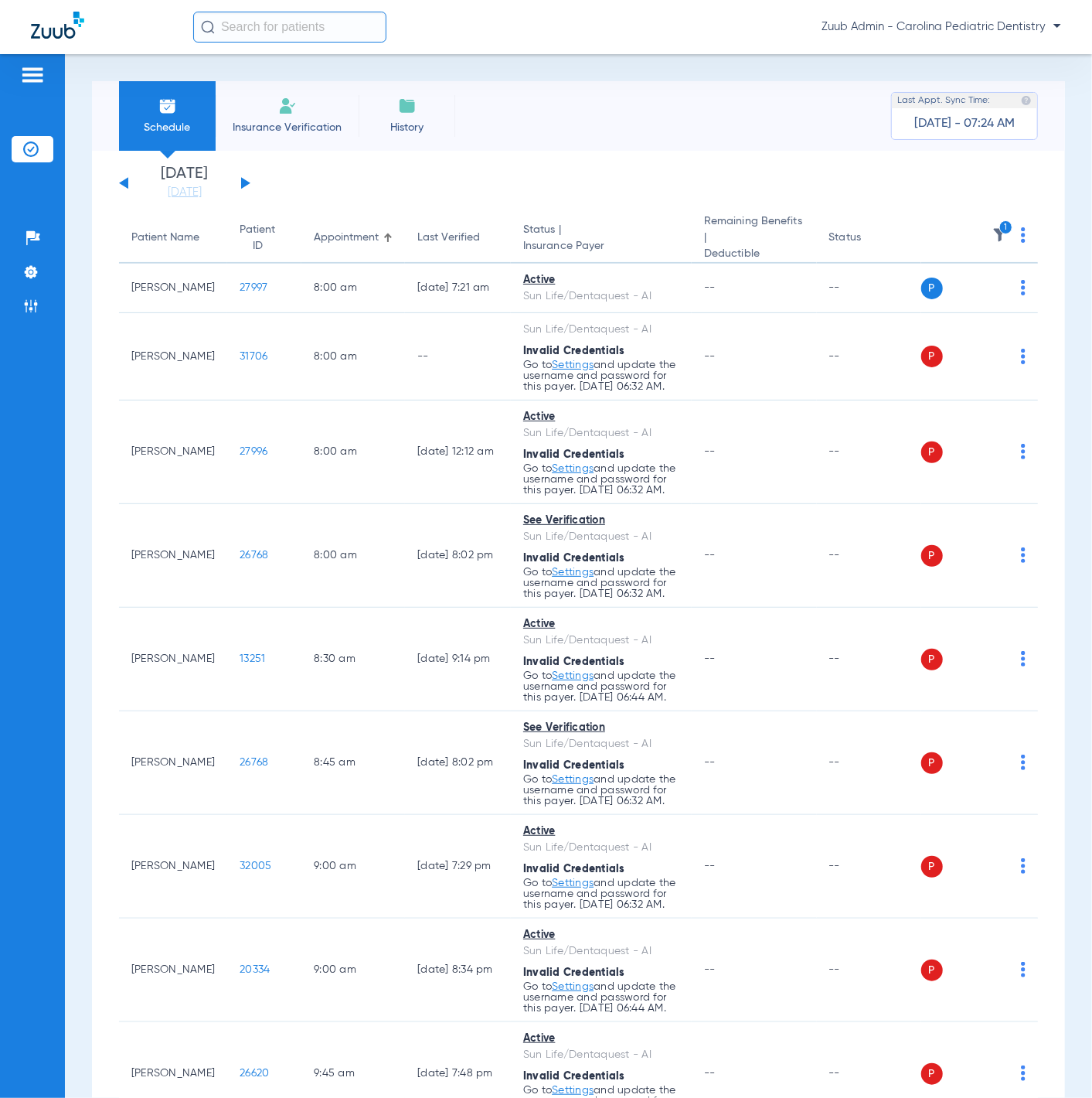
click at [245, 181] on button at bounding box center [245, 183] width 9 height 11
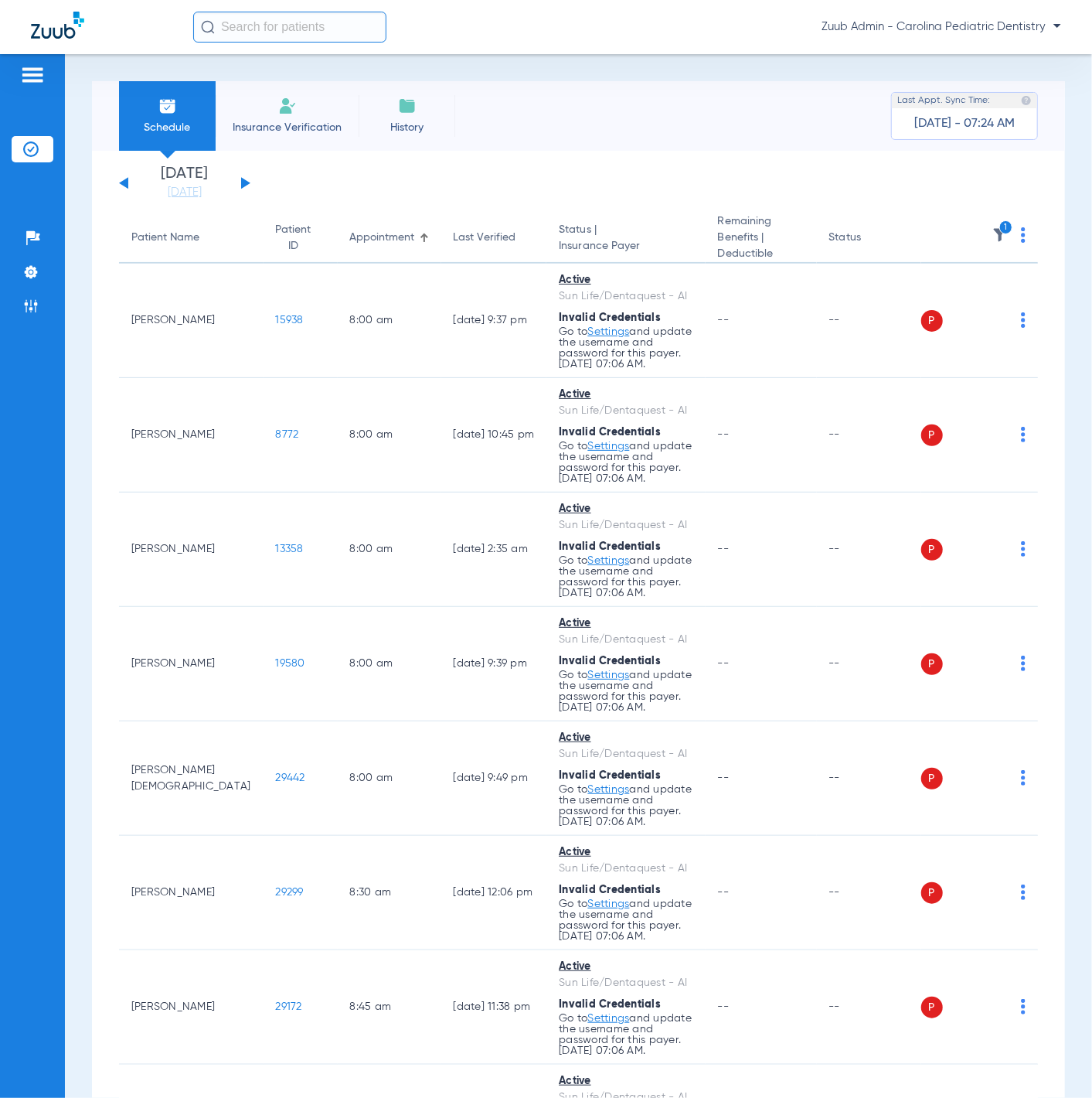
click at [125, 184] on button at bounding box center [123, 183] width 9 height 11
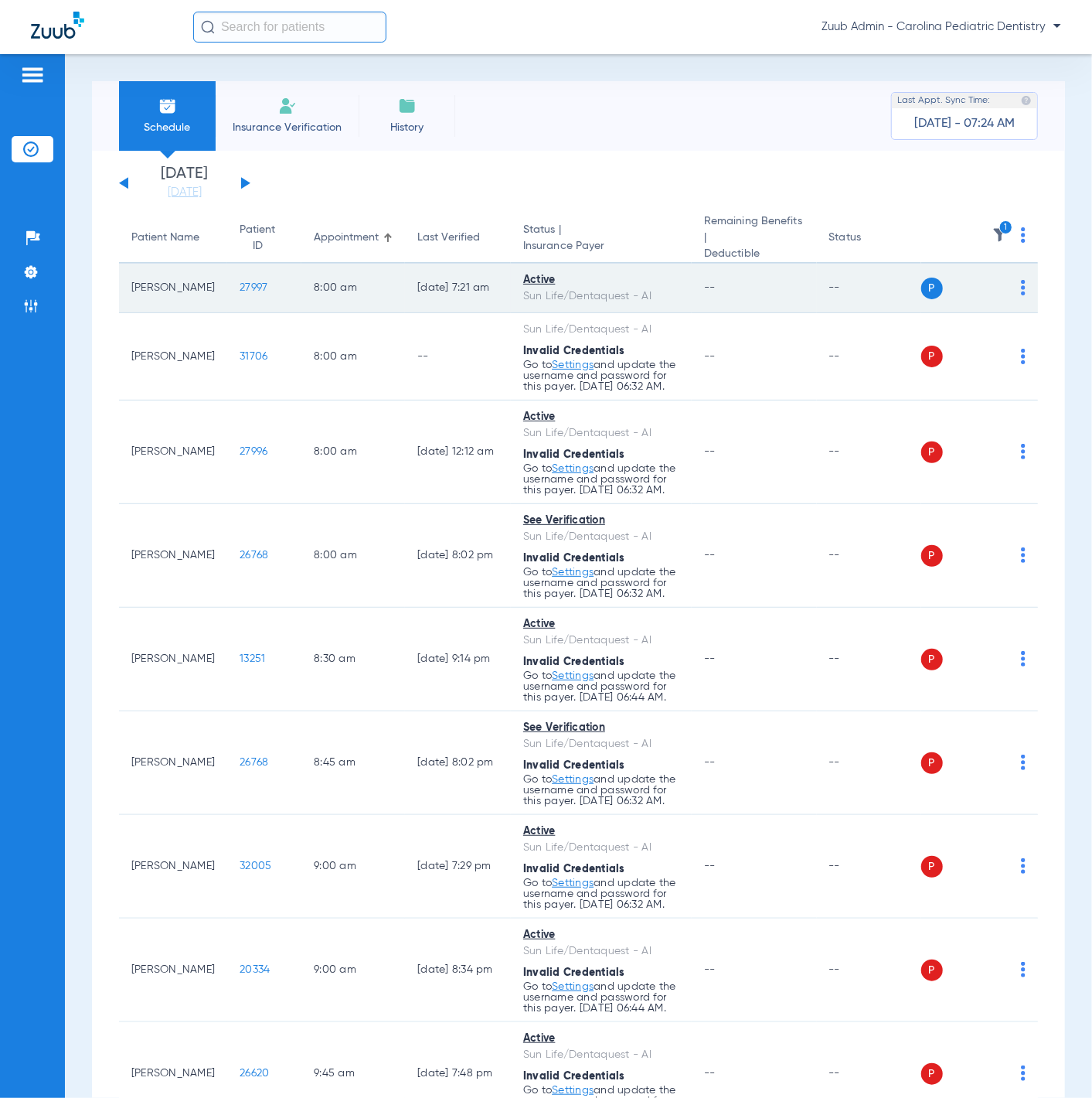
click at [1021, 284] on img at bounding box center [1024, 287] width 5 height 16
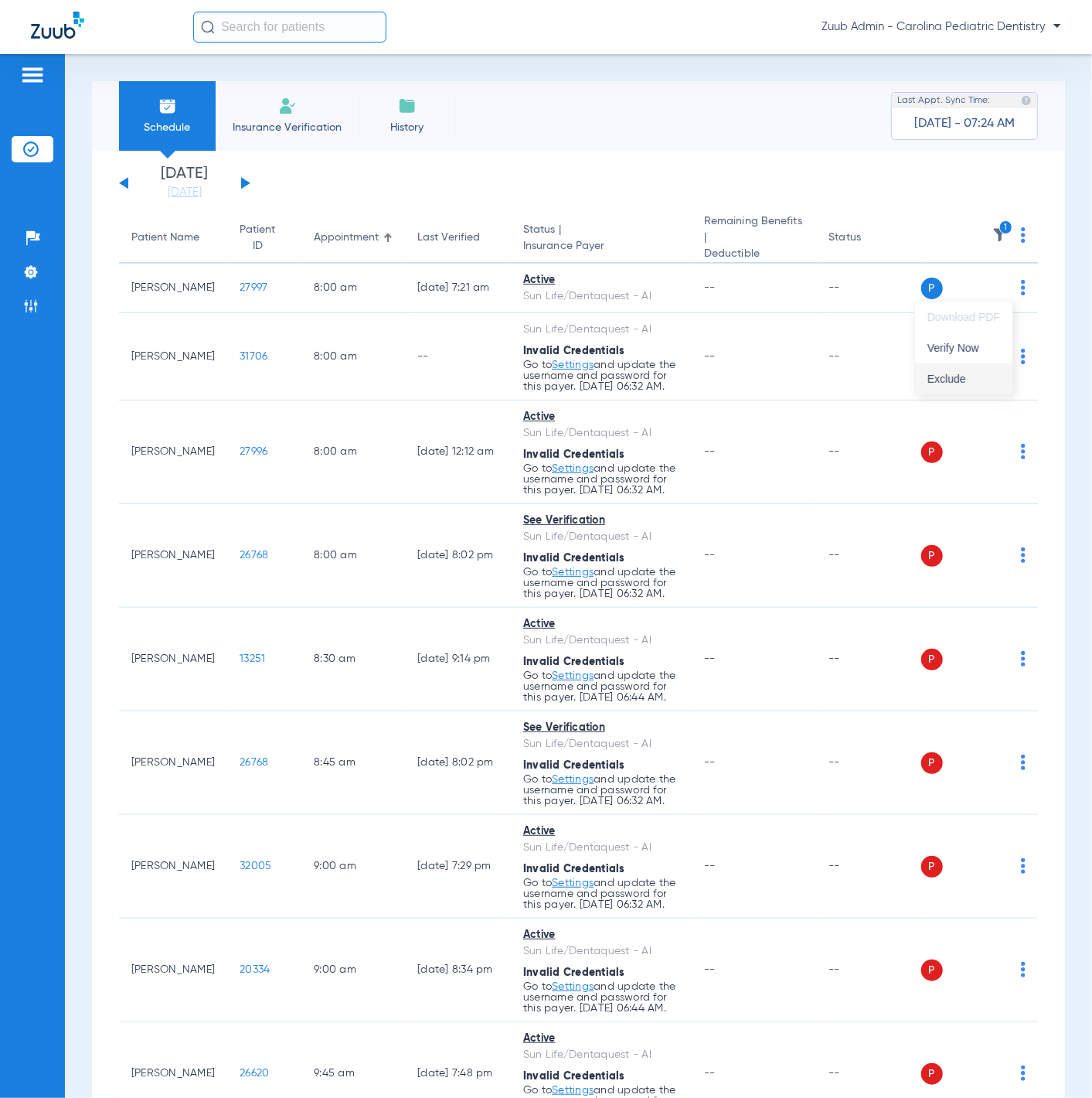
click at [984, 371] on button "Exclude" at bounding box center [964, 379] width 98 height 31
click at [1011, 231] on th "1" at bounding box center [980, 238] width 117 height 50
click at [1021, 239] on img at bounding box center [1024, 235] width 5 height 16
click at [989, 285] on button "Verify All" at bounding box center [953, 296] width 117 height 31
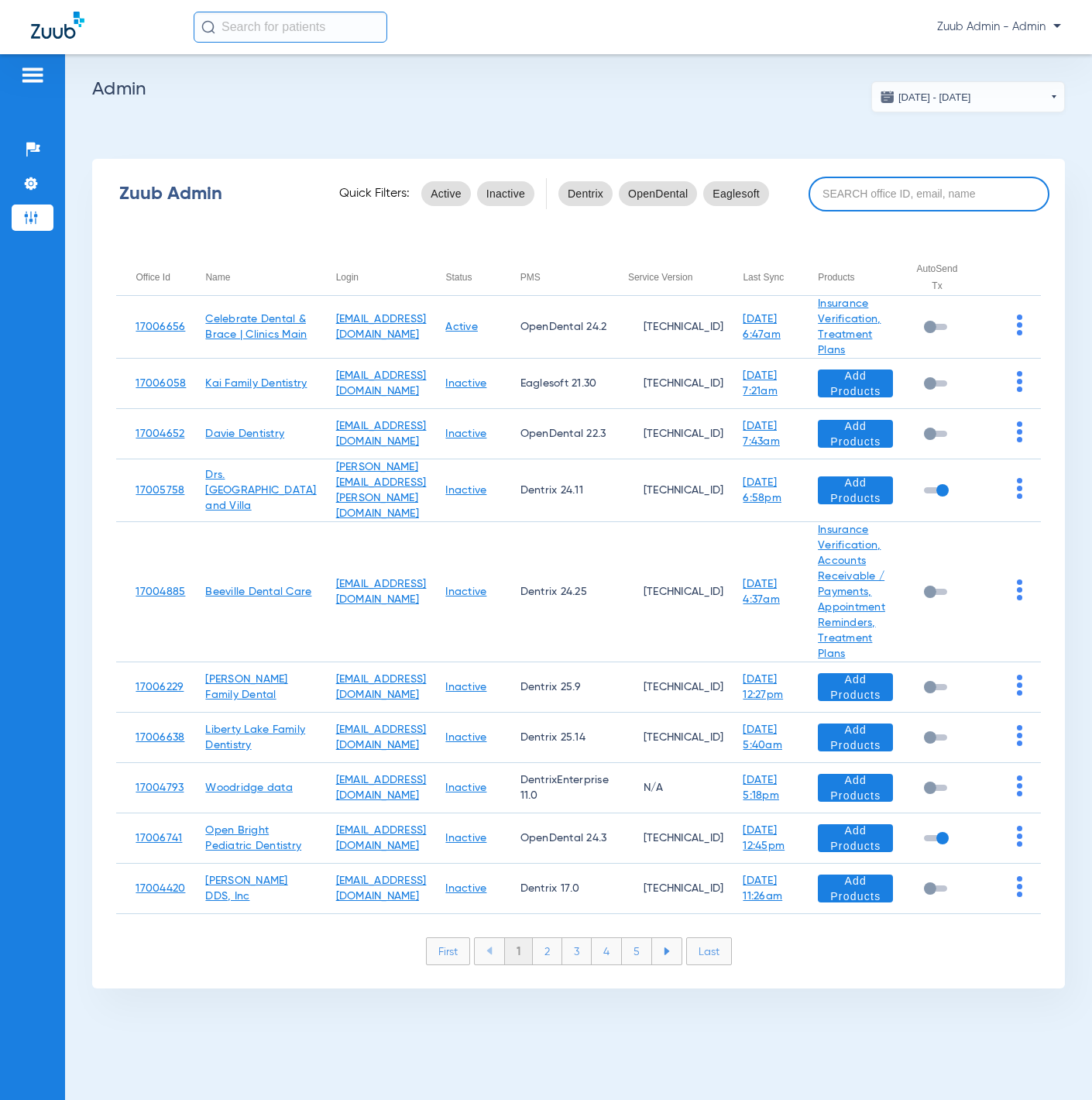
click at [830, 183] on input at bounding box center [929, 194] width 241 height 35
paste input "17005941"
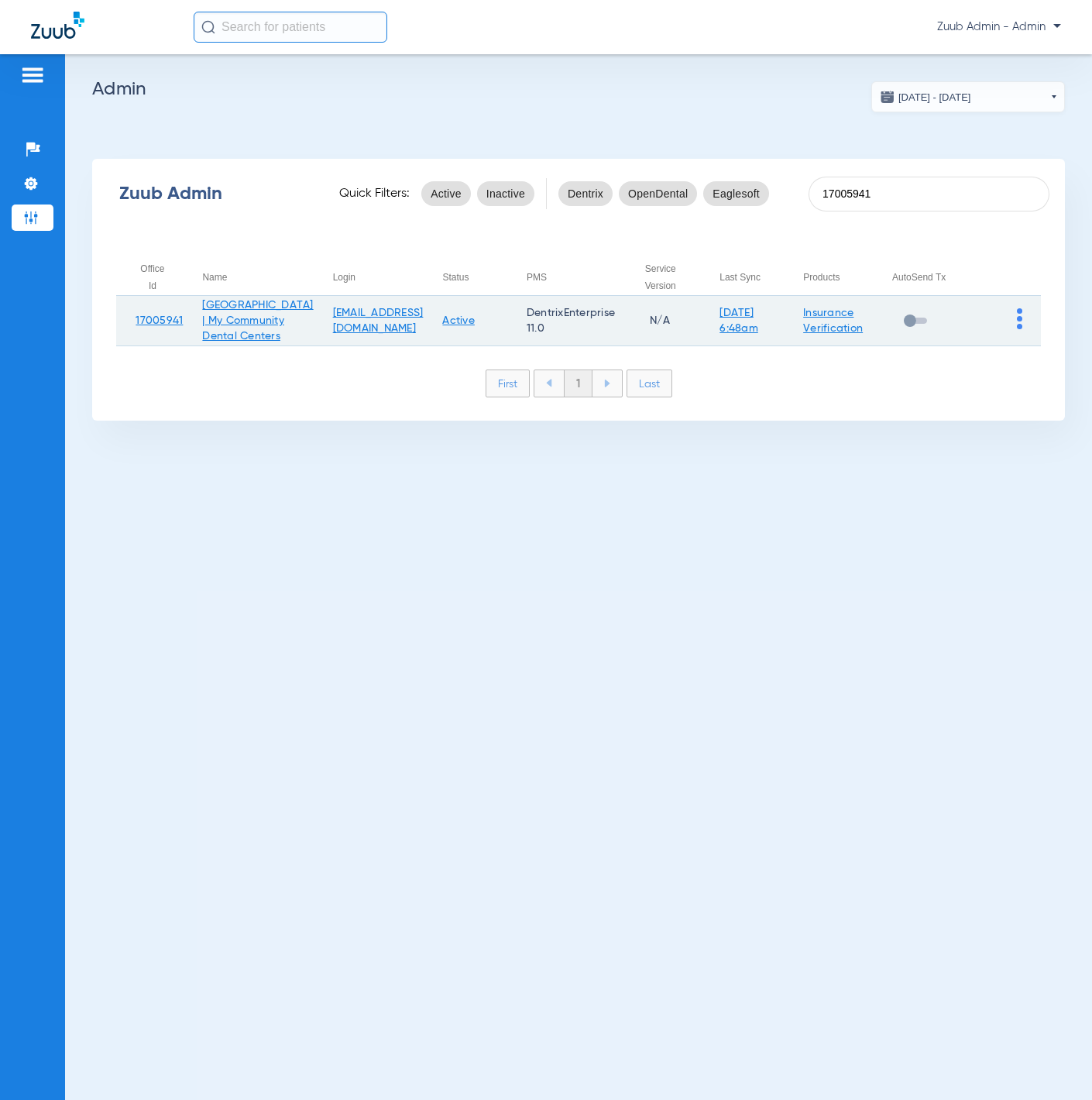
type input "17005941"
click at [1017, 316] on td at bounding box center [1000, 321] width 80 height 50
click at [1017, 322] on img at bounding box center [1020, 318] width 6 height 21
click at [1016, 360] on button "View Account" at bounding box center [976, 365] width 90 height 31
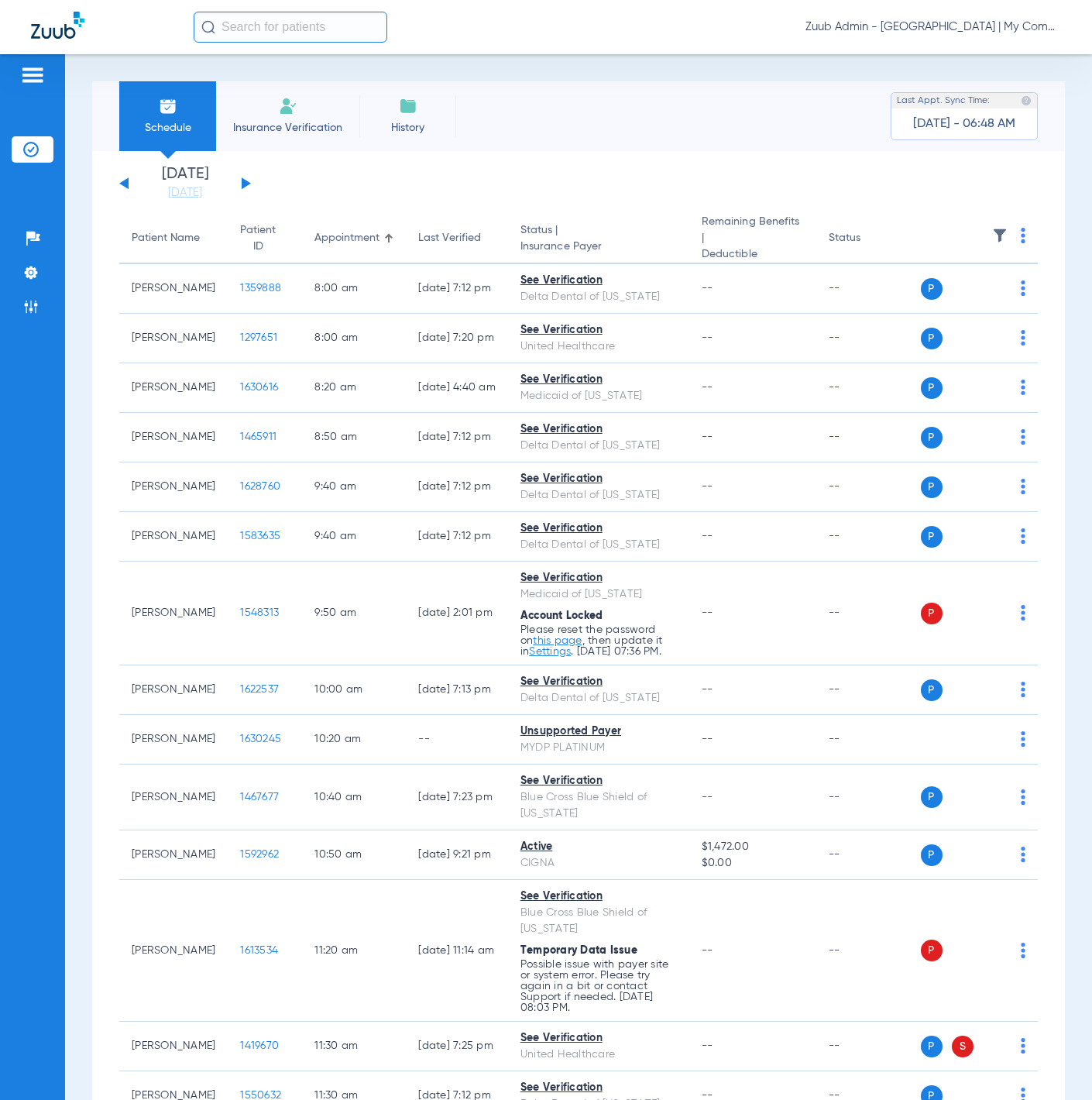
click at [993, 239] on img at bounding box center [1000, 235] width 16 height 16
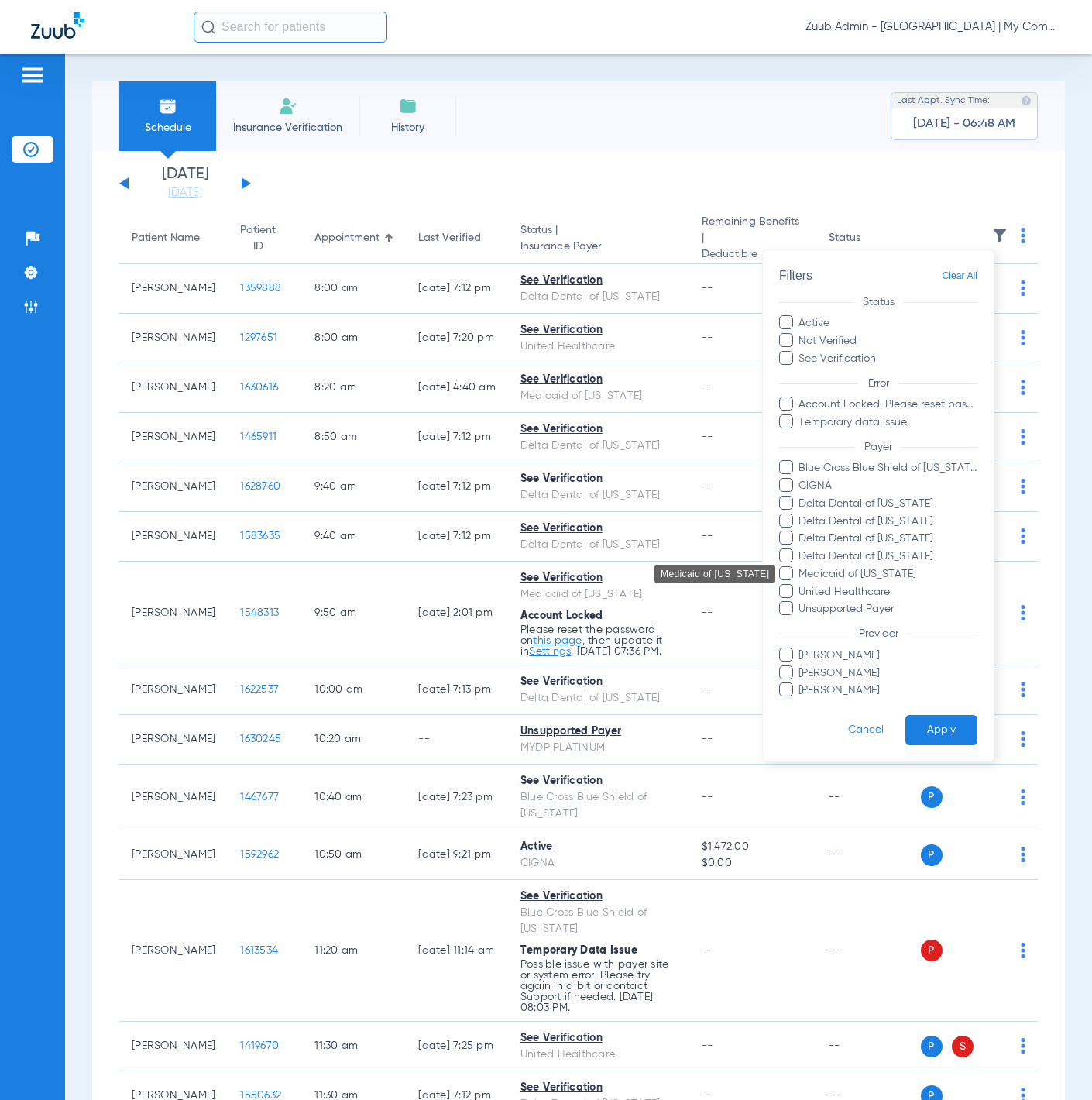
click at [895, 574] on span "Medicaid of [US_STATE]" at bounding box center [887, 575] width 180 height 16
click at [801, 585] on input "Medicaid of [US_STATE]" at bounding box center [801, 585] width 0 height 0
click at [931, 732] on button "Apply" at bounding box center [942, 730] width 72 height 30
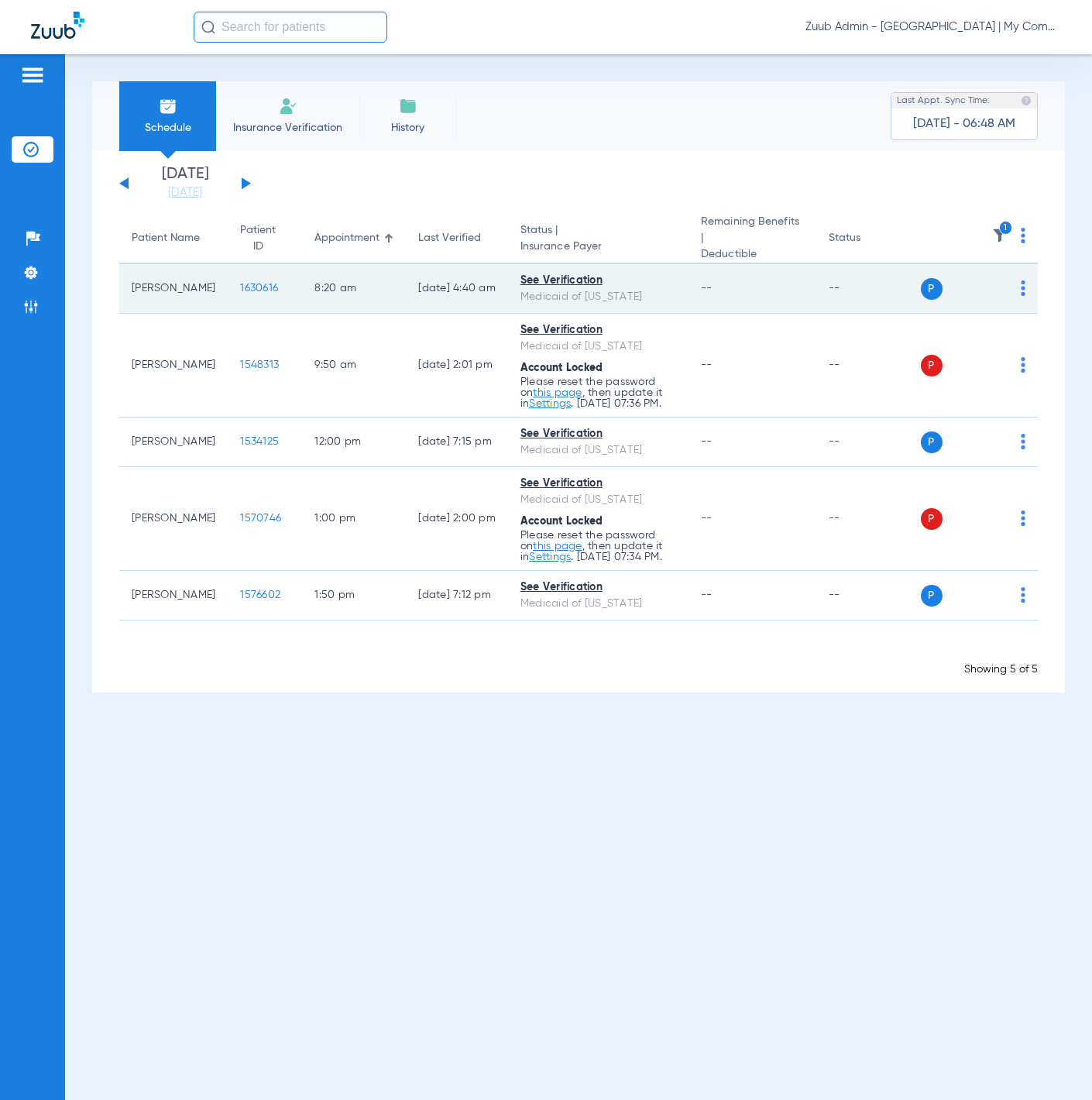
click at [1024, 280] on img at bounding box center [1024, 288] width 5 height 16
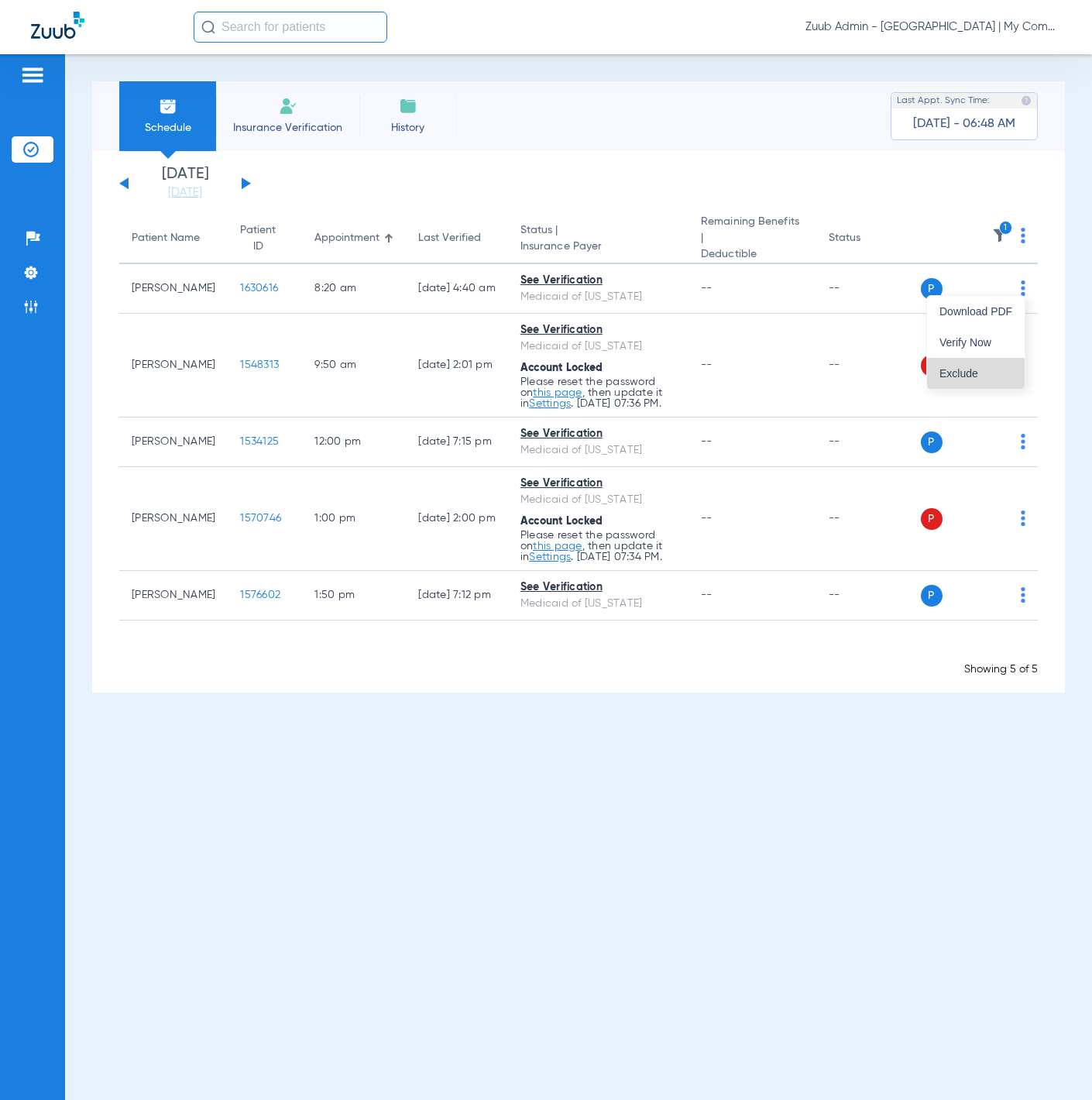
click at [1011, 372] on span "Exclude" at bounding box center [976, 373] width 73 height 11
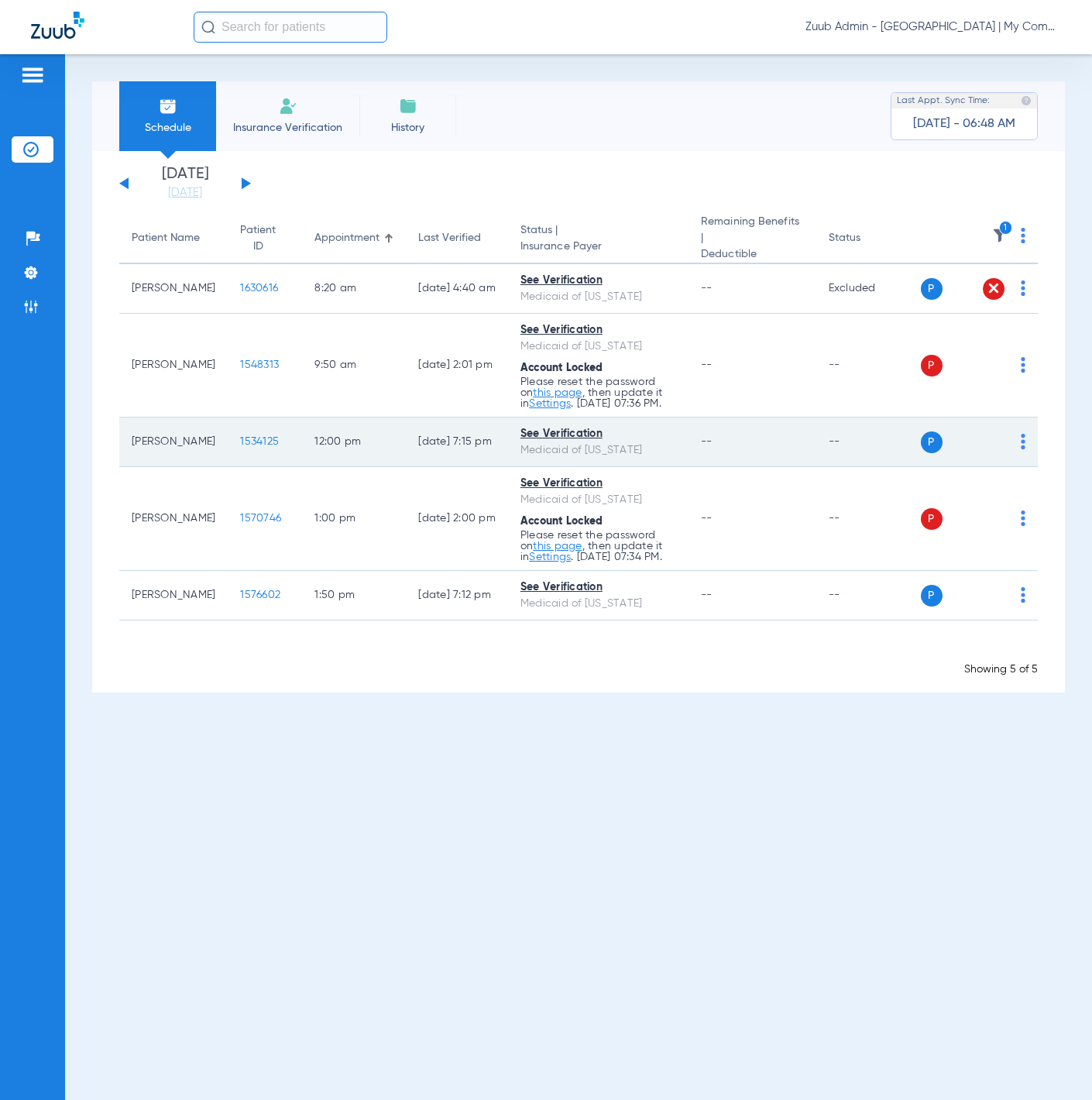
click at [1025, 436] on td "P S" at bounding box center [979, 442] width 118 height 49
click at [1020, 432] on div "P S" at bounding box center [974, 442] width 105 height 21
click at [1022, 436] on img at bounding box center [1024, 441] width 5 height 16
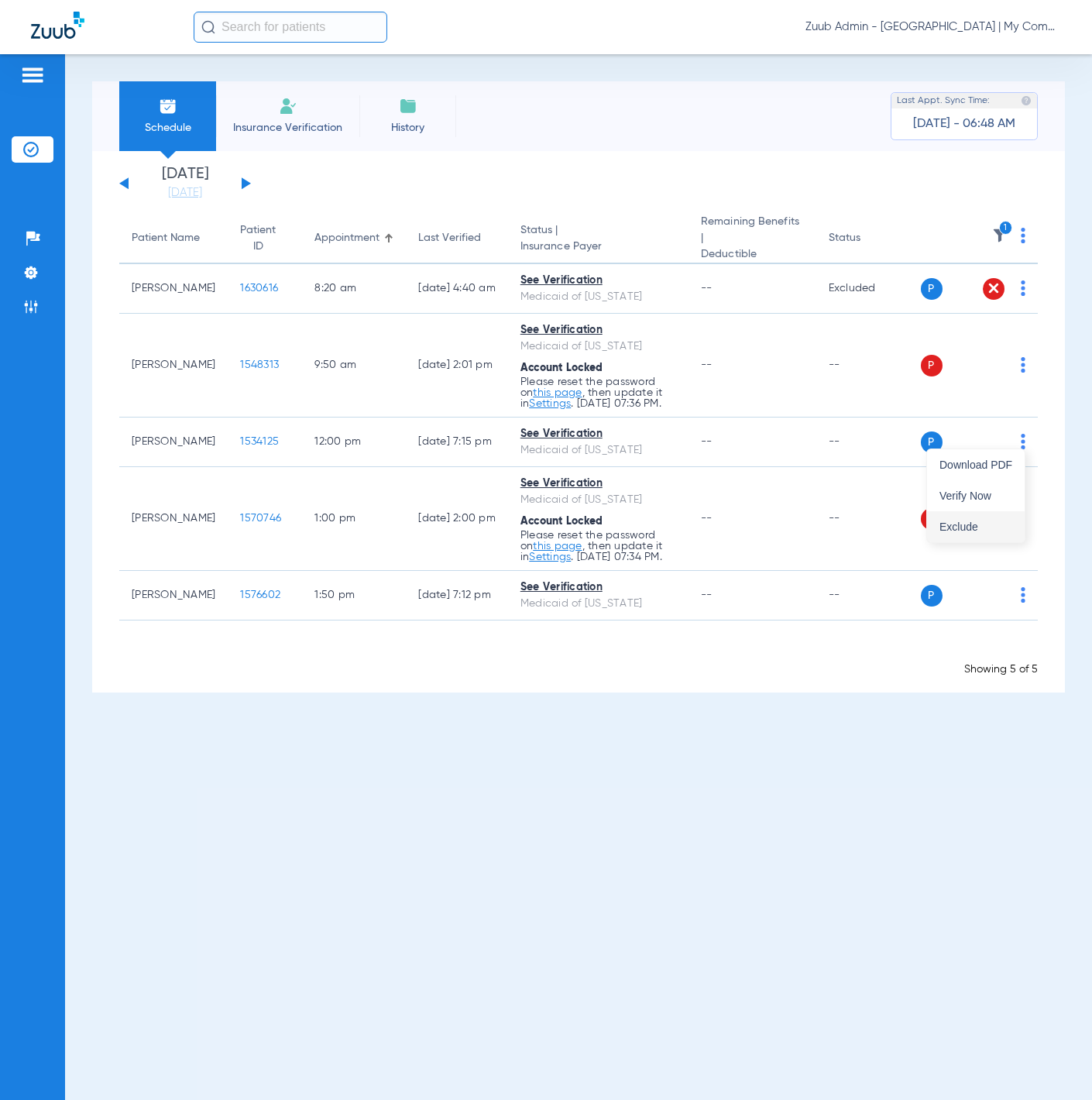
click at [993, 519] on button "Exclude" at bounding box center [976, 527] width 98 height 31
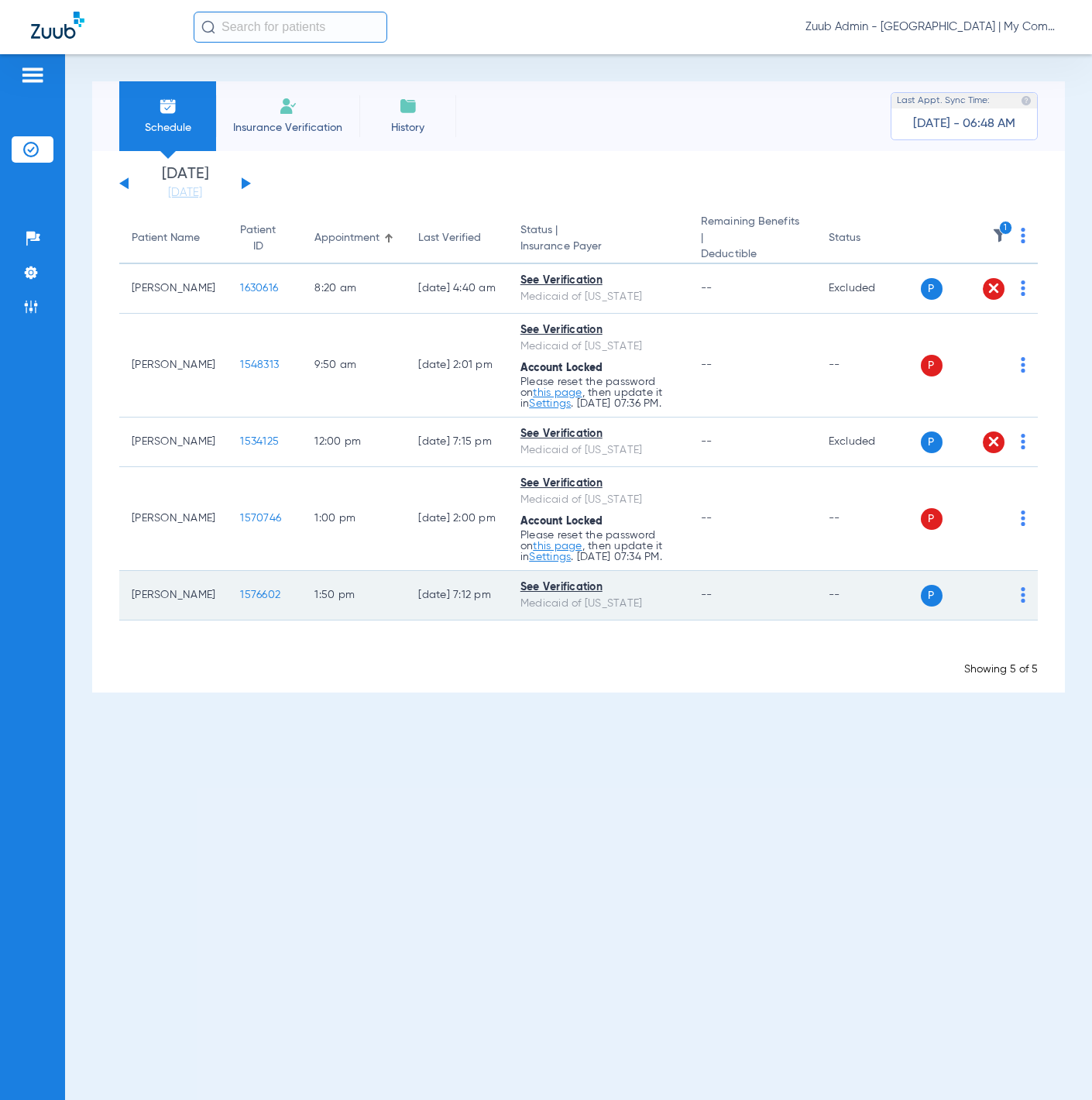
click at [1021, 587] on img at bounding box center [1024, 594] width 5 height 16
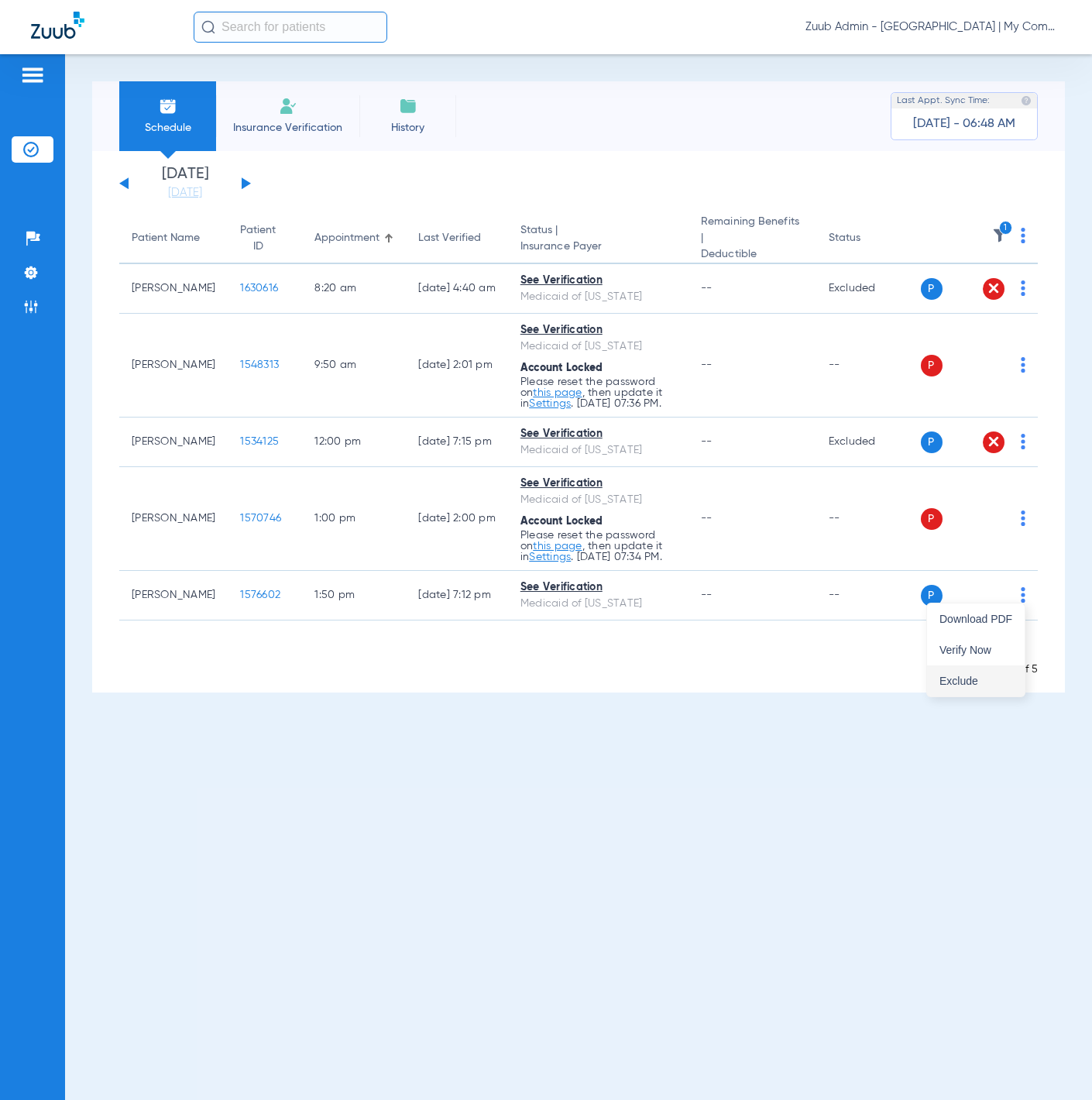
click at [1003, 668] on button "Exclude" at bounding box center [976, 681] width 98 height 31
click at [1025, 234] on img at bounding box center [1024, 235] width 5 height 16
click at [1013, 288] on button "Verify All" at bounding box center [965, 293] width 118 height 31
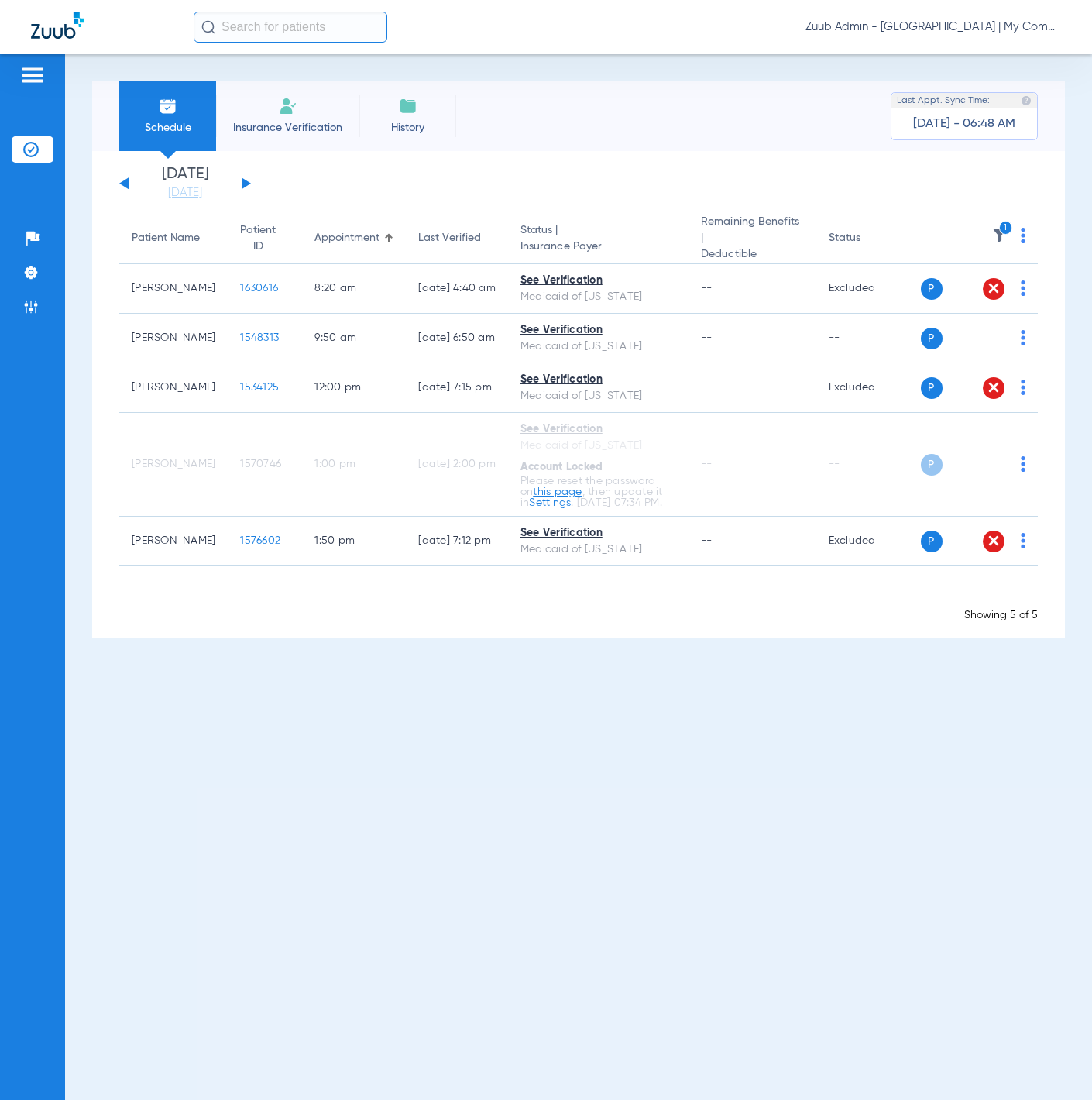
click at [246, 183] on button at bounding box center [246, 183] width 9 height 12
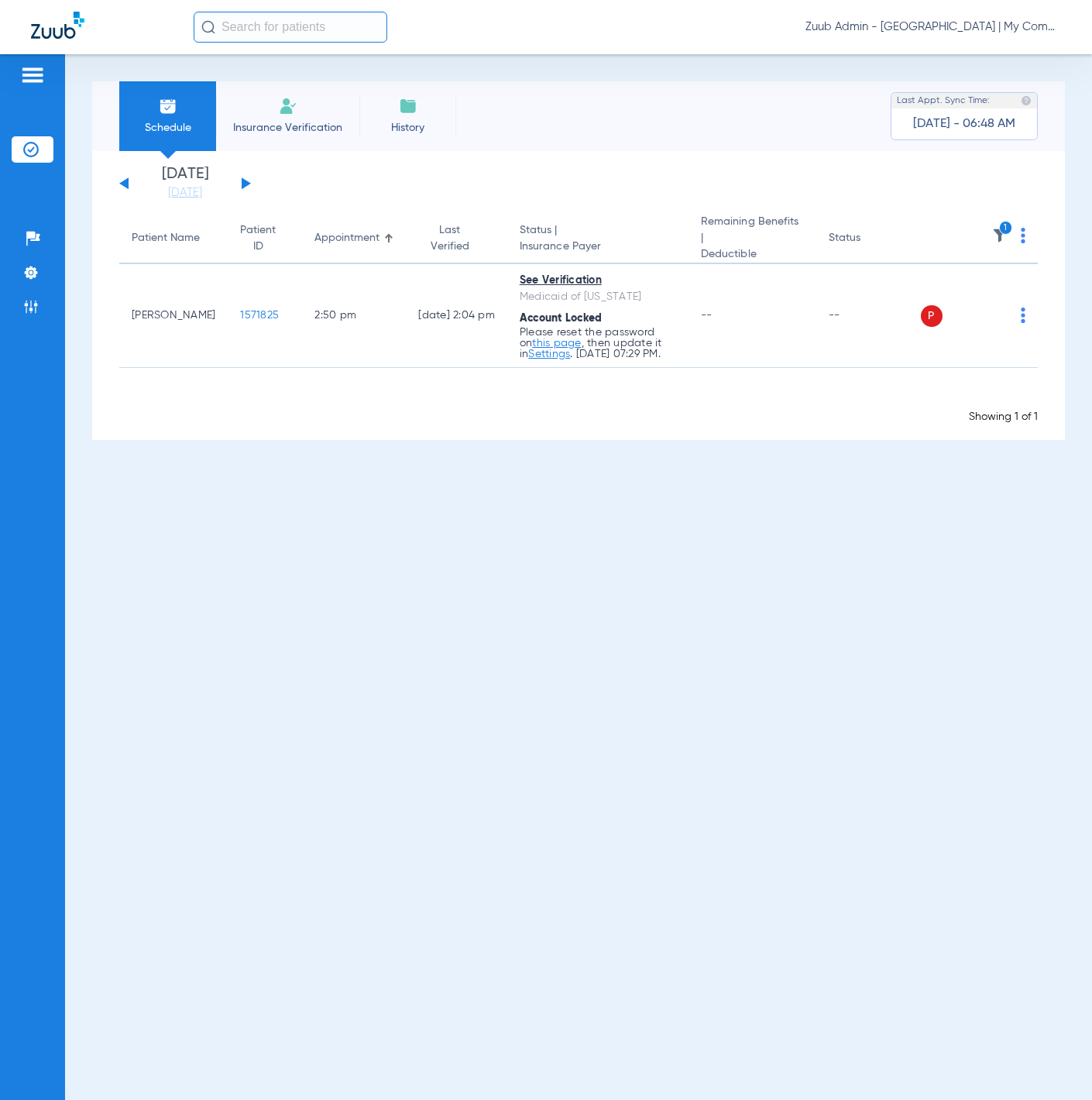
click at [129, 183] on div "[DATE] [DATE] [DATE] [DATE] [DATE] [DATE] [DATE] [DATE] [DATE] [DATE] [DATE] [D…" at bounding box center [185, 183] width 132 height 34
click at [127, 183] on button at bounding box center [123, 183] width 9 height 12
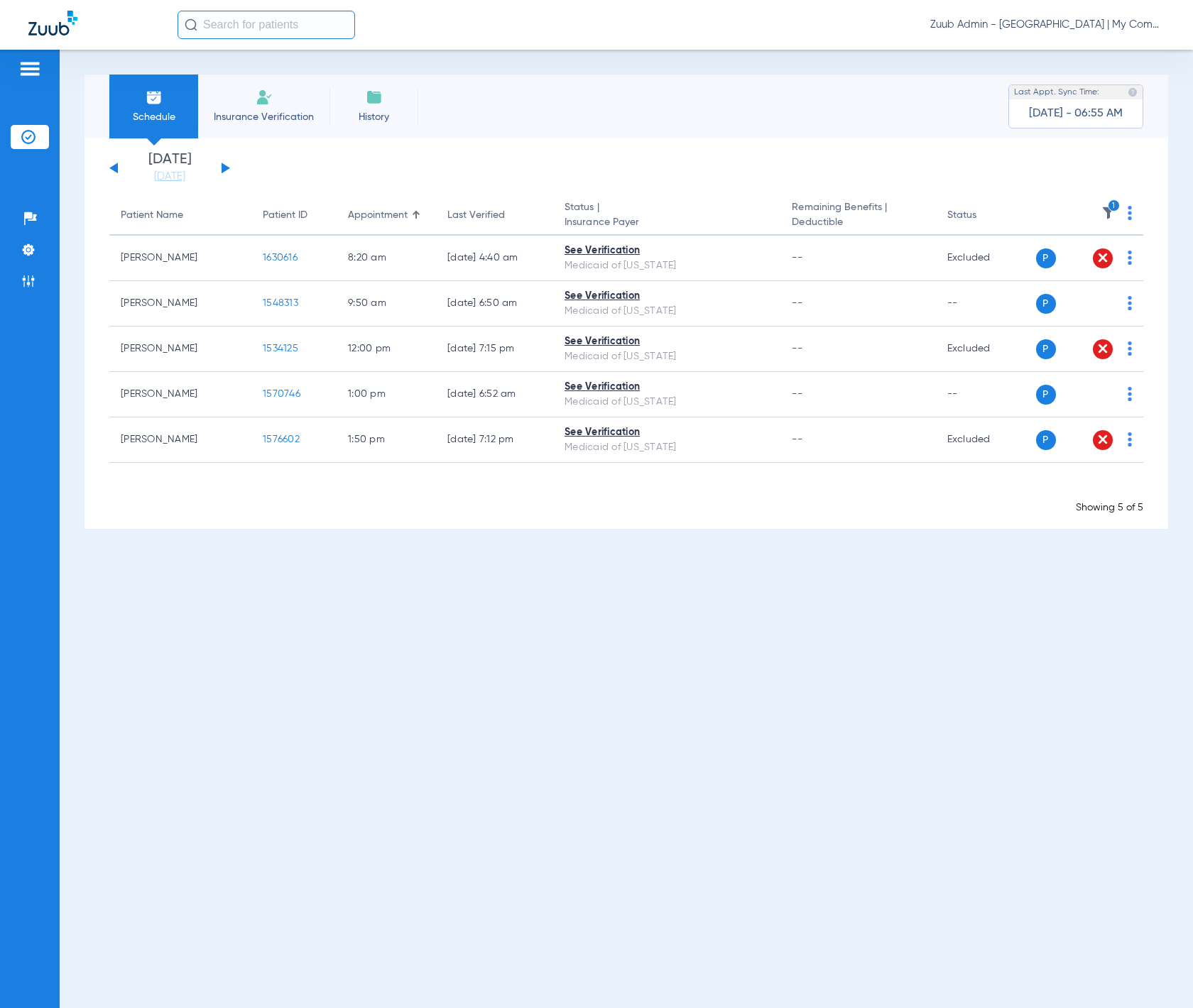
click at [226, 166] on button at bounding box center [225, 168] width 8 height 11
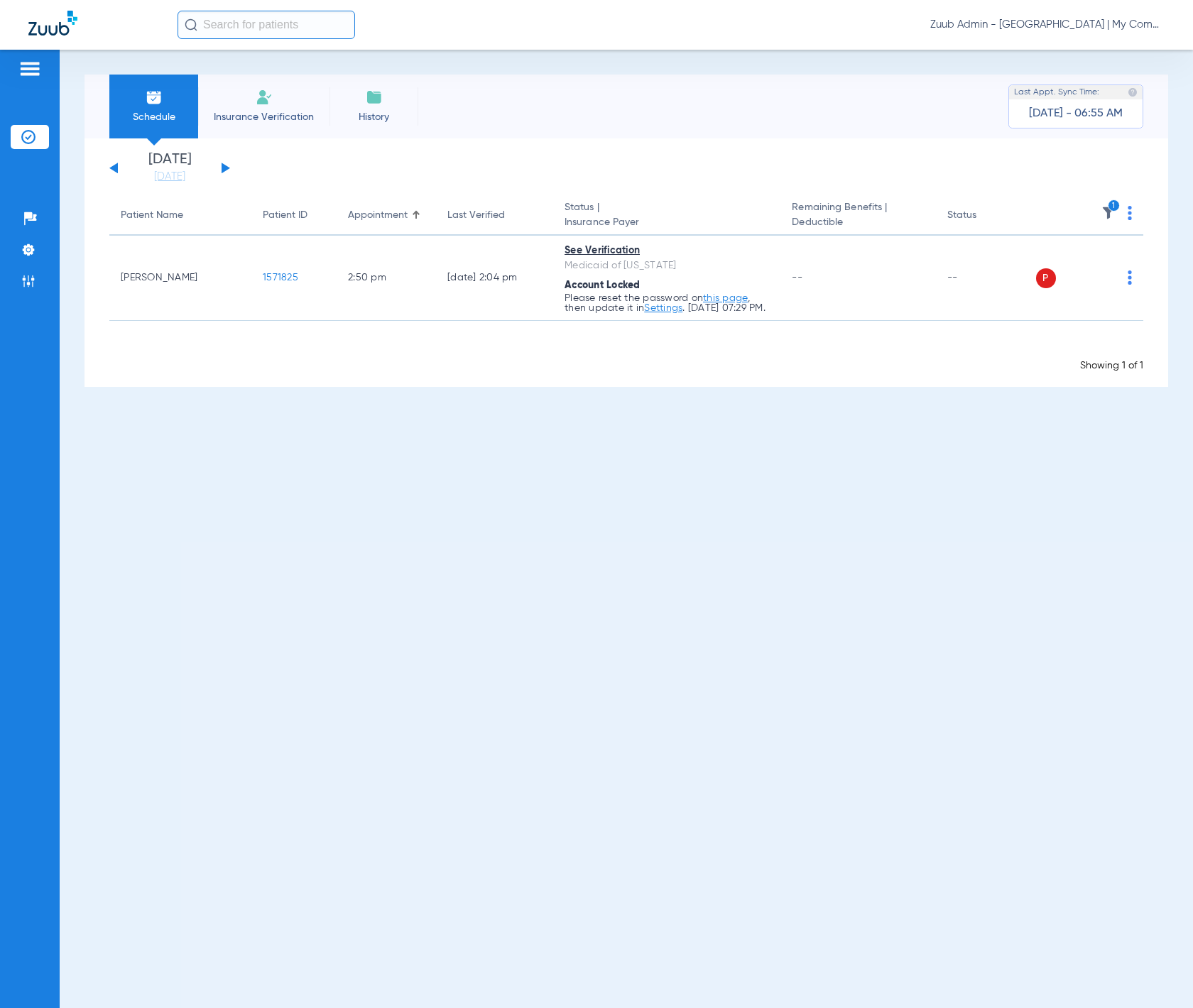
click at [1001, 207] on img at bounding box center [1108, 212] width 14 height 14
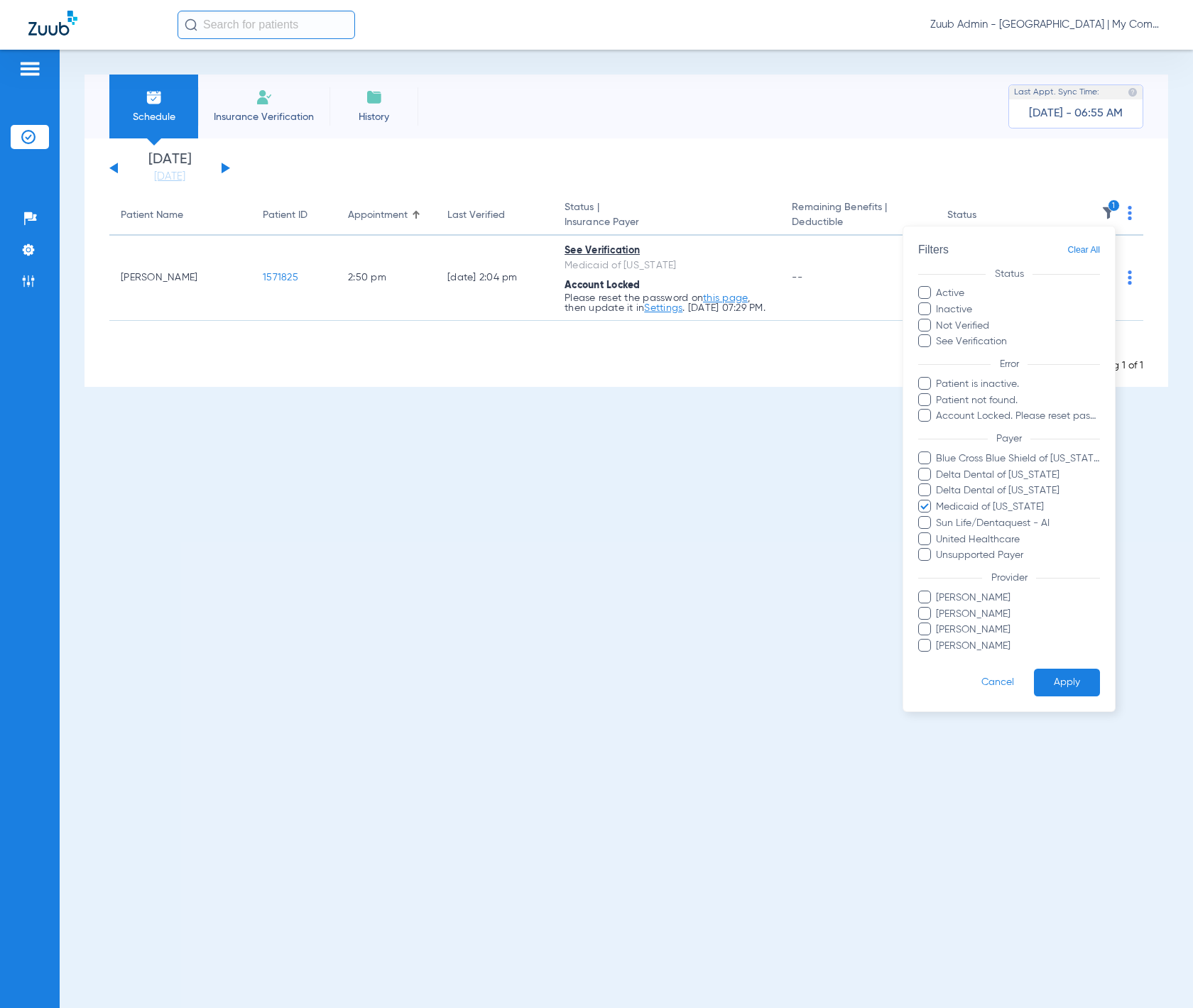
click at [1001, 301] on div at bounding box center [596, 504] width 1193 height 1008
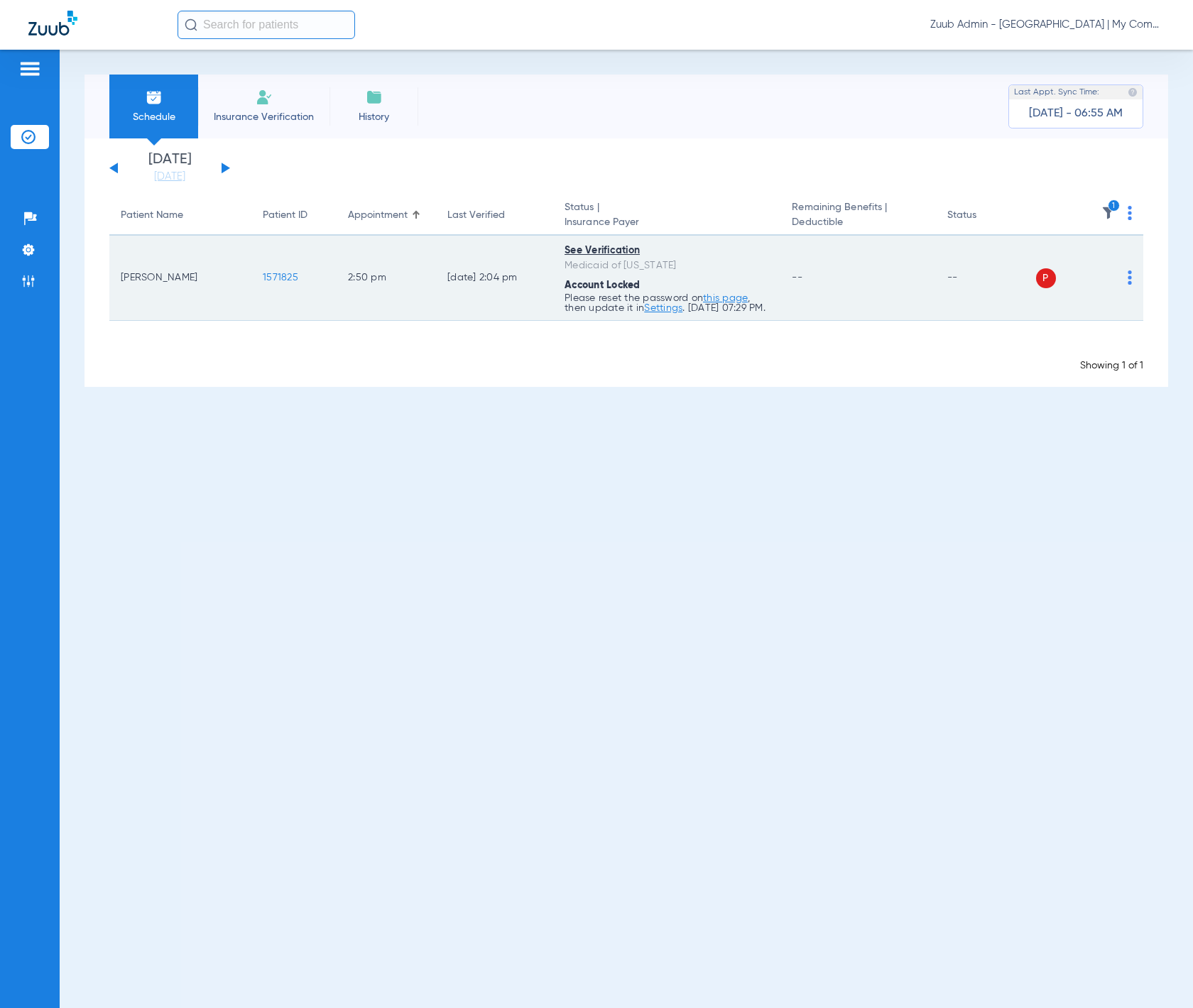
click at [1001, 285] on img at bounding box center [1130, 277] width 5 height 14
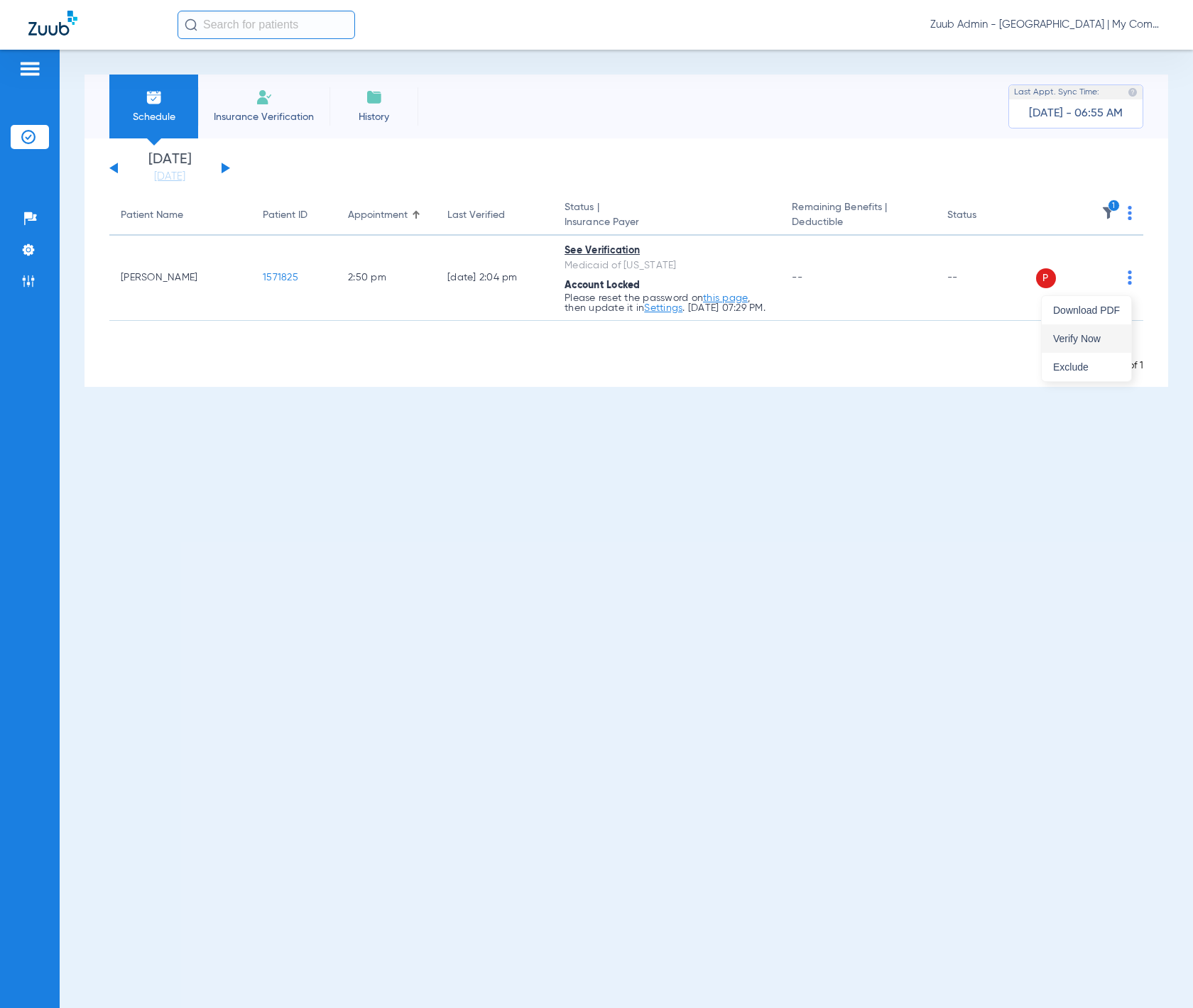
click at [1001, 334] on span "Verify Now" at bounding box center [1086, 338] width 67 height 10
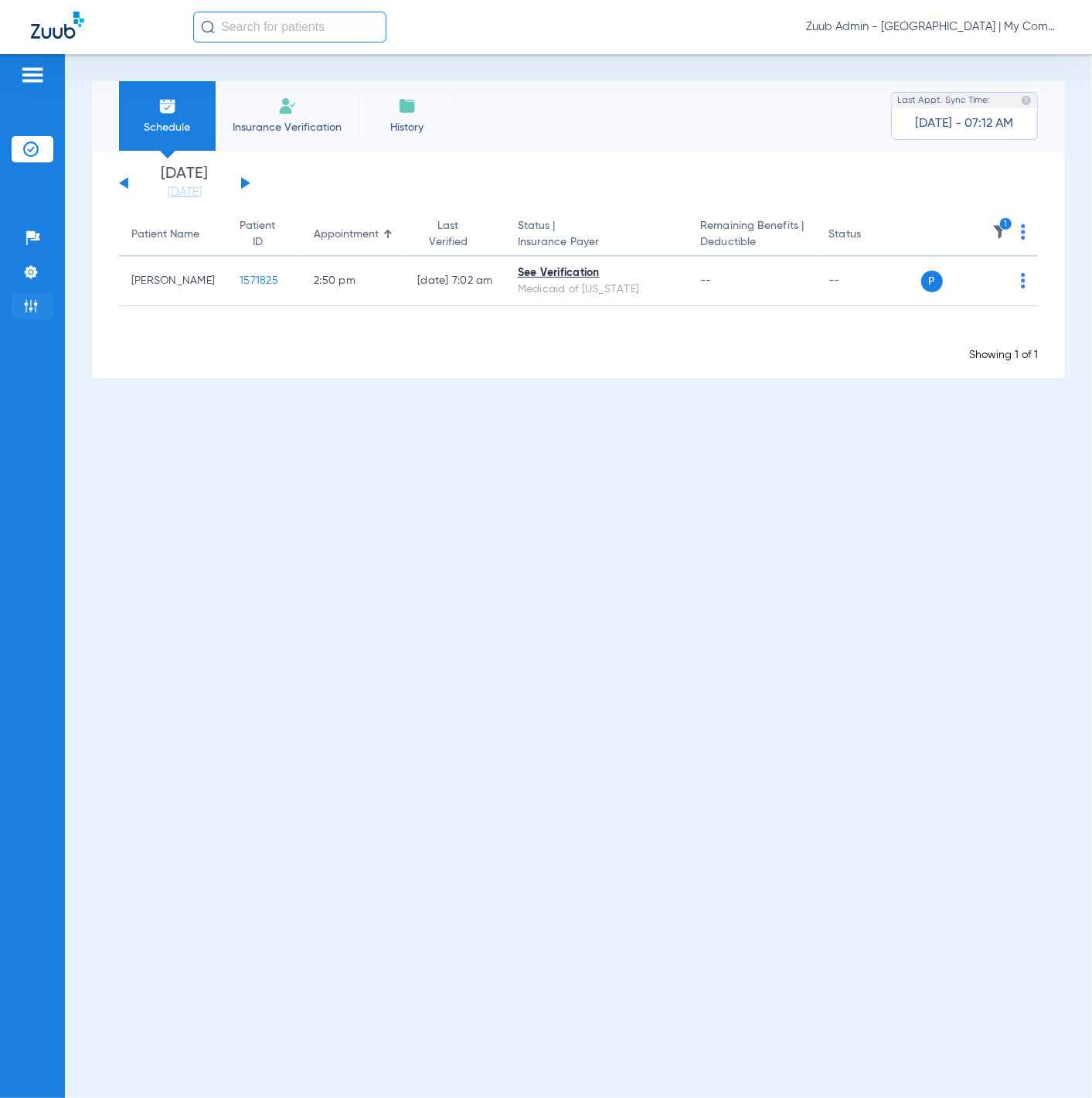
click at [30, 304] on img at bounding box center [30, 306] width 16 height 16
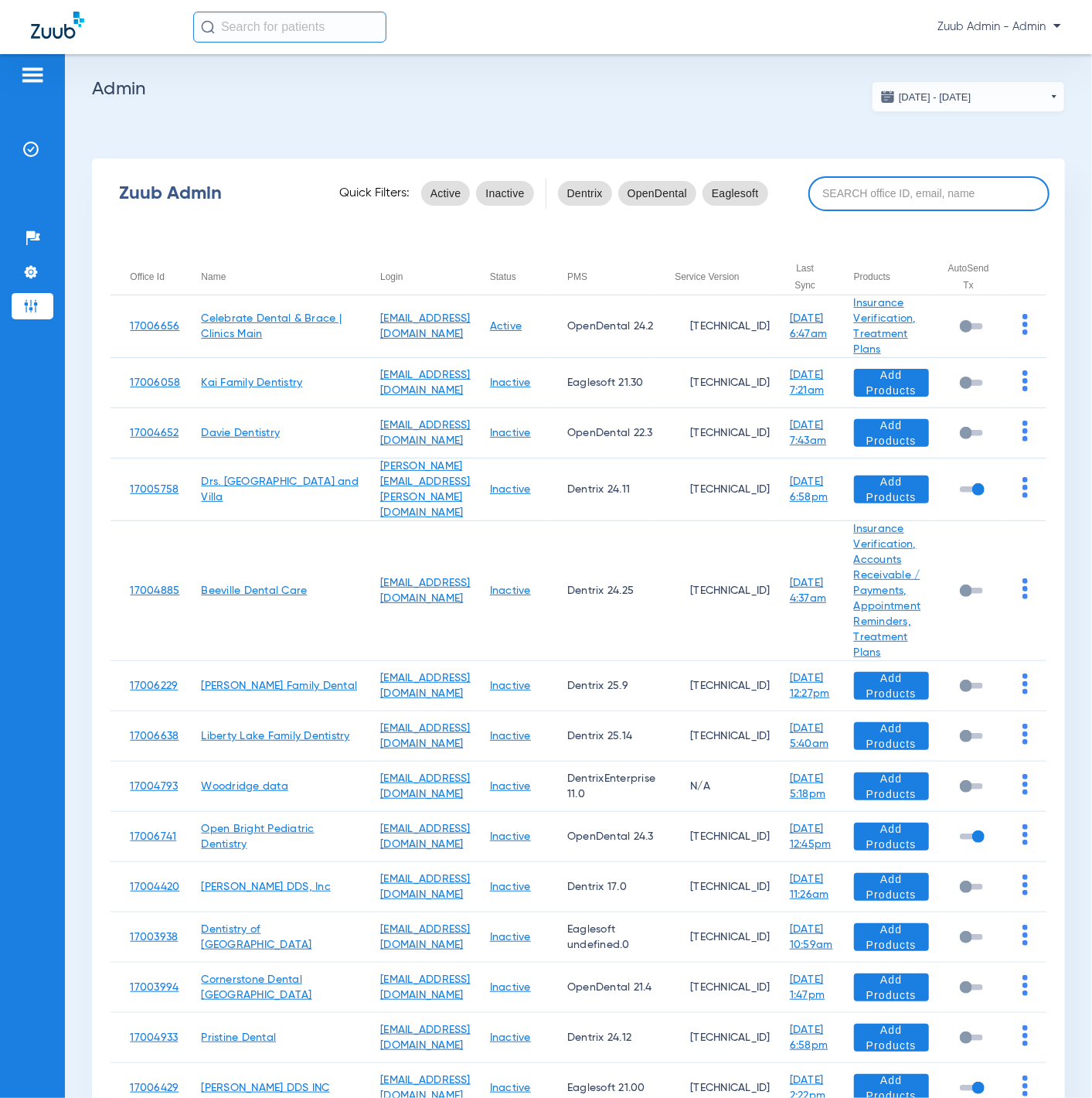
click at [913, 195] on input at bounding box center [930, 194] width 241 height 34
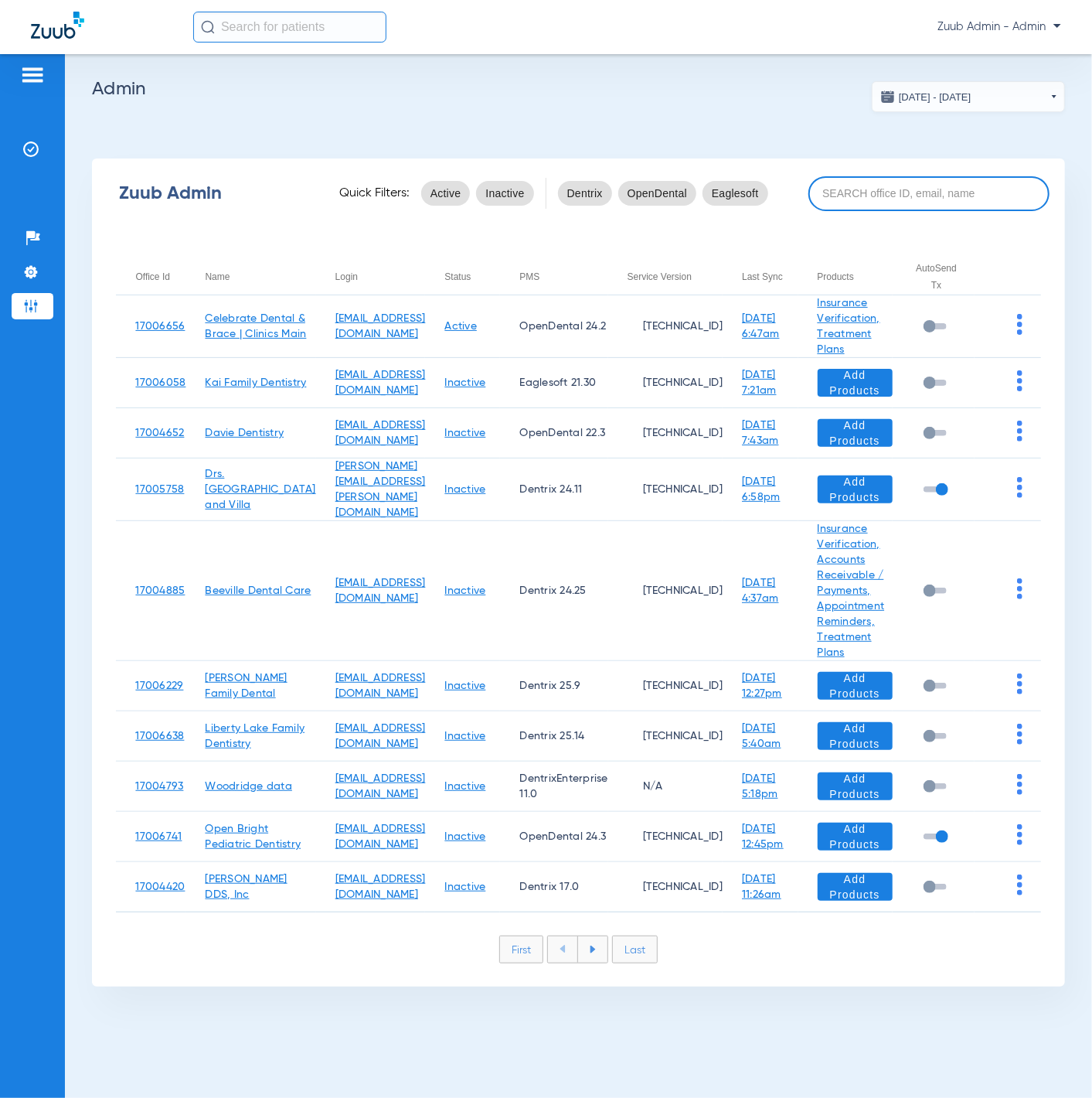
paste input "17006057"
click at [913, 195] on input at bounding box center [930, 194] width 241 height 34
paste input "17006057"
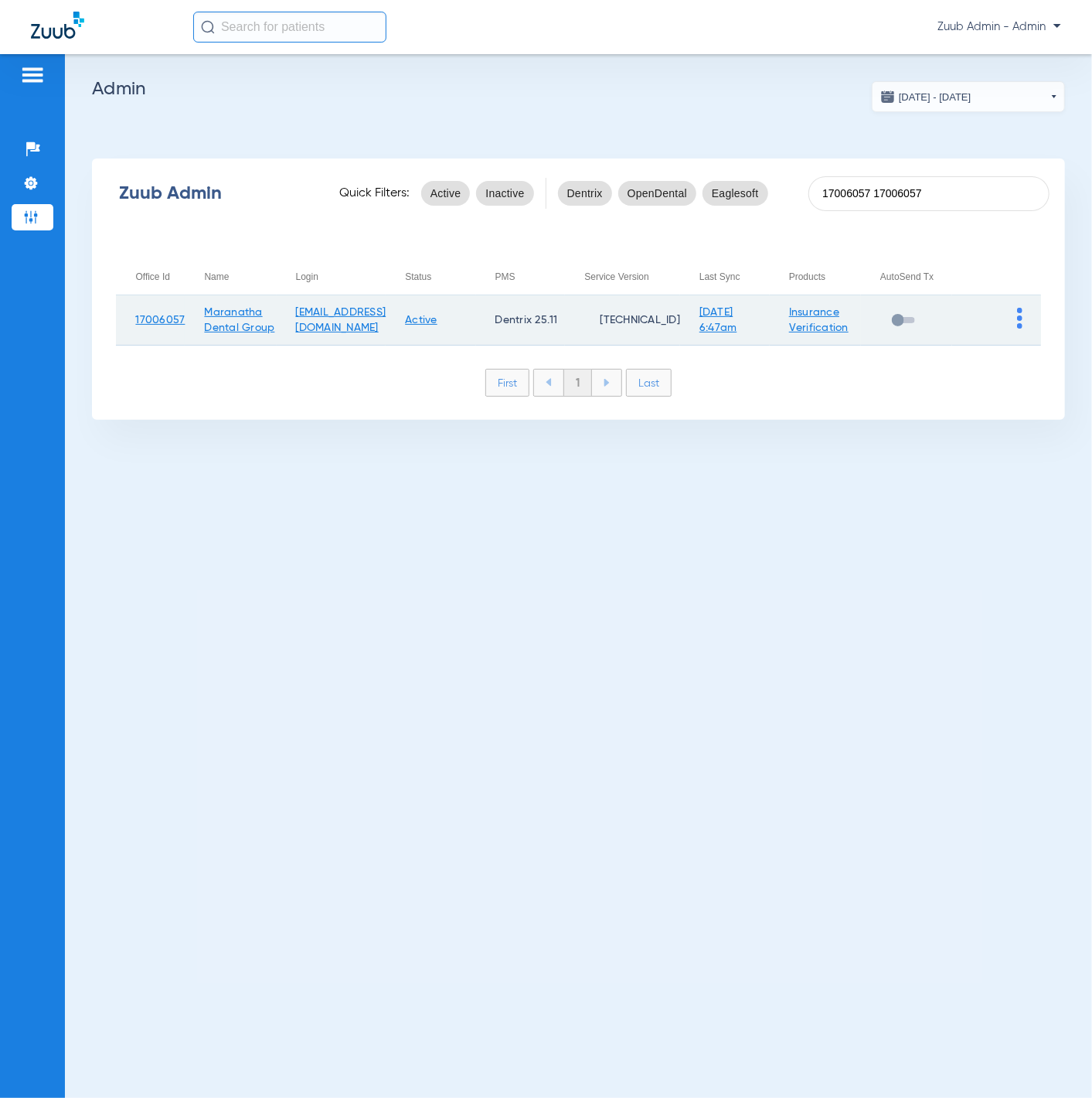
type input "17006057 17006057"
click at [1019, 320] on img at bounding box center [1020, 318] width 6 height 21
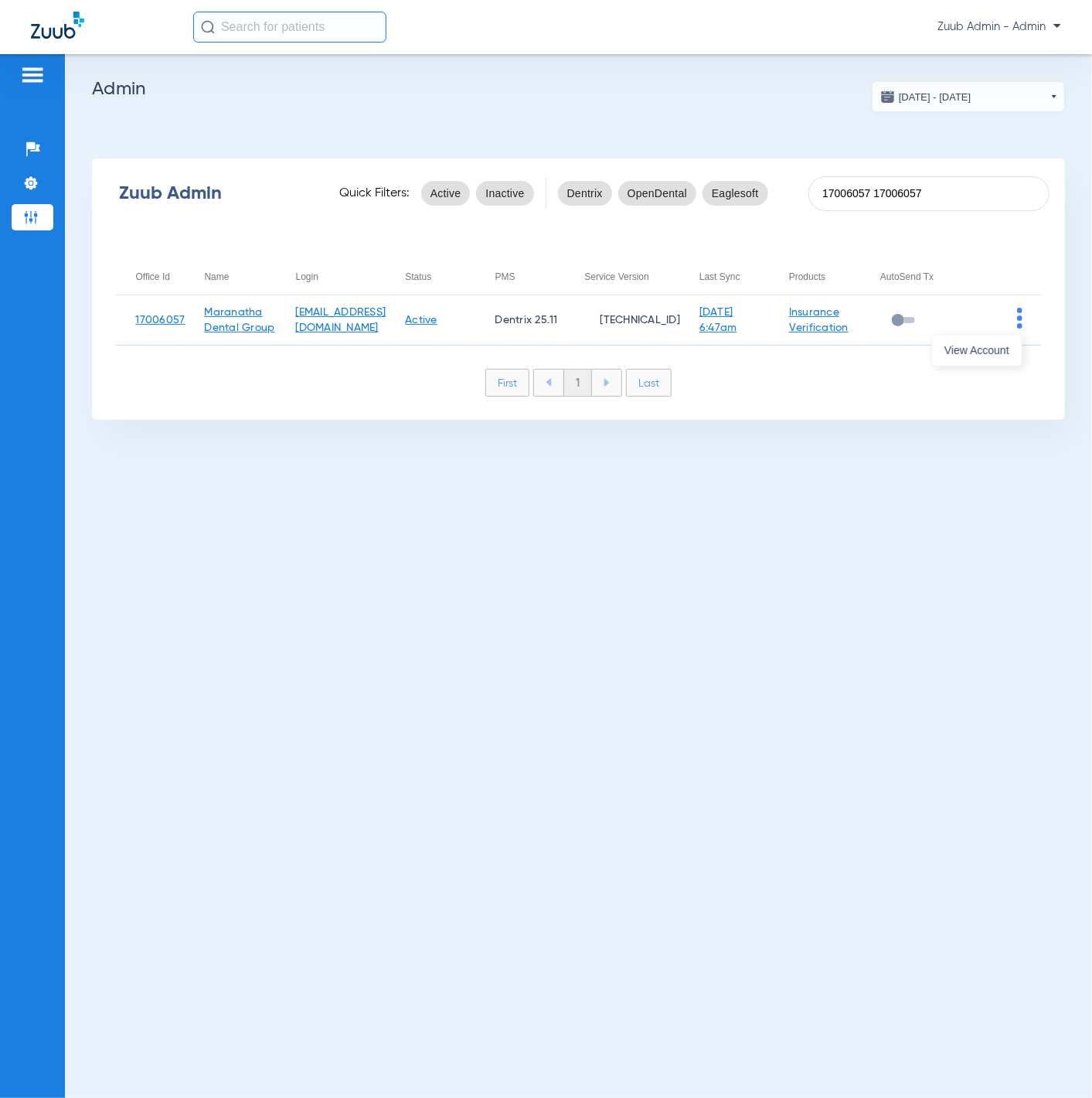
click at [835, 387] on div at bounding box center [546, 549] width 1092 height 1098
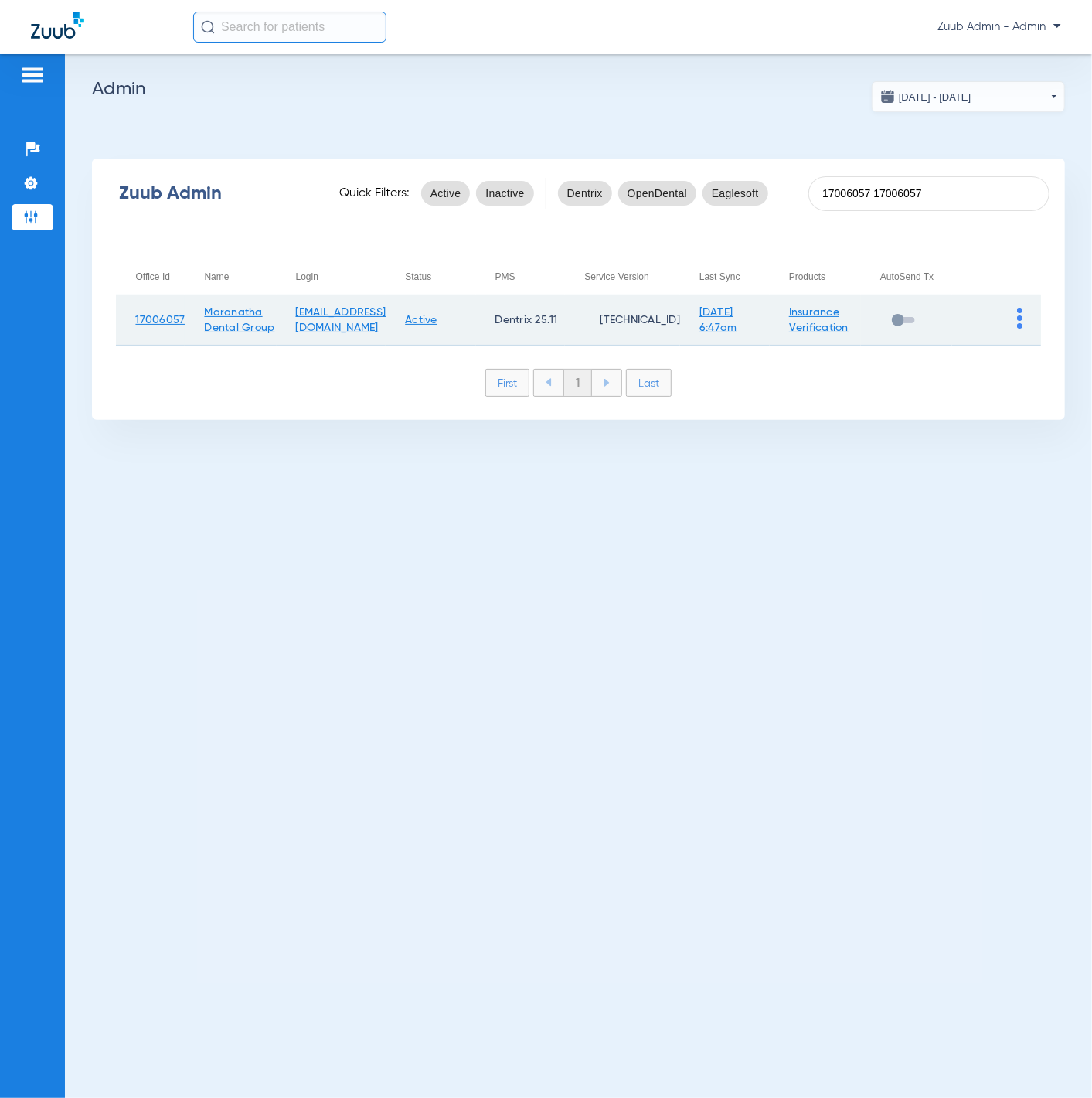
click at [738, 332] on link "8/11/25 6:47am" at bounding box center [719, 320] width 38 height 26
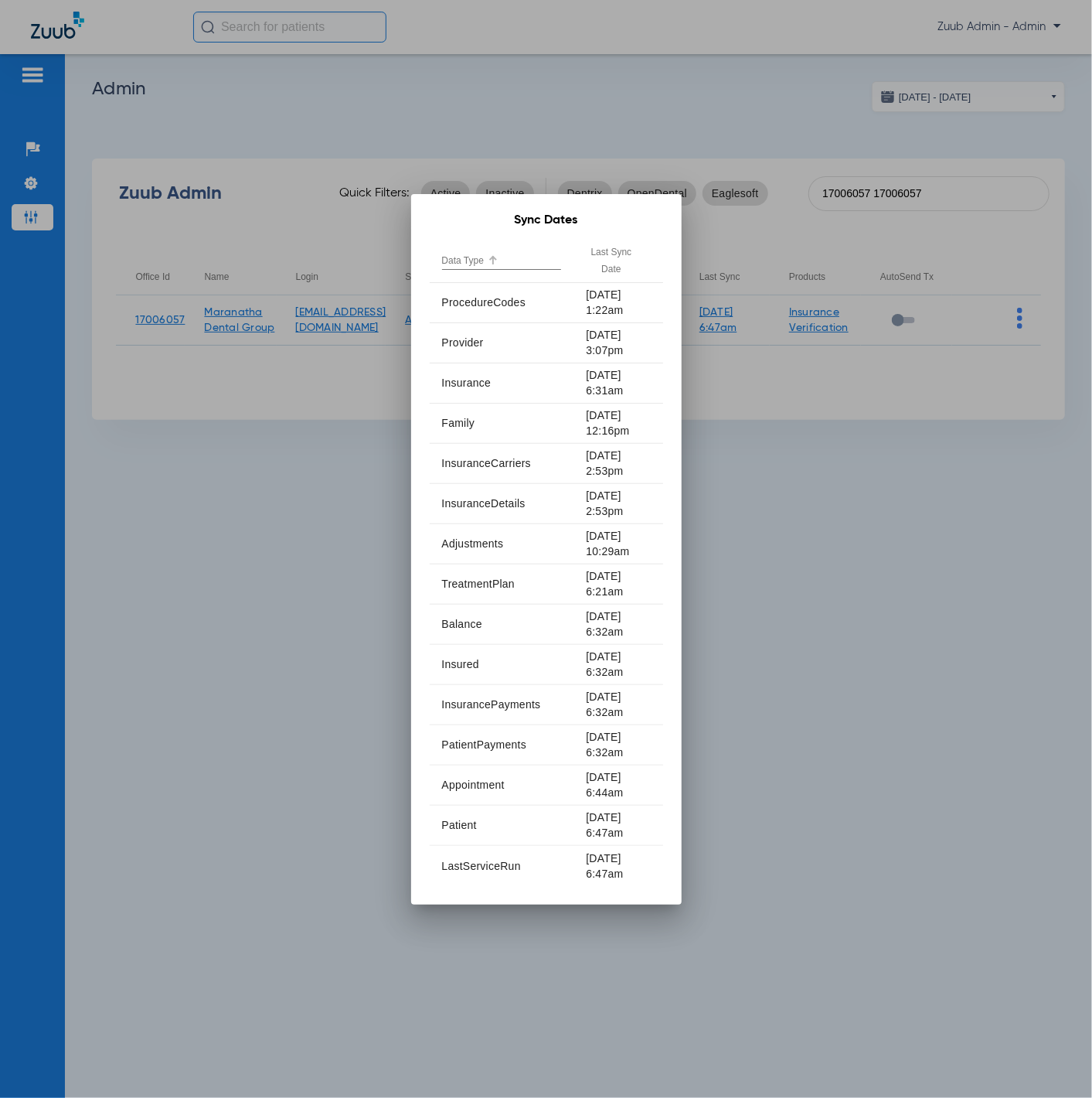
drag, startPoint x: 296, startPoint y: 158, endPoint x: 340, endPoint y: 96, distance: 76.0
click at [296, 158] on div at bounding box center [546, 549] width 1092 height 1098
